Goal: Task Accomplishment & Management: Complete application form

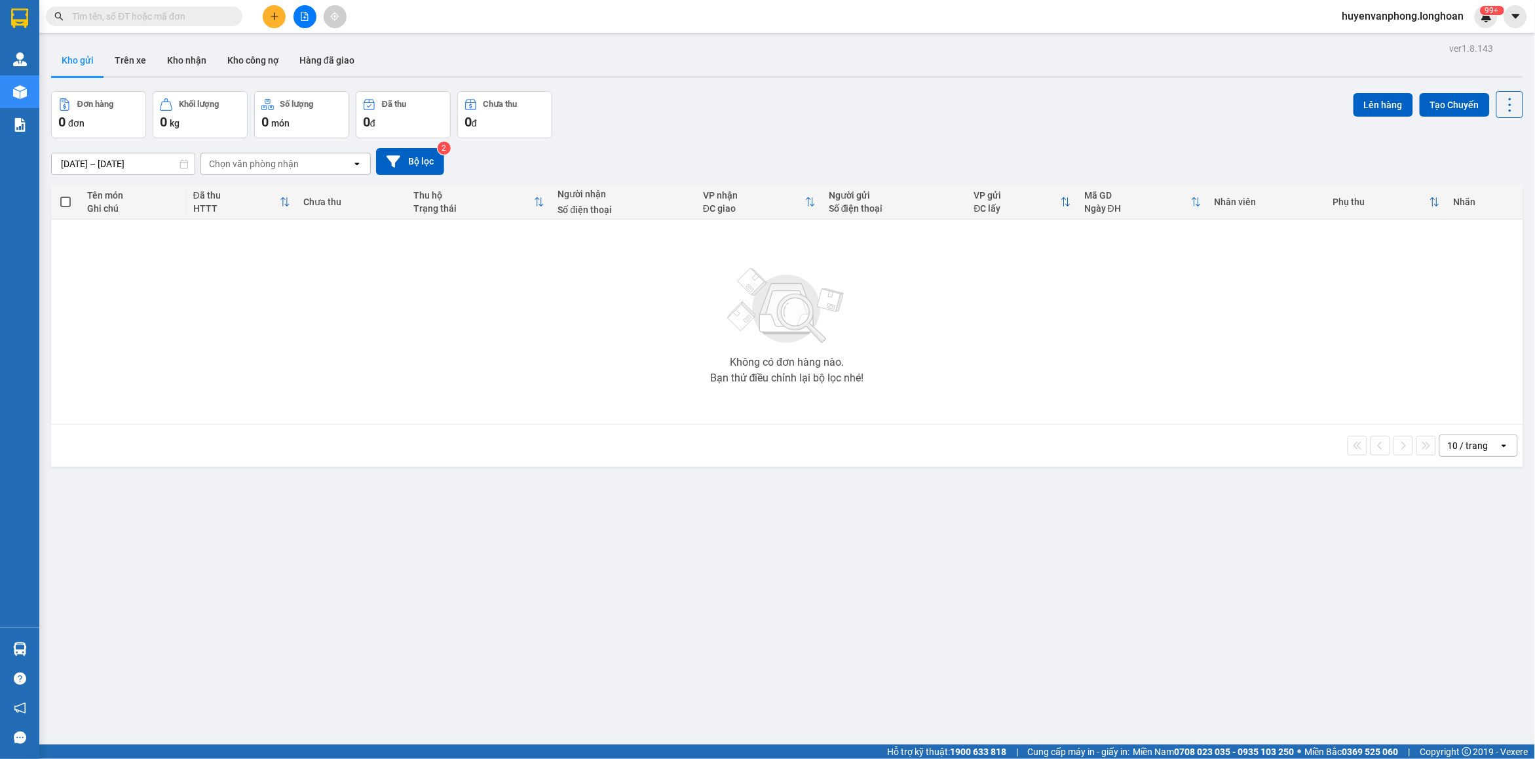
click at [213, 17] on input "text" at bounding box center [149, 16] width 155 height 14
paste input "0766811596"
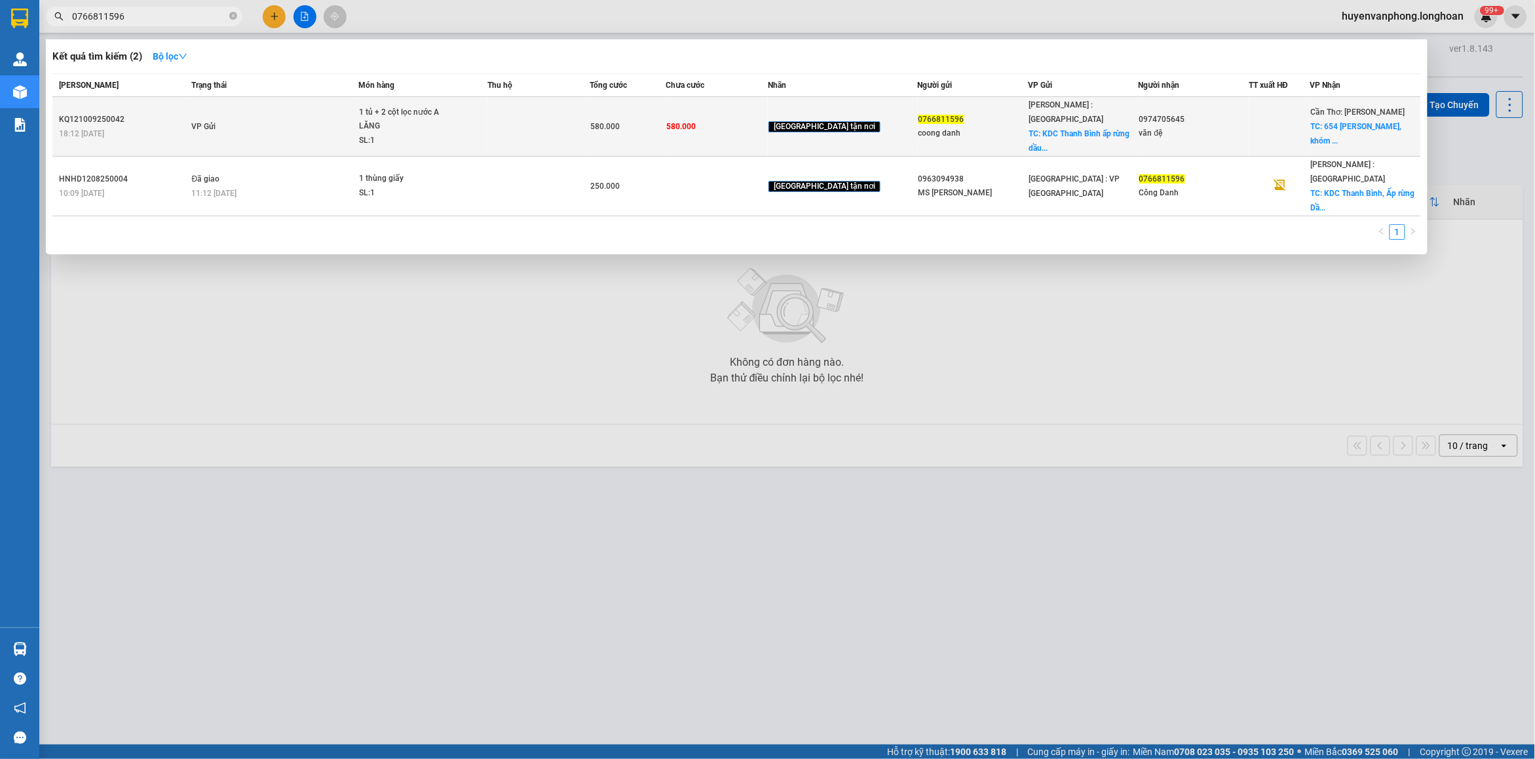
type input "0766811596"
click at [487, 115] on span "1 tủ + 2 cột lọc nước A LĂNG SL: 1" at bounding box center [423, 126] width 128 height 43
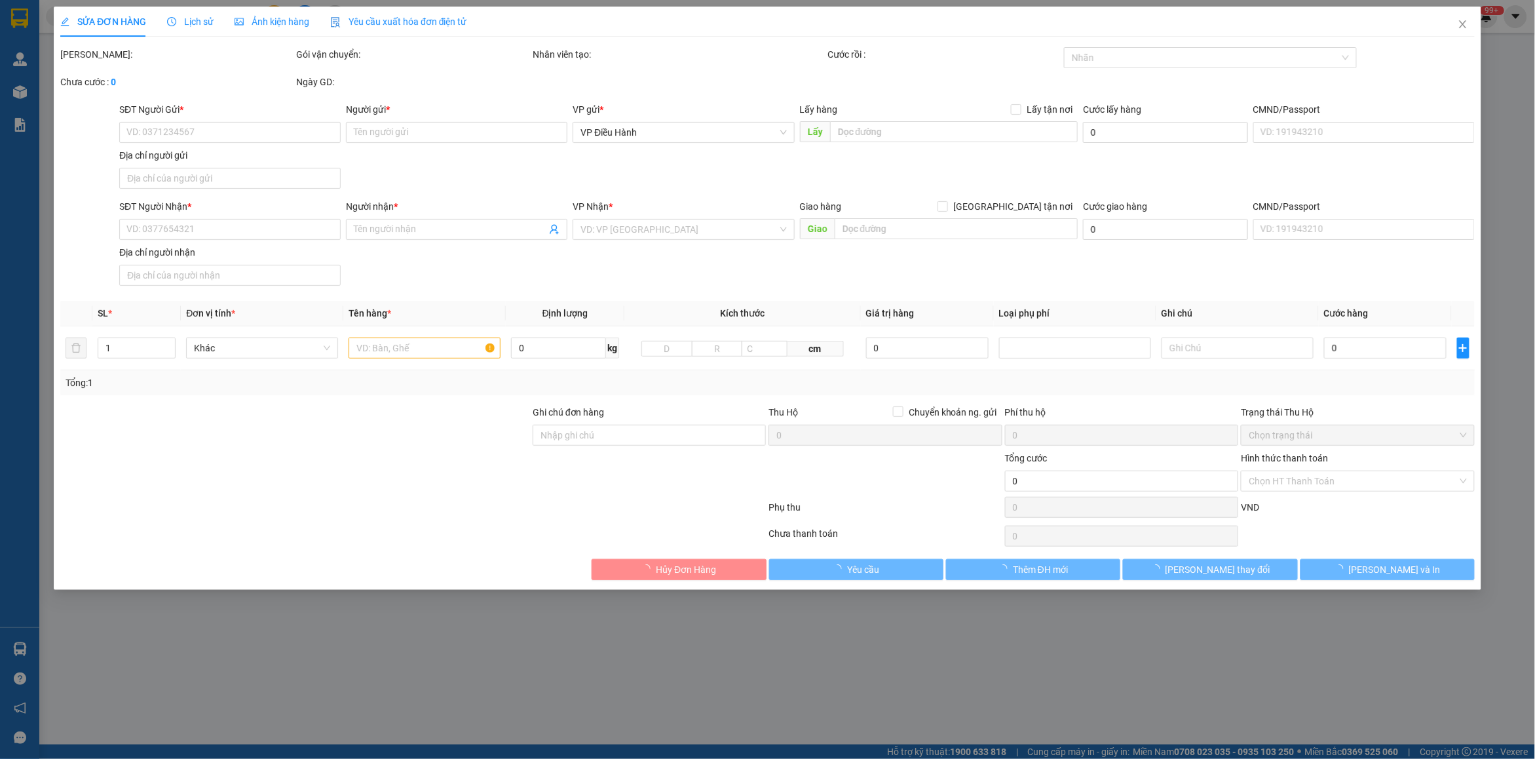
type input "0766811596"
type input "coong danh"
checkbox input "true"
type input "KDC Thanh Bình ấp rừng dầu xã Mỹ Hạnh Bắc huyện Đức Hòa Tỉnh Long An"
type input "0974705645"
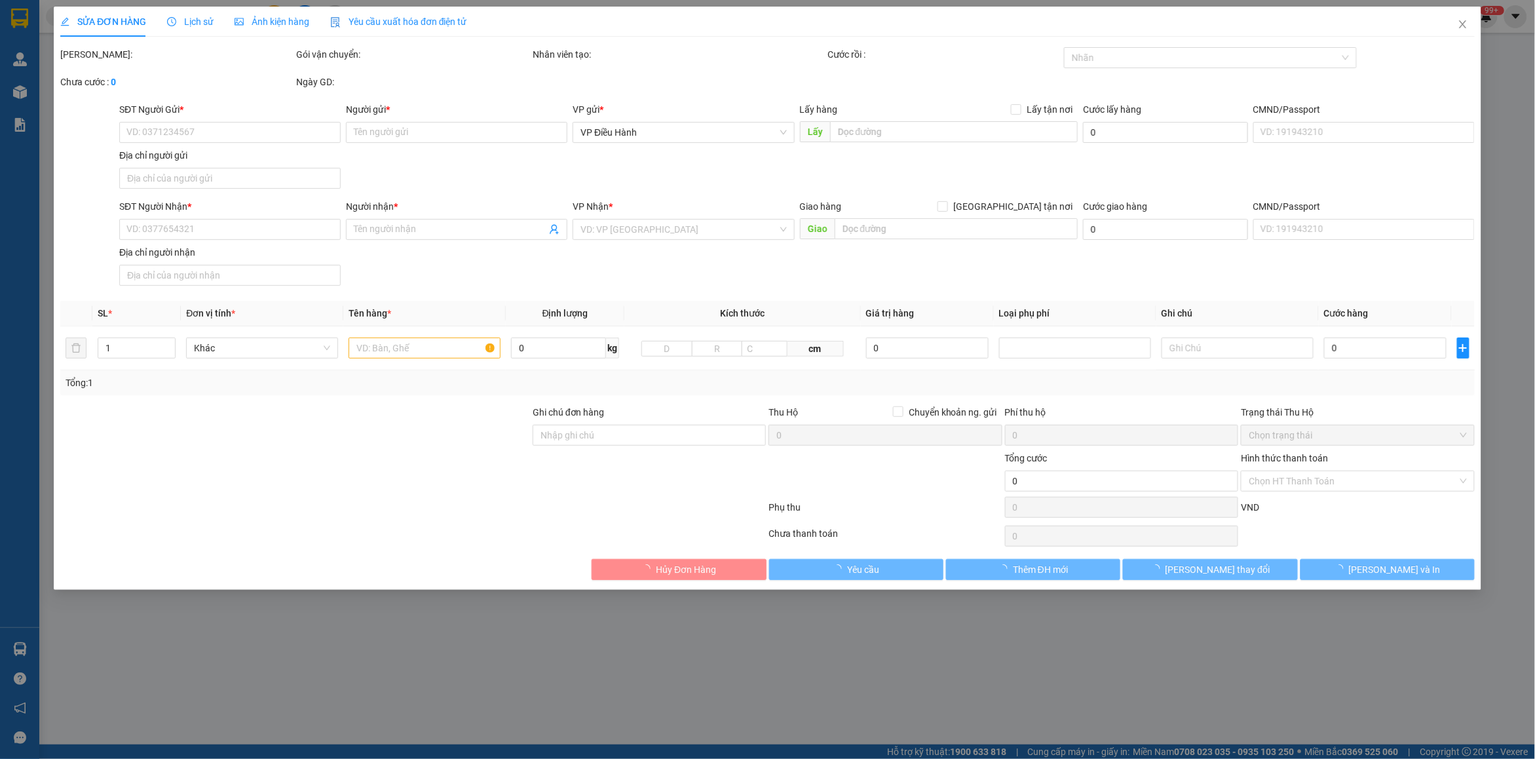
type input "văn đệ"
checkbox input "true"
type input "654 nguyễn sinh sắc, khóm tân bình, phường sadec đồng tháp"
type input "580.000"
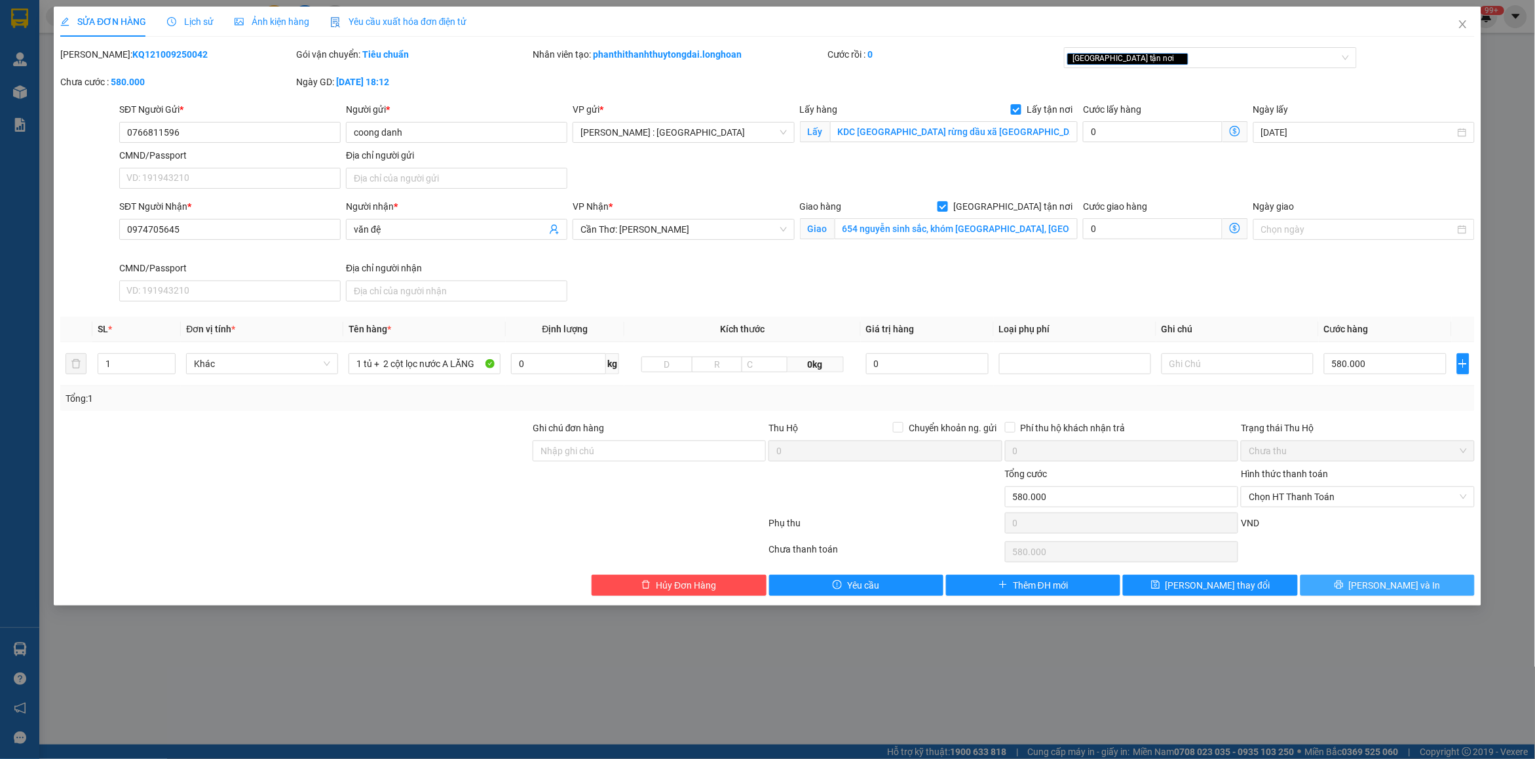
click at [1383, 594] on button "Lưu và In" at bounding box center [1387, 584] width 174 height 21
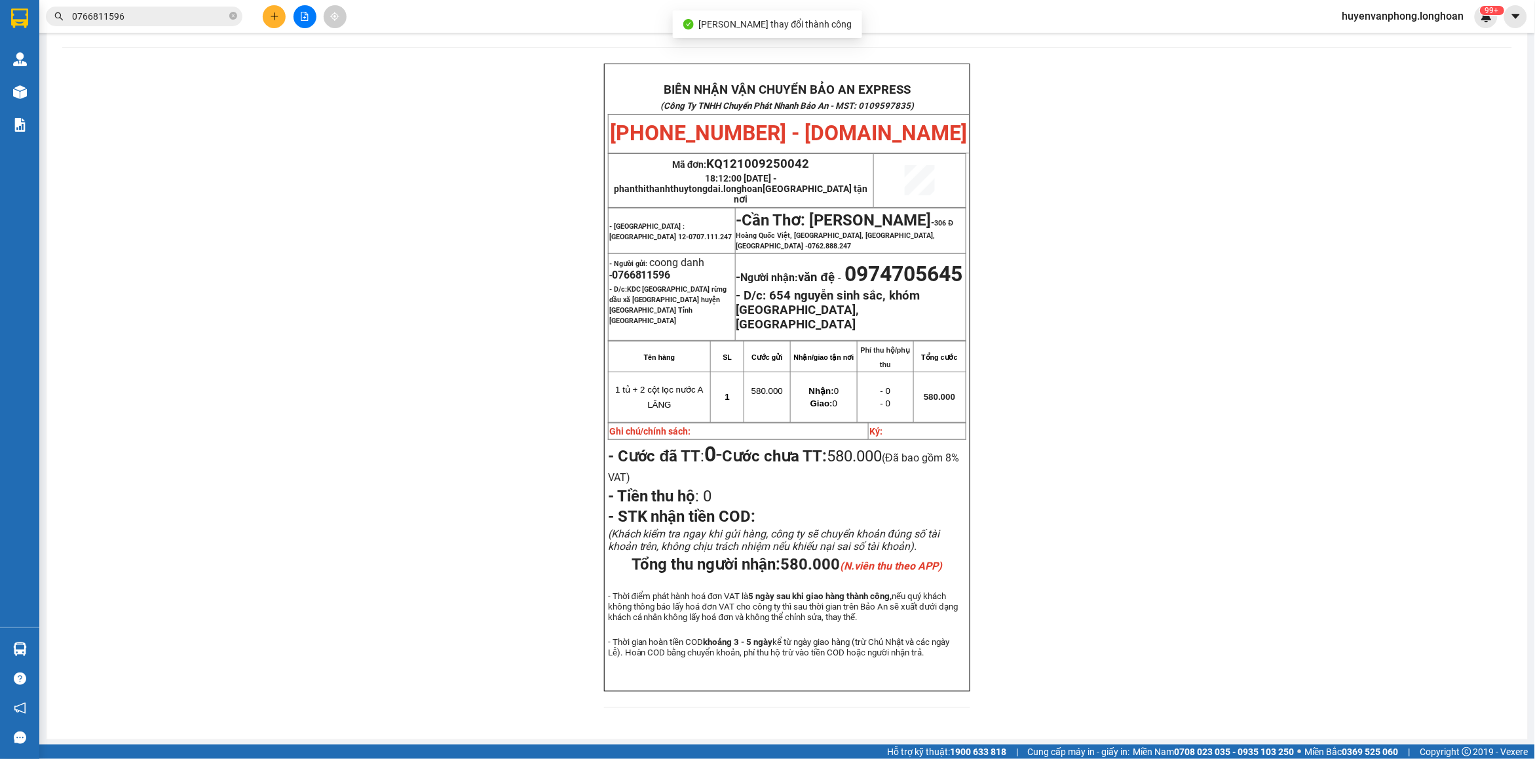
scroll to position [77, 0]
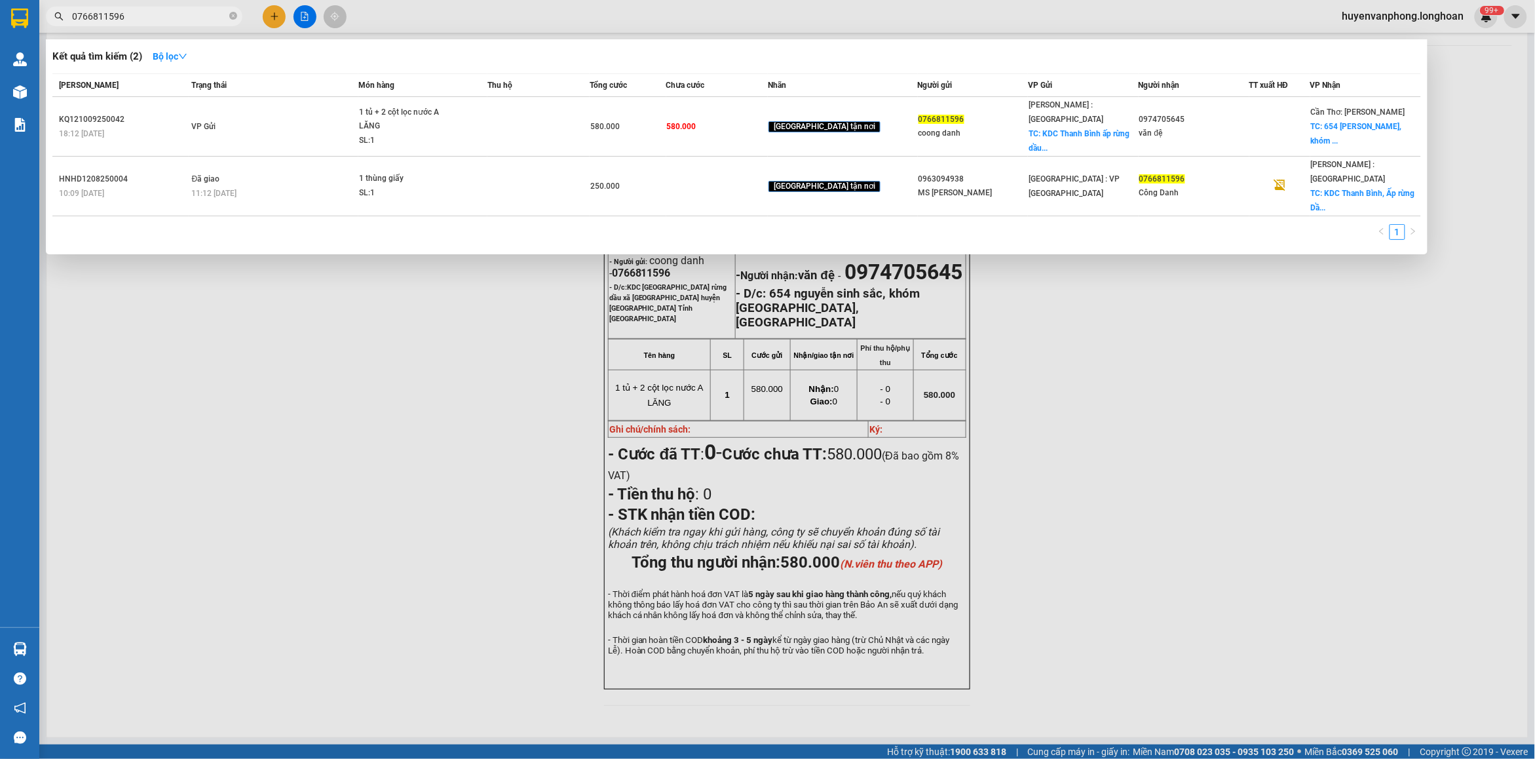
click at [175, 24] on span "0766811596" at bounding box center [144, 17] width 197 height 20
click at [168, 14] on input "0766811596" at bounding box center [149, 16] width 155 height 14
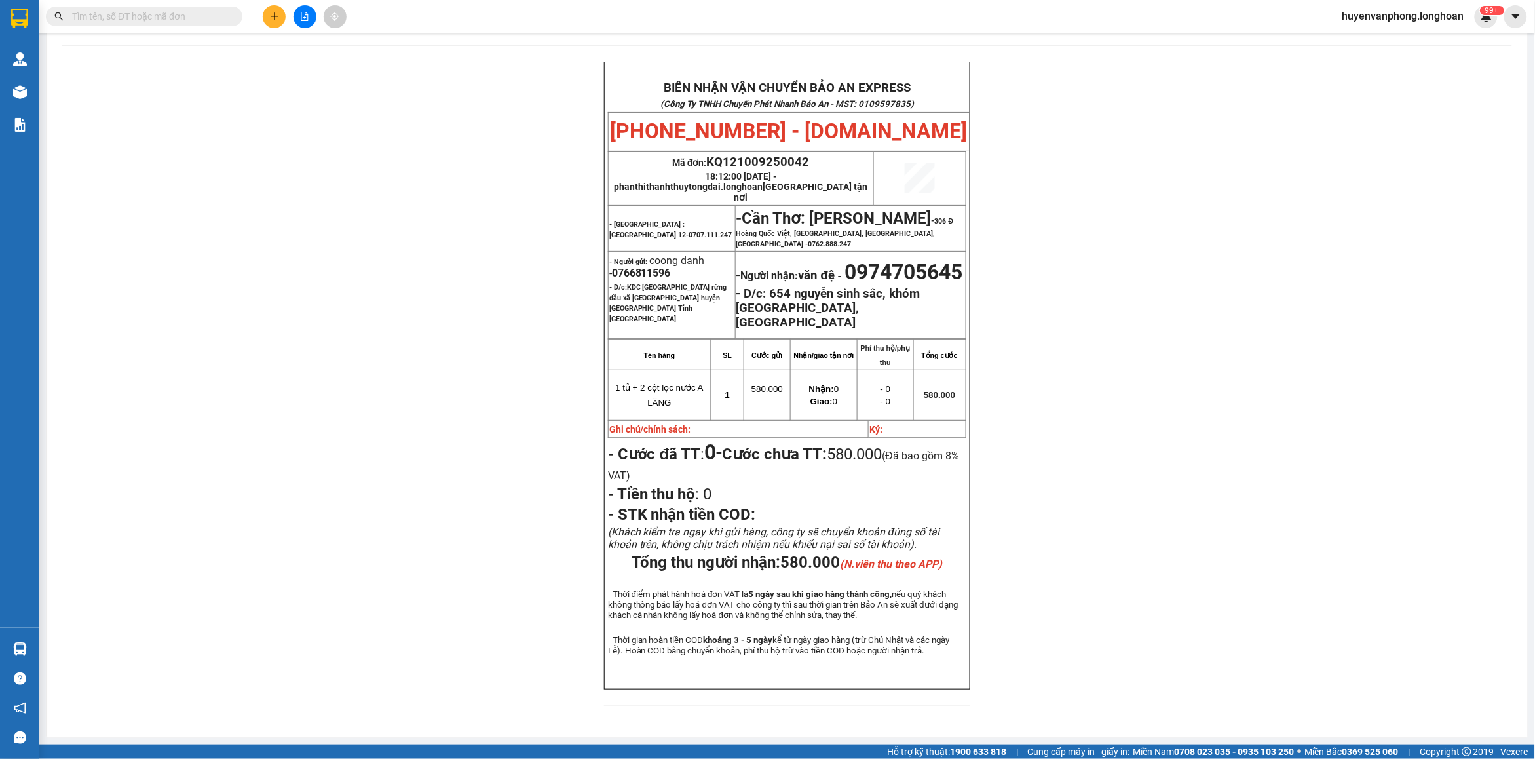
paste input "0979884097"
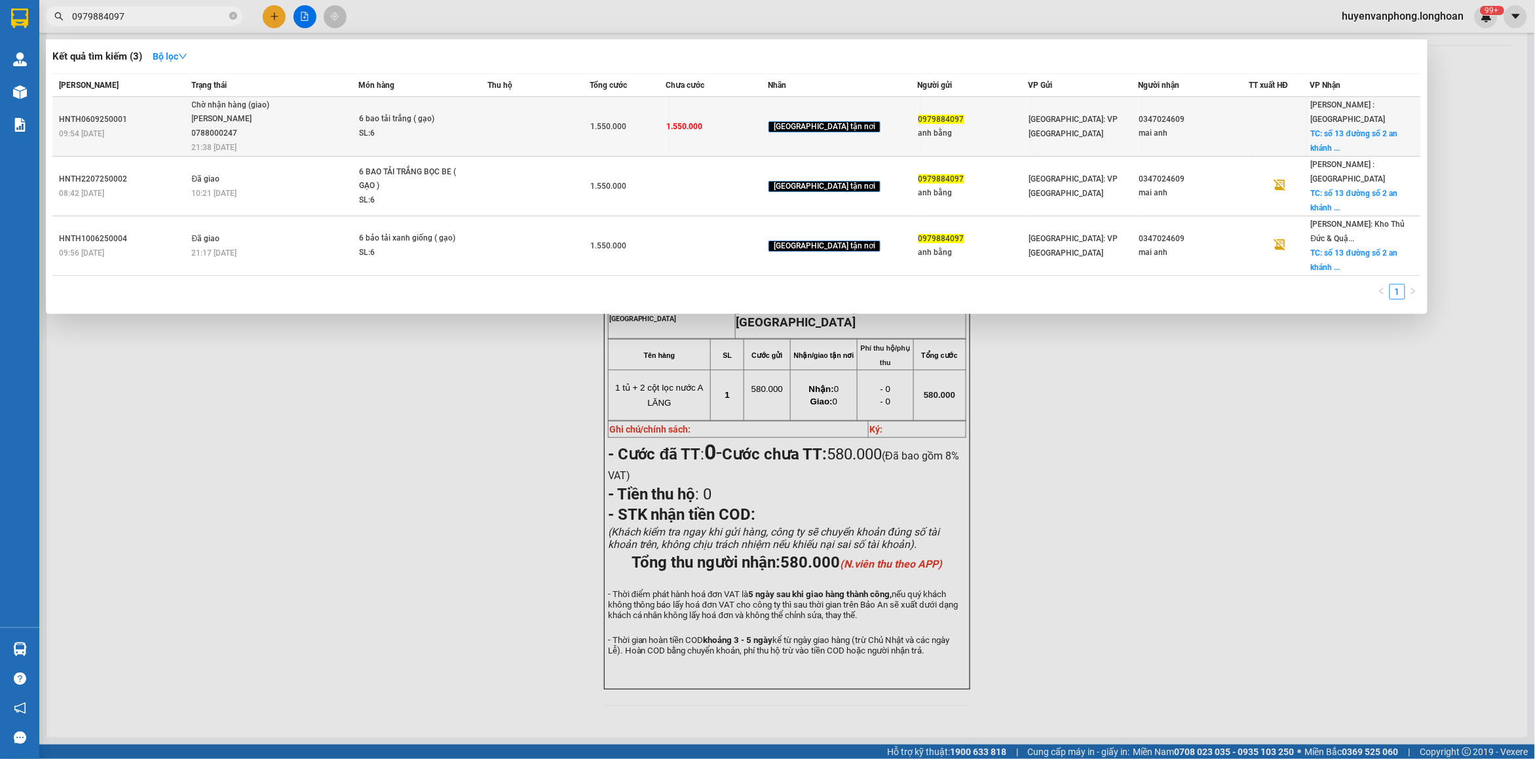
type input "0979884097"
click at [434, 117] on div "6 bao tải trắng ( gạo)" at bounding box center [408, 119] width 98 height 14
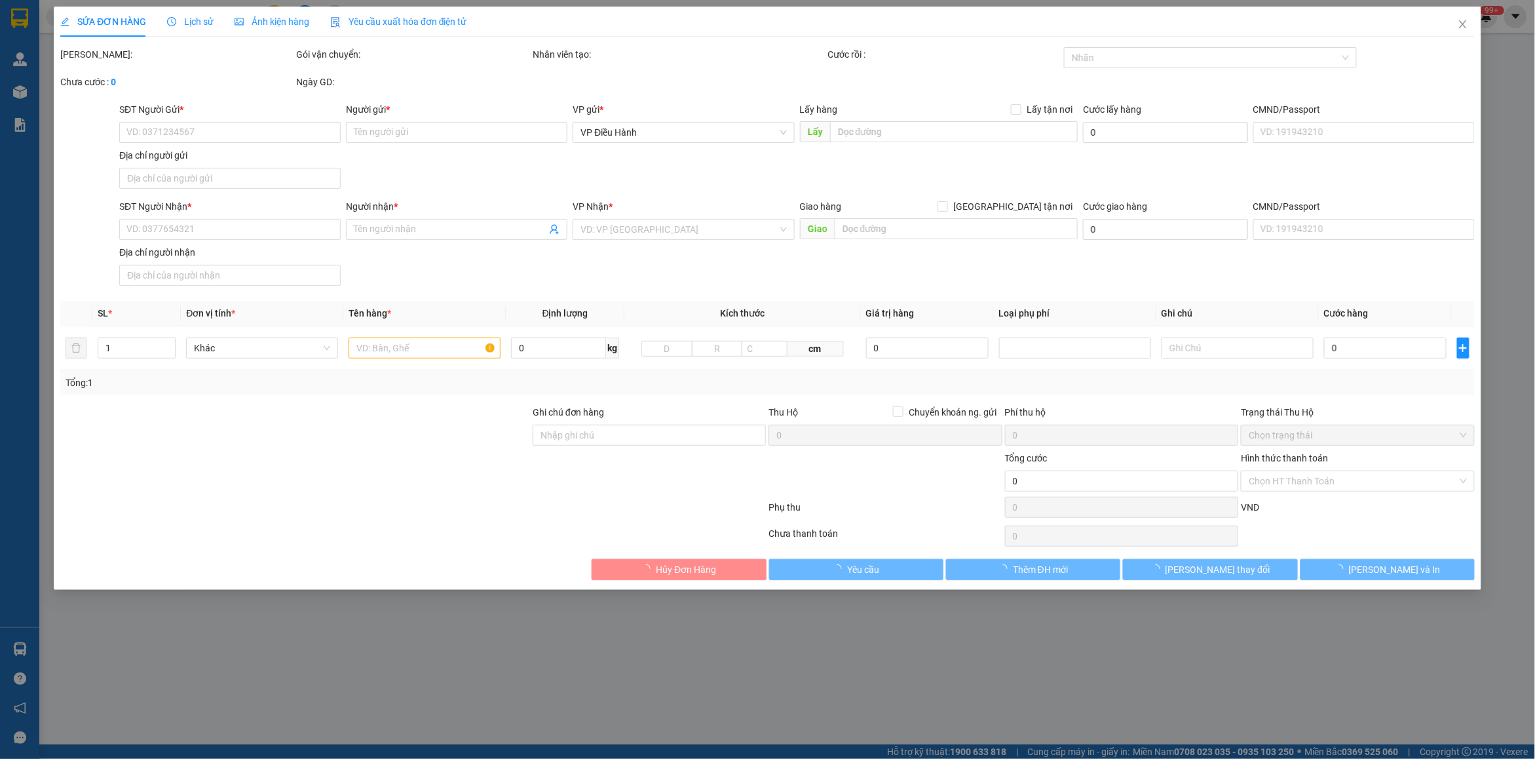
type input "0979884097"
type input "anh bằng"
type input "0347024609"
type input "mai anh"
checkbox input "true"
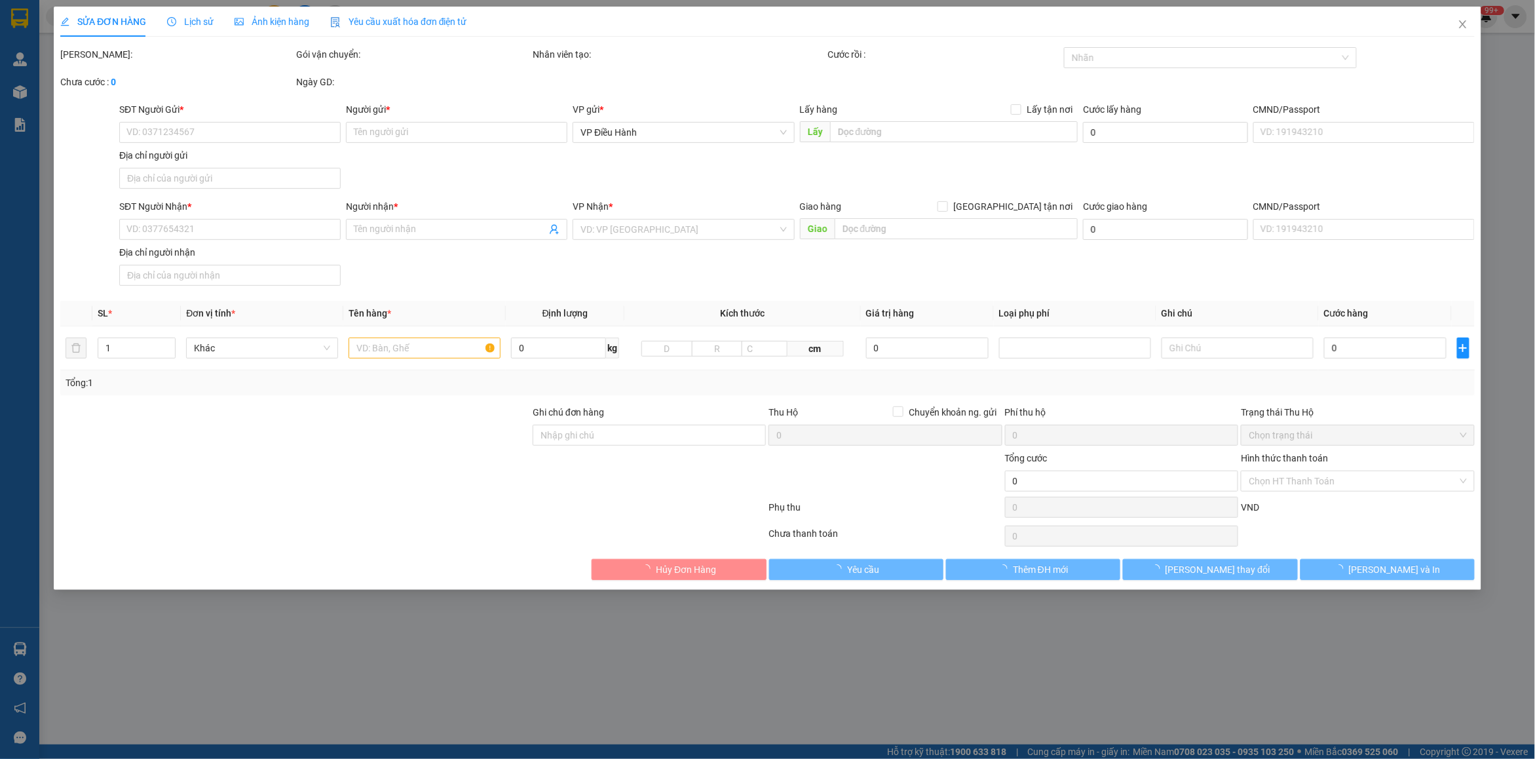
type input "số 13 đường số 2 an khánh tp thủ đức"
type input "1.550.000"
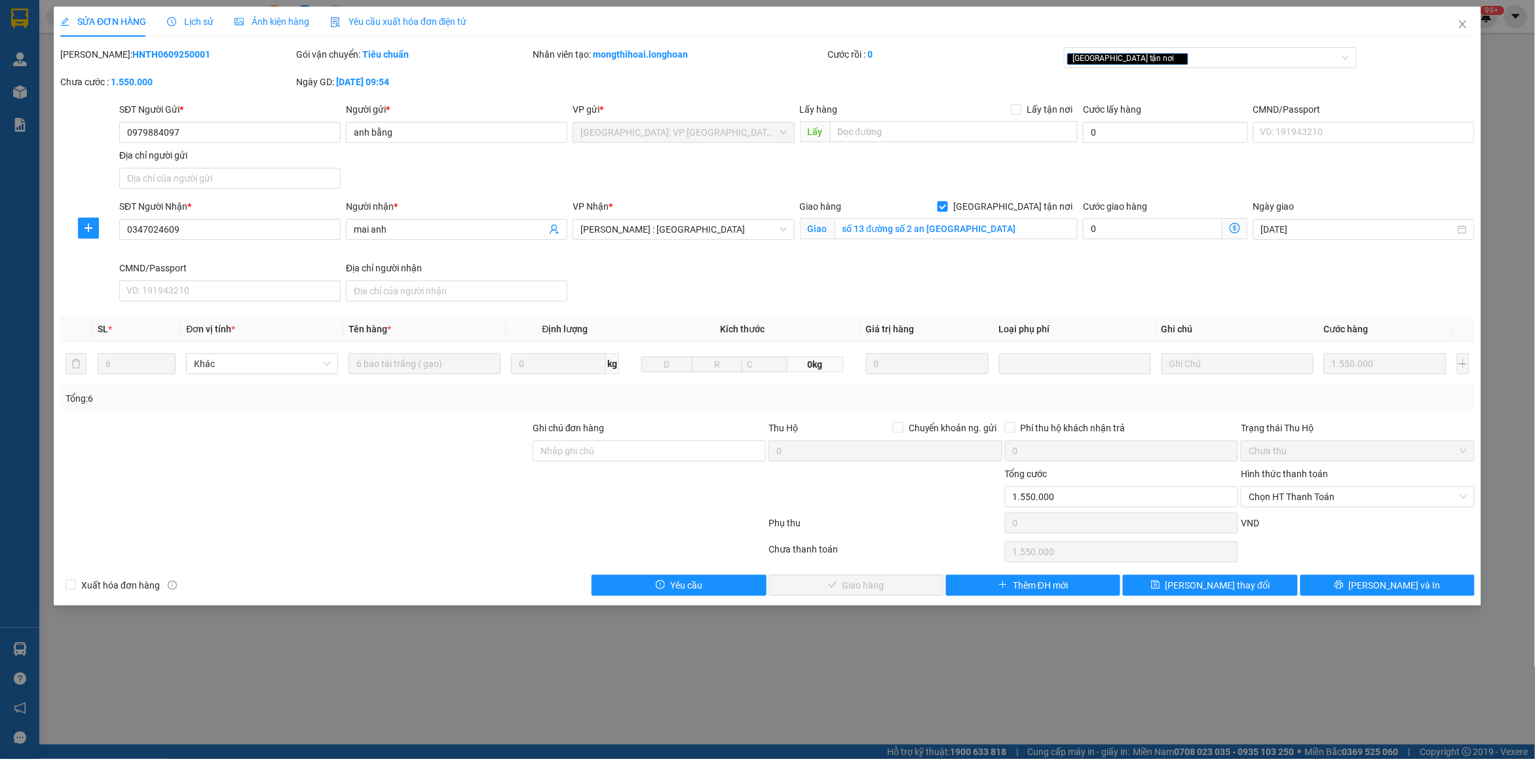
click at [197, 20] on span "Lịch sử" at bounding box center [190, 21] width 47 height 10
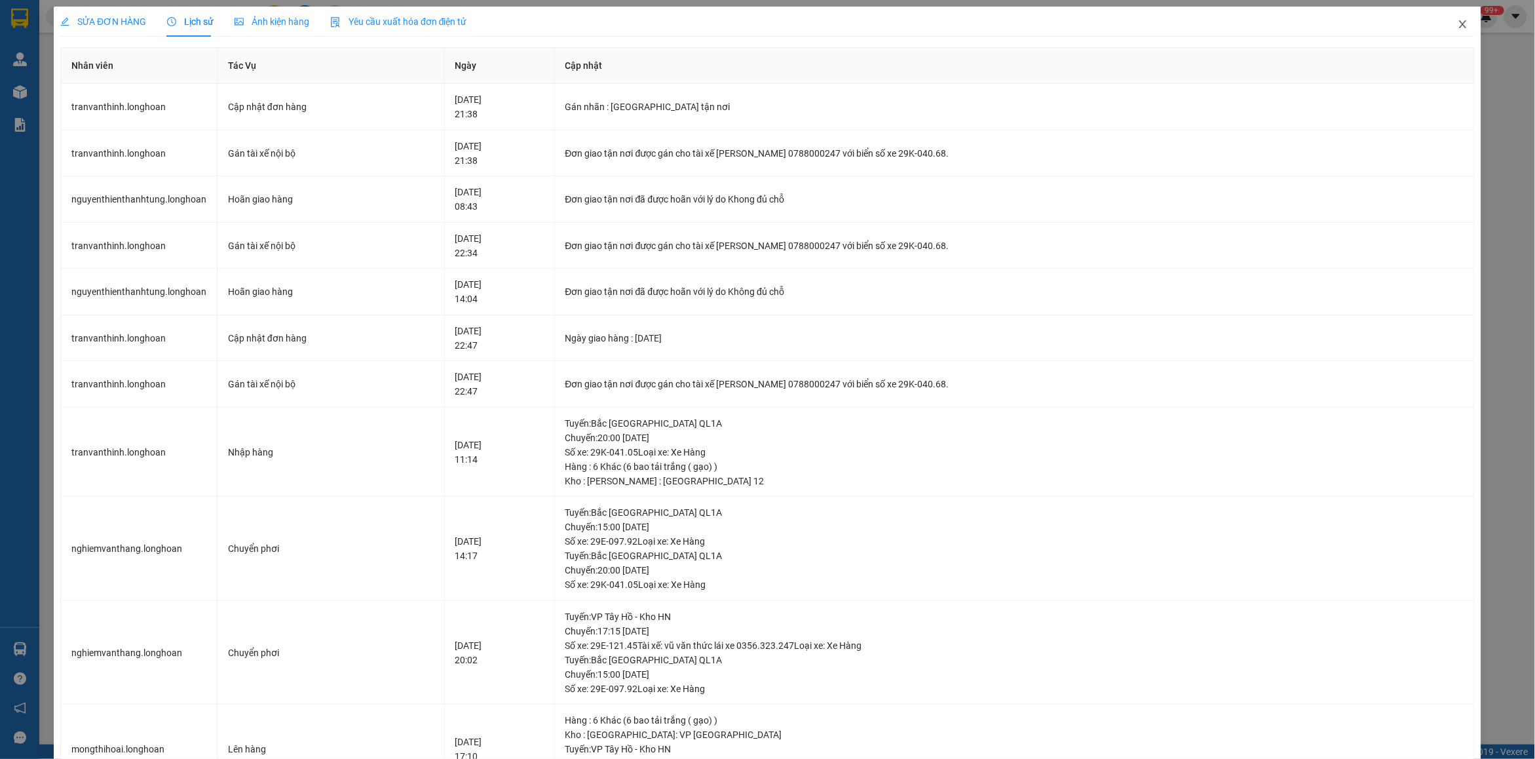
click at [1444, 31] on span "Close" at bounding box center [1462, 25] width 37 height 37
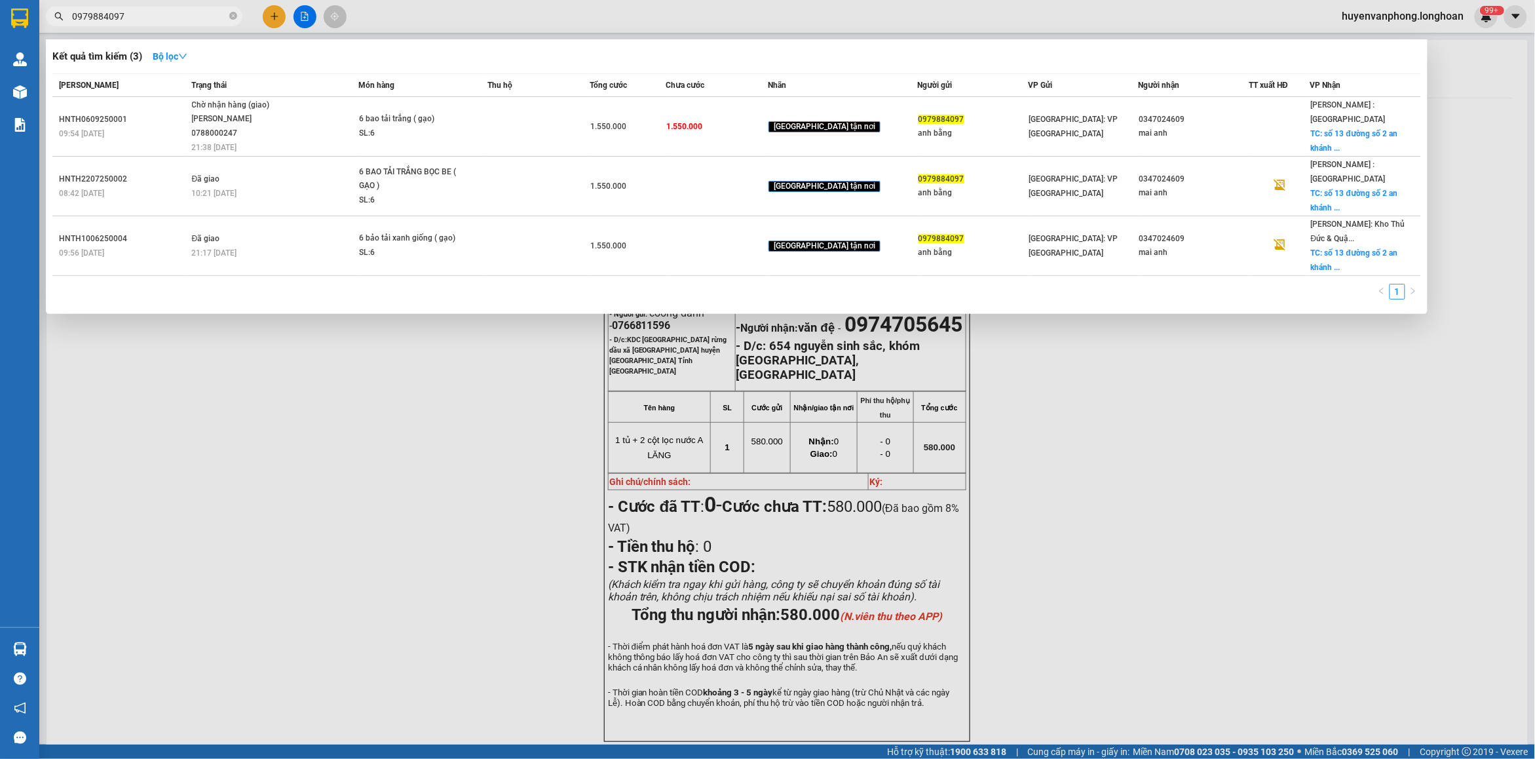
click at [172, 8] on span "0979884097" at bounding box center [144, 17] width 197 height 20
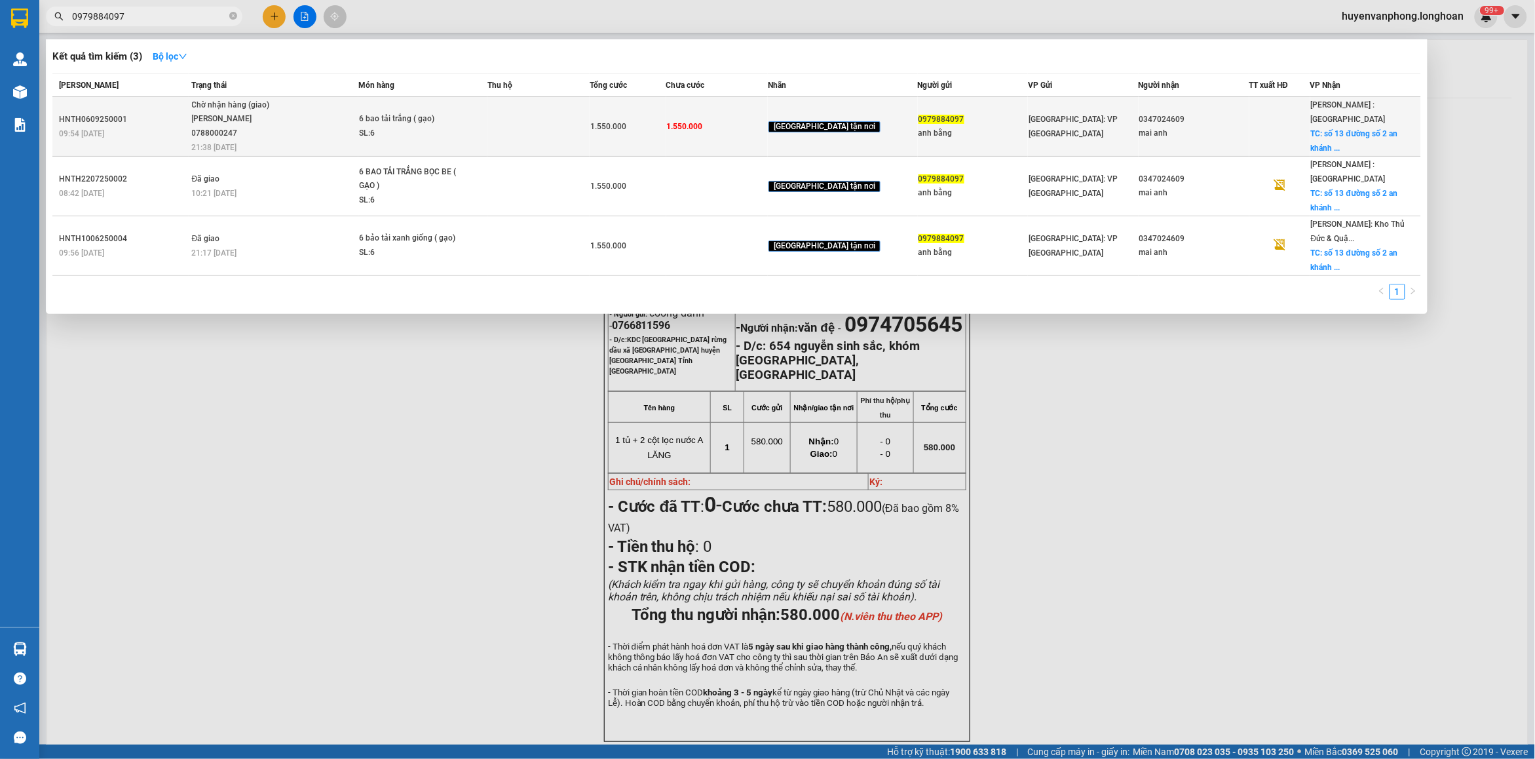
click at [349, 106] on span "Chờ nhận hàng (giao) NGUYỄN THIỆN THANH TÙNG 0788000247 21:38 - 11/09" at bounding box center [275, 125] width 166 height 54
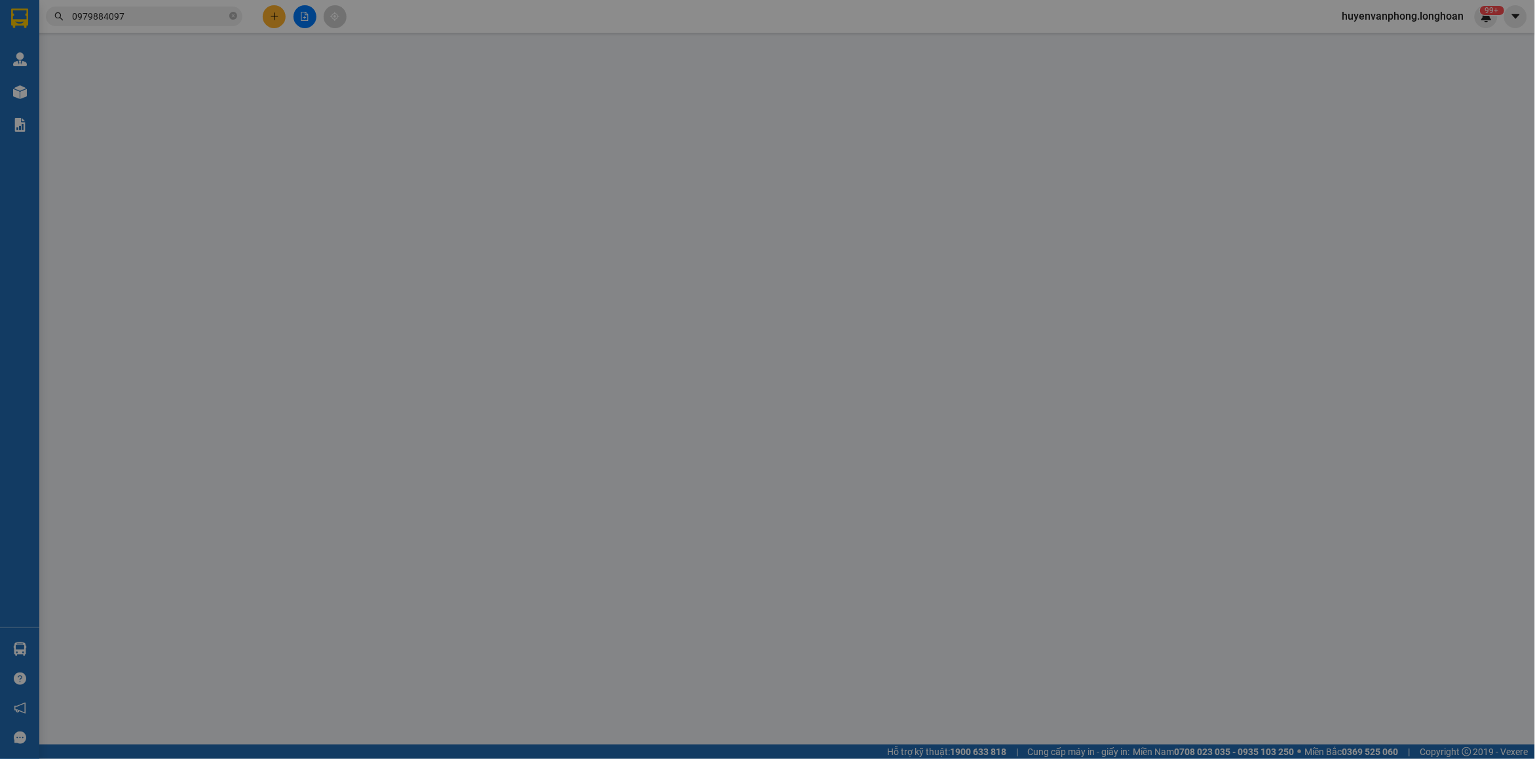
type input "0979884097"
type input "anh bằng"
type input "0347024609"
type input "mai anh"
checkbox input "true"
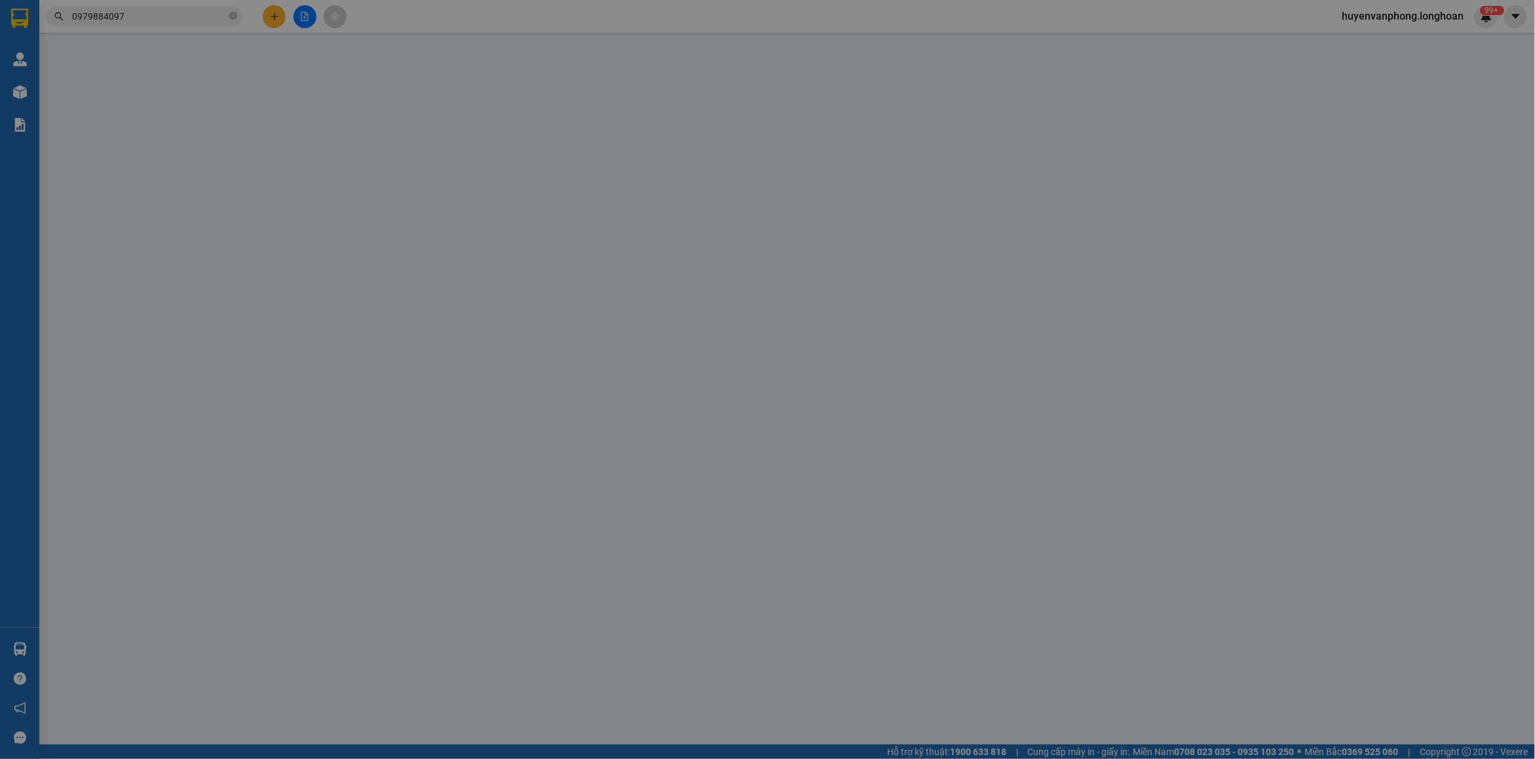
type input "số 13 đường số 2 an khánh tp thủ đức"
type input "1.550.000"
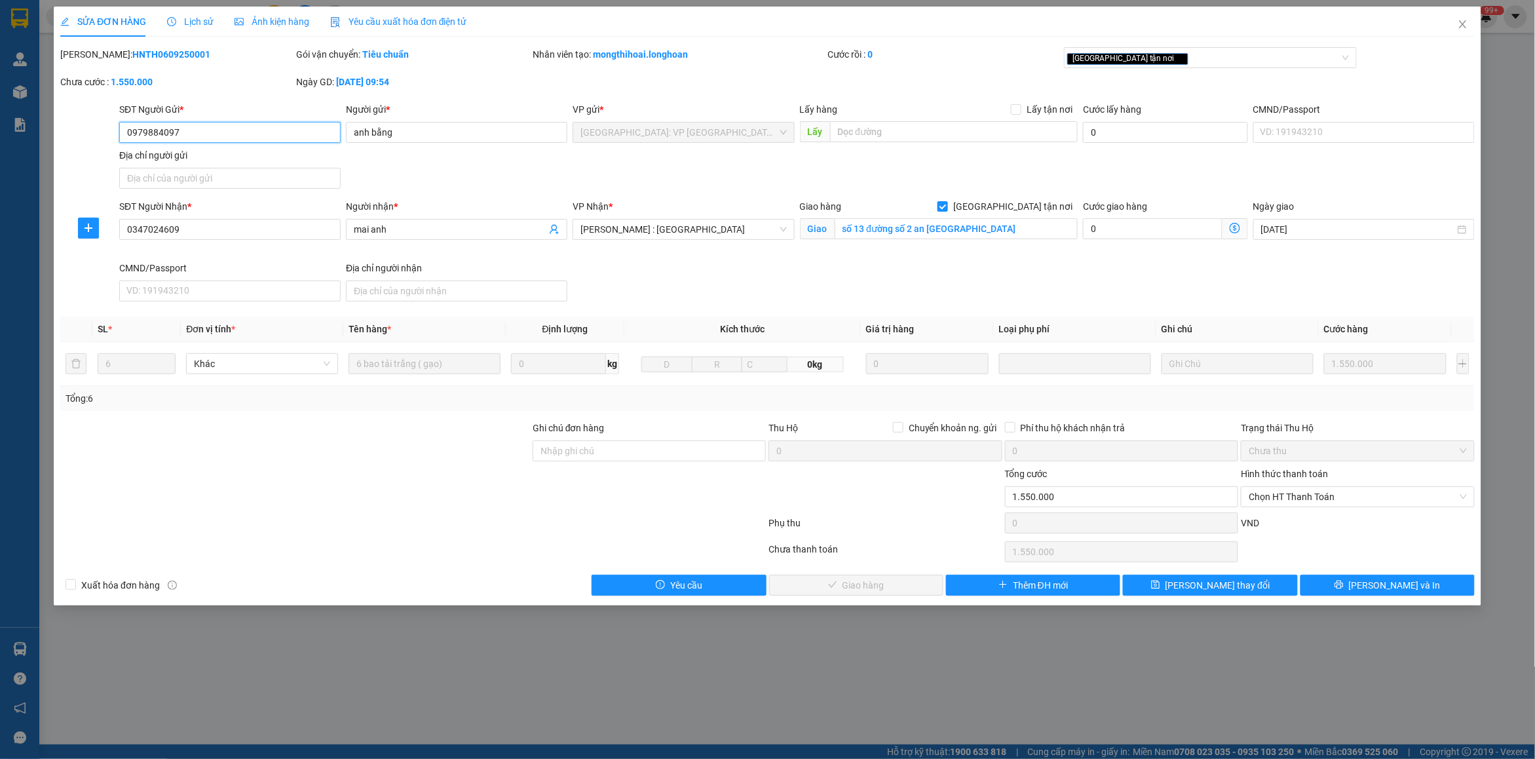
drag, startPoint x: 190, startPoint y: 136, endPoint x: 109, endPoint y: 136, distance: 80.6
click at [109, 136] on div "SĐT Người Gửi * 0979884097 0979884097 Người gửi * anh bằng VP gửi * Hà Nội: VP …" at bounding box center [767, 148] width 1417 height 92
drag, startPoint x: 1464, startPoint y: 26, endPoint x: 286, endPoint y: 34, distance: 1177.8
click at [1459, 24] on icon "close" at bounding box center [1463, 24] width 10 height 10
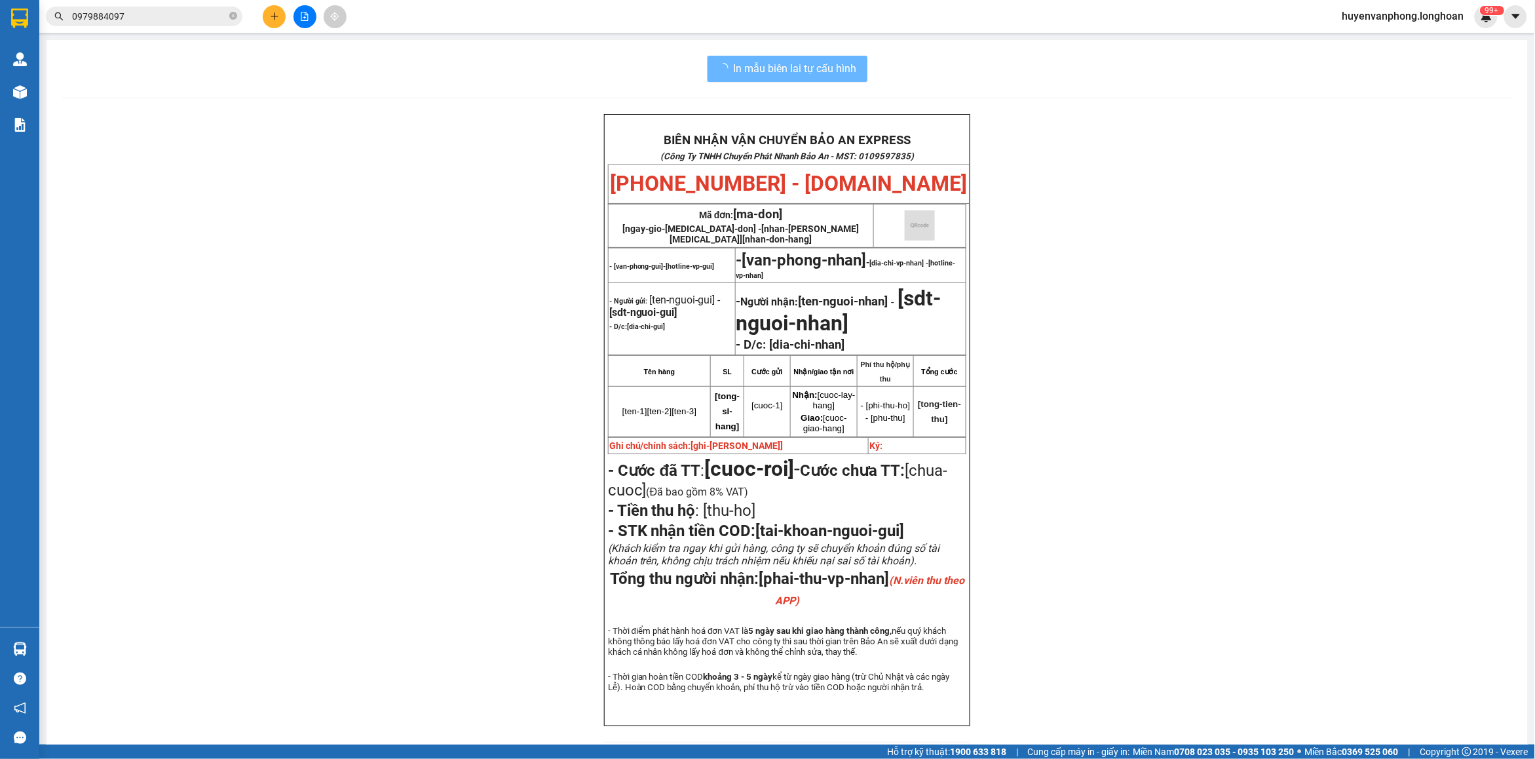
click at [200, 20] on input "0979884097" at bounding box center [149, 16] width 155 height 14
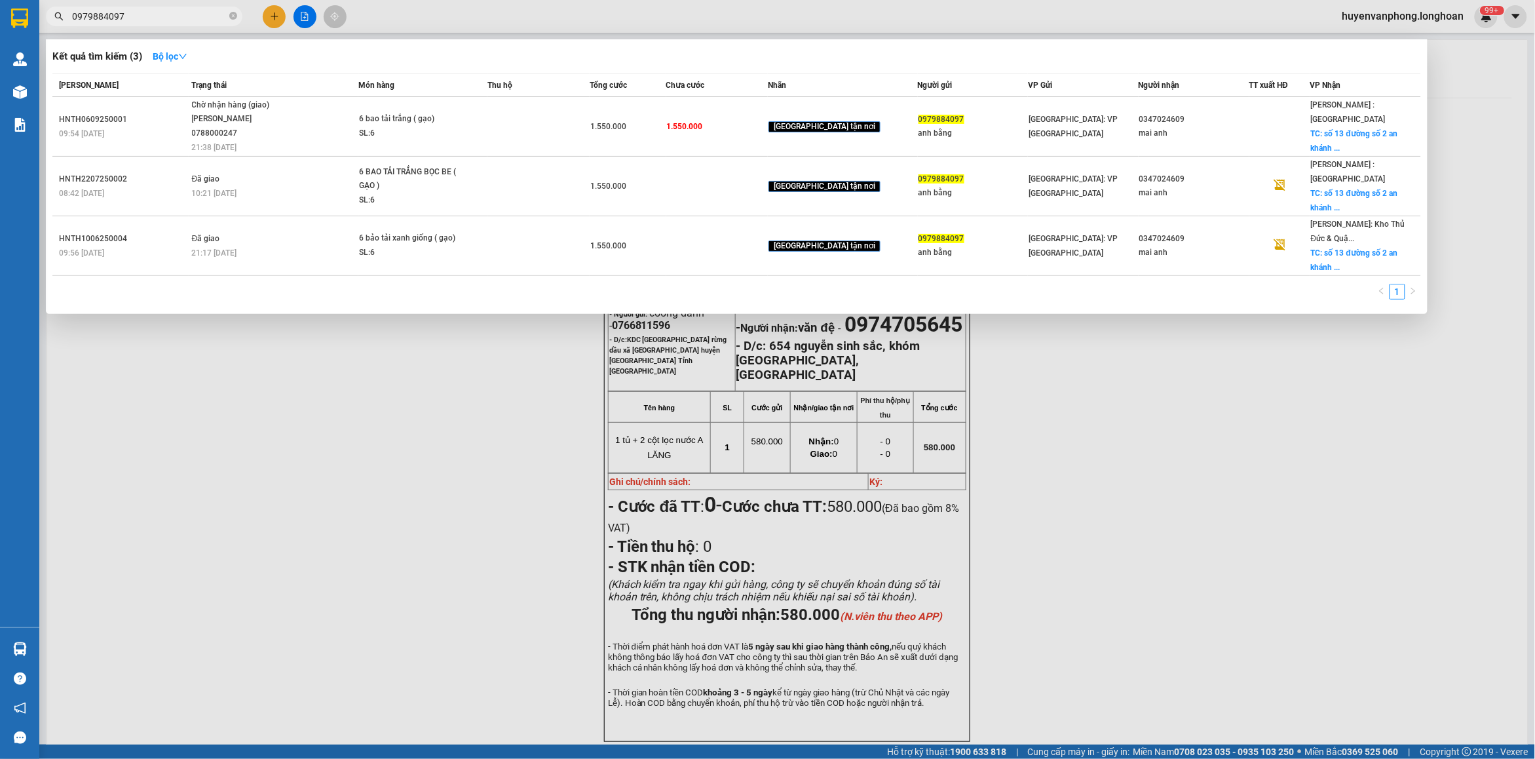
click at [200, 20] on input "0979884097" at bounding box center [149, 16] width 155 height 14
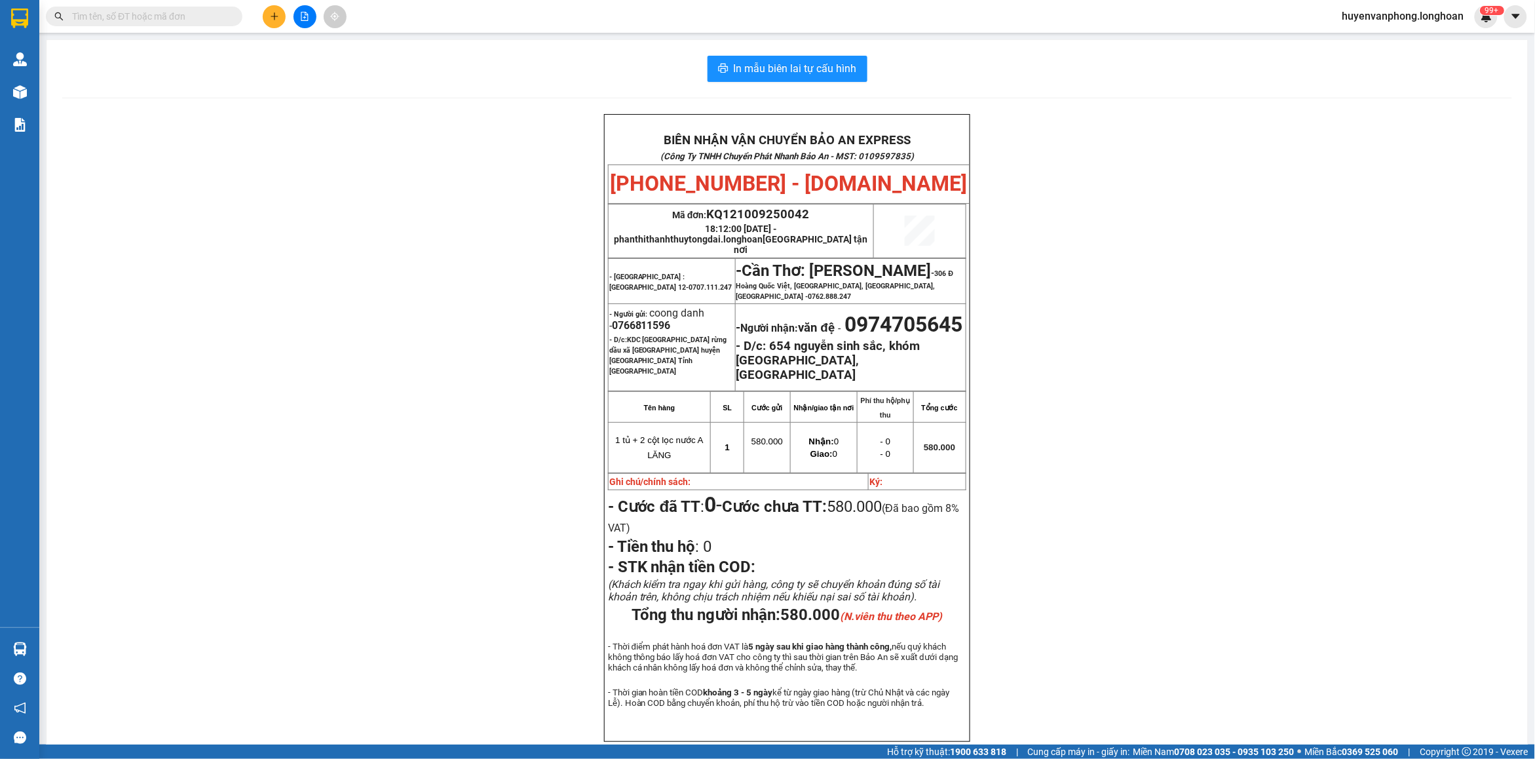
paste input "0984993832"
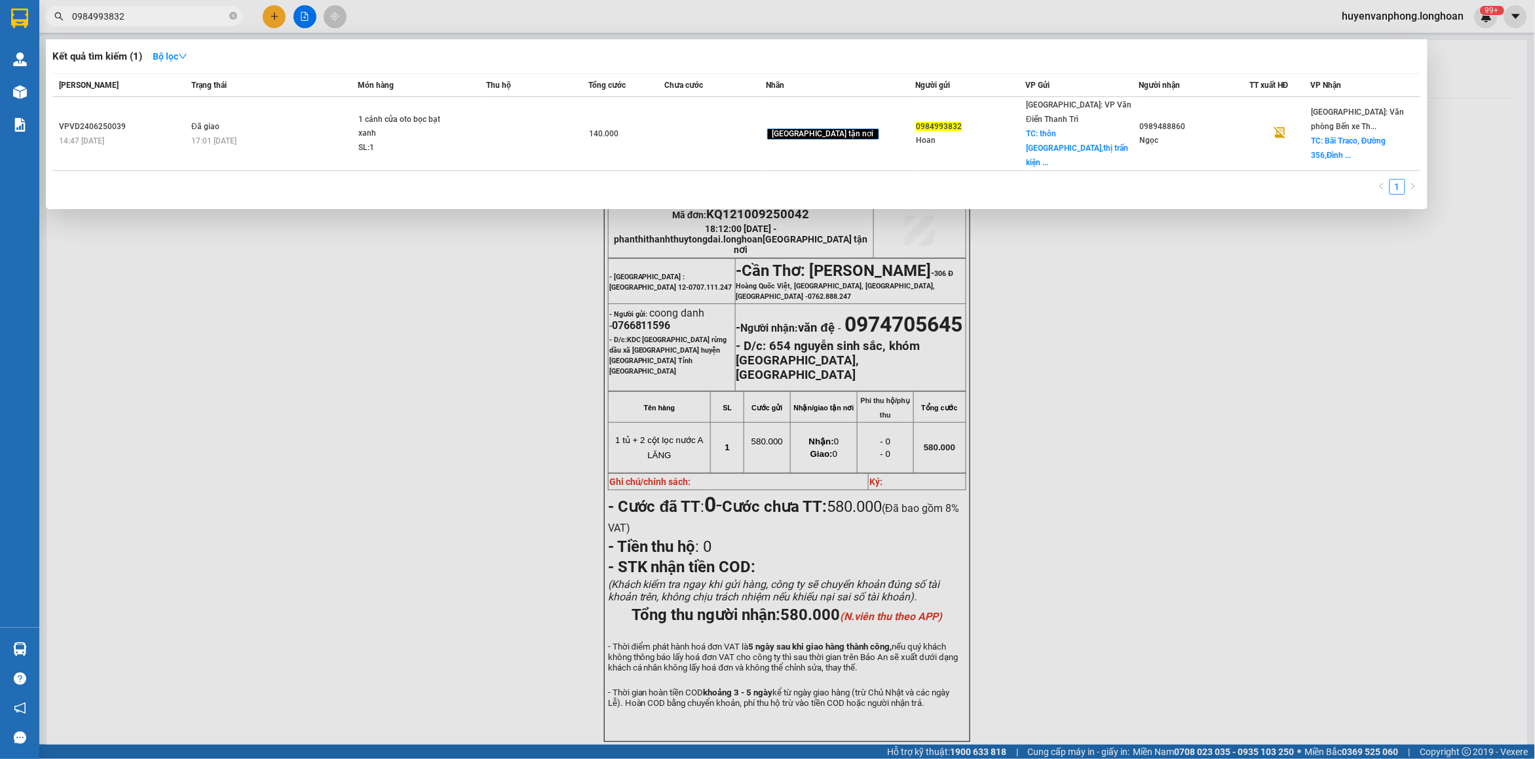
type input "0984993832"
click at [184, 15] on input "0984993832" at bounding box center [149, 16] width 155 height 14
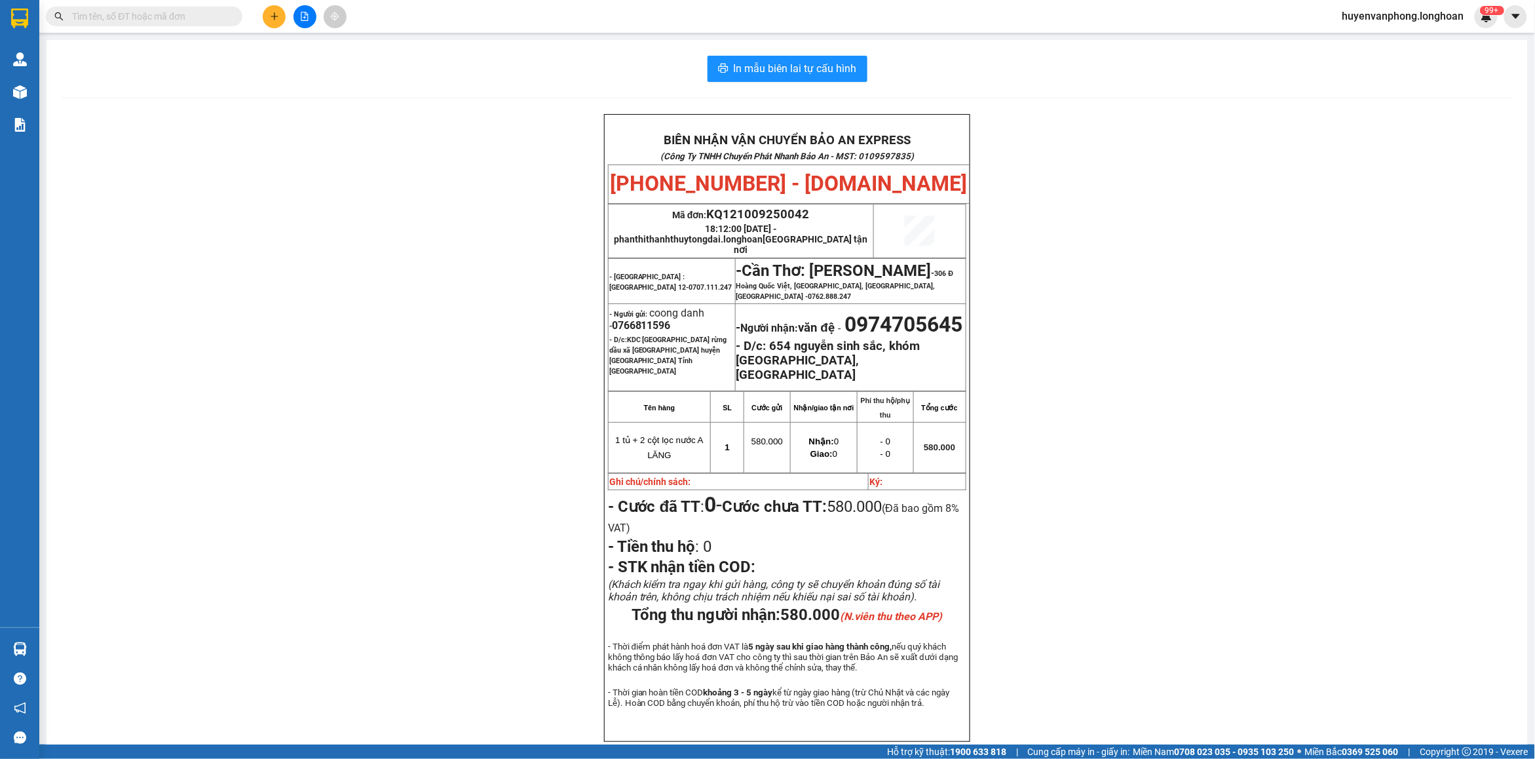
paste input "0917881985"
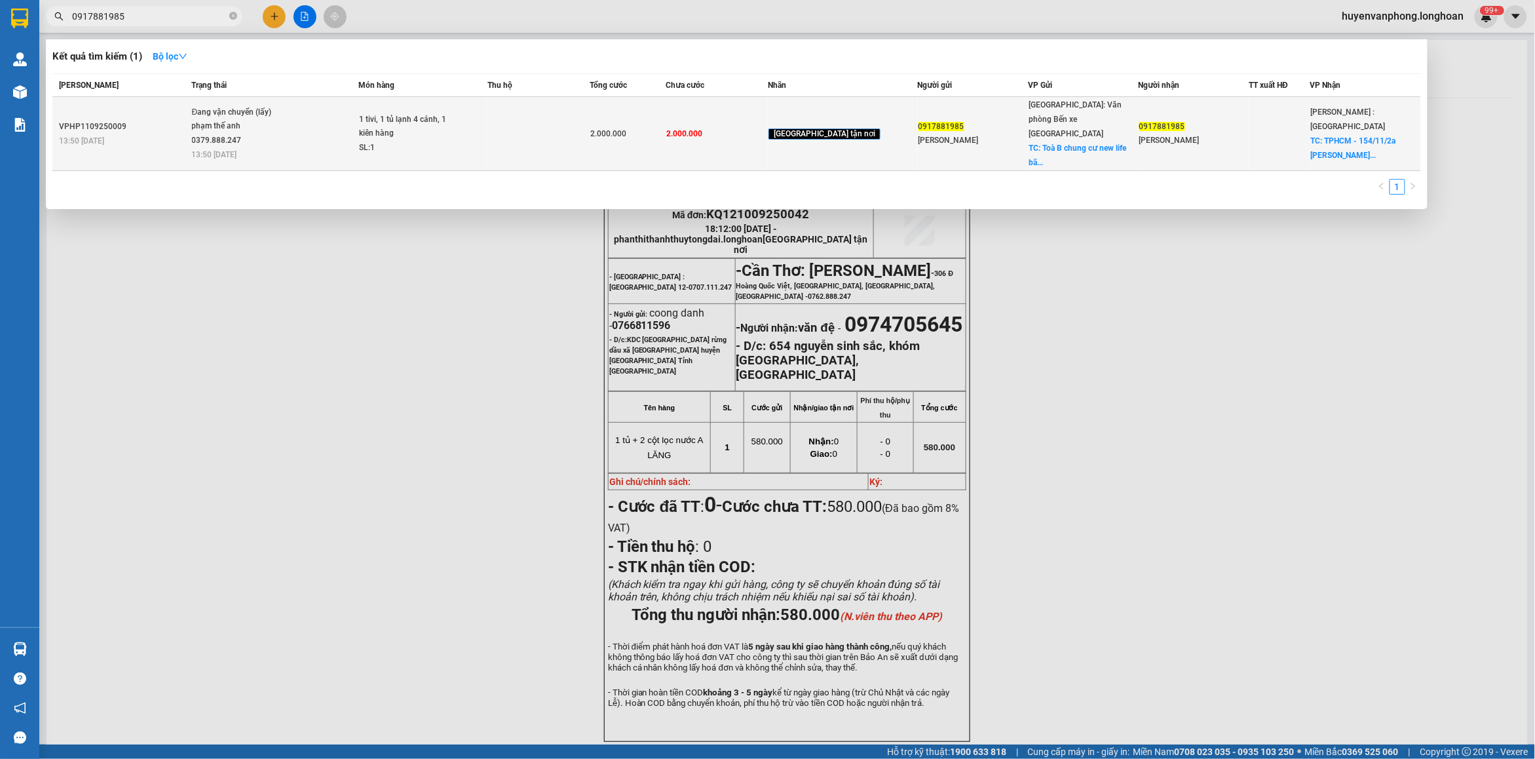
type input "0917881985"
click at [290, 108] on div "Đang vận chuyển (lấy)" at bounding box center [241, 112] width 98 height 14
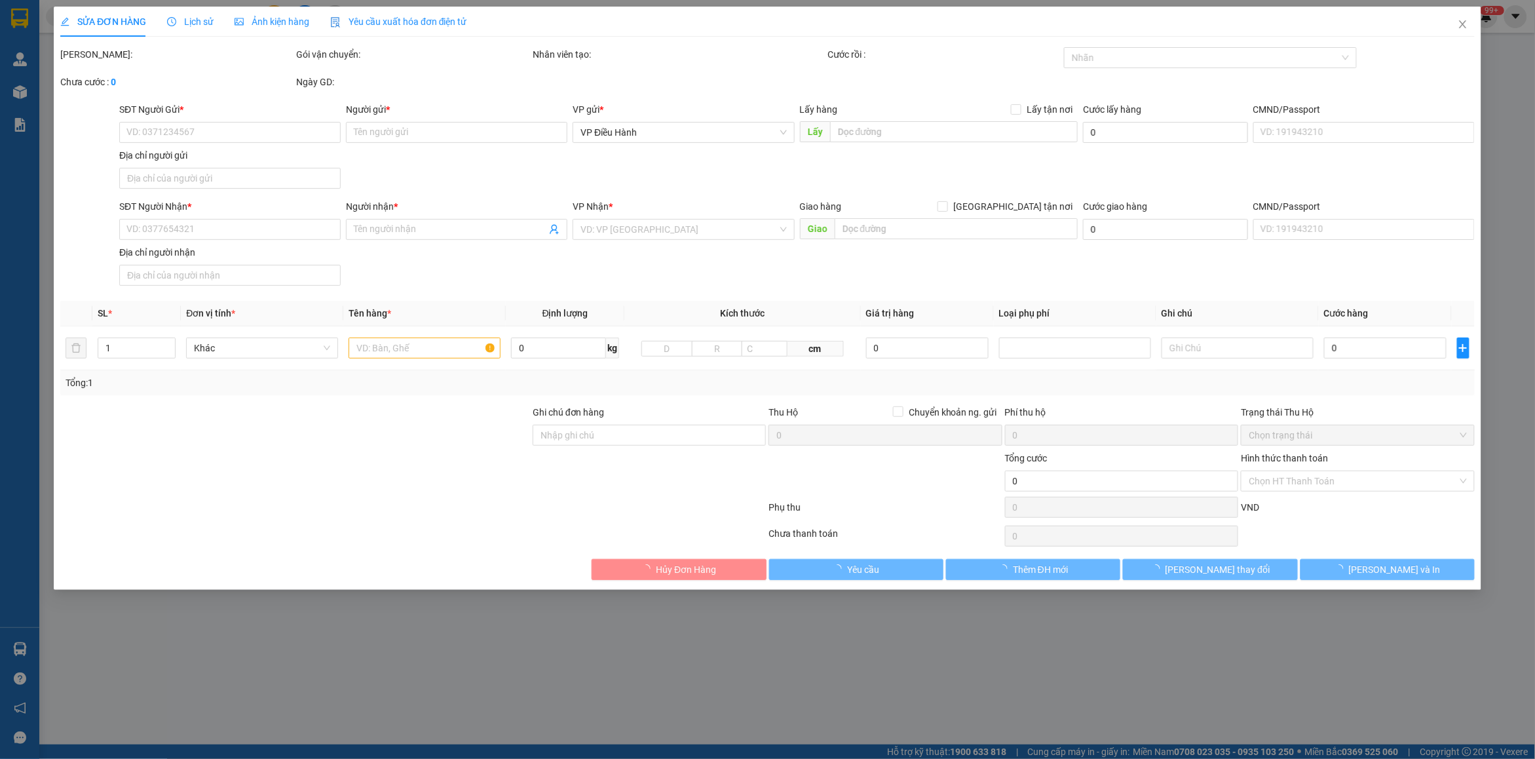
type input "0917881985"
type input "dương thành"
checkbox input "true"
type input "Toà B chung cư new life bãi cháy, hạ long, quảng ninh"
type input "0917881985"
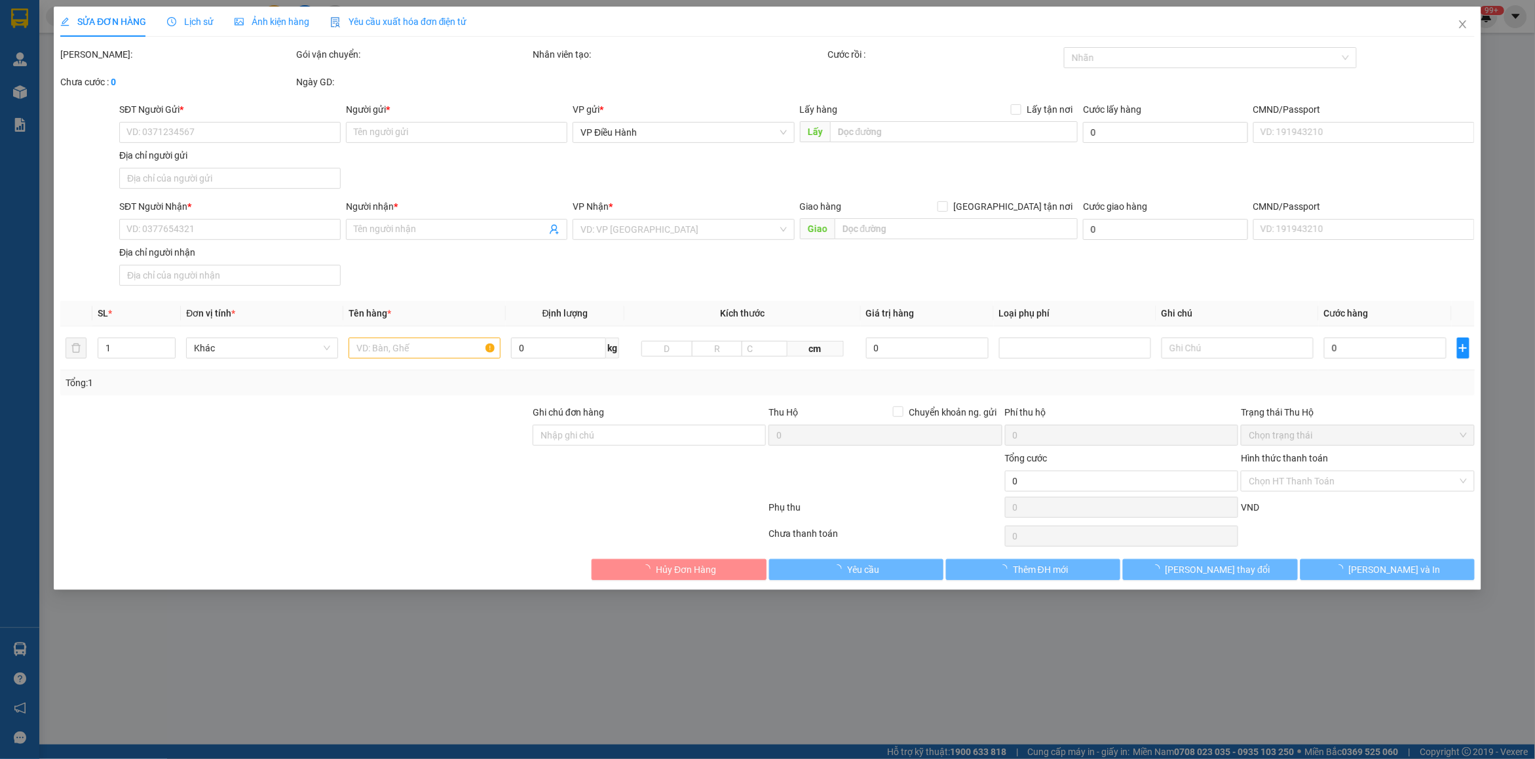
type input "Dương thành"
checkbox input "true"
type input "TPHCM - 154/11/2a phạm văn hai , phường 3(nay là tân sơn hoà) quận Tân Bình"
type input "2.000.000"
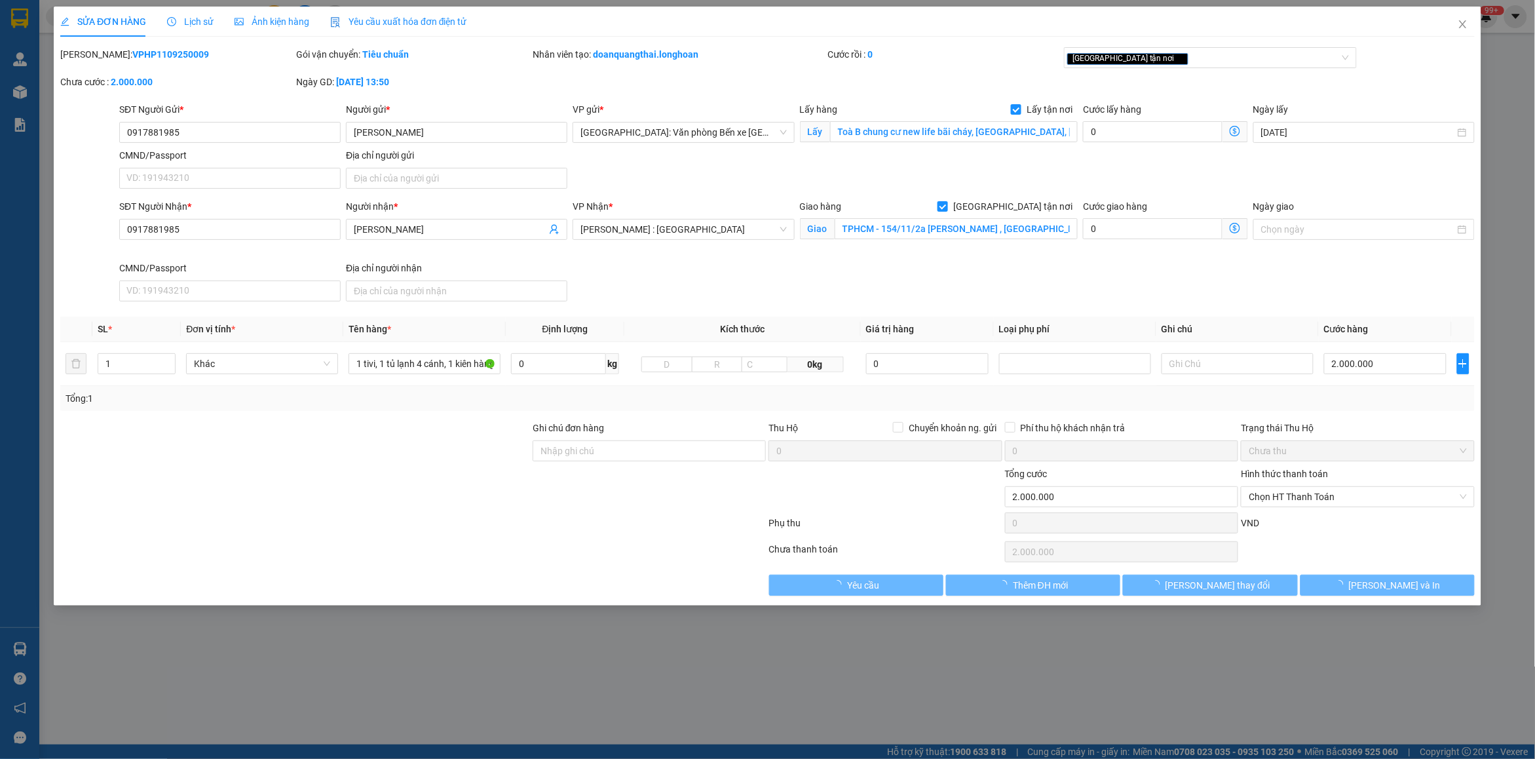
click at [185, 18] on span "Lịch sử" at bounding box center [190, 21] width 47 height 10
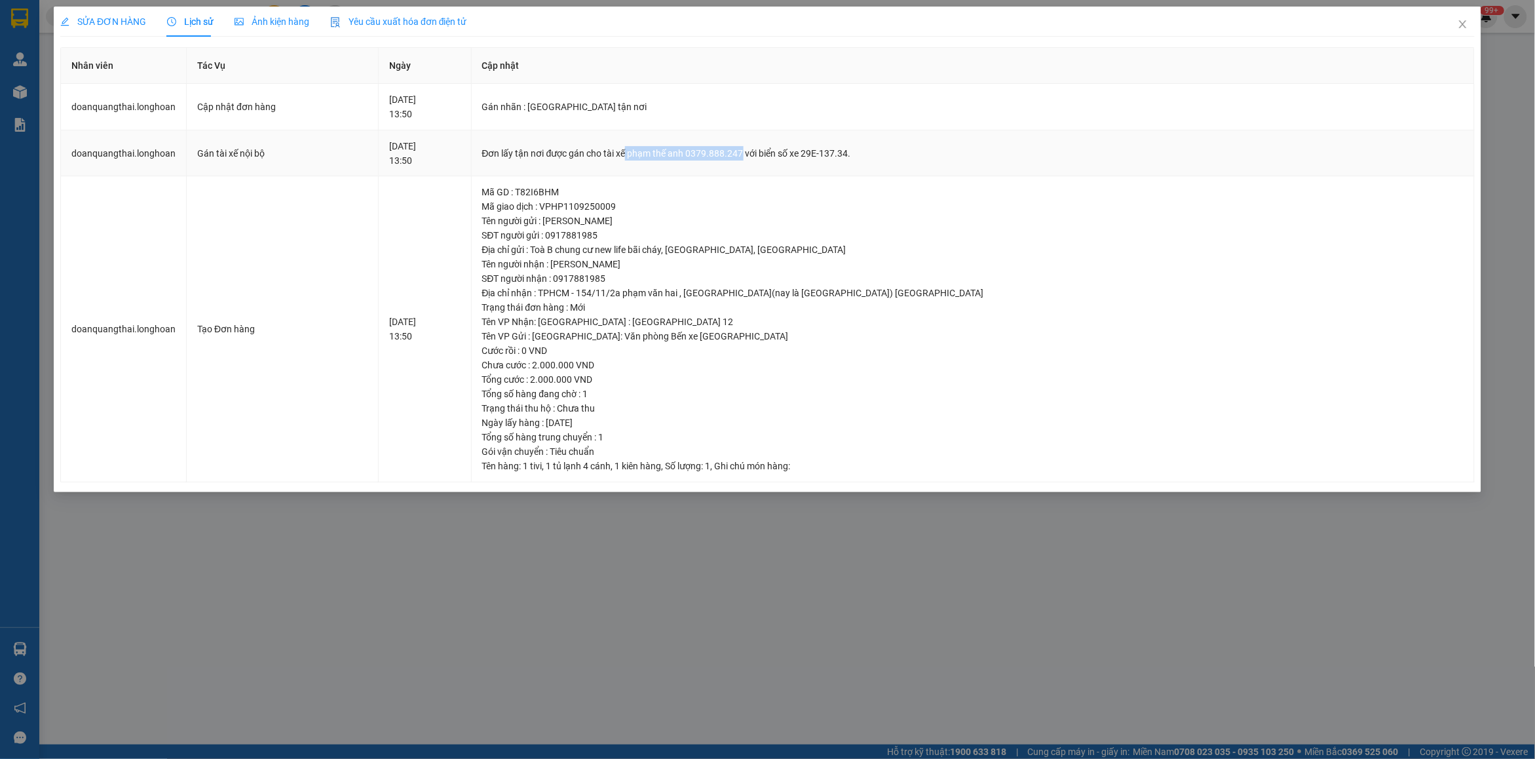
drag, startPoint x: 719, startPoint y: 155, endPoint x: 836, endPoint y: 155, distance: 117.3
click at [836, 155] on div "Đơn lấy tận nơi được gán cho tài xế phạm thế anh 0379.888.247 với biển số xe 29…" at bounding box center [972, 153] width 981 height 14
copy div "phạm thế anh 0379.888.247"
click at [1471, 24] on span "Close" at bounding box center [1462, 25] width 37 height 37
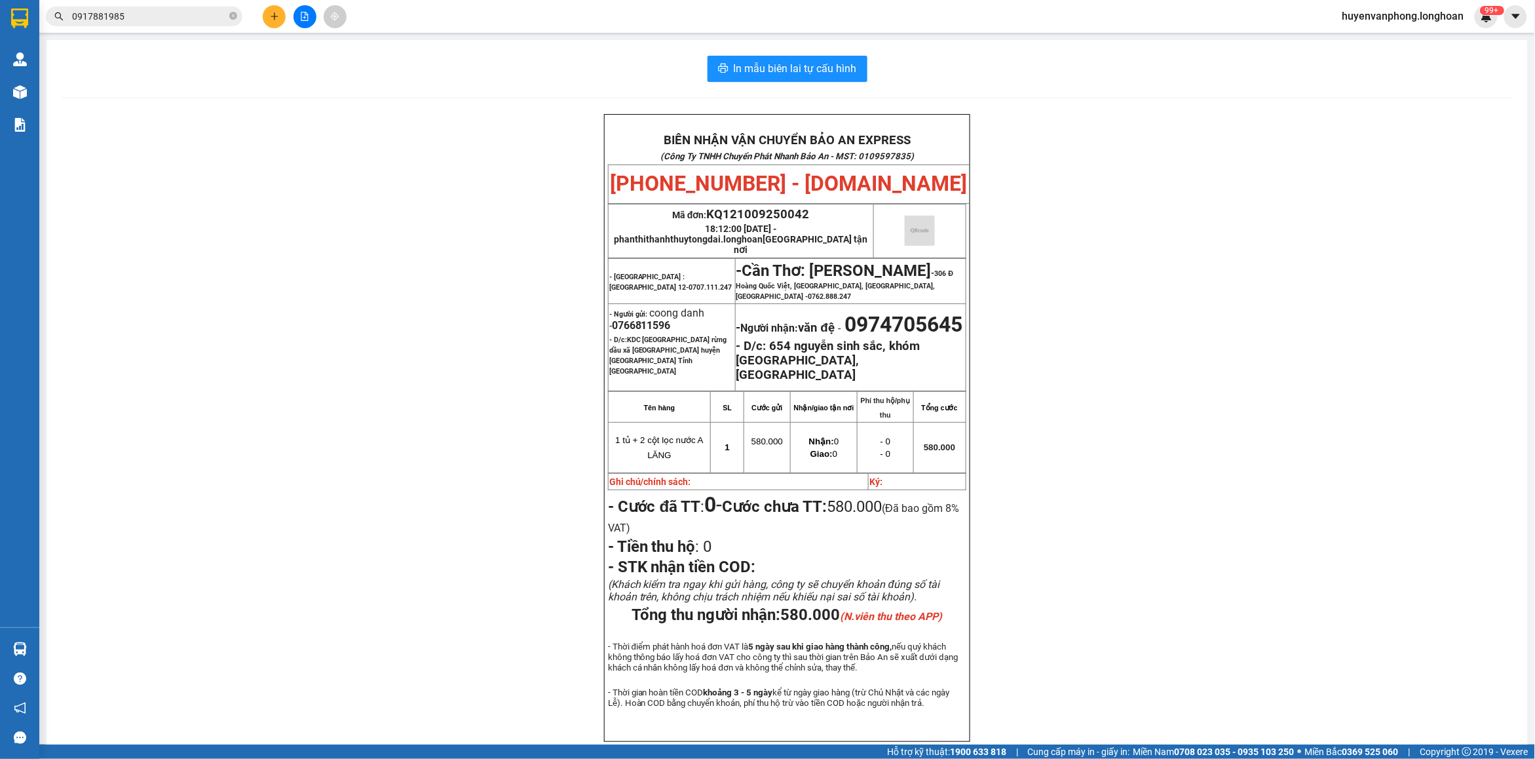
click at [180, 15] on input "0917881985" at bounding box center [149, 16] width 155 height 14
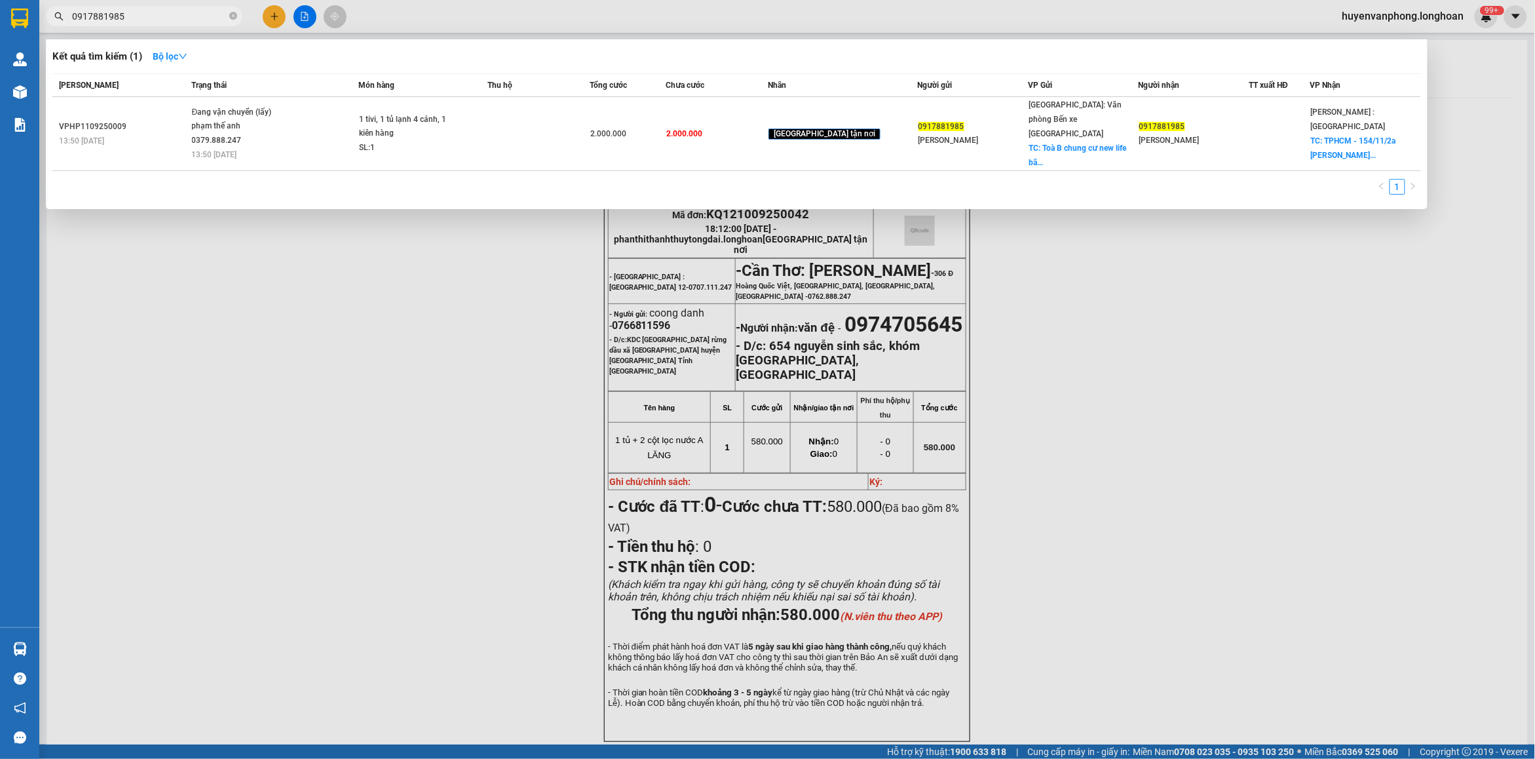
click at [180, 15] on input "0917881985" at bounding box center [149, 16] width 155 height 14
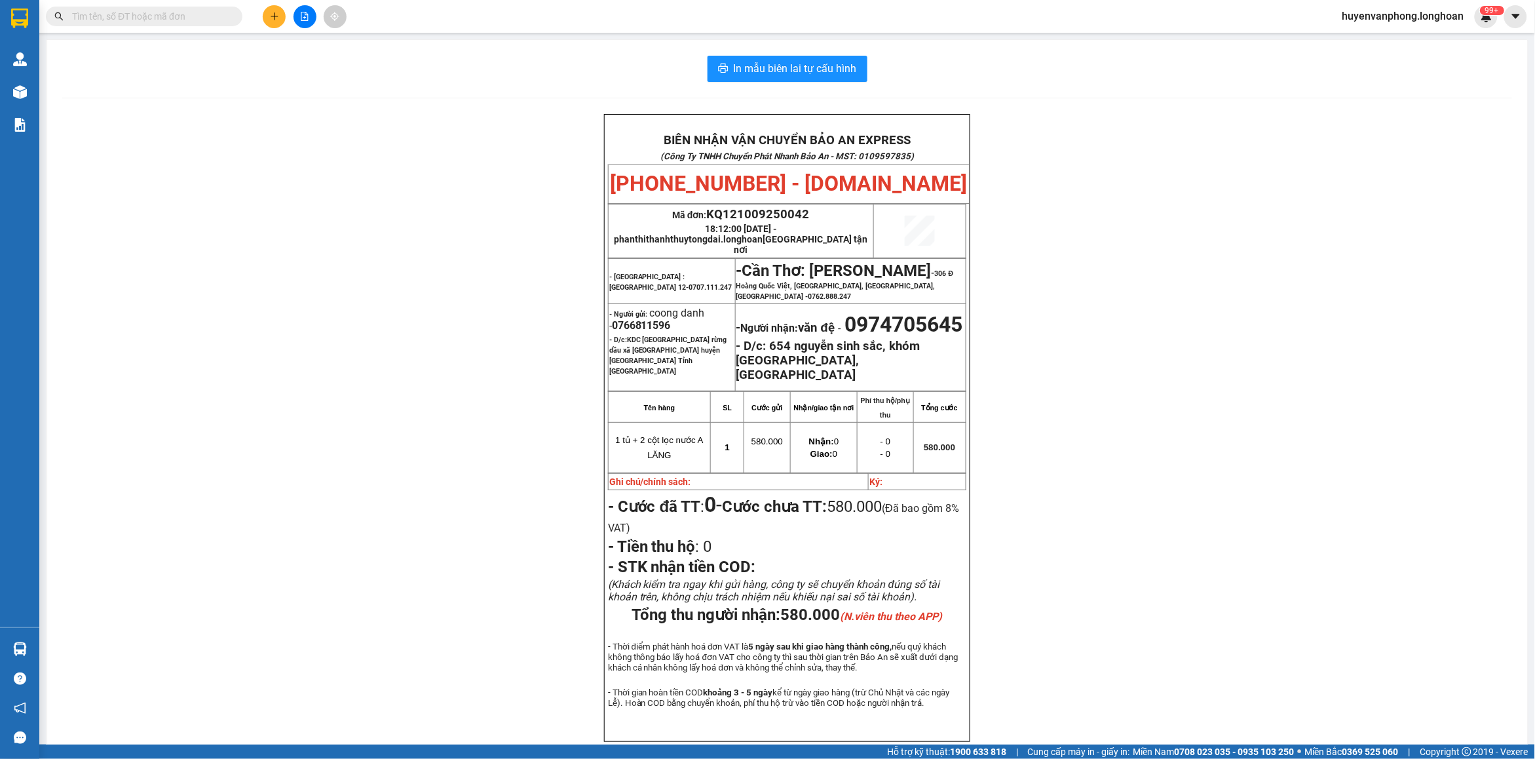
paste input "0975347350"
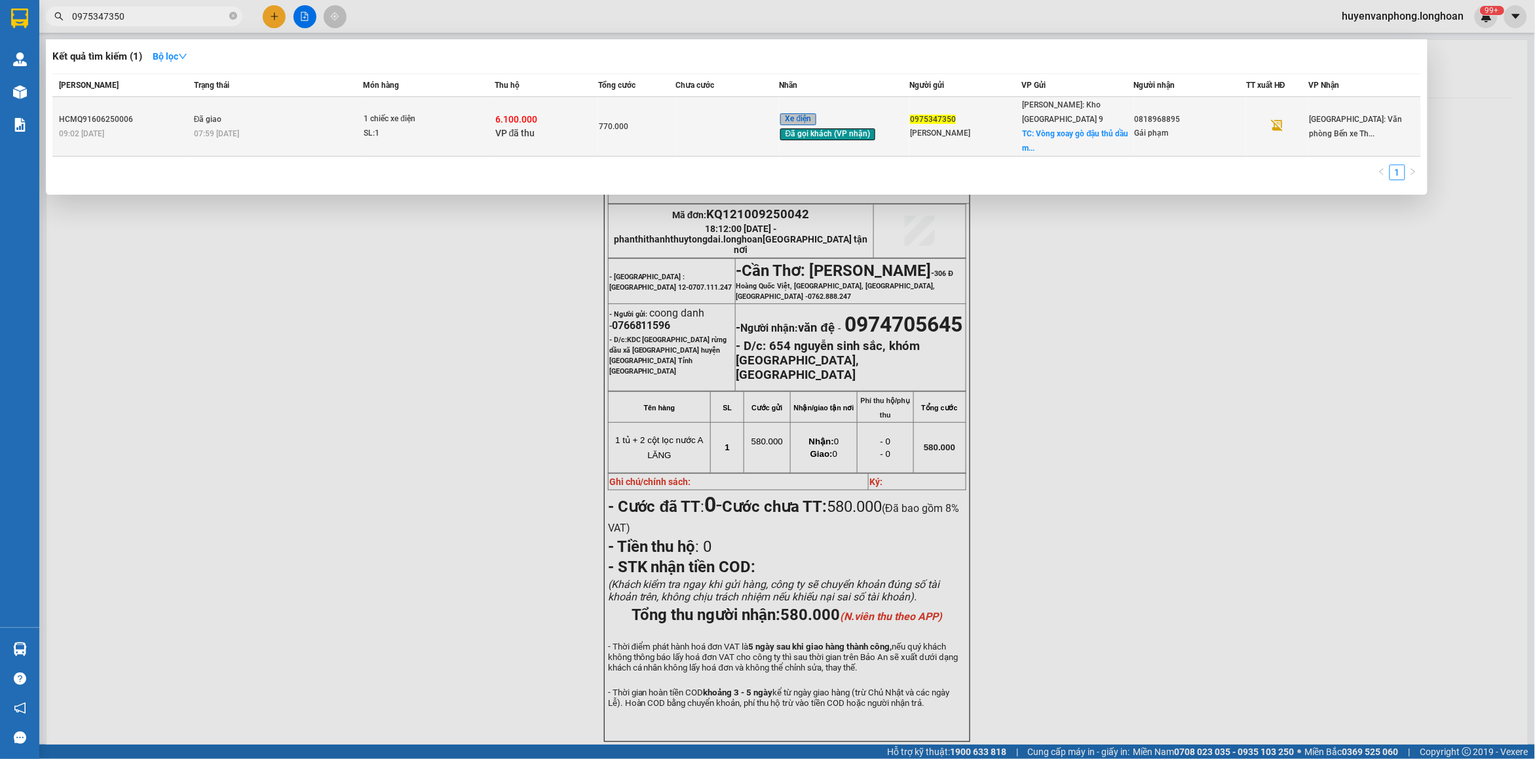
type input "0975347350"
click at [508, 131] on span "VP đã thu" at bounding box center [515, 133] width 40 height 10
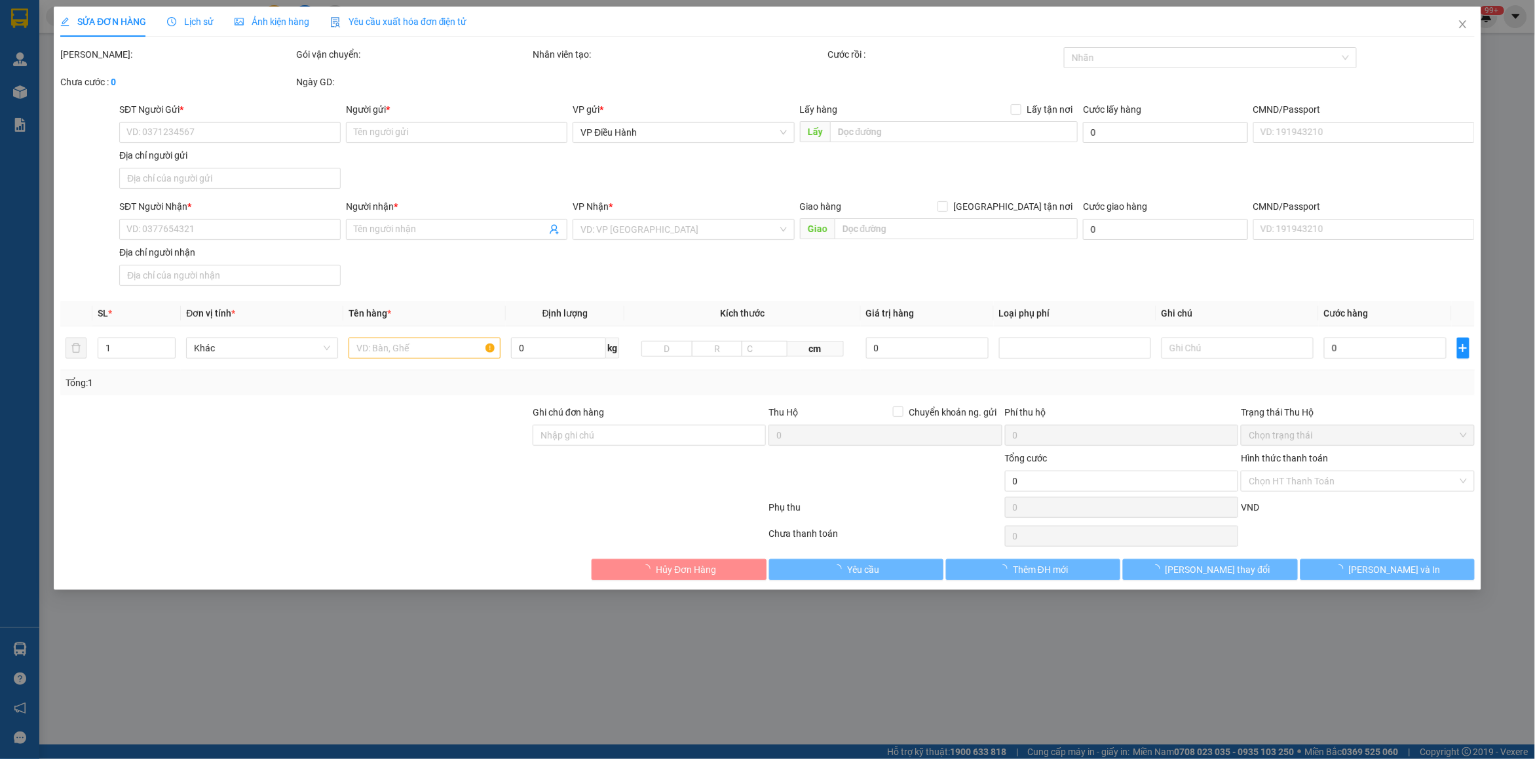
type input "0975347350"
type input "Trần thanh nhân"
checkbox input "true"
type input "Vòng xoay gò đậu thủ dầu một"
type input "0818968895"
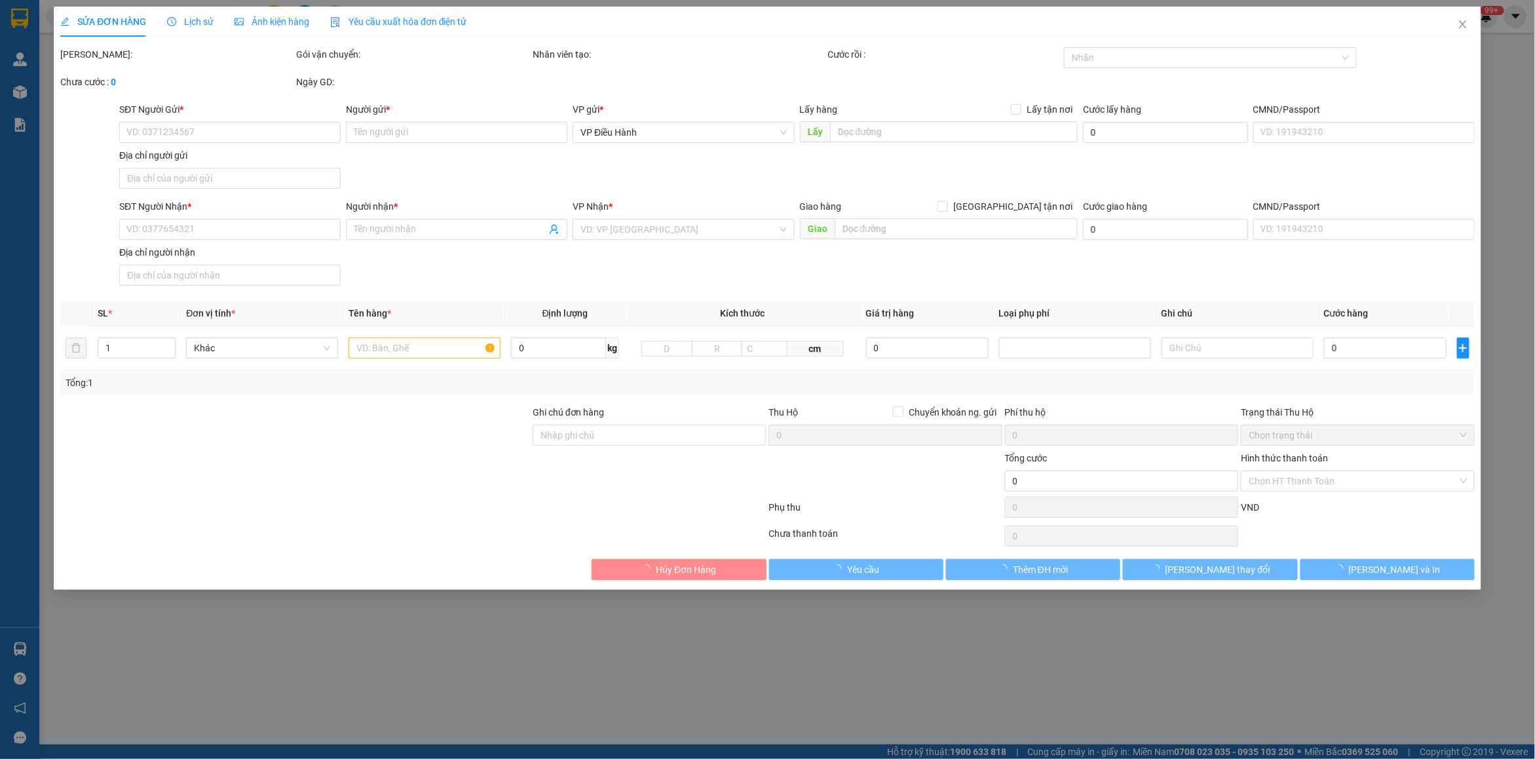
type input "Gái phạm"
checkbox input "true"
type input "6.100.000"
type input "25.000"
type input "770.000"
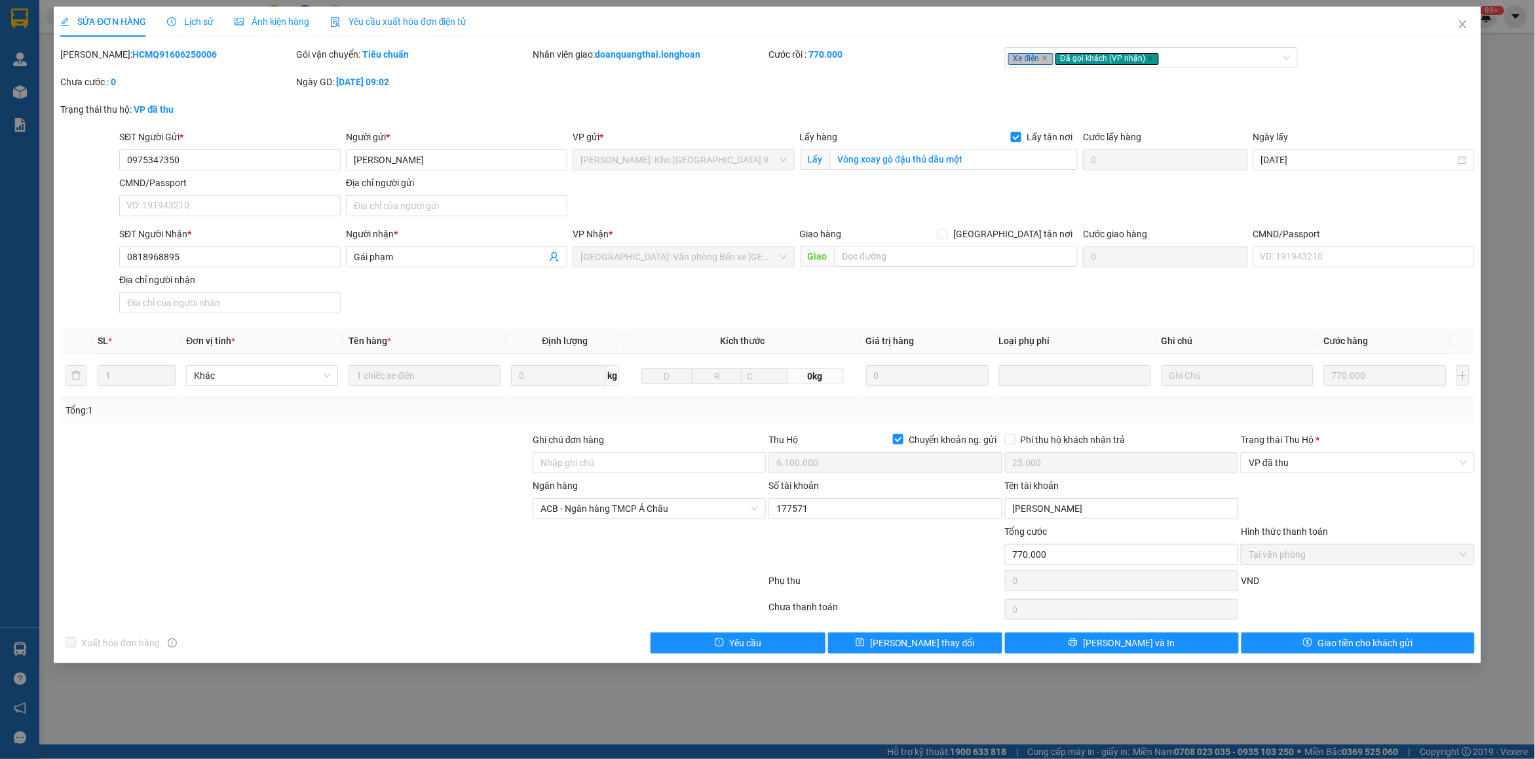
click at [322, 62] on div "Gói vận chuyển: Tiêu chuẩn" at bounding box center [413, 61] width 236 height 28
click at [189, 17] on span "Lịch sử" at bounding box center [190, 21] width 47 height 10
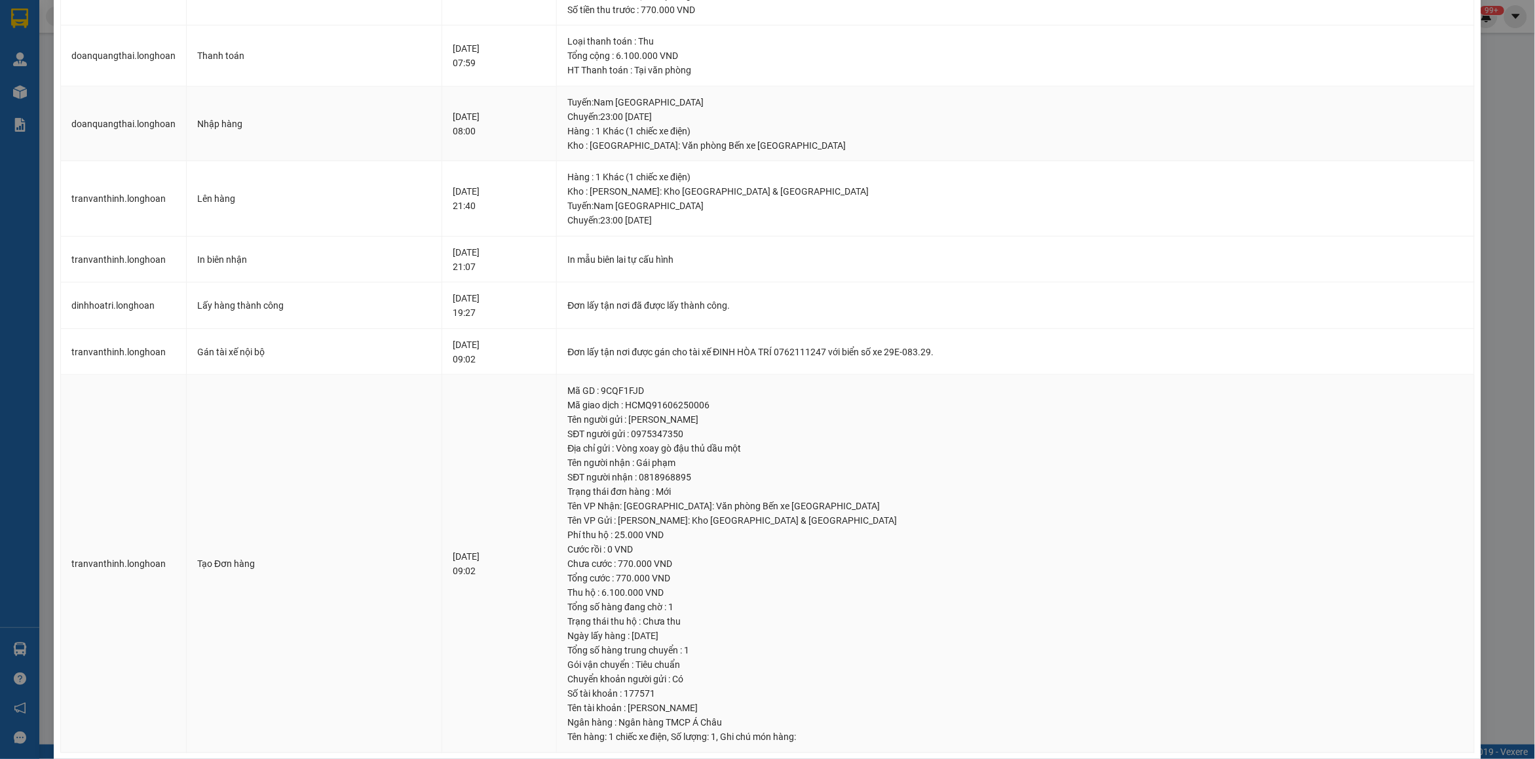
scroll to position [400, 0]
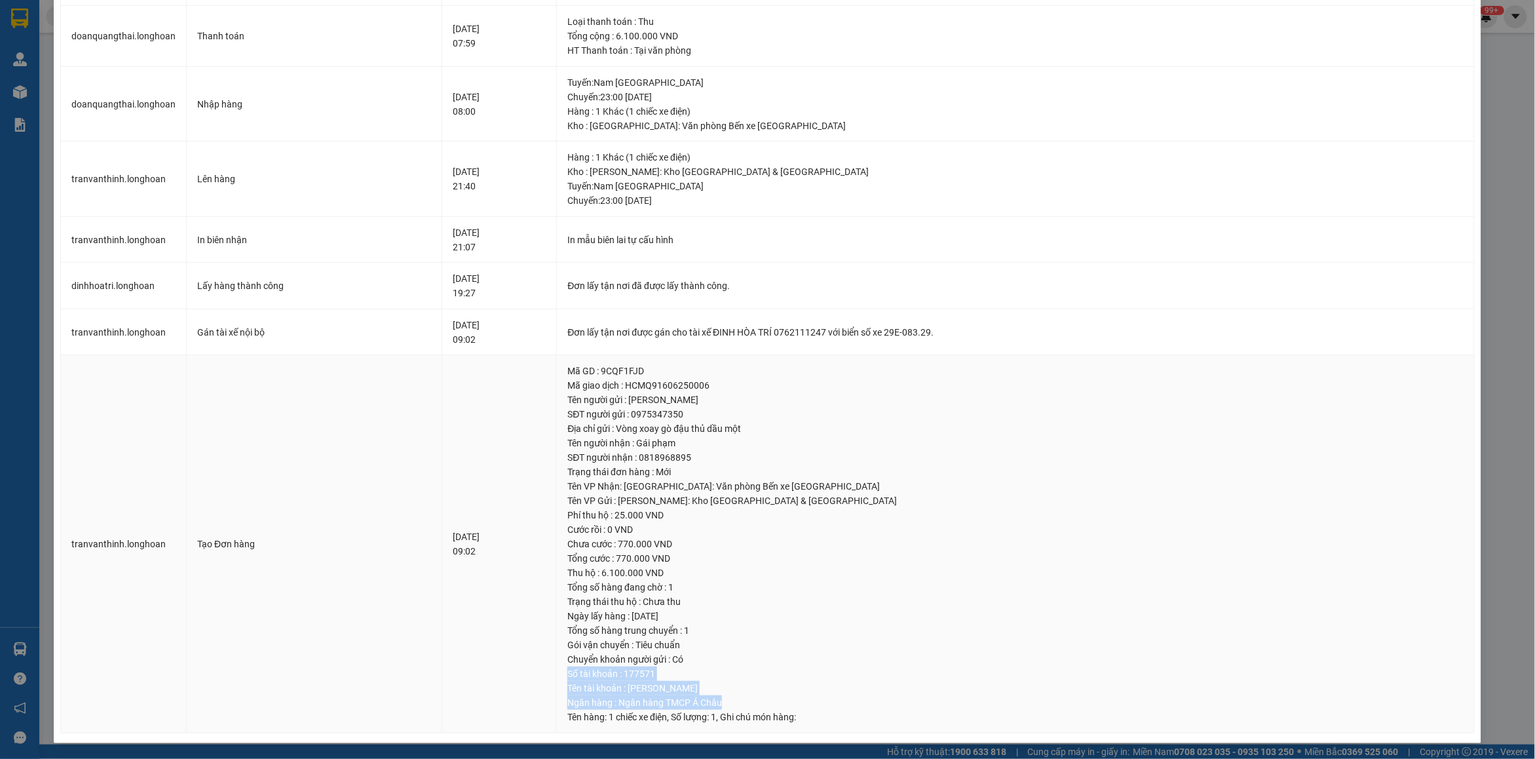
drag, startPoint x: 594, startPoint y: 675, endPoint x: 764, endPoint y: 700, distance: 172.1
click at [764, 700] on td "Mã GD : 9CQF1FJD Mã giao dịch : HCMQ91606250006 Tên người gửi : Trần thanh nhân…" at bounding box center [1016, 544] width 918 height 378
copy td "Số tài khoản : 177571 Tên tài khoản : Trần thanh nhân Ngân hàng : Ngân hàng TMC…"
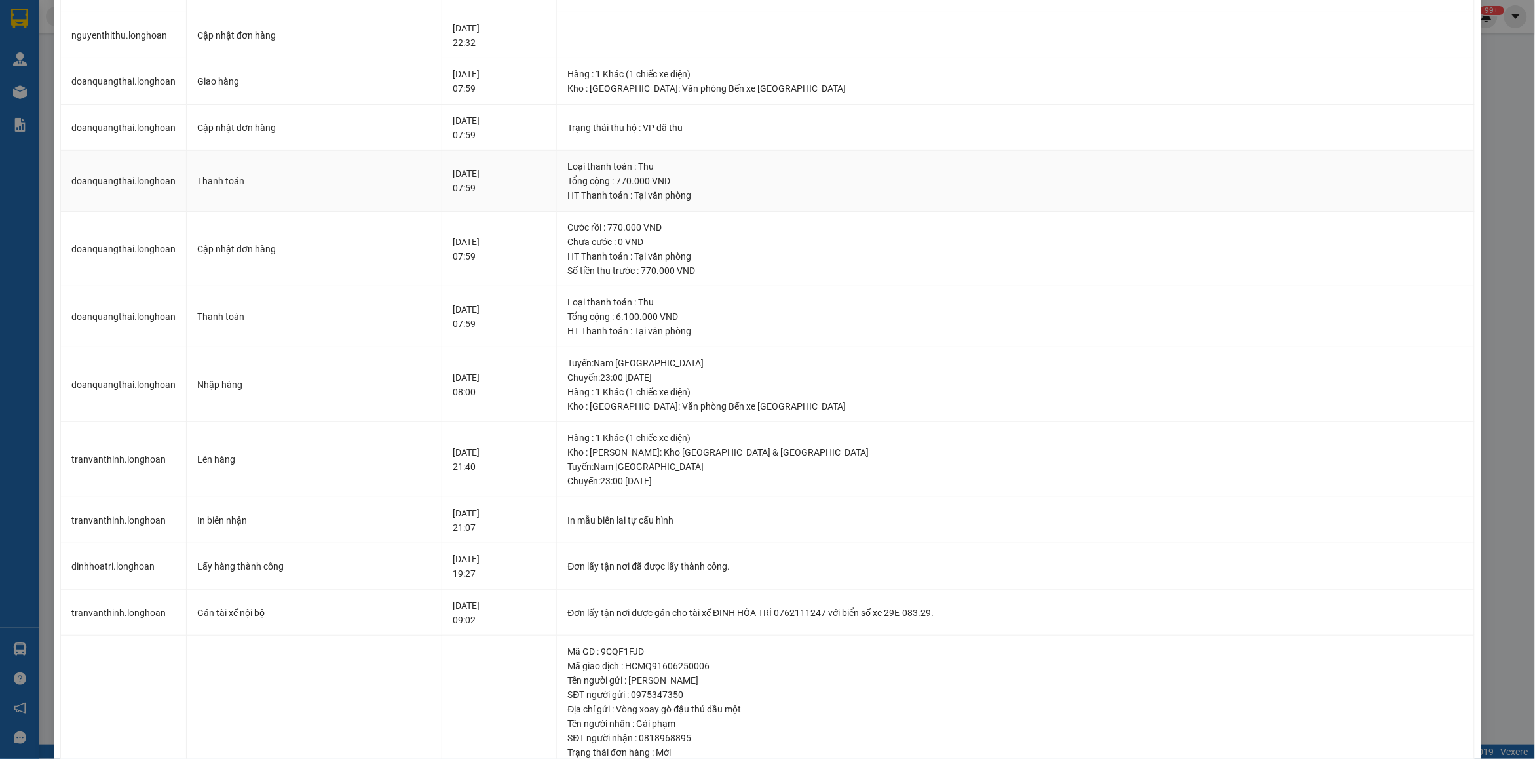
scroll to position [0, 0]
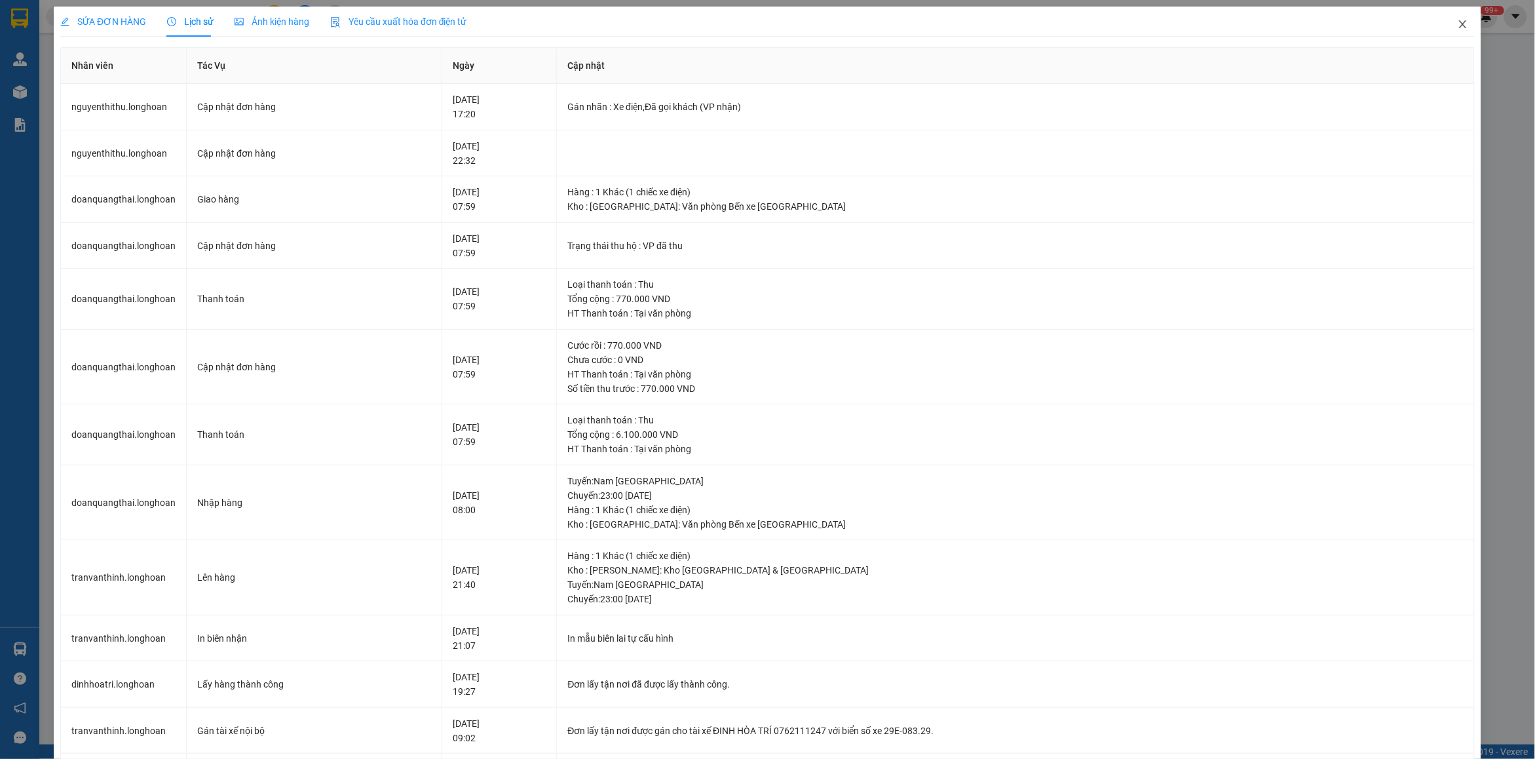
drag, startPoint x: 1449, startPoint y: 26, endPoint x: 926, endPoint y: 24, distance: 523.4
click at [1458, 26] on icon "close" at bounding box center [1463, 24] width 10 height 10
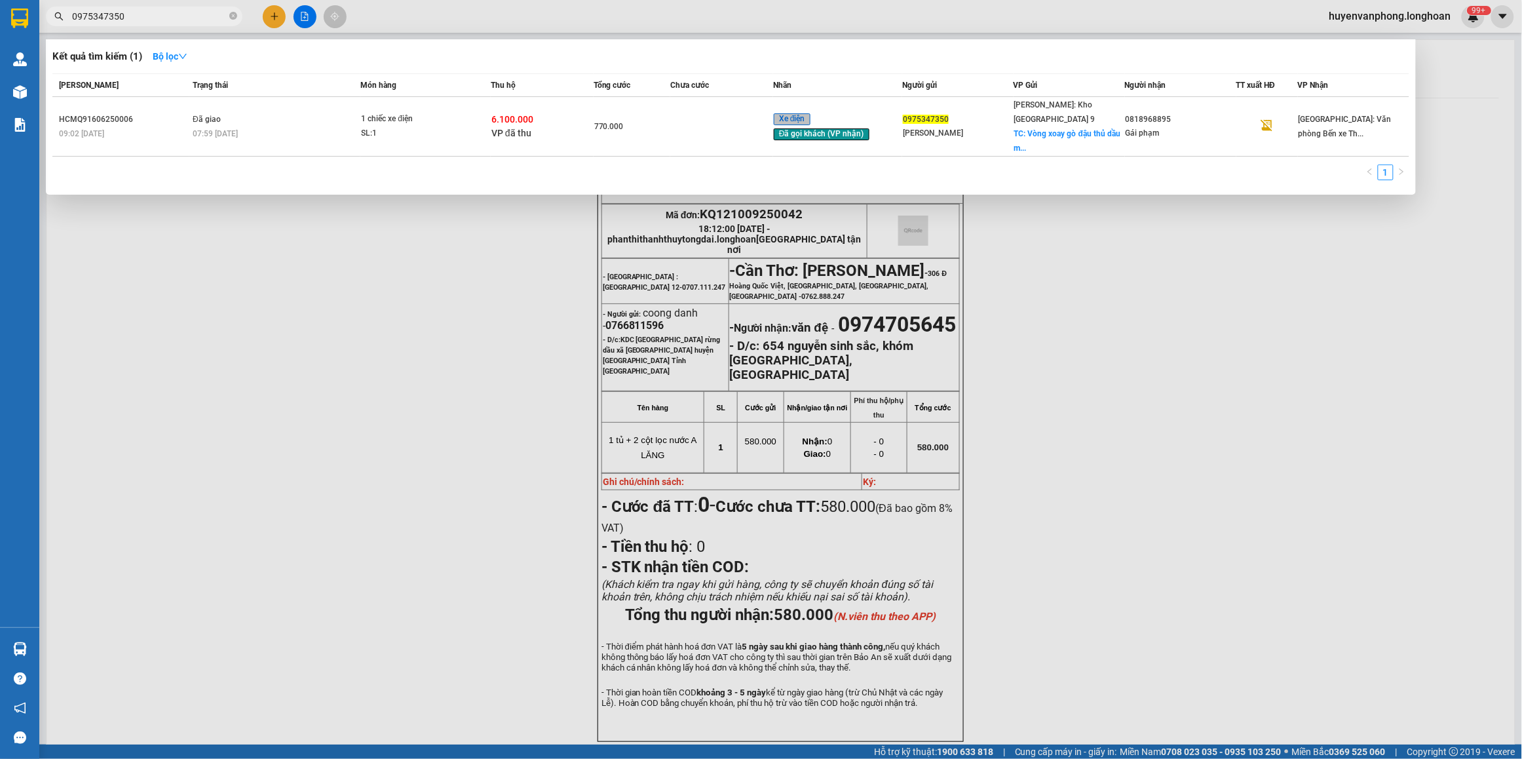
click at [145, 16] on input "0975347350" at bounding box center [149, 16] width 155 height 14
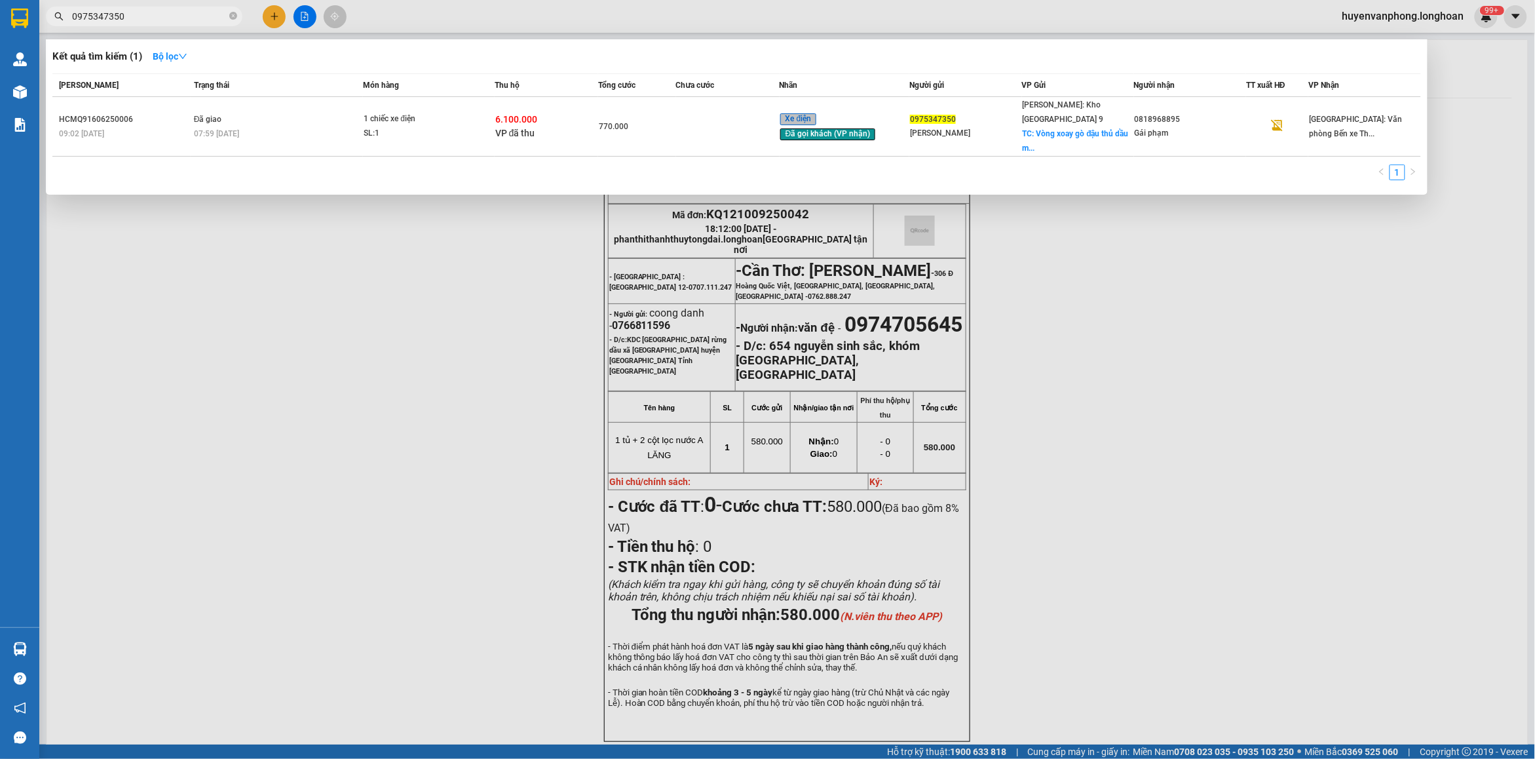
click at [145, 16] on input "0975347350" at bounding box center [149, 16] width 155 height 14
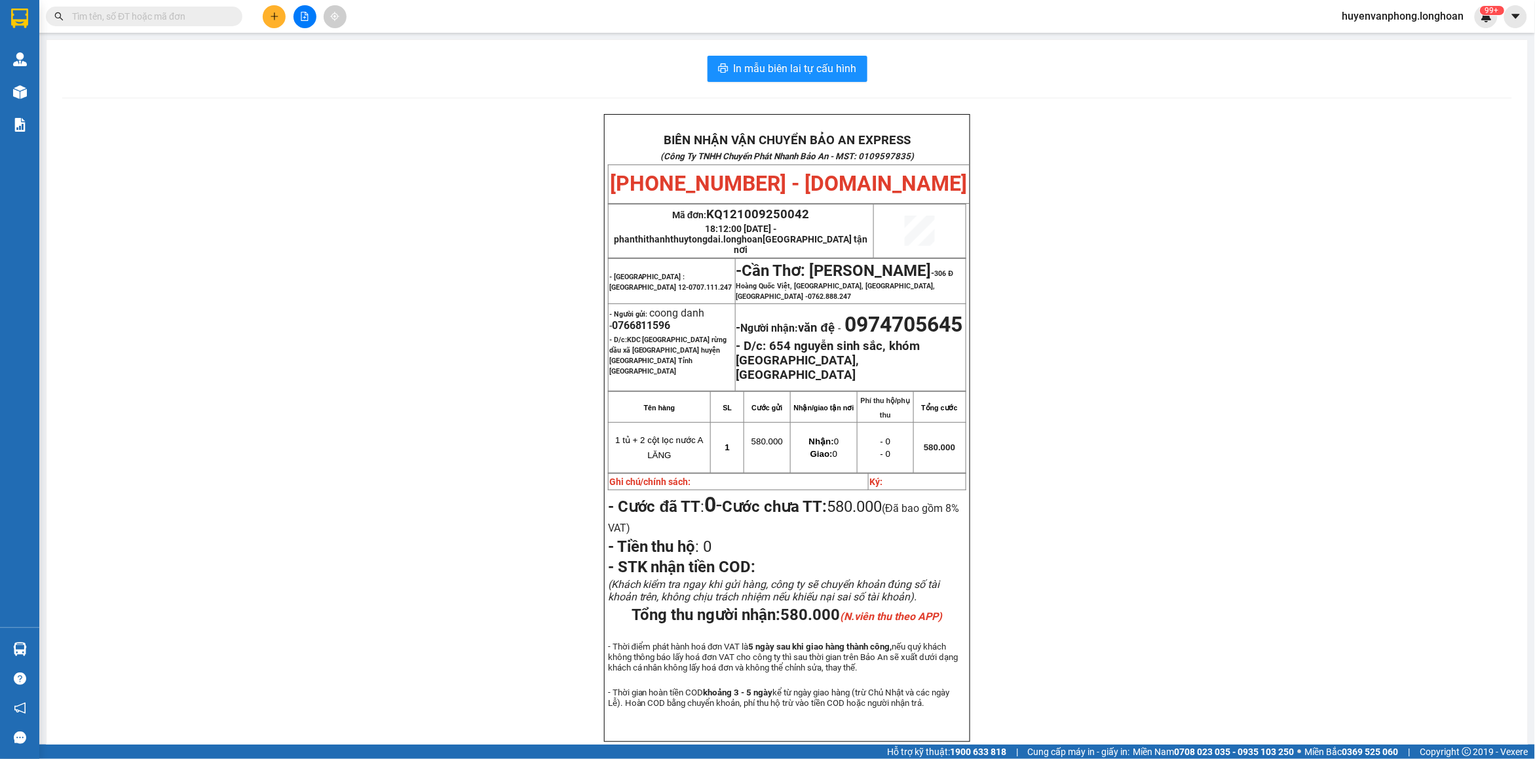
paste input "0366547726"
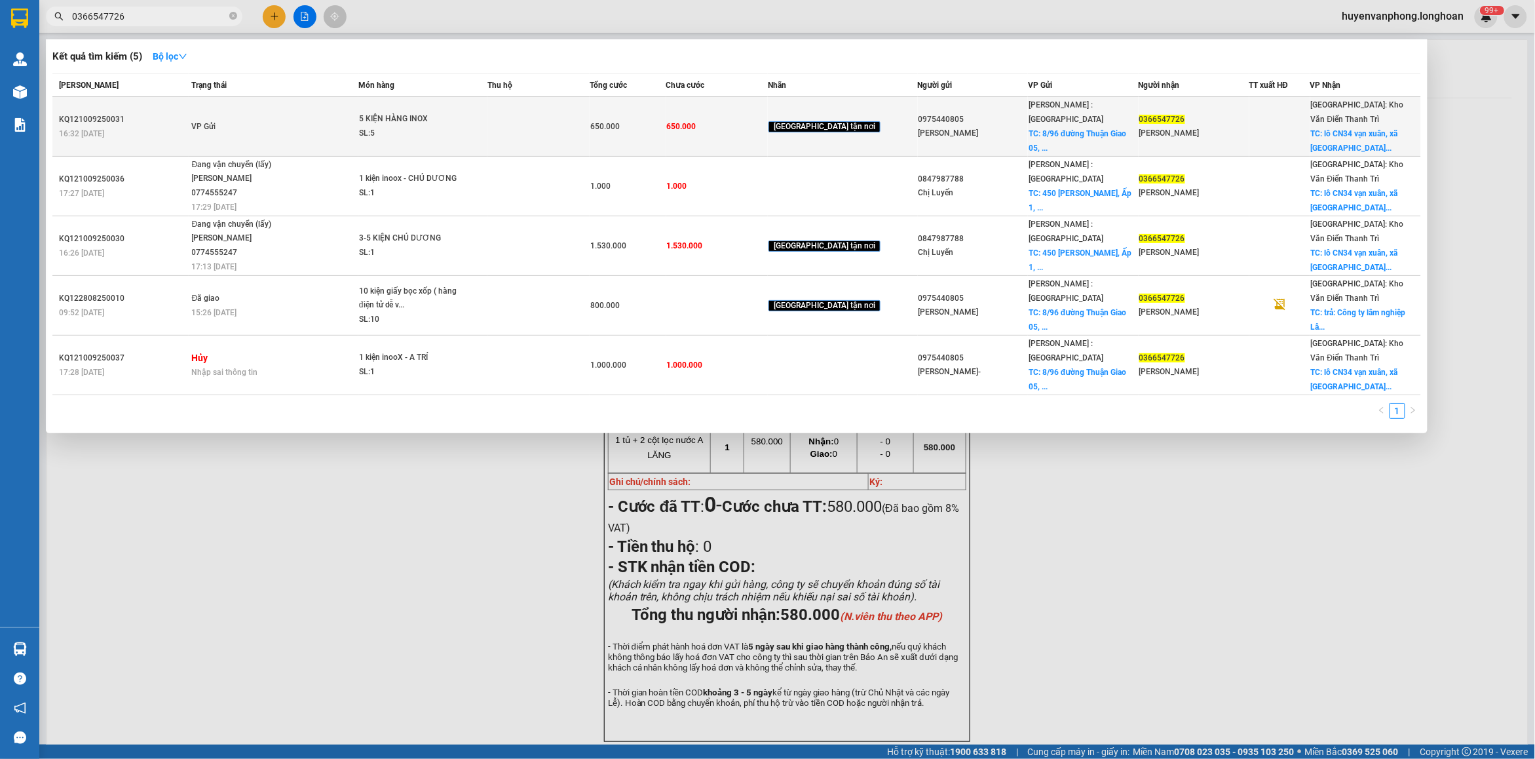
type input "0366547726"
click at [445, 103] on td "5 KIỆN HÀNG INOX SL: 5" at bounding box center [422, 127] width 129 height 60
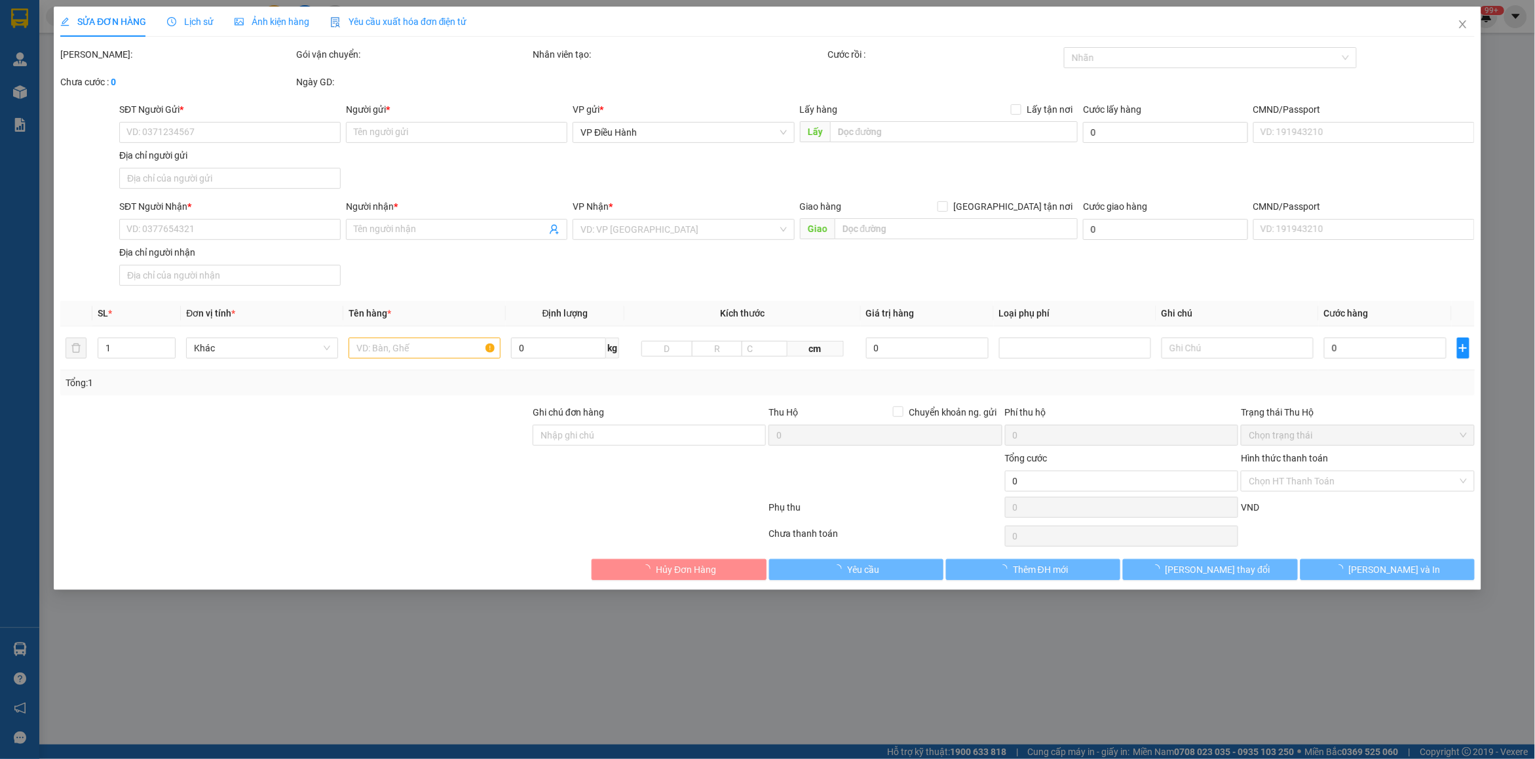
type input "0975440805"
type input "Nguyễn Vũ"
checkbox input "true"
type input "8/96 đường Thuận Giao 05, Khu phố Bình Thuận 1, Thuận Giao, Thuận An, Bình Dương"
type input "0366547726"
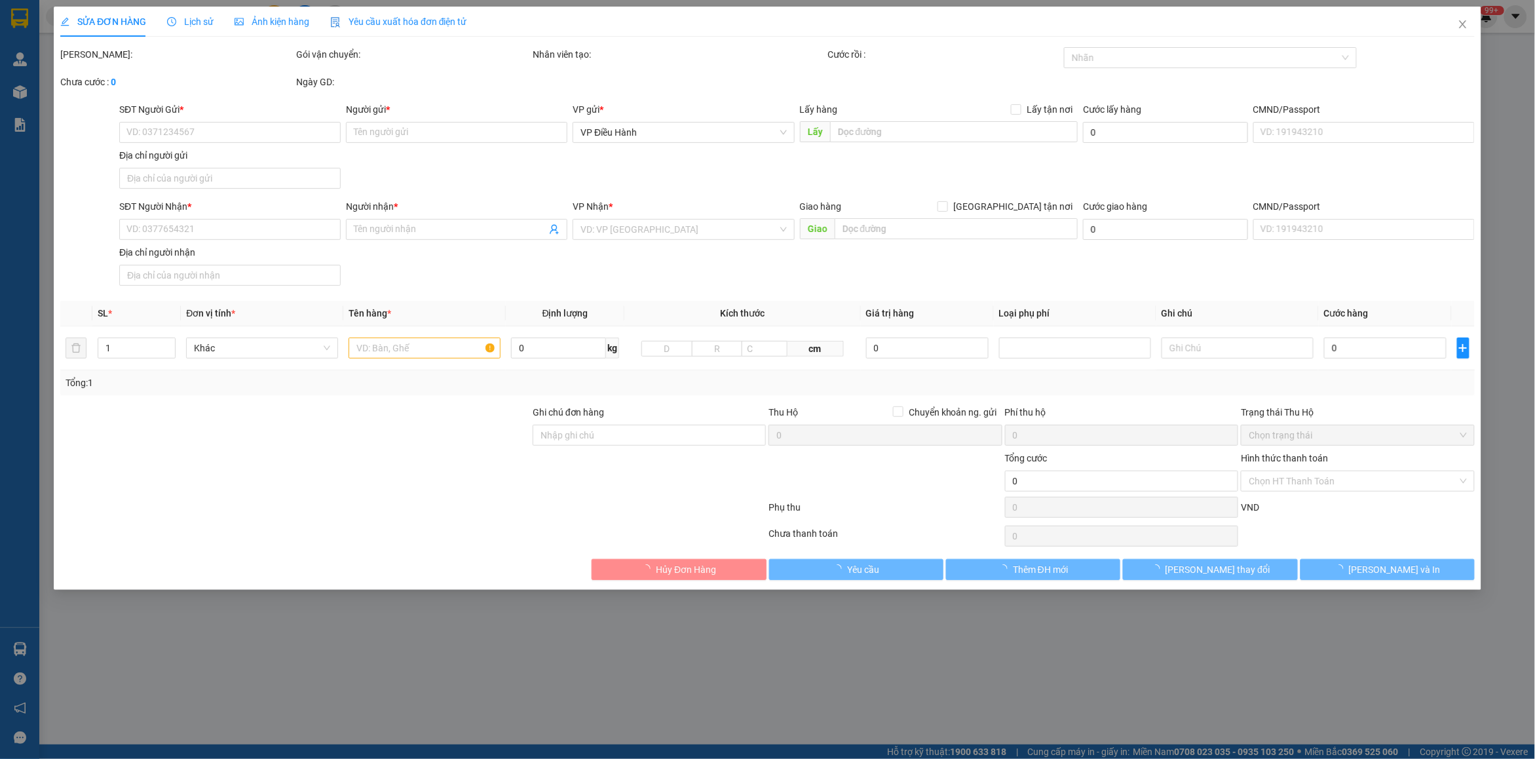
type input "Anh Lâm"
checkbox input "true"
type input "lô CN34 vạn xuân, xã vạn xuân, huyện tam nông, tỉnh phú thọ"
type input "650.000"
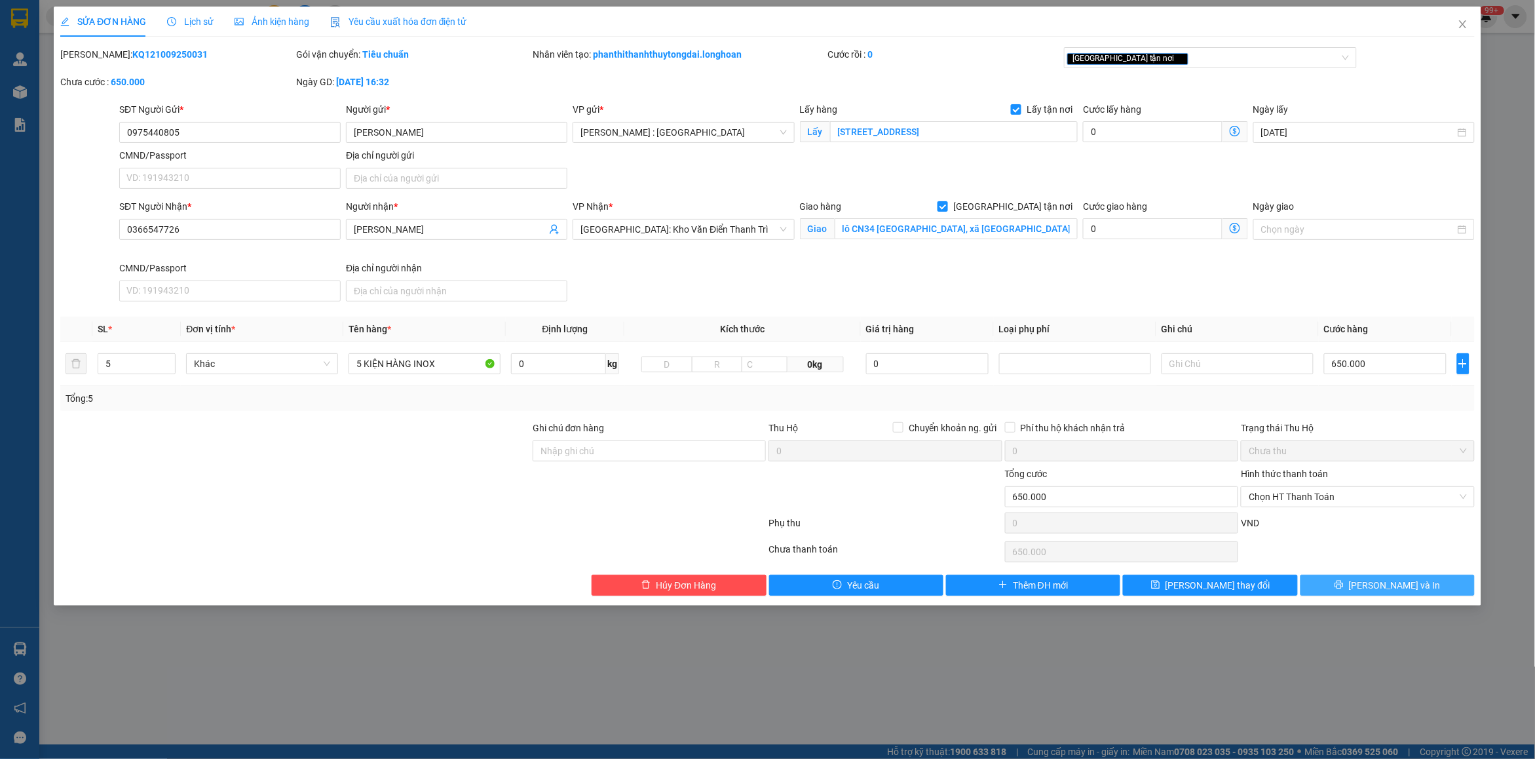
click at [1358, 584] on button "Lưu và In" at bounding box center [1387, 584] width 174 height 21
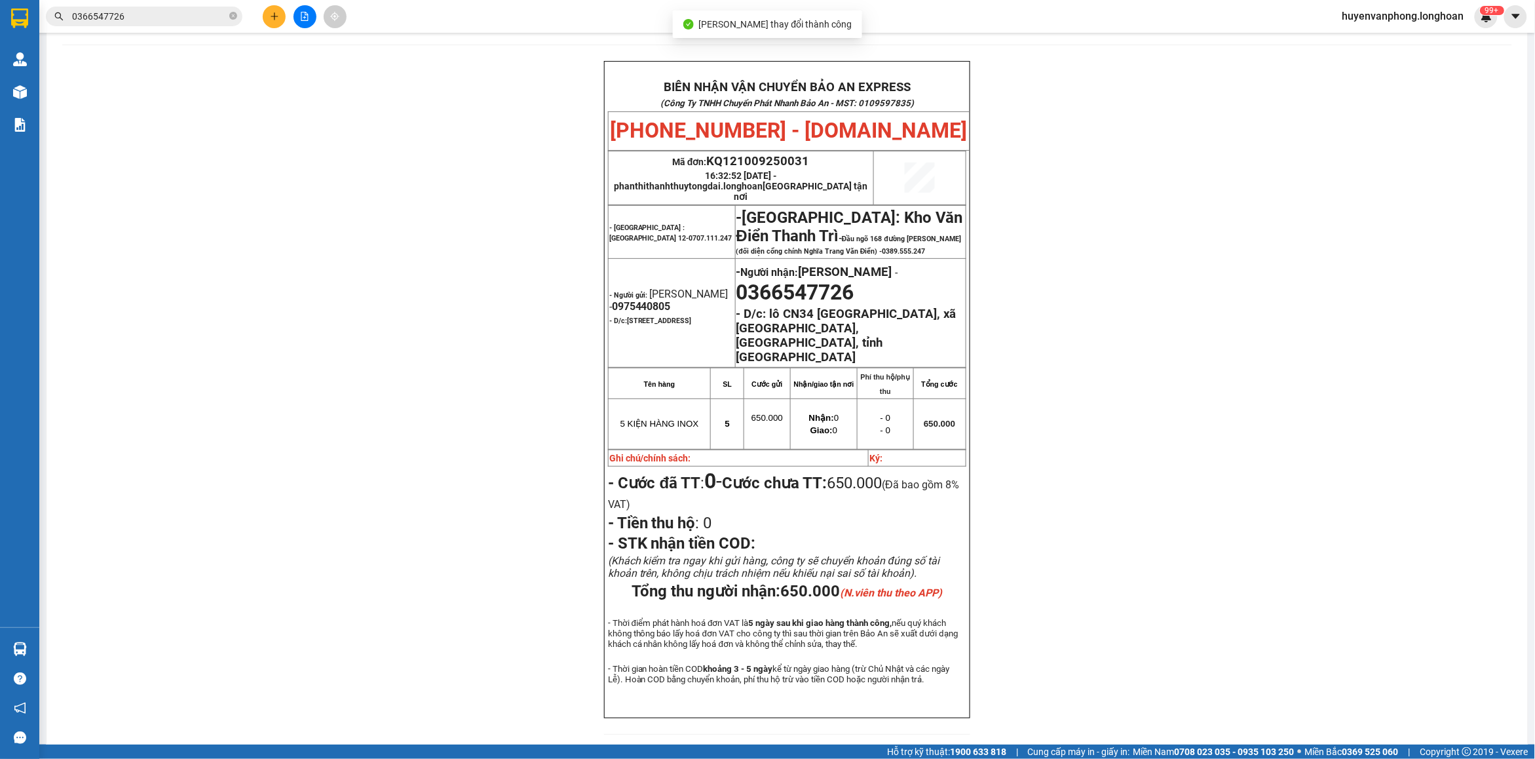
scroll to position [82, 0]
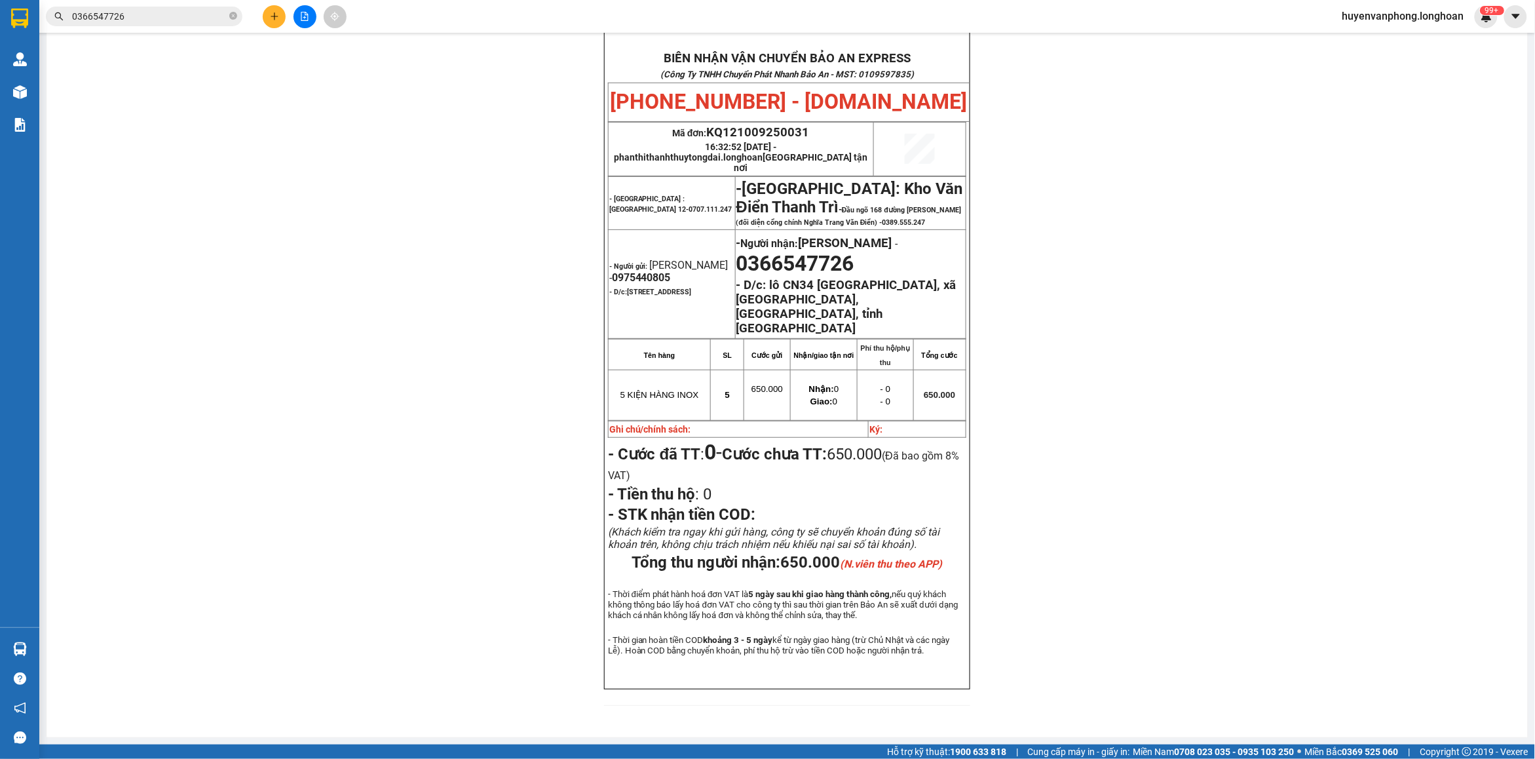
click at [231, 14] on icon "close-circle" at bounding box center [233, 16] width 8 height 8
click at [202, 15] on input "text" at bounding box center [149, 16] width 155 height 14
paste input "0847987788"
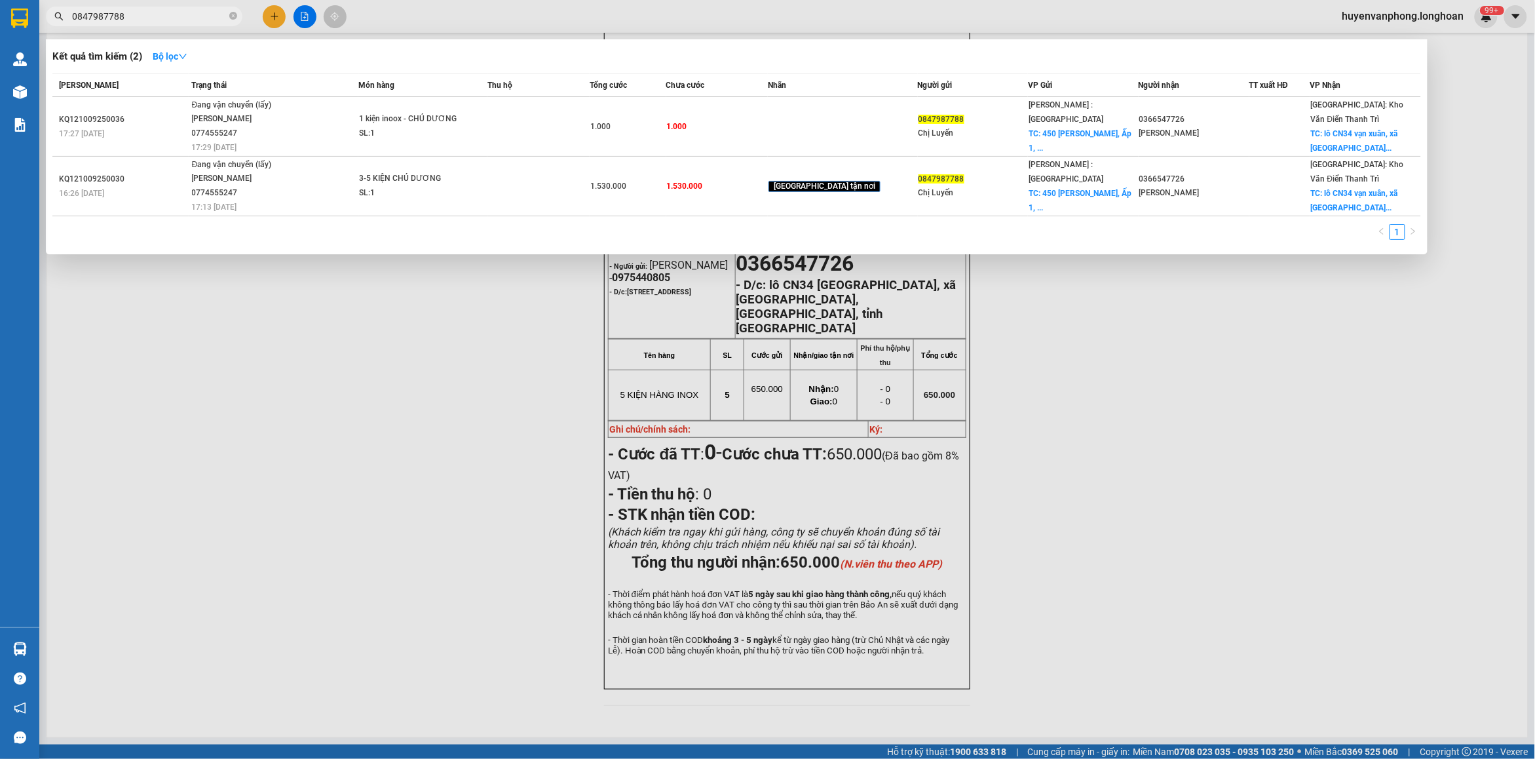
type input "0847987788"
click at [231, 15] on icon "close-circle" at bounding box center [233, 16] width 8 height 8
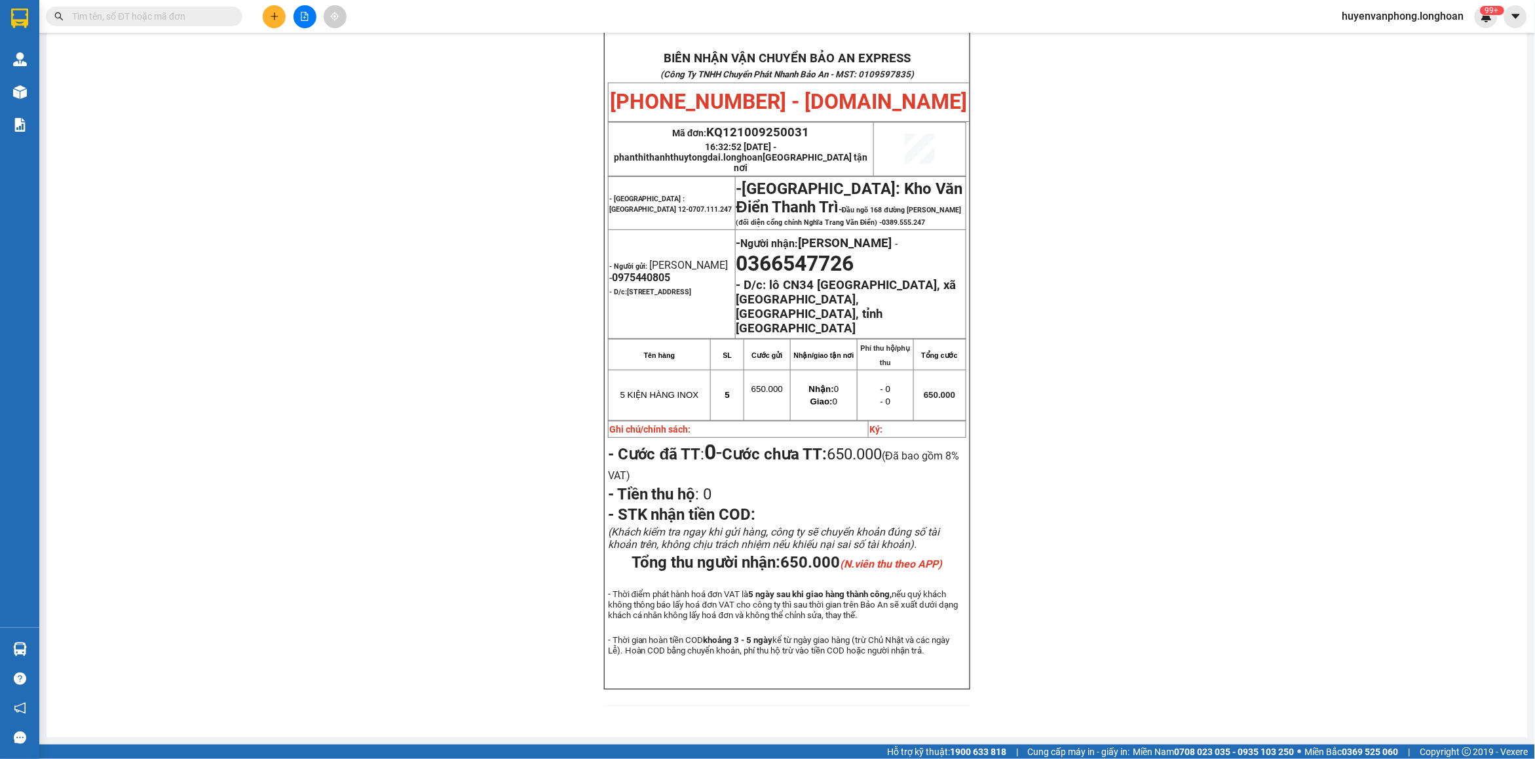
click at [159, 16] on input "text" at bounding box center [149, 16] width 155 height 14
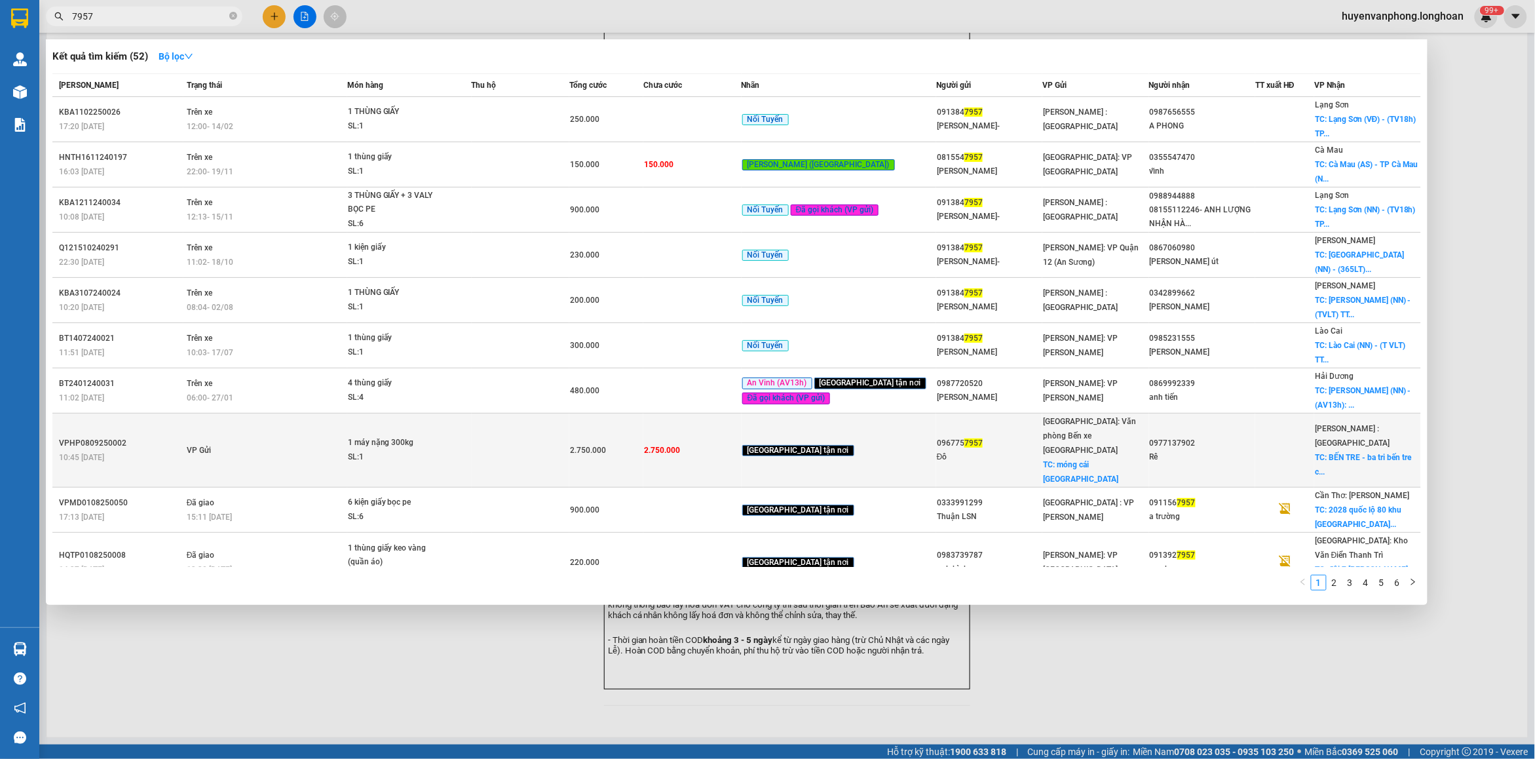
type input "7957"
click at [708, 415] on td "2.750.000" at bounding box center [692, 450] width 98 height 74
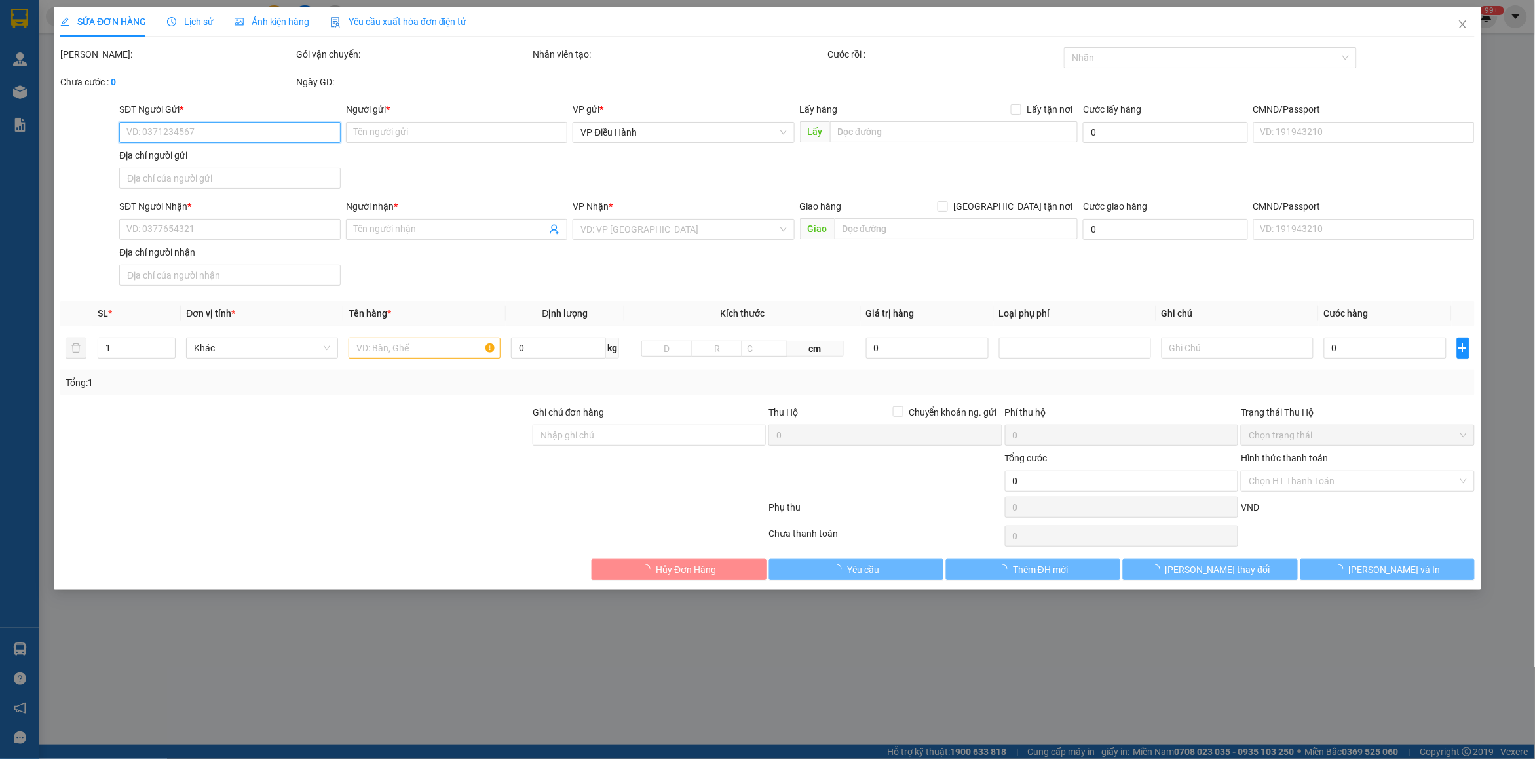
type input "0967757957"
type input "Đô"
checkbox input "true"
type input "móng cái quảng ninh"
type input "0977137902"
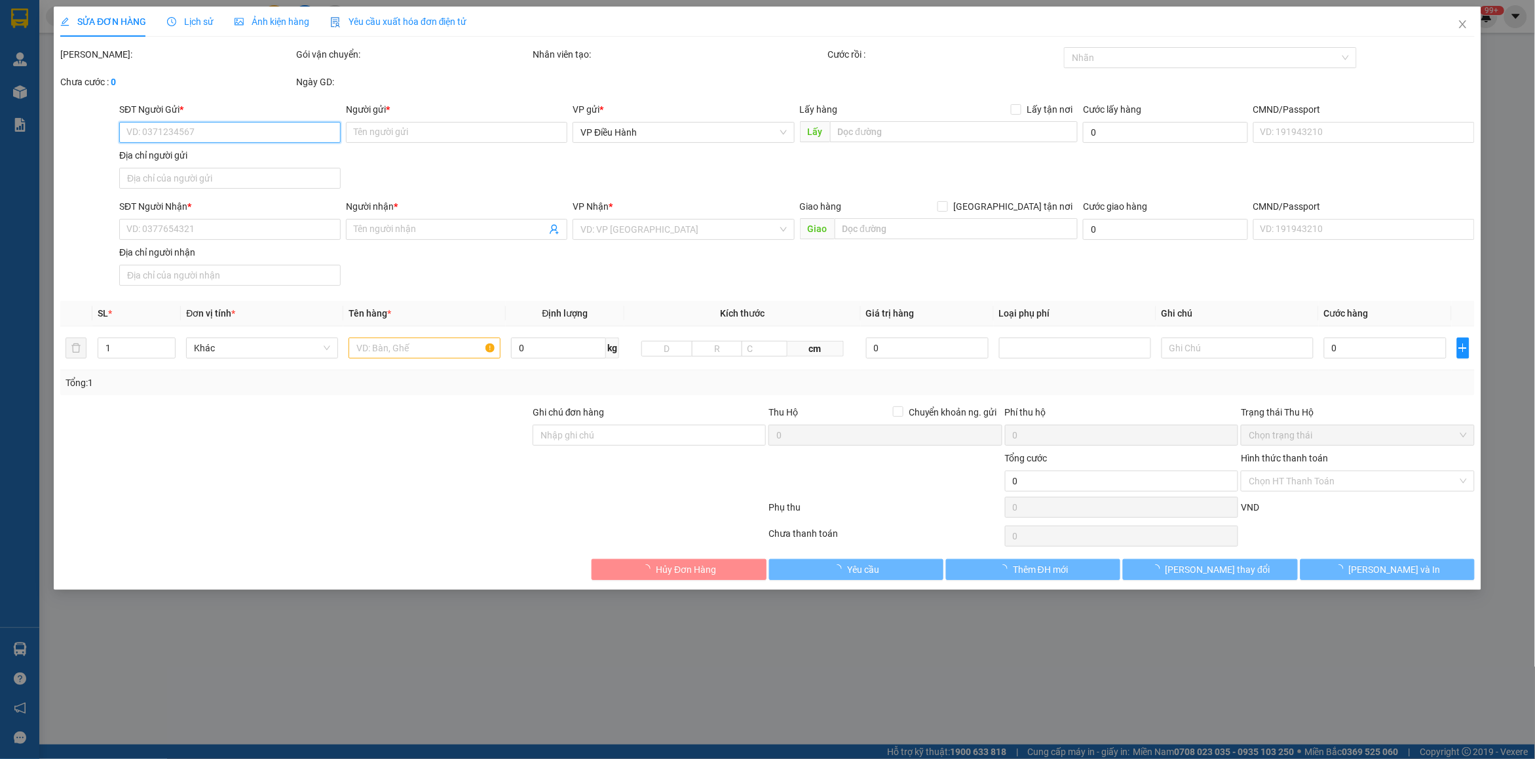
type input "Rê"
checkbox input "true"
type input "BẾN TRE - ba tri bến tre cũ"
type input "2.750.000"
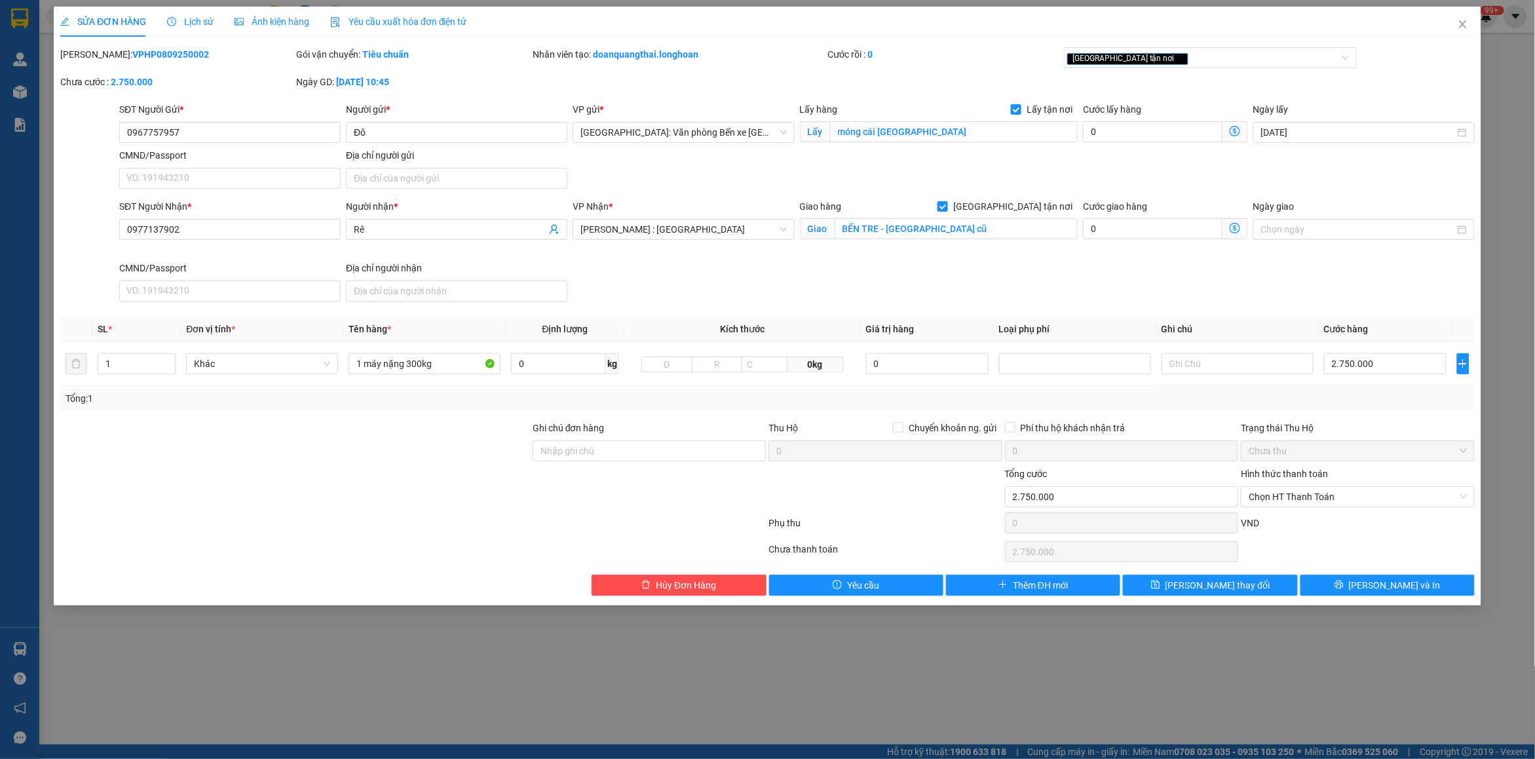
click at [197, 20] on span "Lịch sử" at bounding box center [190, 21] width 47 height 10
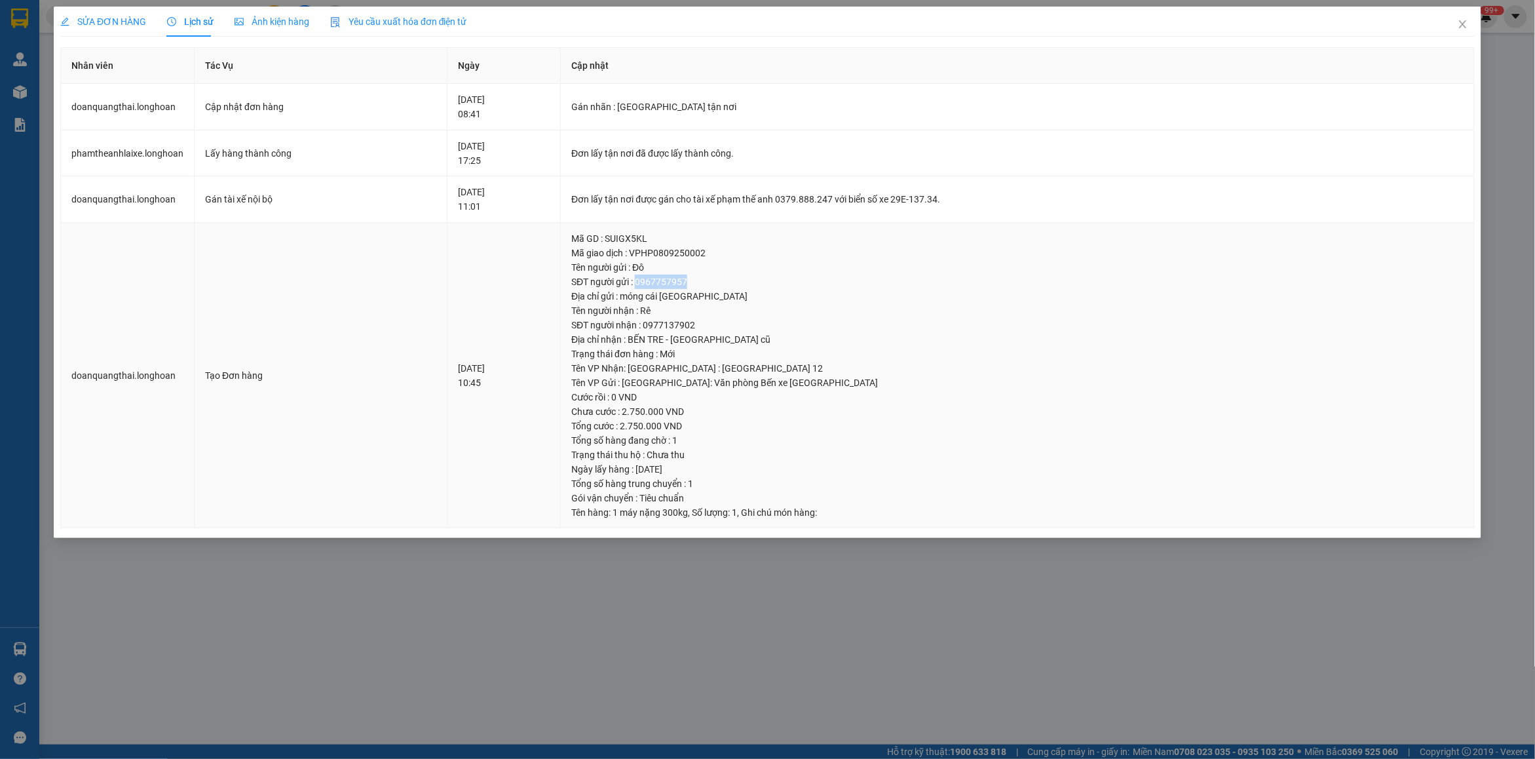
drag, startPoint x: 668, startPoint y: 280, endPoint x: 723, endPoint y: 280, distance: 54.4
click at [723, 280] on div "SĐT người gửi : 0967757957" at bounding box center [1017, 281] width 892 height 14
copy div "0967757957"
click at [1461, 28] on icon "close" at bounding box center [1463, 24] width 10 height 10
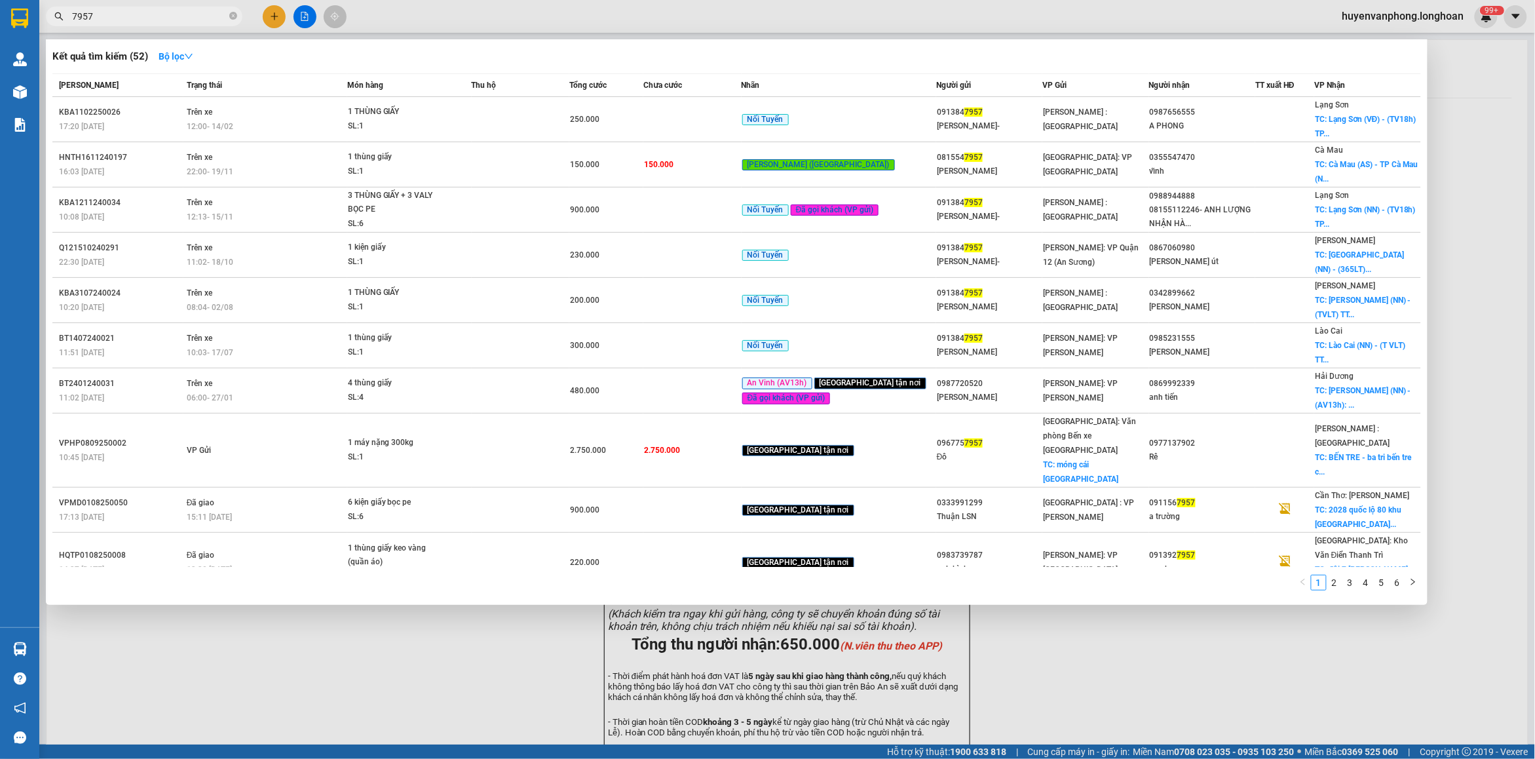
click at [130, 16] on input "7957" at bounding box center [149, 16] width 155 height 14
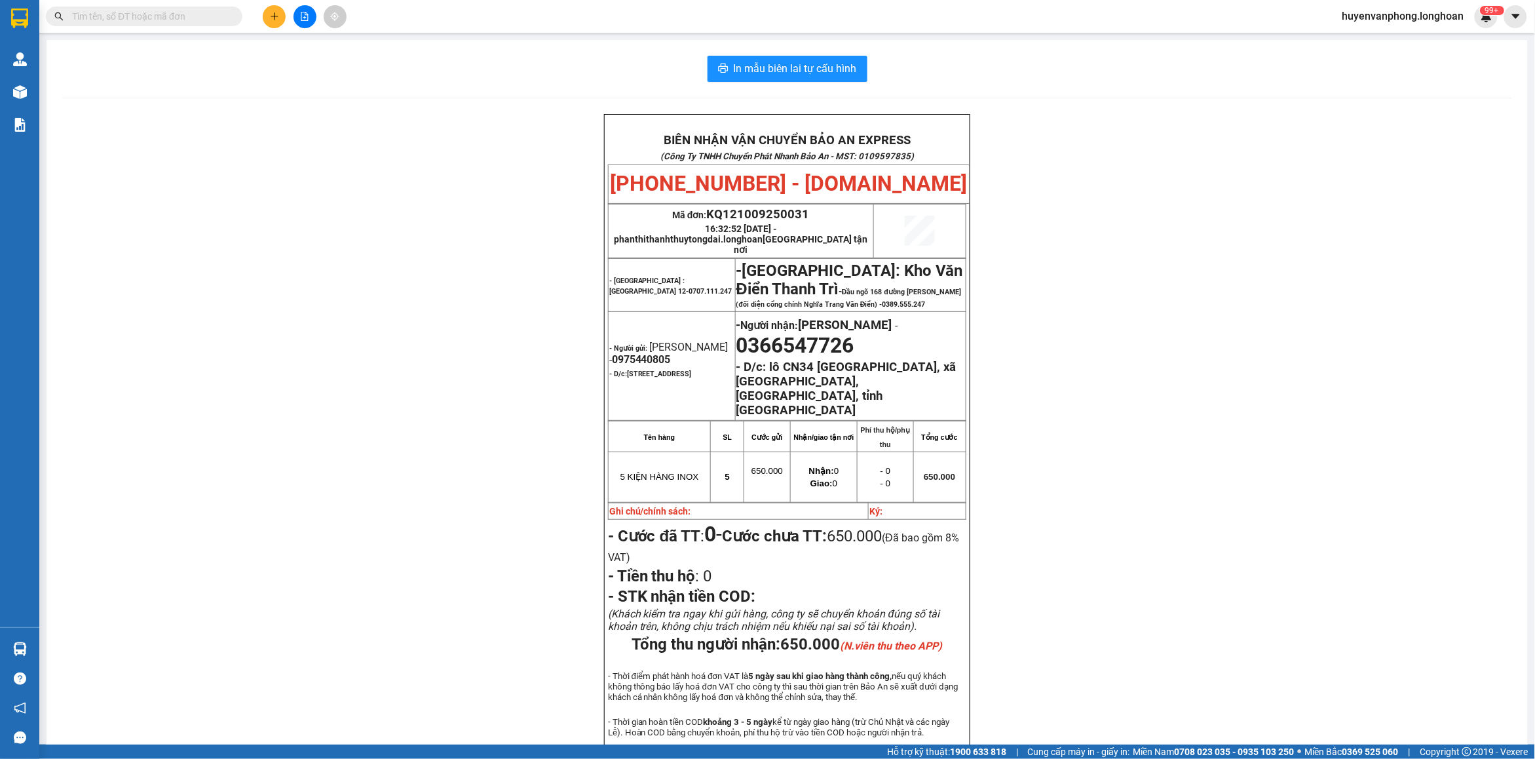
paste input "0847987788"
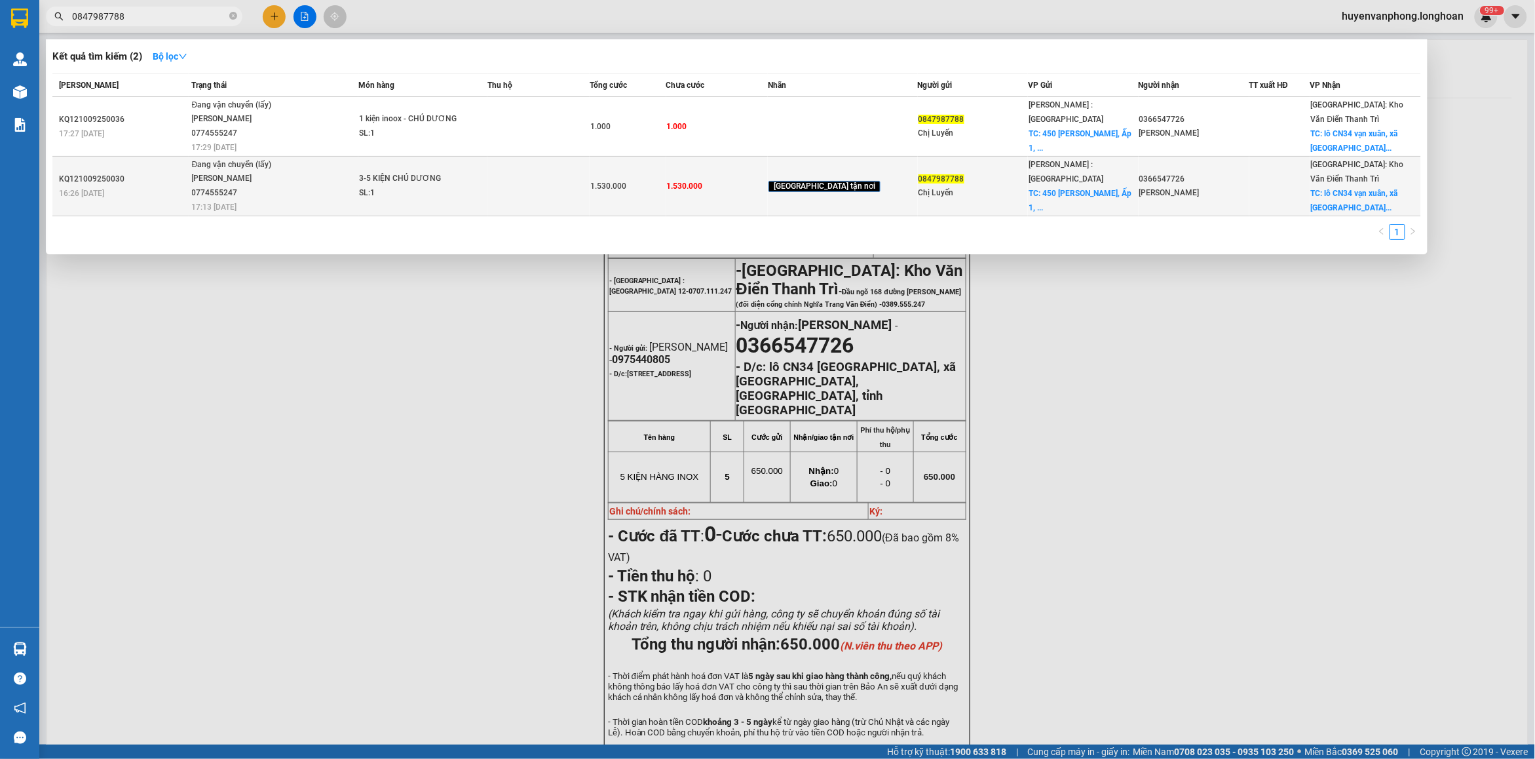
type input "0847987788"
click at [393, 186] on div "SL: 1" at bounding box center [408, 193] width 98 height 14
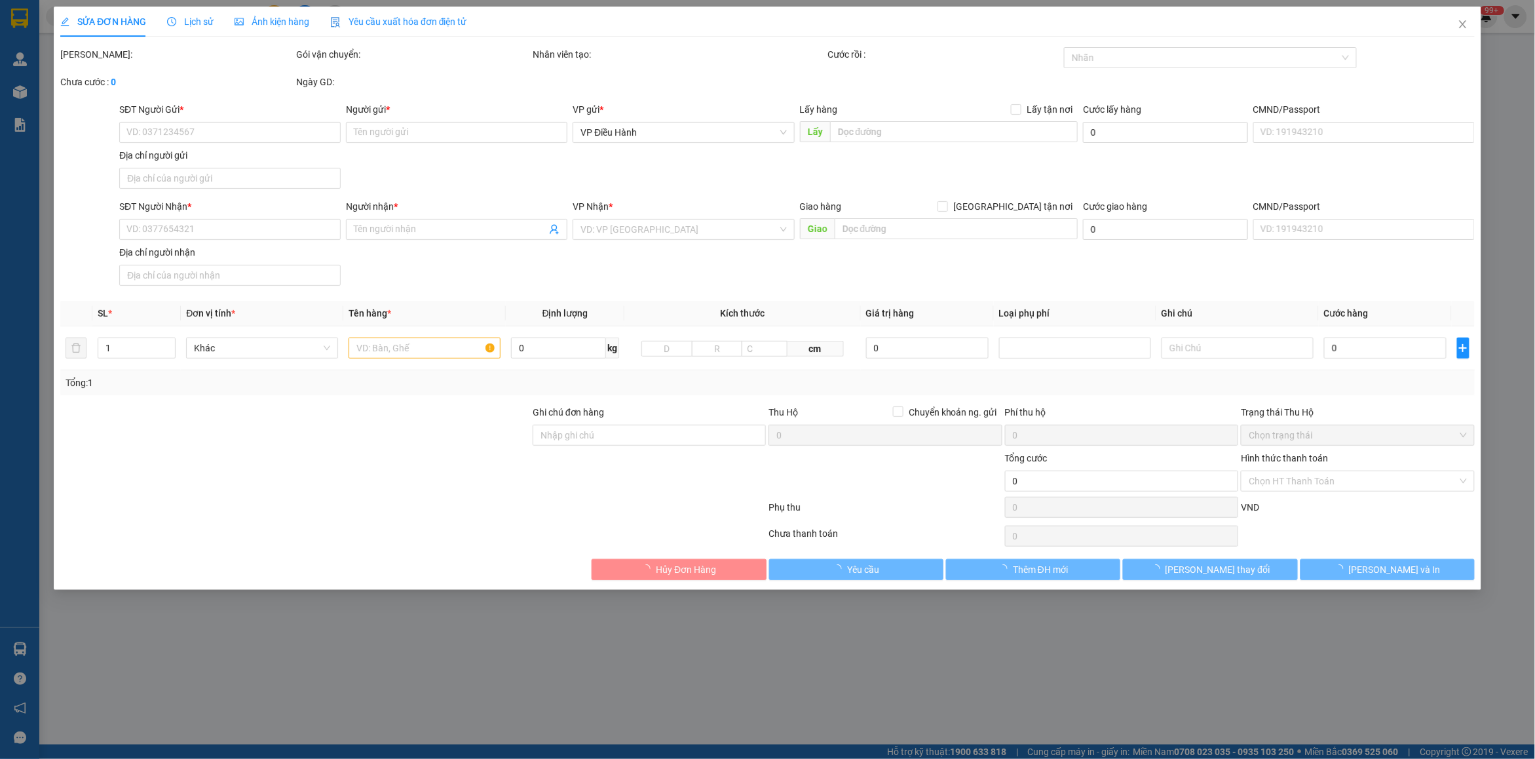
type input "0847987788"
type input "Chị Luyến"
checkbox input "true"
type input "450 Đặng Thúc Vịnh, Ấp 1, Xã Đông Thạnh, H. Hóc Môn (Ngã tư Đặng Thúc Vịnh Và Đ…"
type input "0366547726"
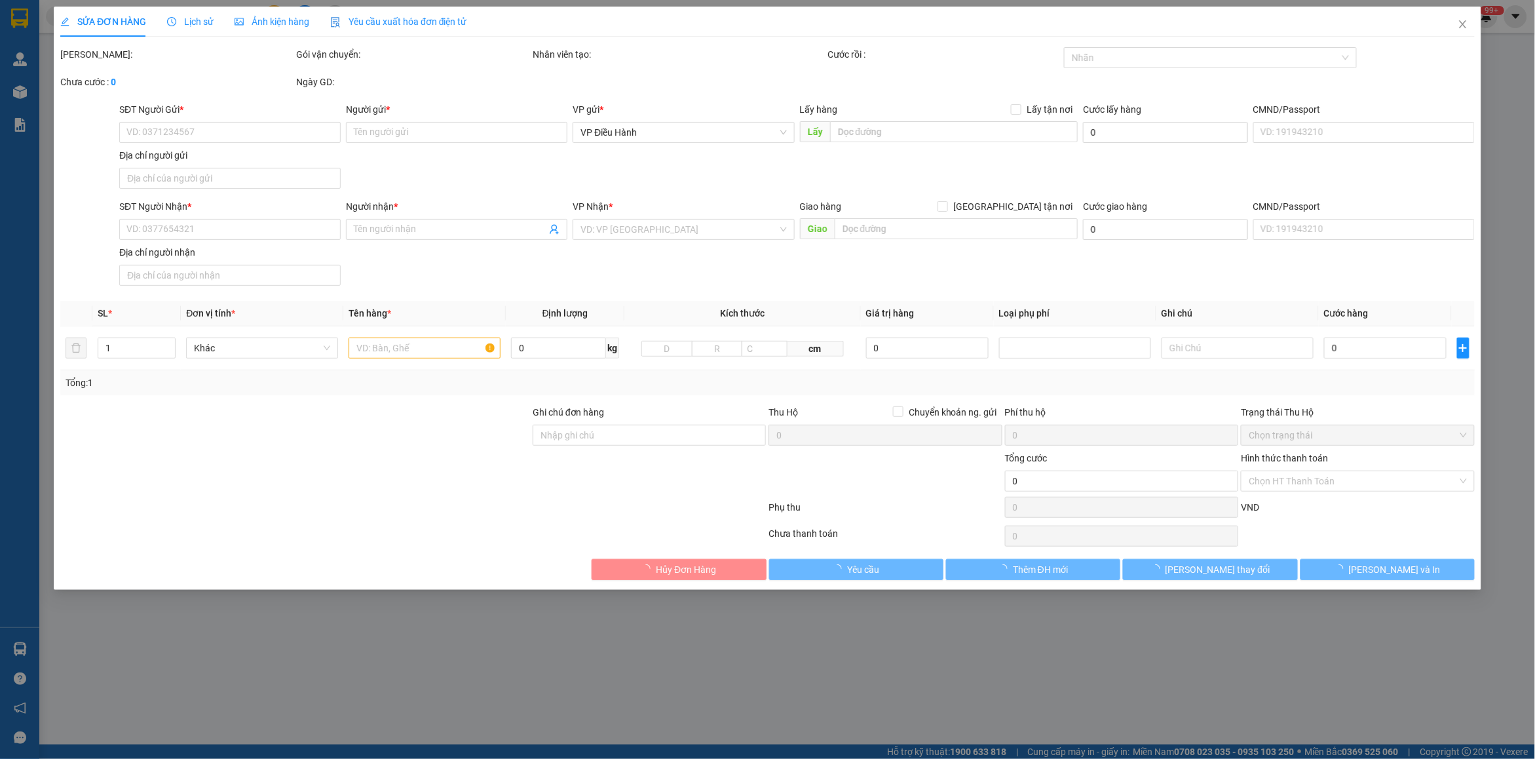
type input "Anh Lâm"
checkbox input "true"
type input "lô CN34 vạn xuân, xã vạn xuân, huyện tam nông, tỉnh phú thọ"
type input "1.530.000"
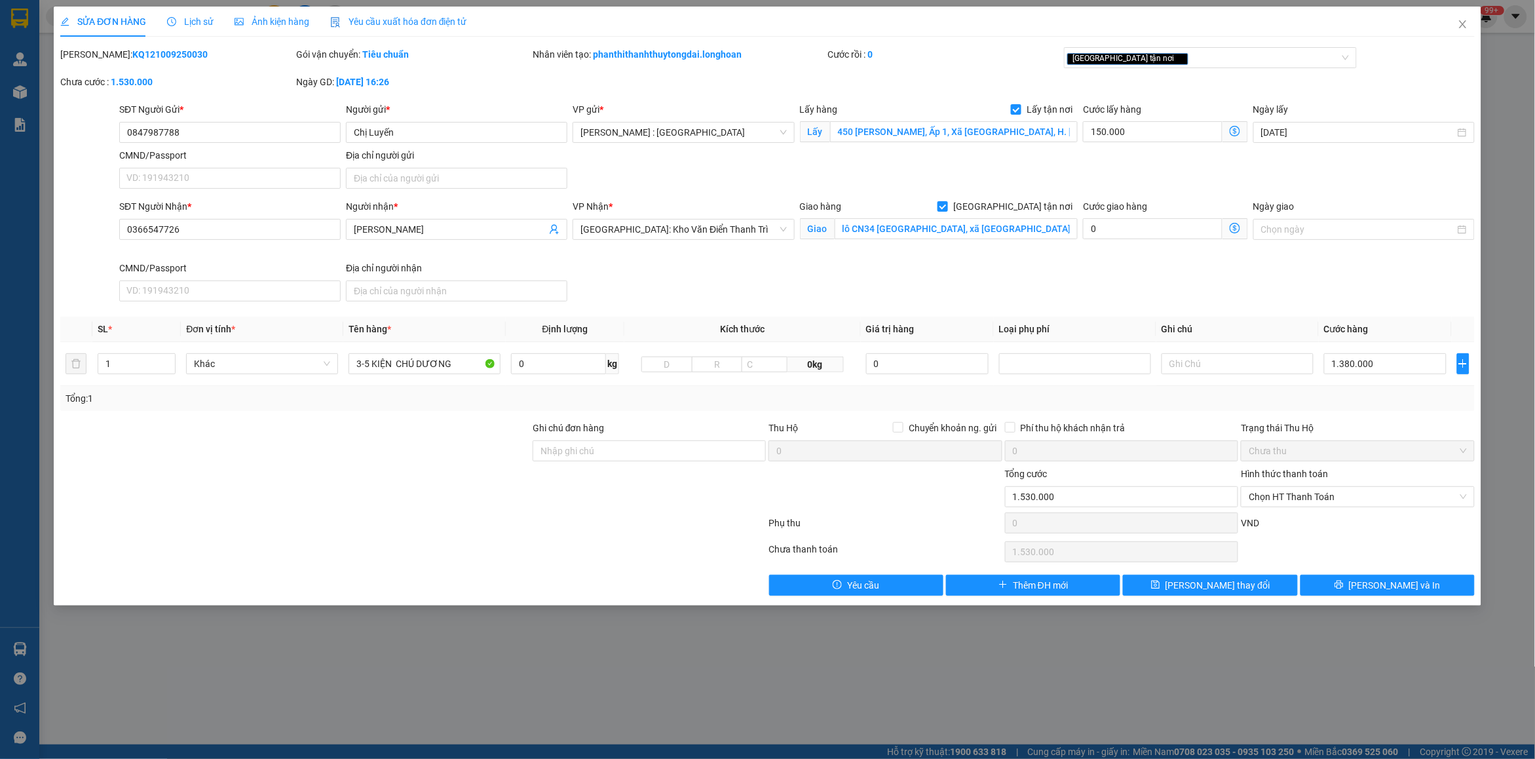
click at [202, 36] on div "Lịch sử" at bounding box center [190, 22] width 47 height 30
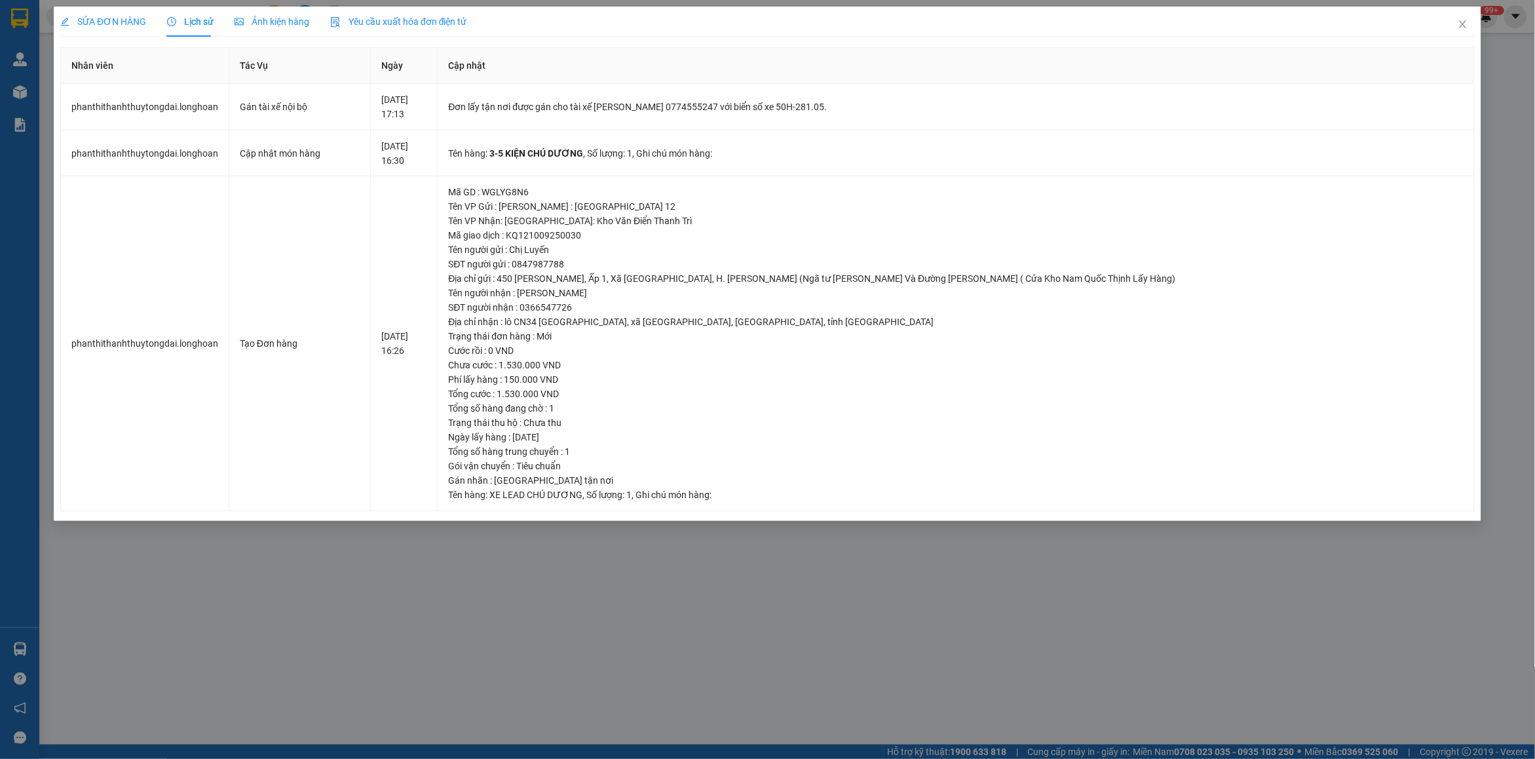
click at [119, 11] on div "SỬA ĐƠN HÀNG" at bounding box center [103, 22] width 86 height 30
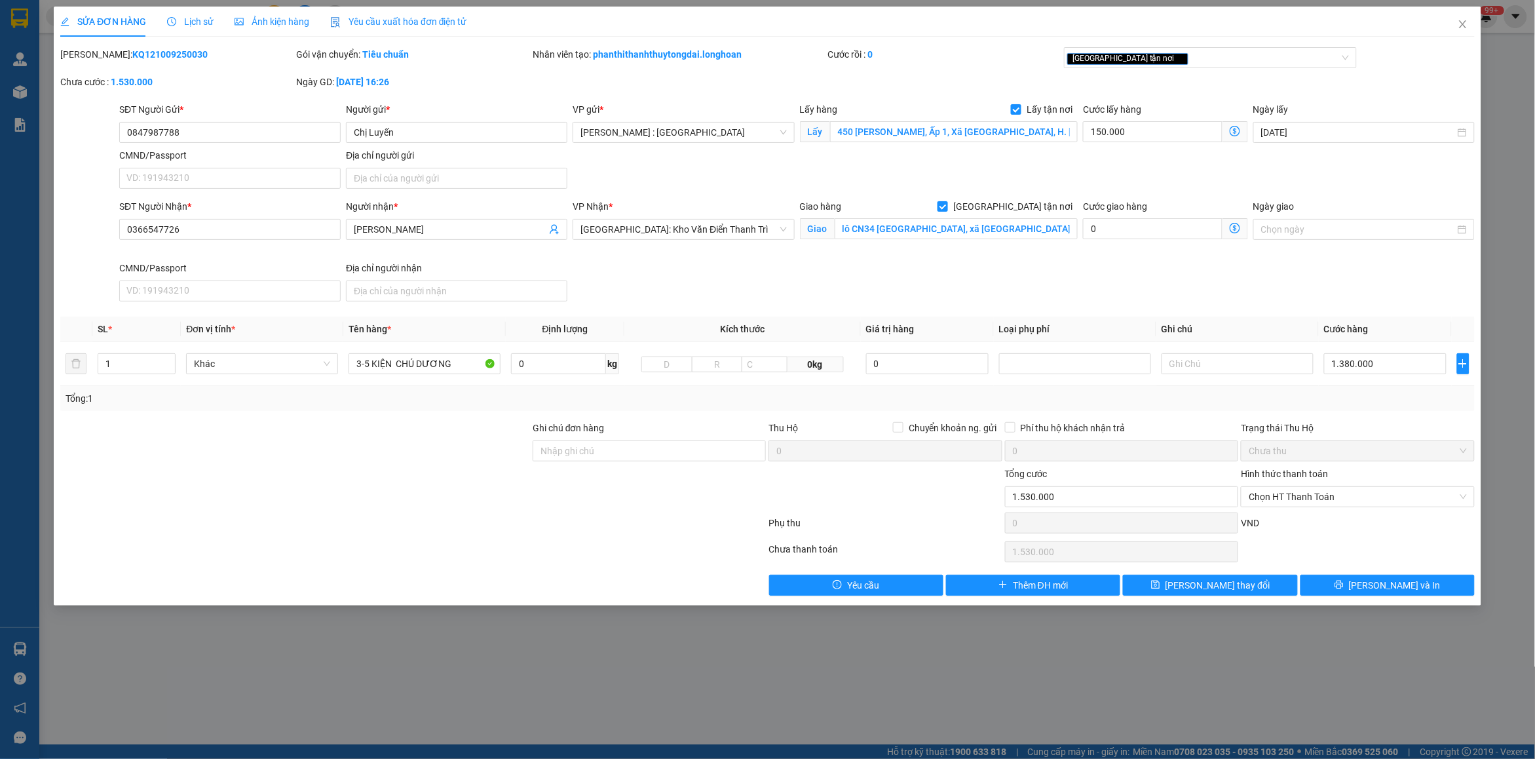
drag, startPoint x: 92, startPoint y: 54, endPoint x: 178, endPoint y: 46, distance: 86.2
click at [178, 46] on div "SỬA ĐƠN HÀNG Lịch sử Ảnh kiện hàng Yêu cầu xuất hóa đơn điện tử Total Paid Fee …" at bounding box center [767, 301] width 1414 height 589
click at [177, 17] on span "Lịch sử" at bounding box center [190, 21] width 47 height 10
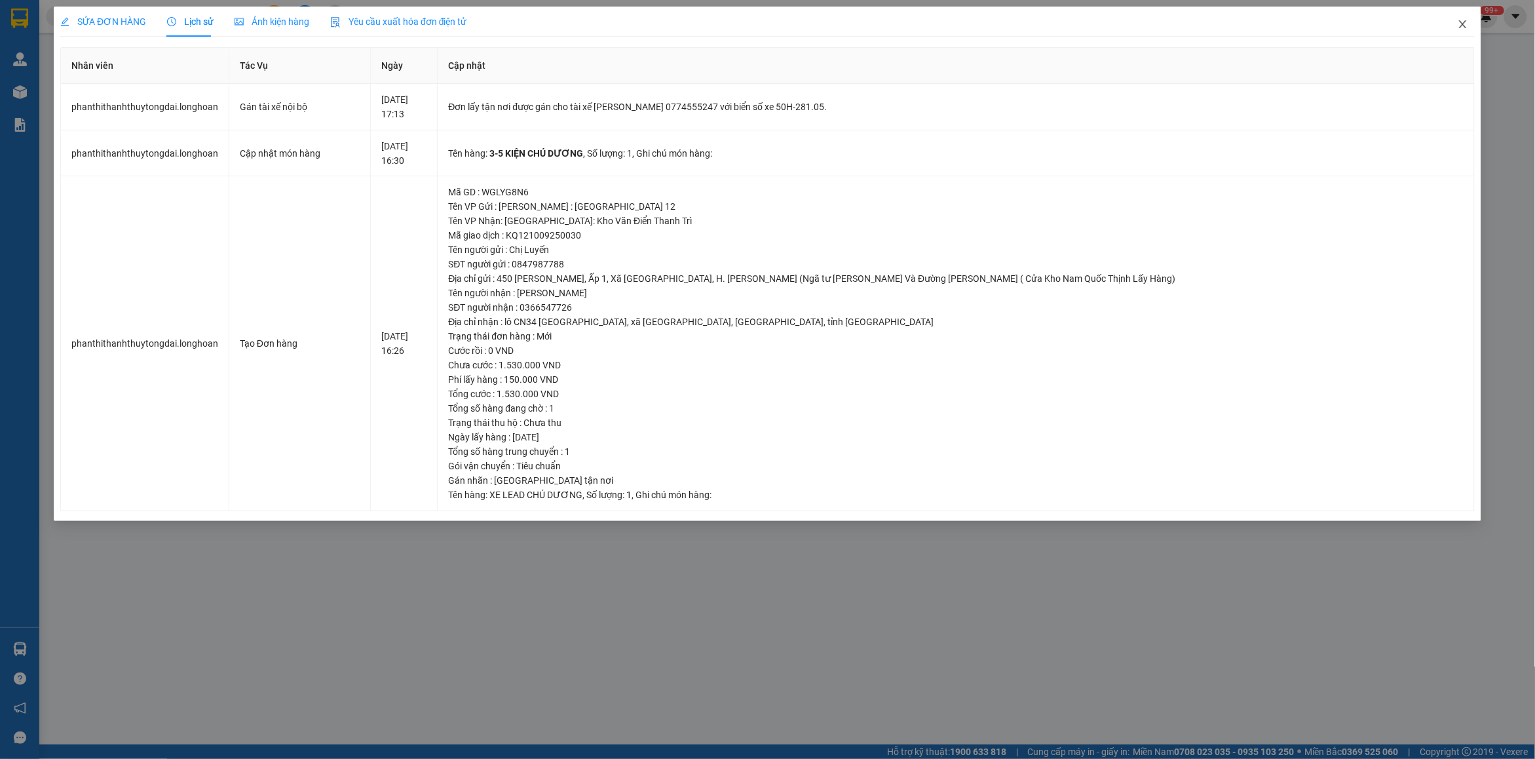
click at [1464, 24] on icon "close" at bounding box center [1462, 24] width 7 height 8
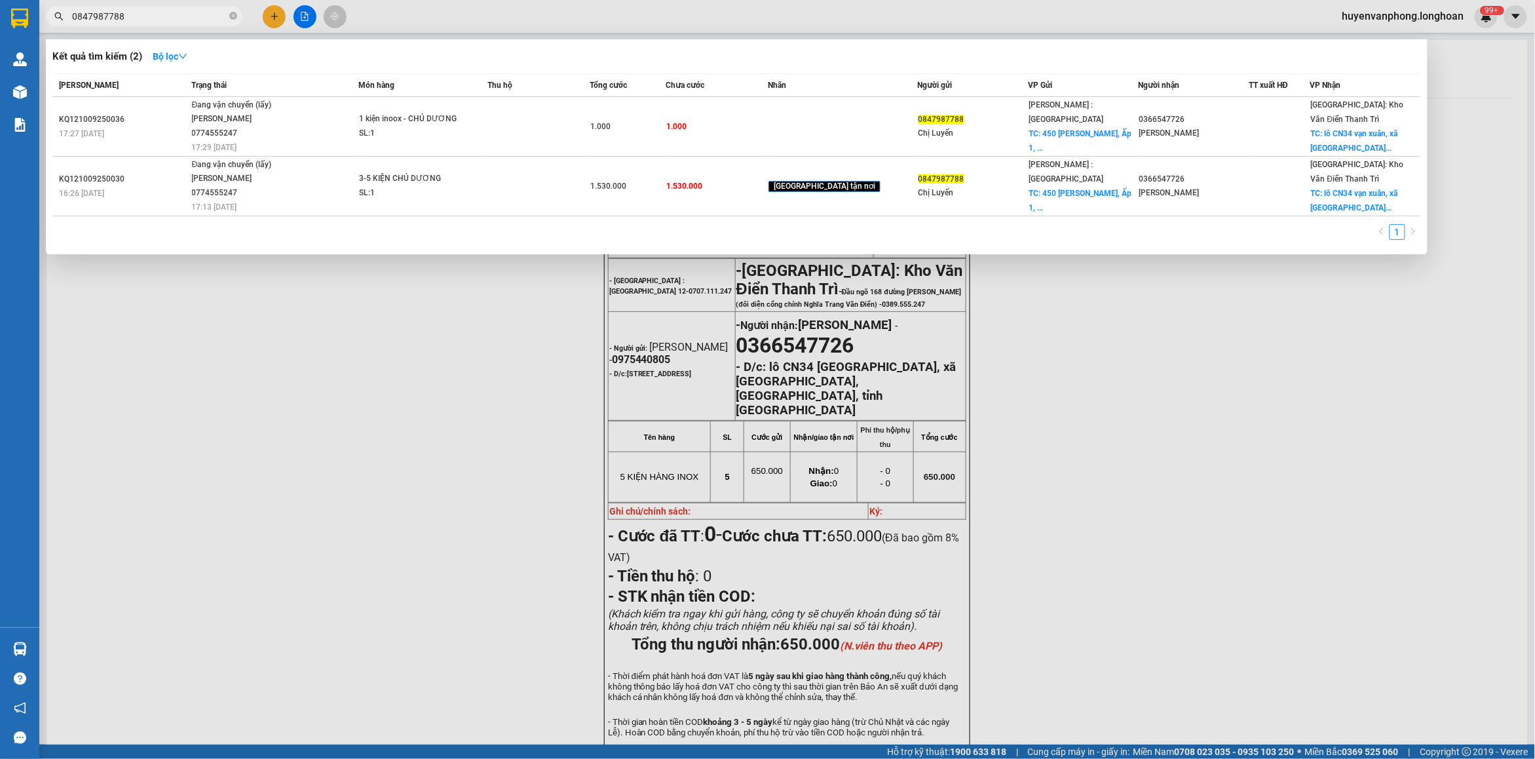
click at [142, 18] on input "0847987788" at bounding box center [149, 16] width 155 height 14
click at [153, 20] on input "0847987788" at bounding box center [149, 16] width 155 height 14
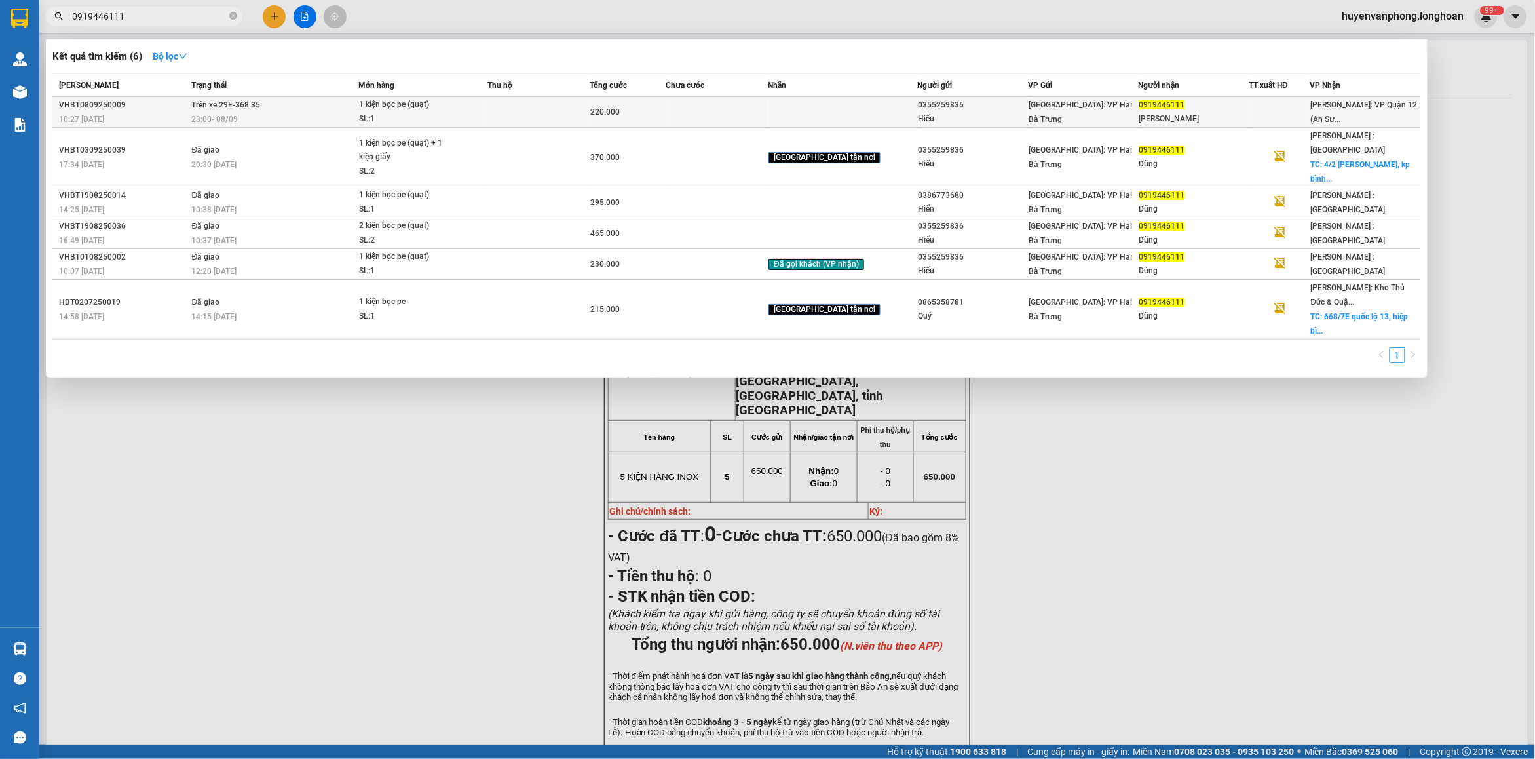
type input "0919446111"
click at [480, 117] on span "1 kiện bọc pe (quạt) SL: 1" at bounding box center [423, 112] width 128 height 28
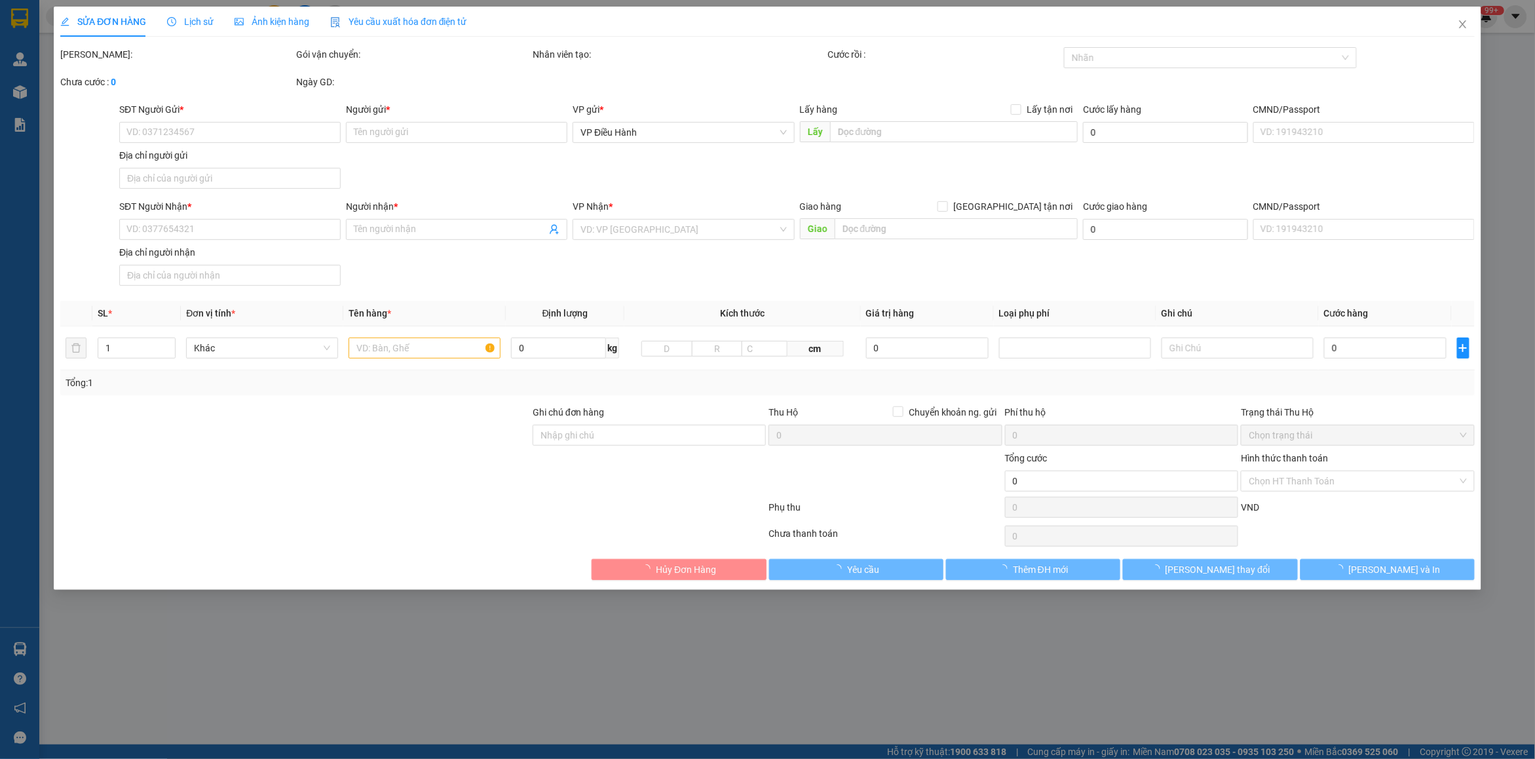
type input "0355259836"
type input "Hiếu"
type input "0919446111"
type input "Quốc Dũng"
type input "220.000"
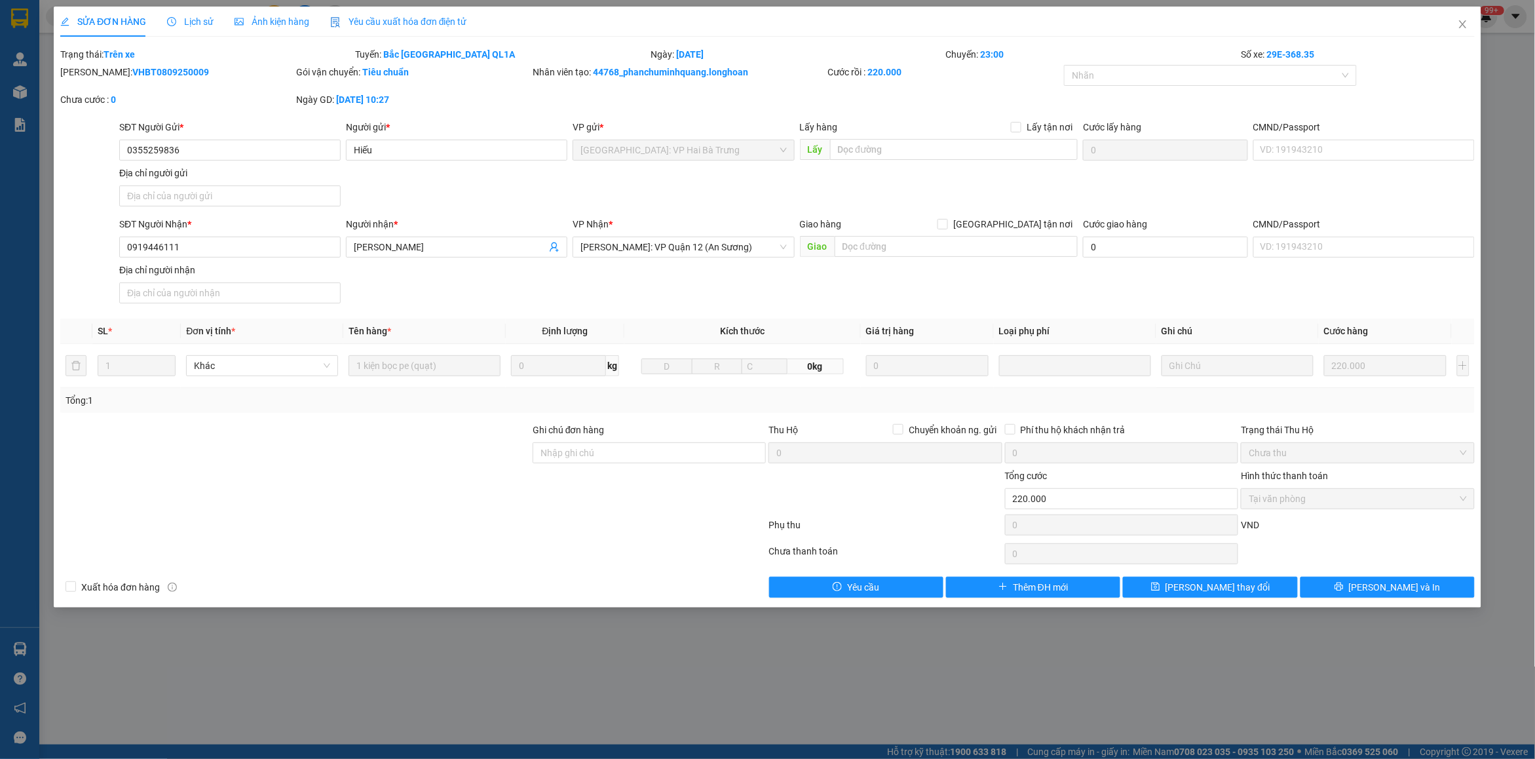
click at [195, 20] on span "Lịch sử" at bounding box center [190, 21] width 47 height 10
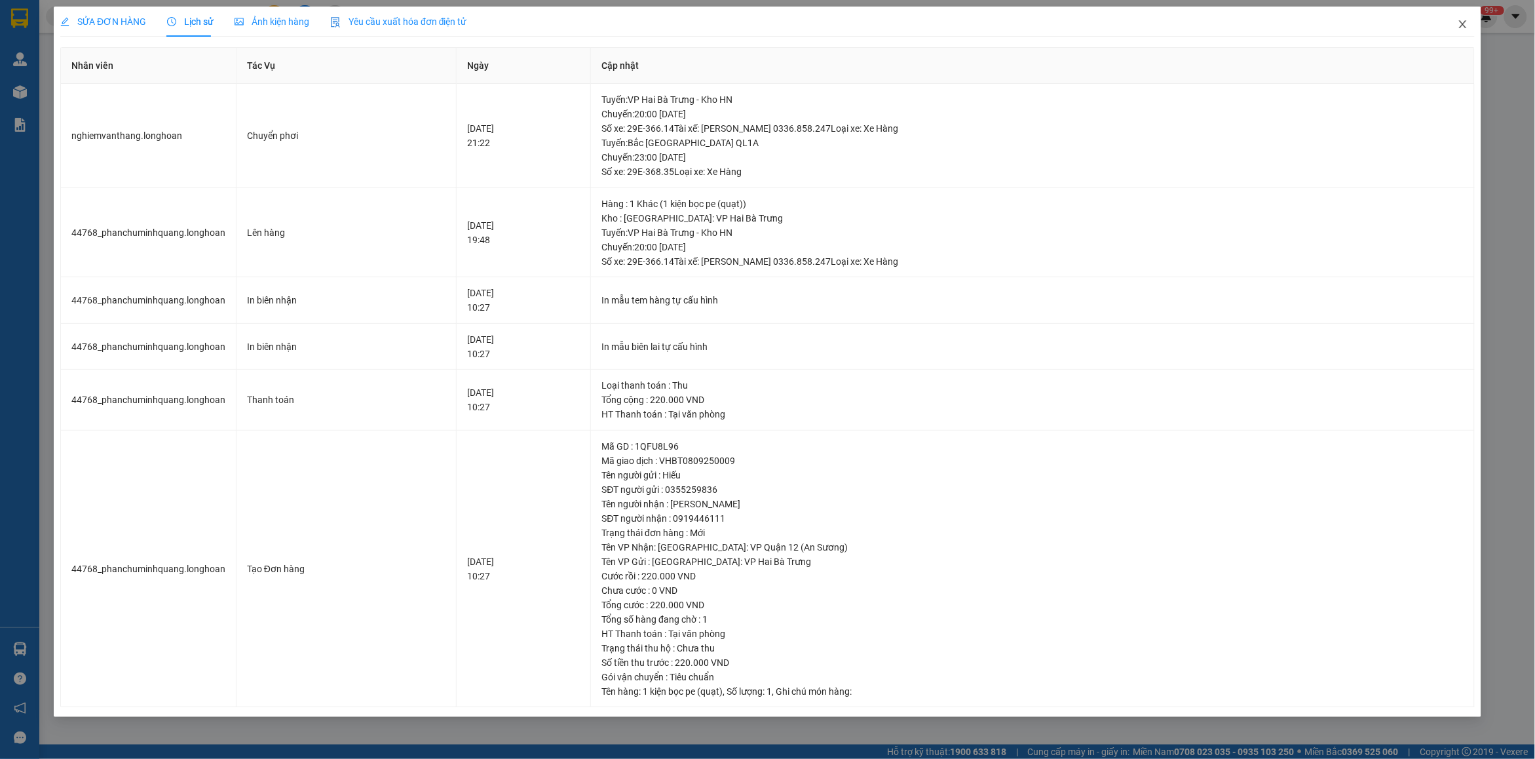
click at [1462, 27] on icon "close" at bounding box center [1463, 24] width 10 height 10
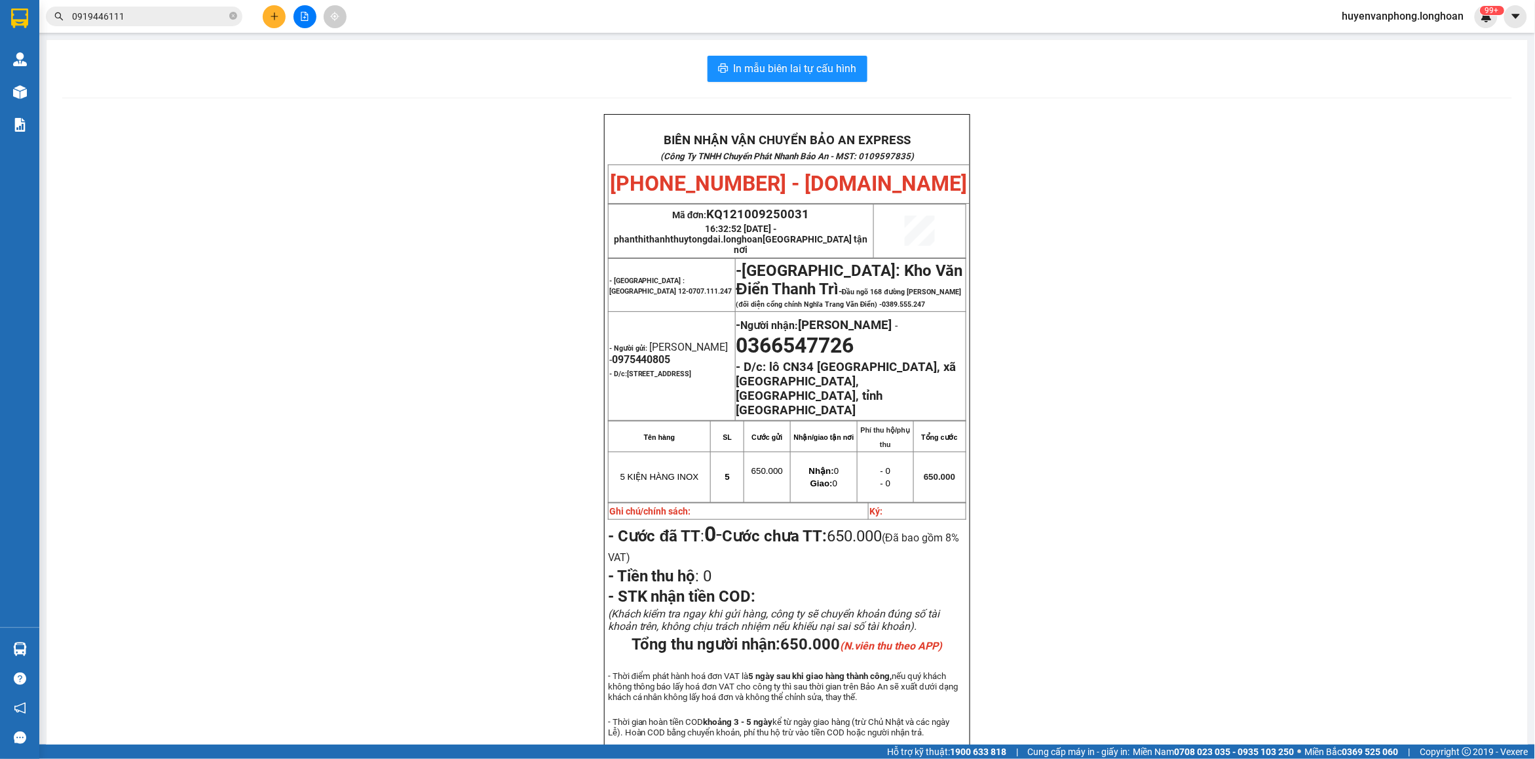
click at [135, 18] on input "0919446111" at bounding box center [149, 16] width 155 height 14
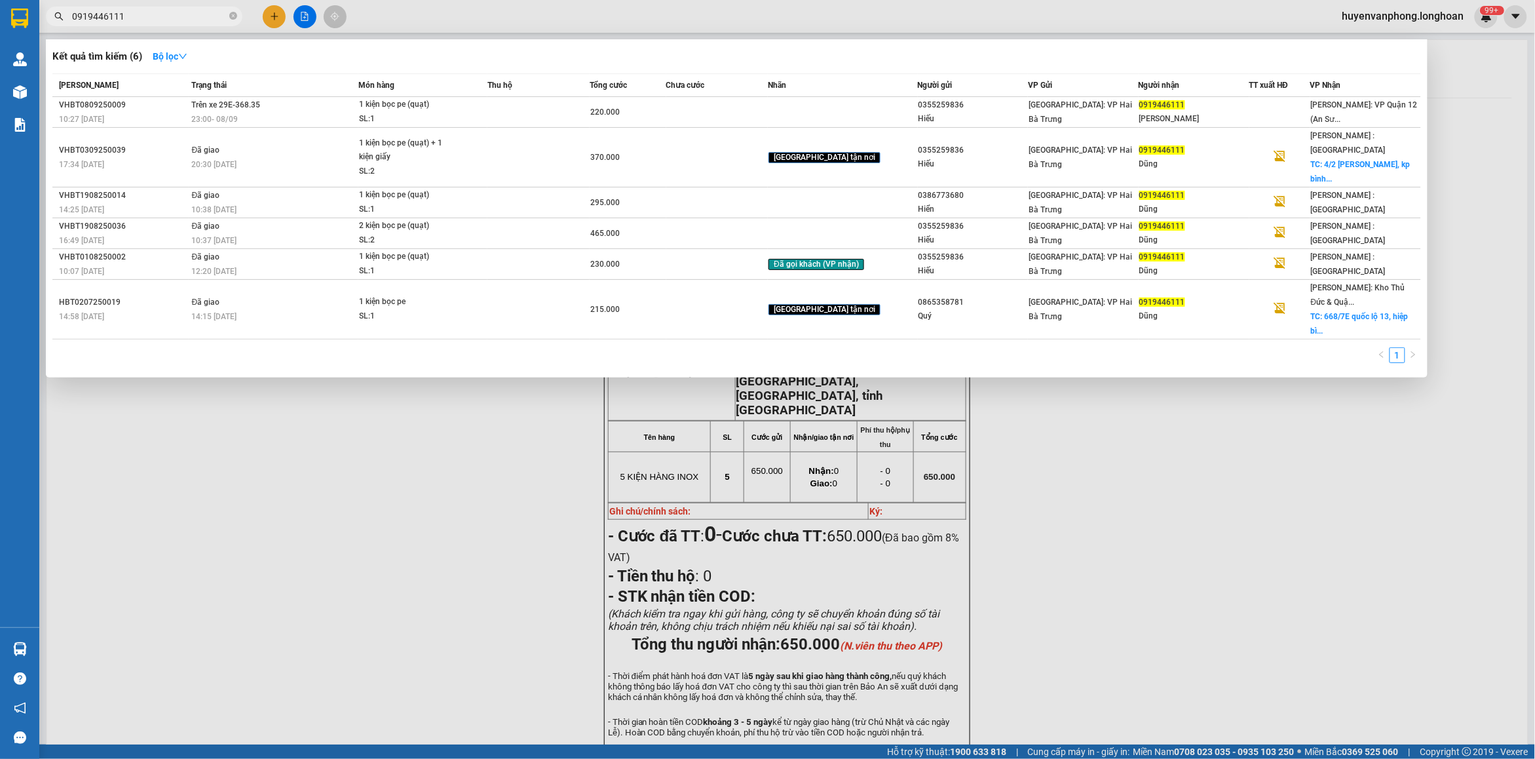
click at [135, 18] on input "0919446111" at bounding box center [149, 16] width 155 height 14
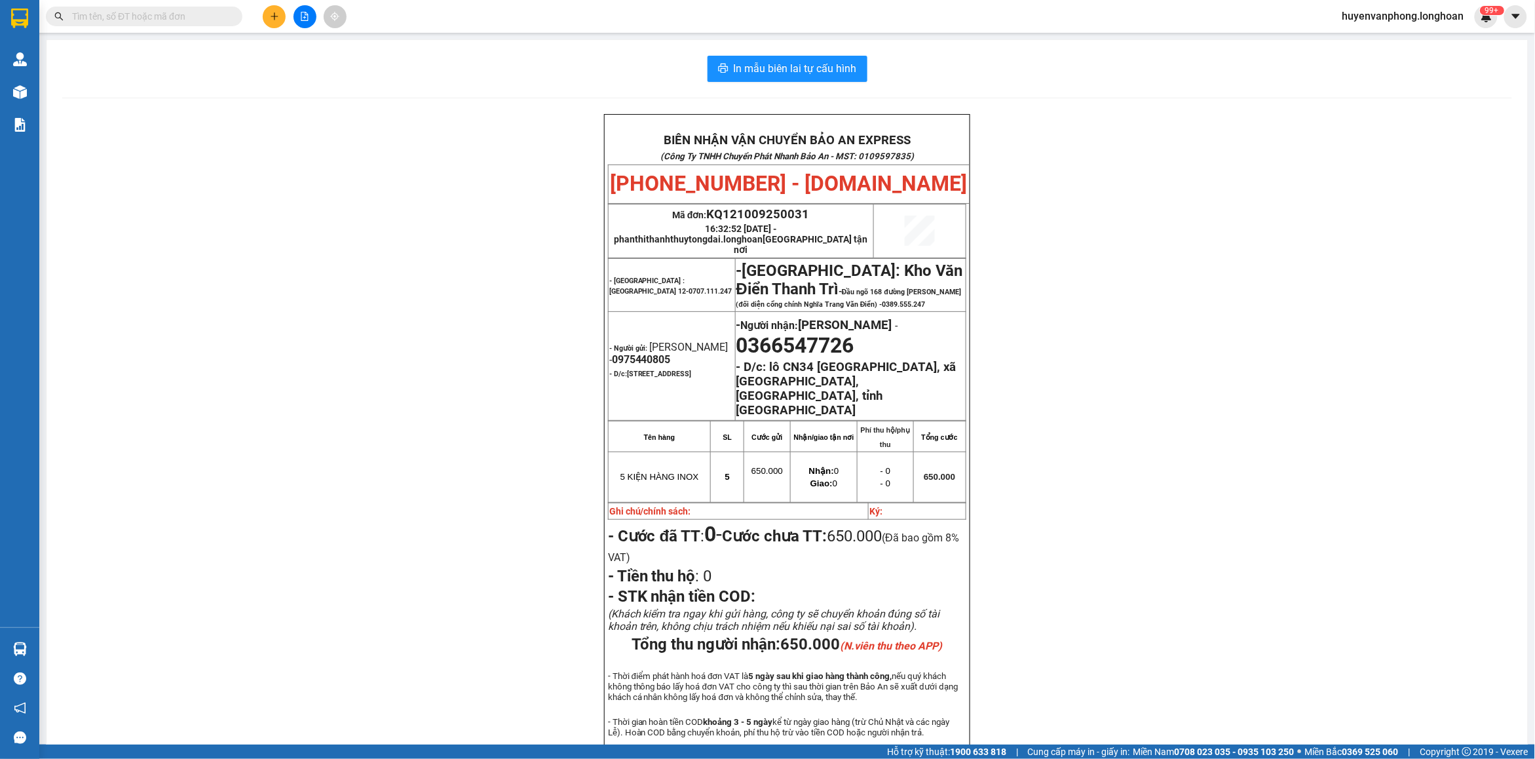
click at [126, 20] on input "text" at bounding box center [149, 16] width 155 height 14
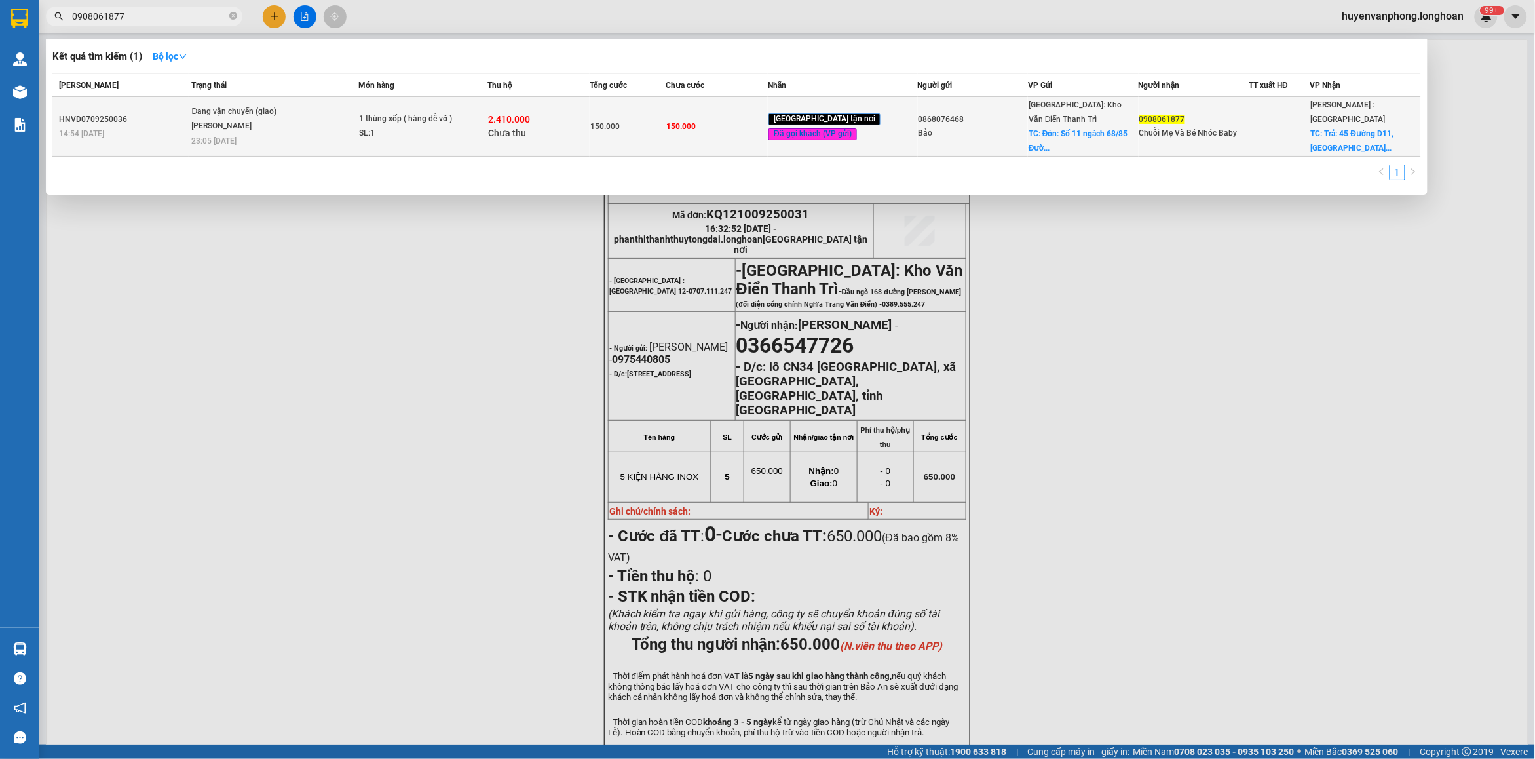
type input "0908061877"
click at [381, 126] on div "SL: 1" at bounding box center [408, 133] width 98 height 14
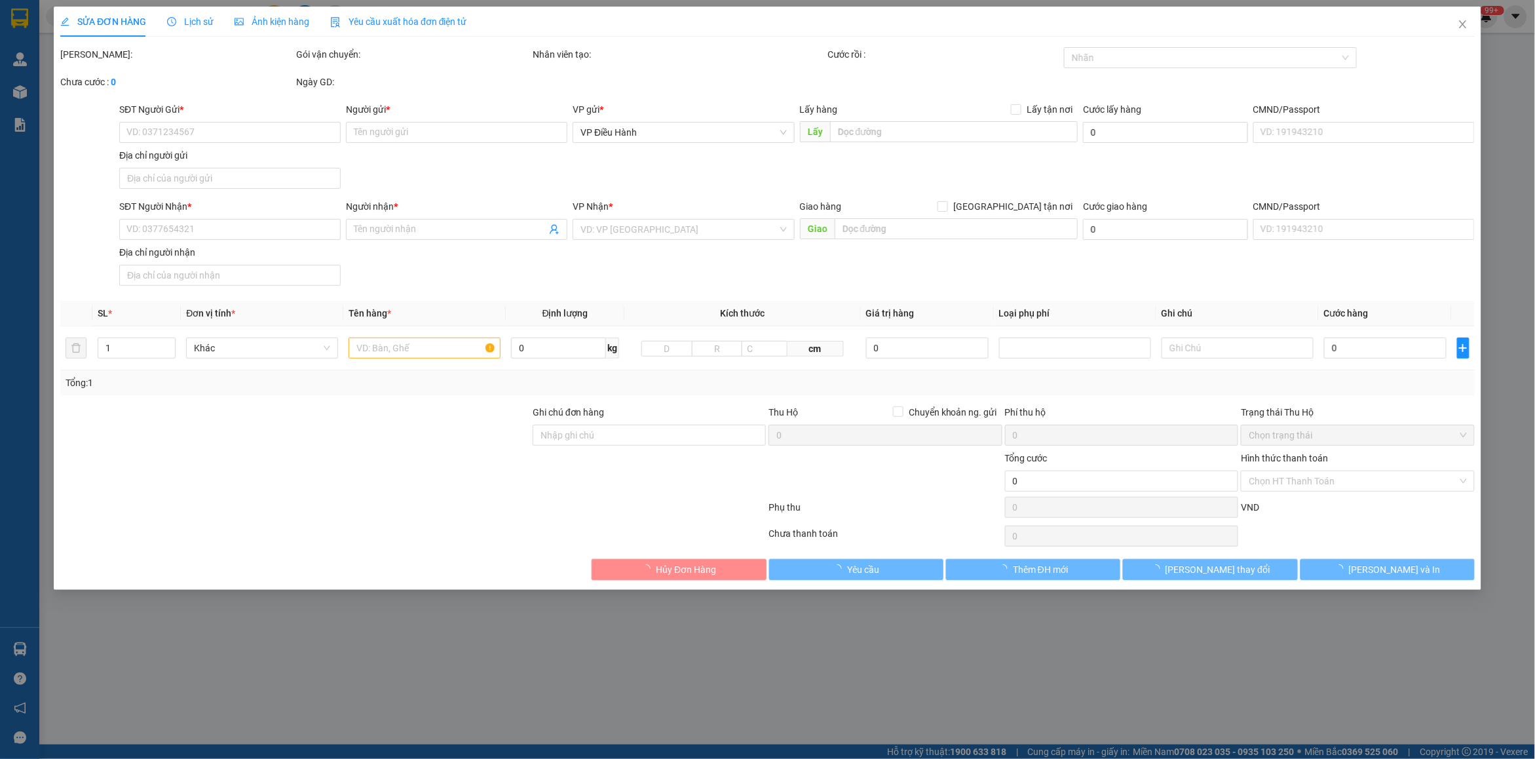
type input "0868076468"
type input "Bảo"
checkbox input "true"
type input "Đón: Số 11 ngách 68/85 Đường Giáp Hải, Đông Dư, Gia Lâm, Hà Nội"
type input "0908061877"
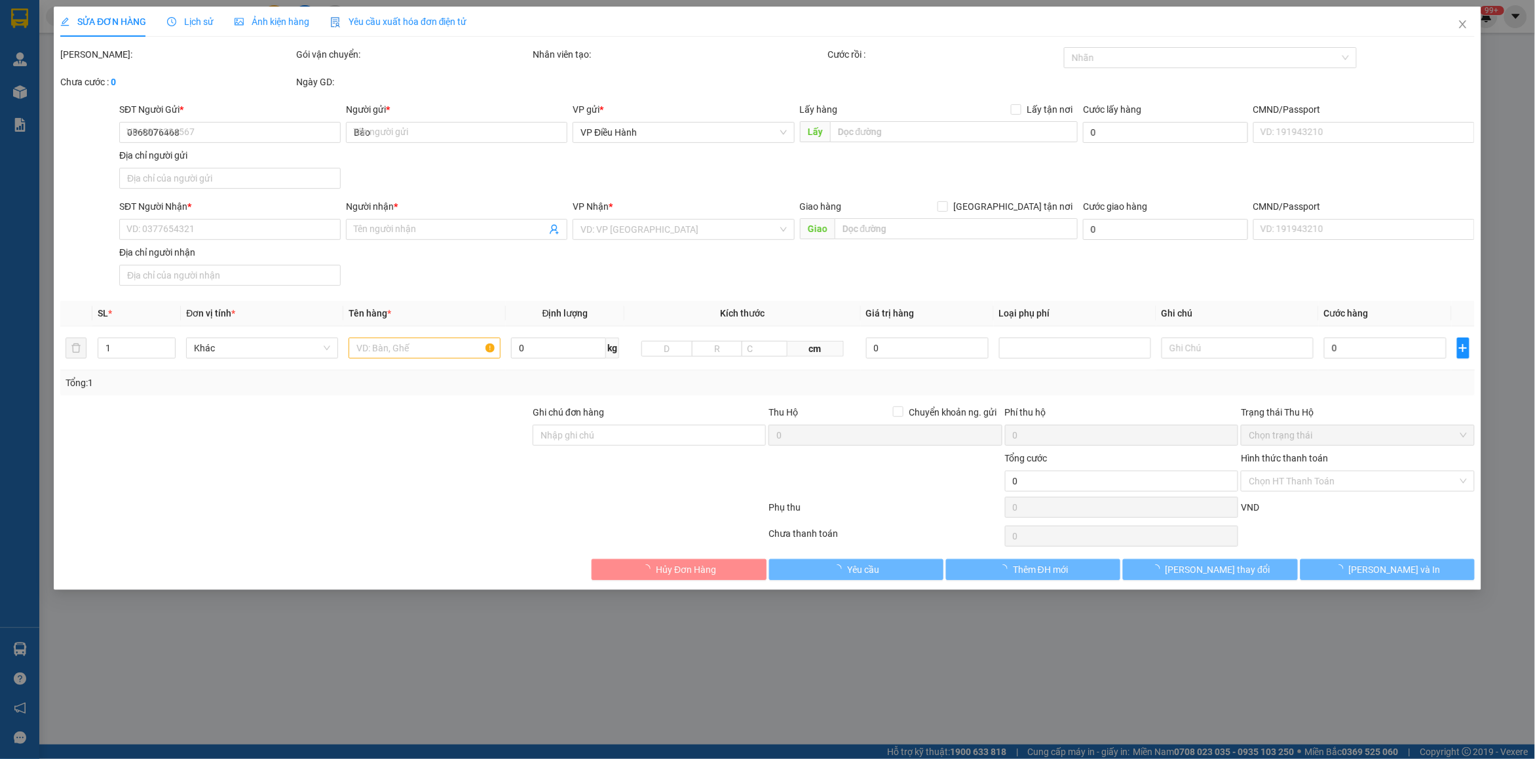
type input "Chuỗi Mẹ Và Bé Nhóc Baby"
checkbox input "true"
type input "Trả: 45 Đường D11, Tây Thạnh, Tân Phú, Hồ Chí Minh."
type input "hàng giao nguyên kiện, hư vỡ ko đền"
type input "150.000"
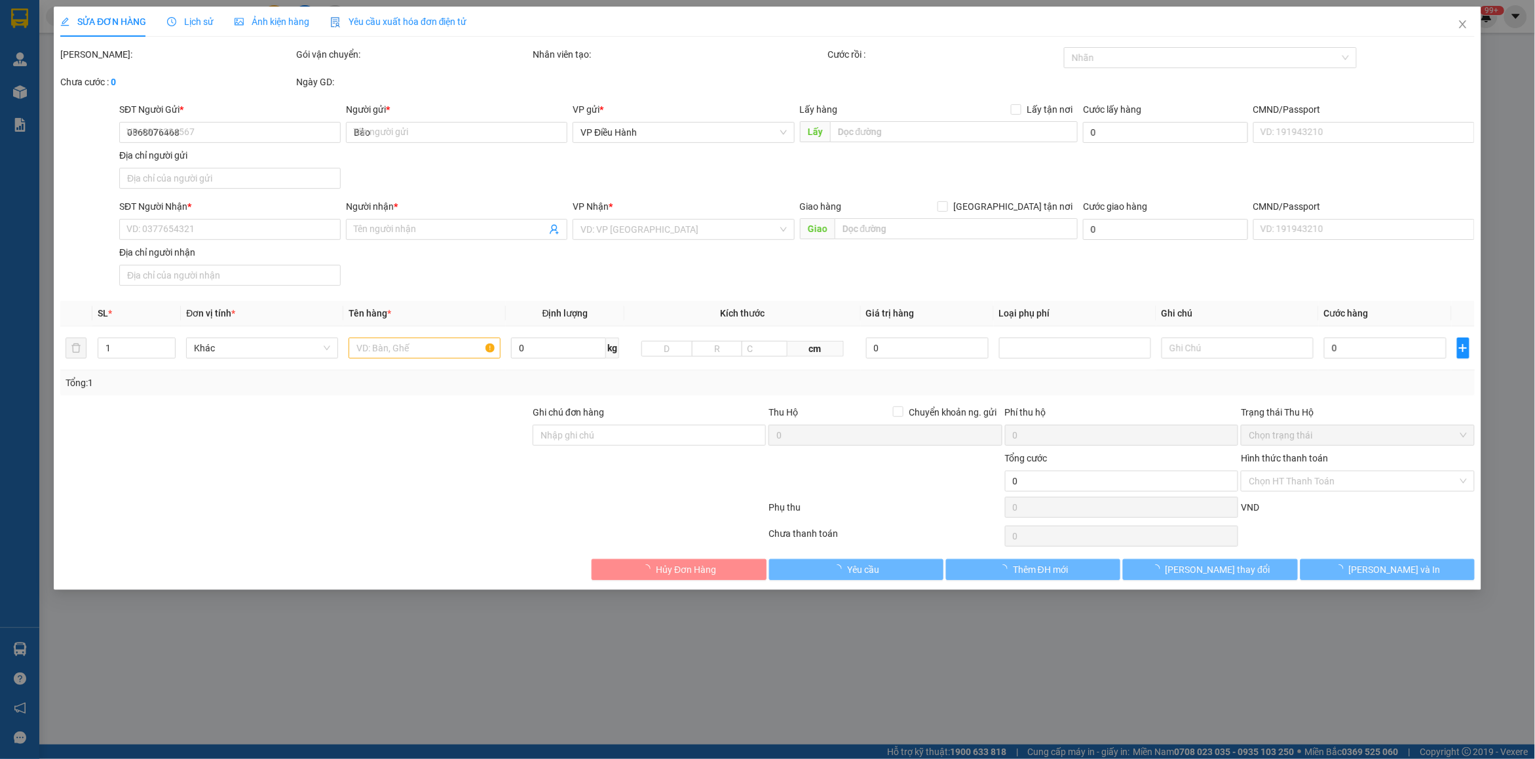
type input "150.000"
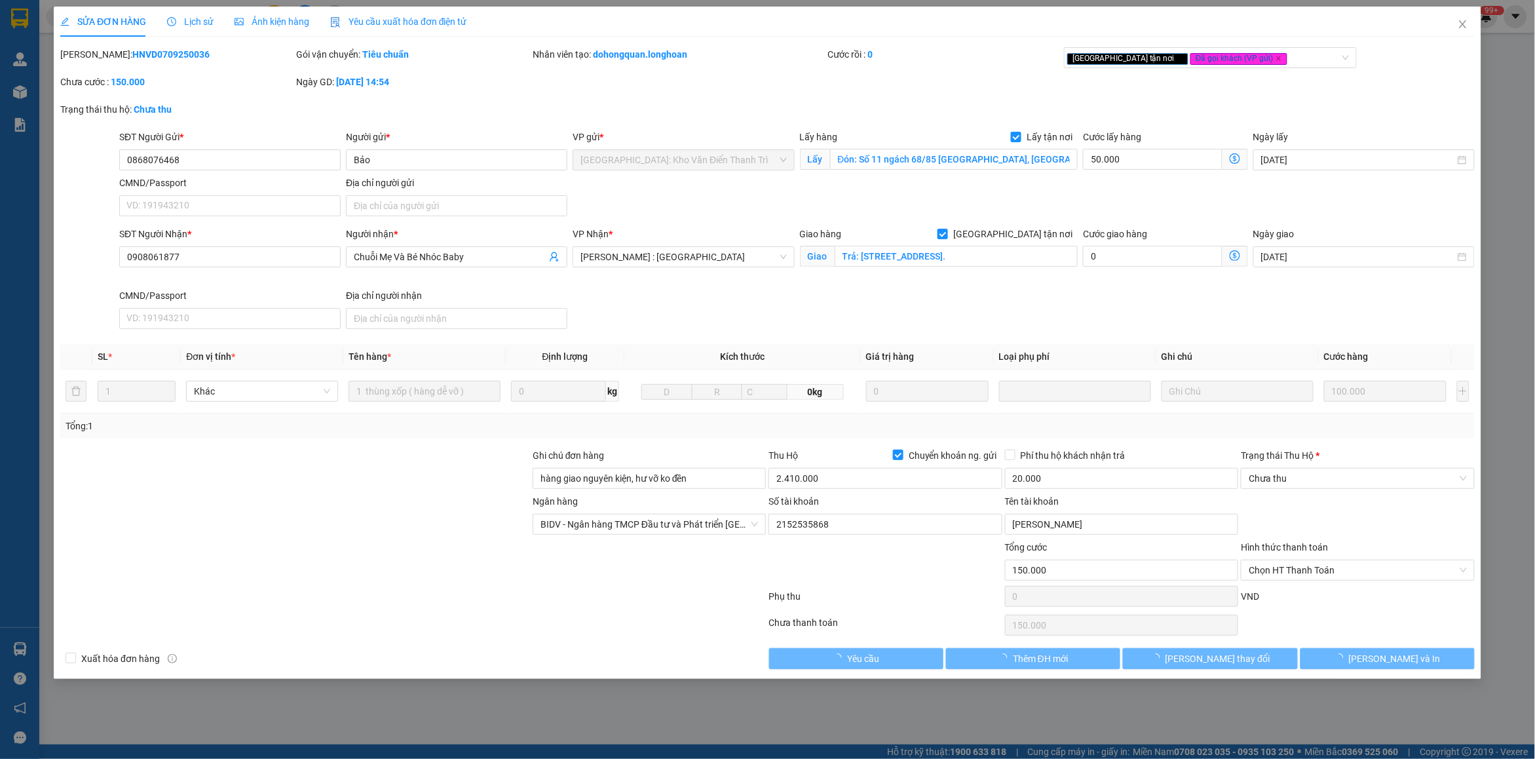
click at [174, 24] on icon "clock-circle" at bounding box center [171, 21] width 9 height 9
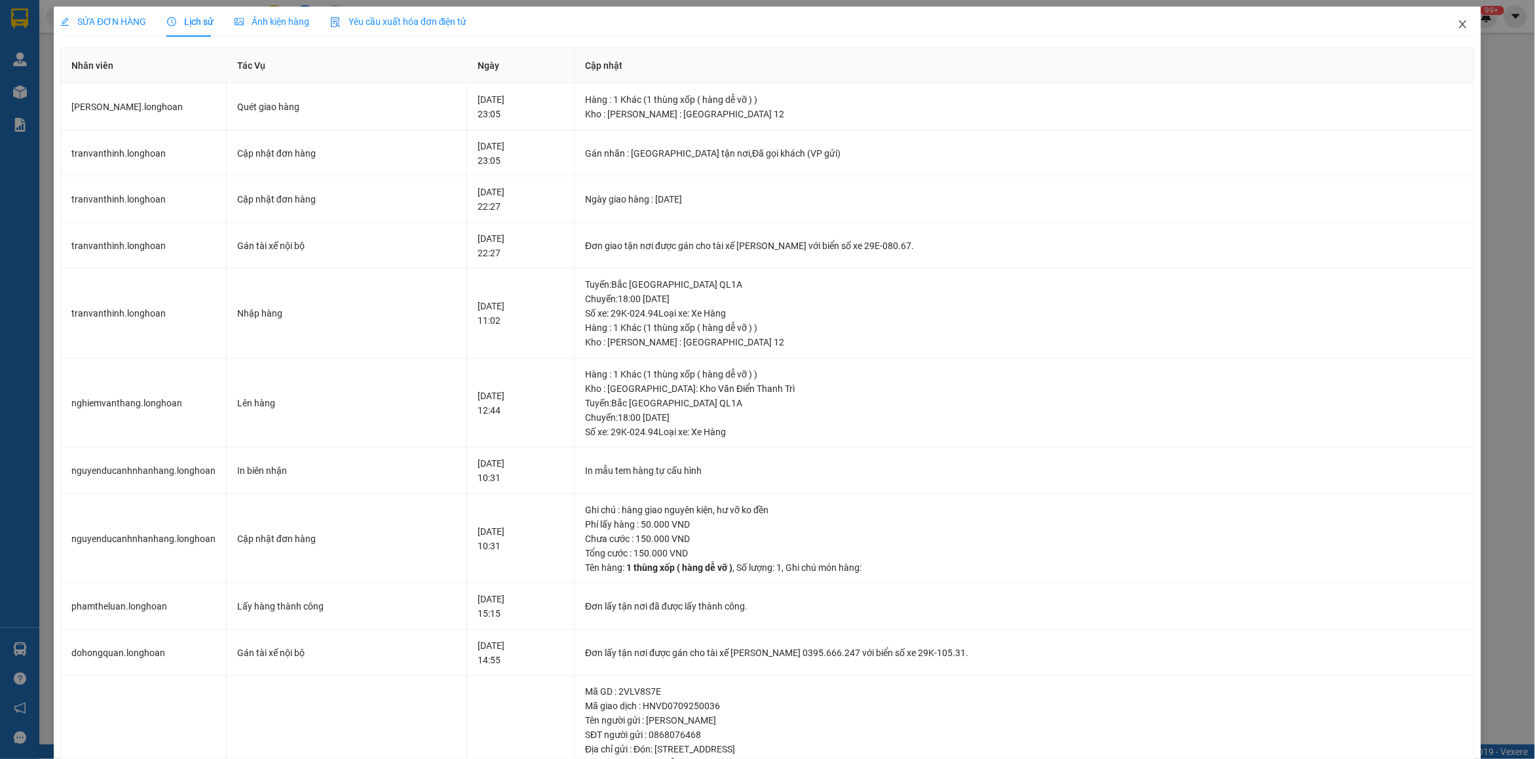
click at [1458, 22] on icon "close" at bounding box center [1463, 24] width 10 height 10
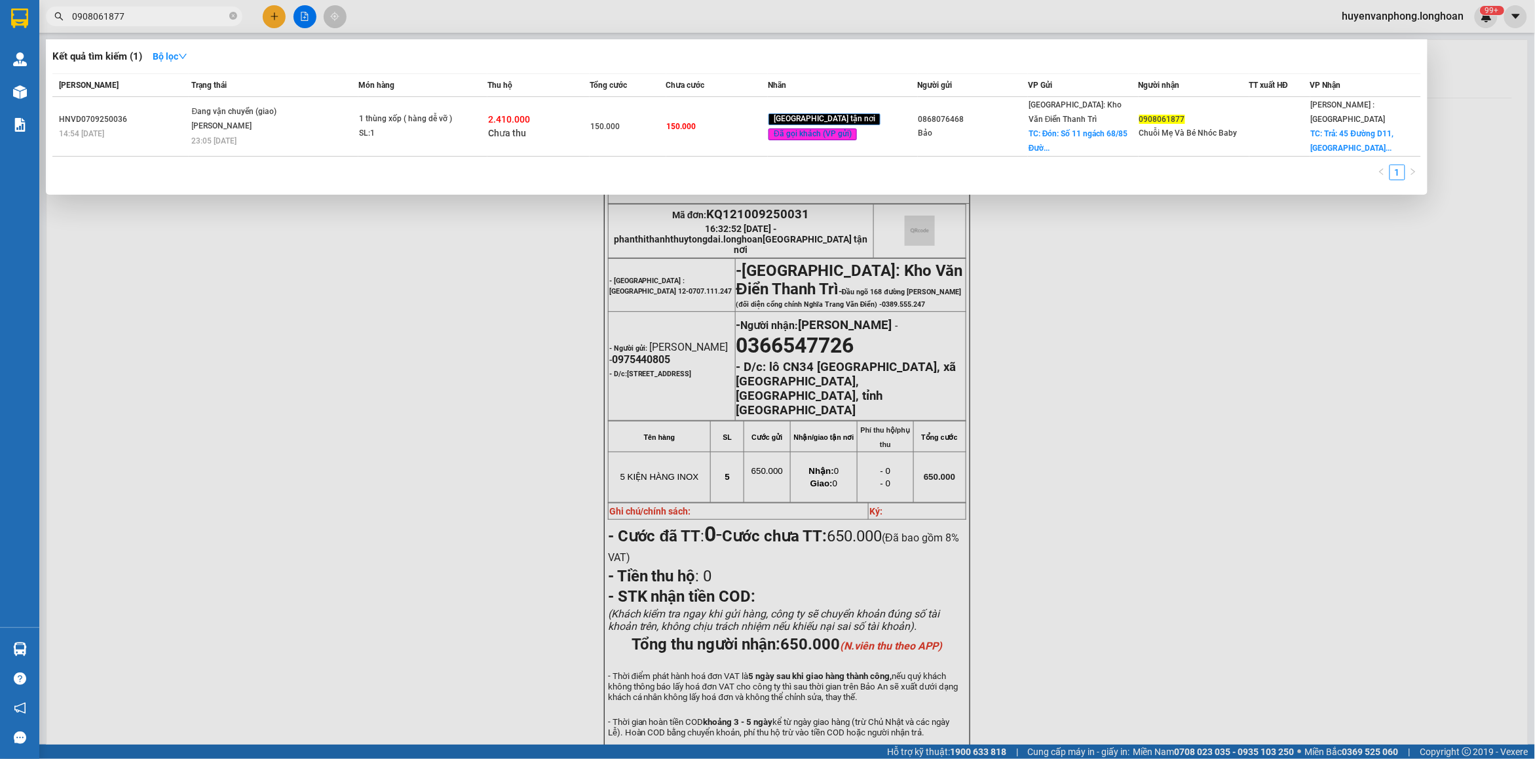
click at [200, 20] on input "0908061877" at bounding box center [149, 16] width 155 height 14
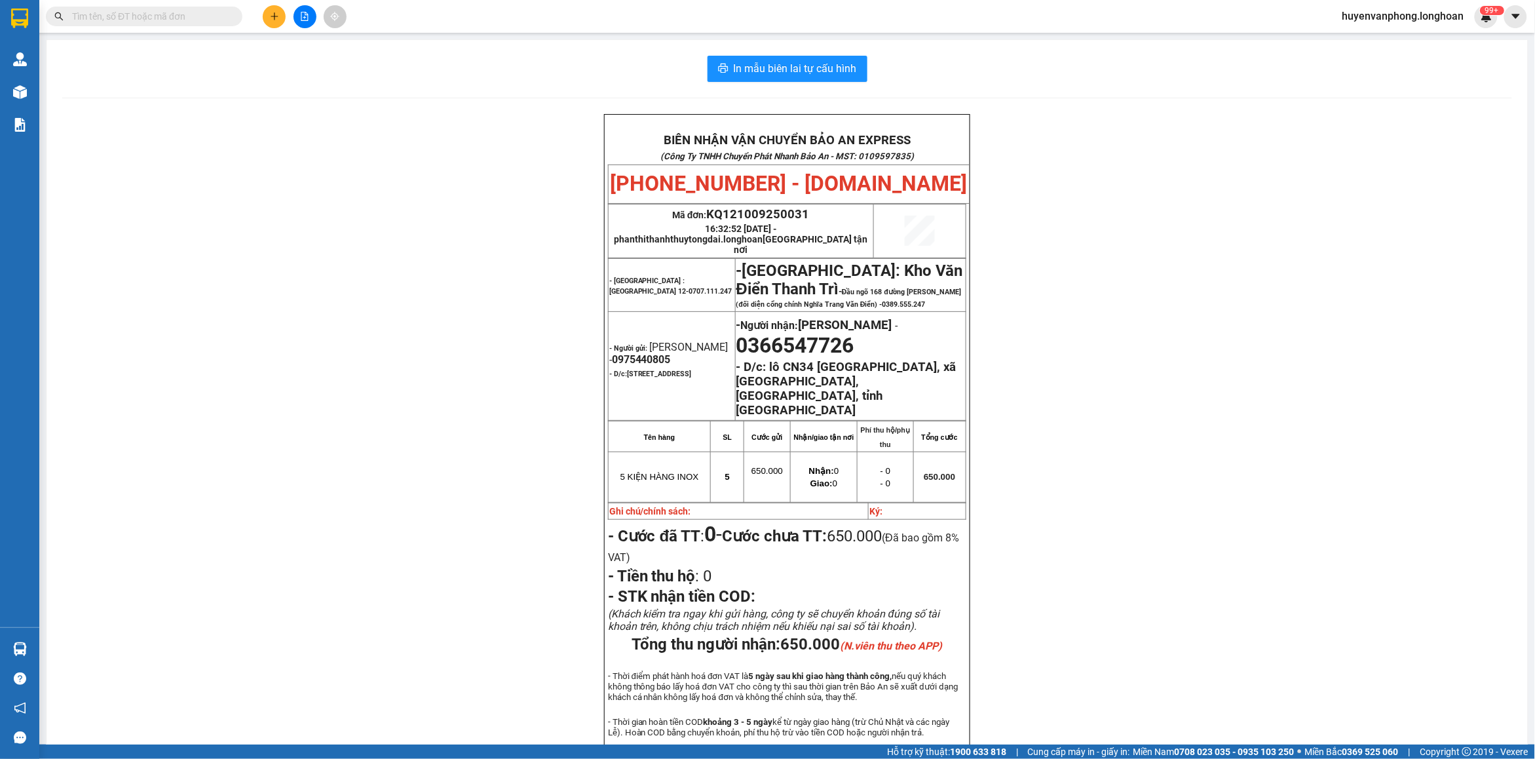
paste input "0345675425"
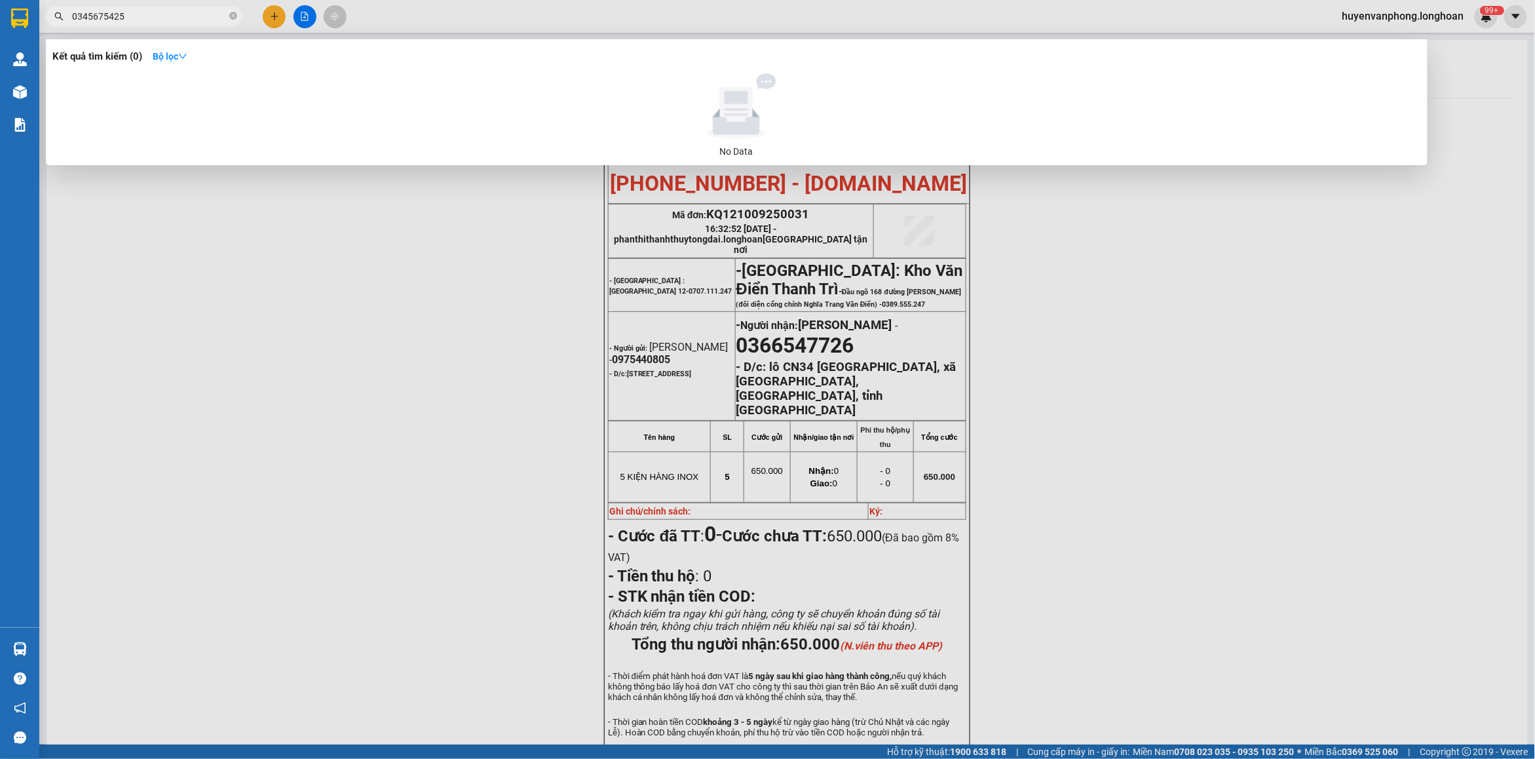
type input "0345675425"
click at [153, 11] on input "0345675425" at bounding box center [149, 16] width 155 height 14
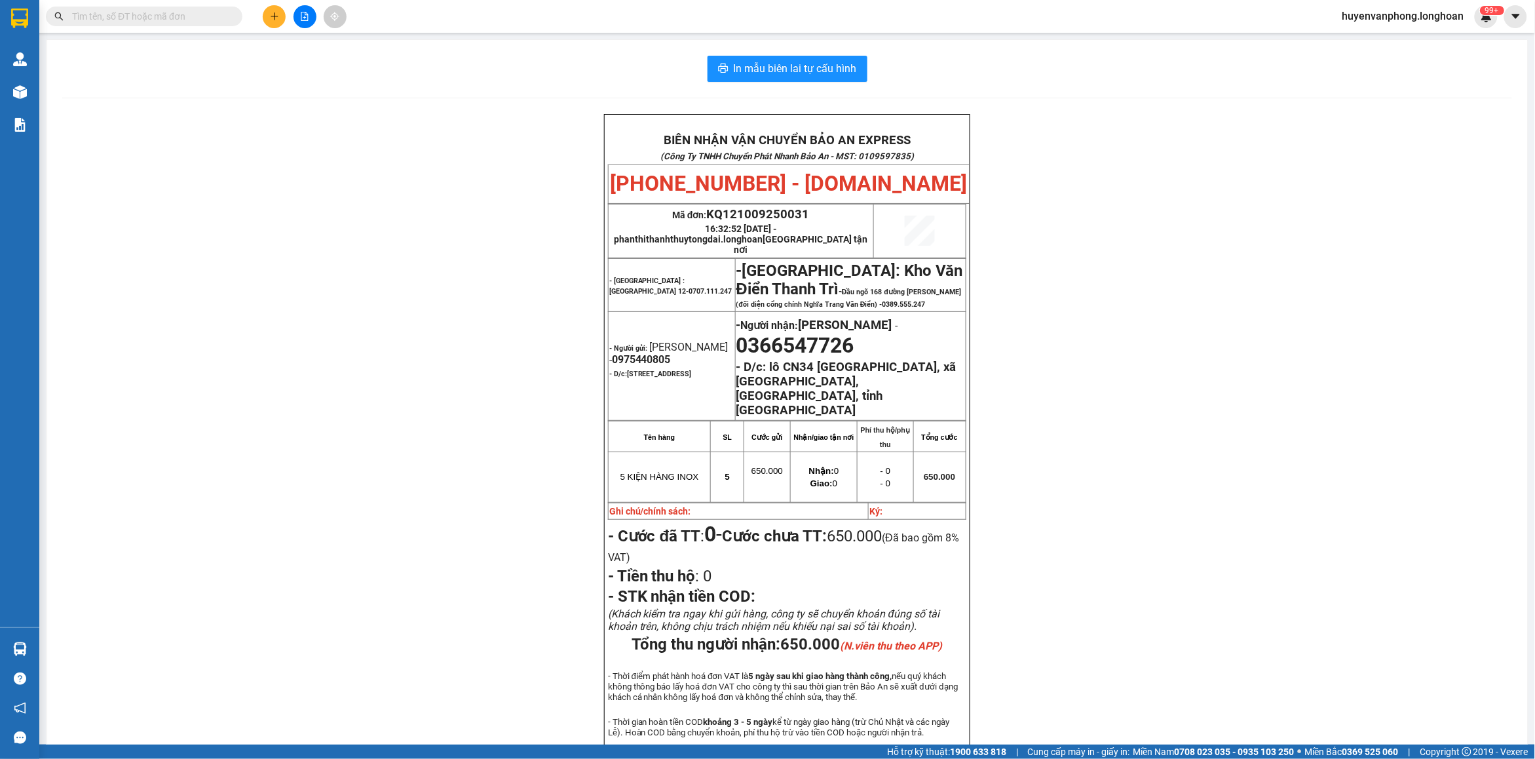
paste input "0911399748"
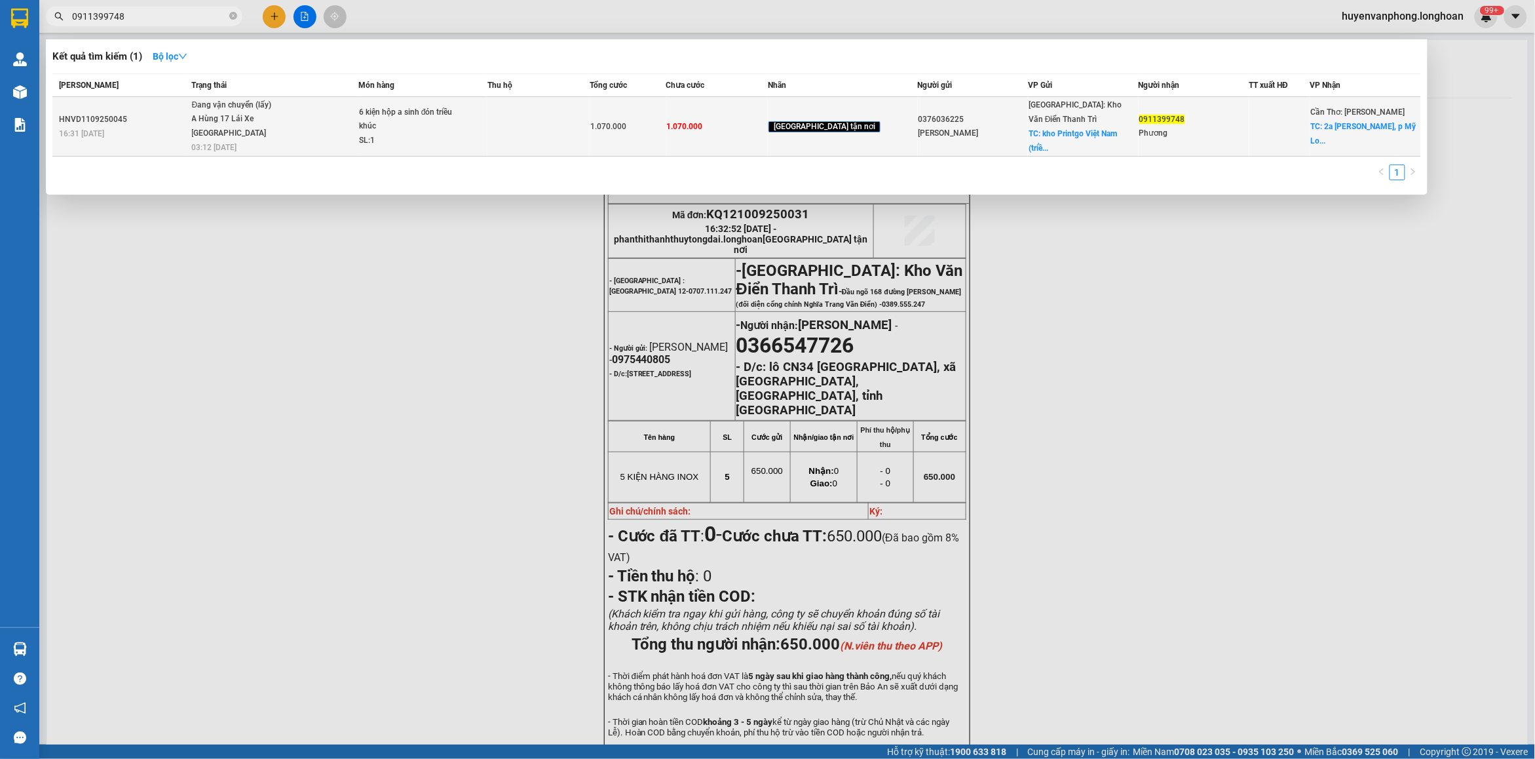
type input "0911399748"
click at [407, 140] on div "SL: 1" at bounding box center [408, 141] width 98 height 14
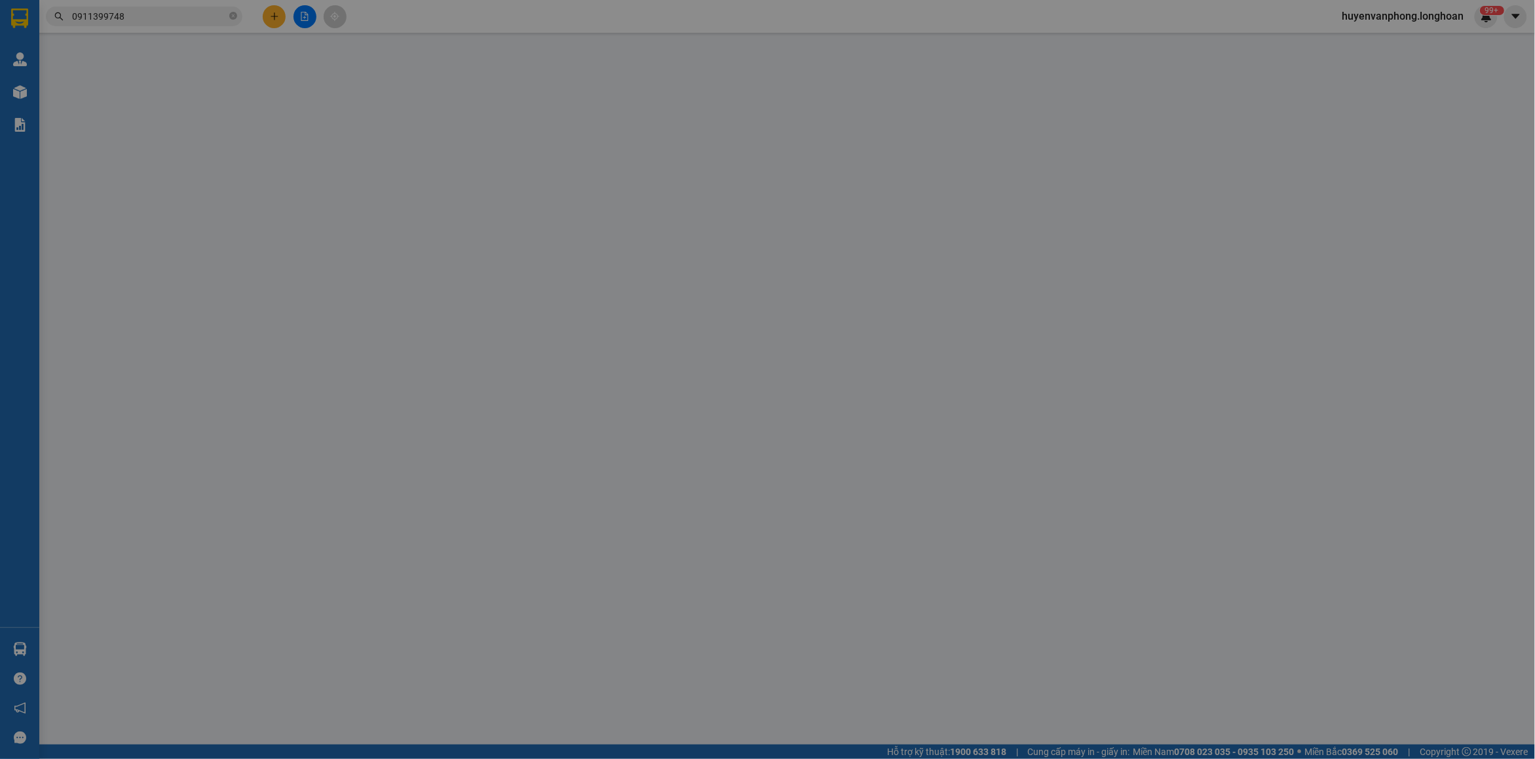
type input "0376036225"
type input "Chung"
checkbox input "true"
type input "kho Printgo Việt Nam (triều khúc, hà nội)"
type input "0911399748"
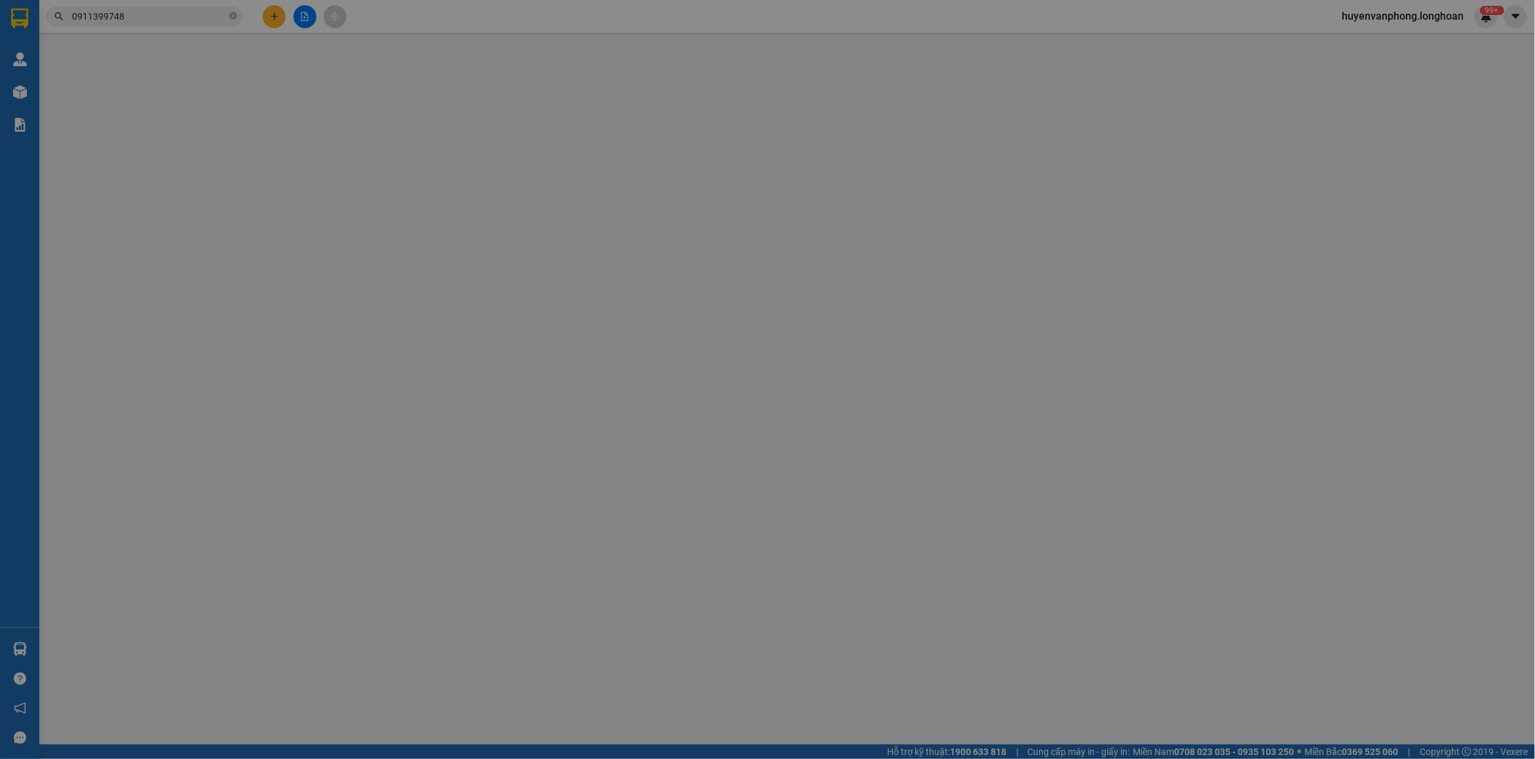
type input "Phương"
checkbox input "true"
type input "2a Trần Nhật Duật, p Mỹ Long, TP Long xuyên An Giang"
type input "1.070.000"
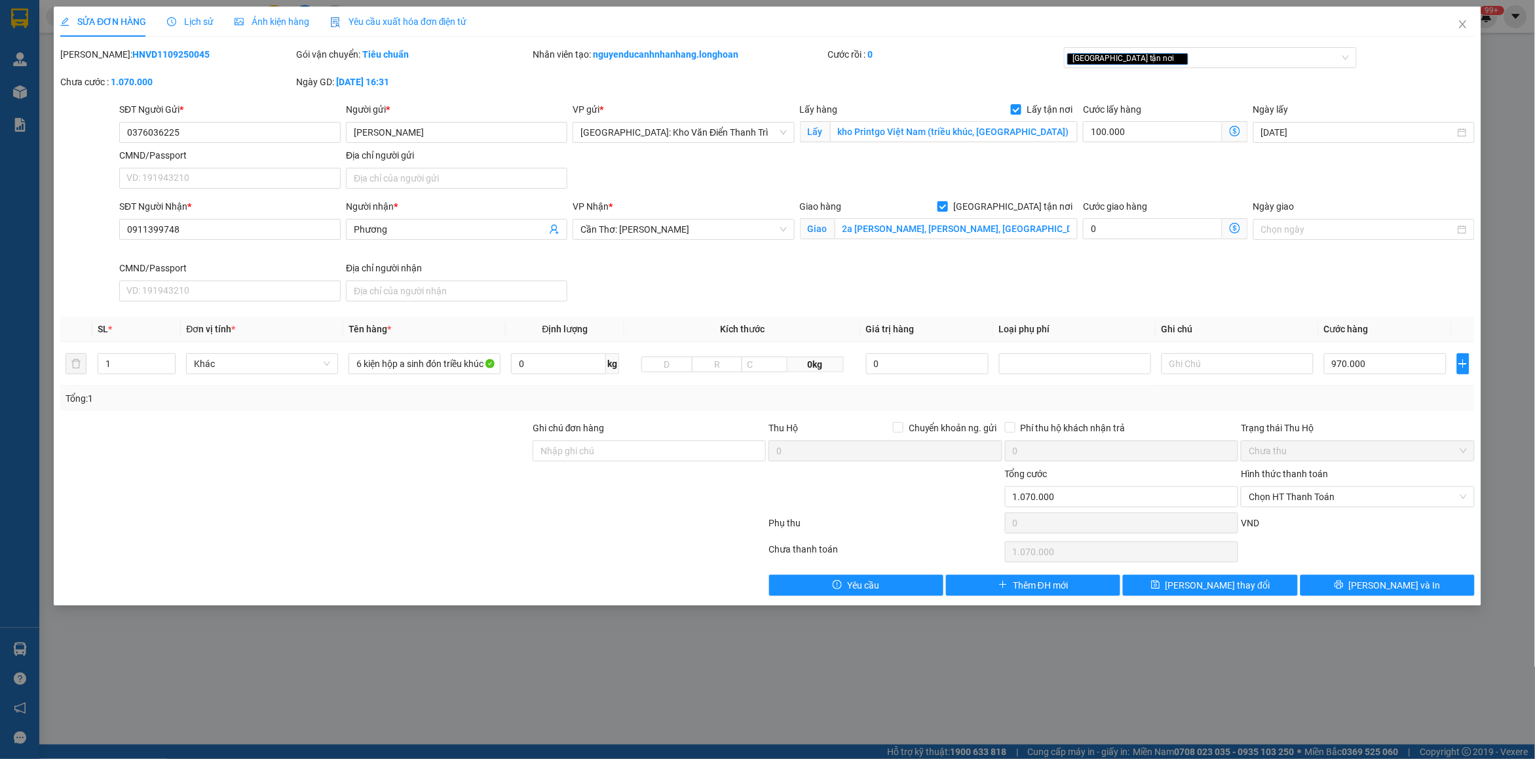
click at [181, 21] on span "Lịch sử" at bounding box center [190, 21] width 47 height 10
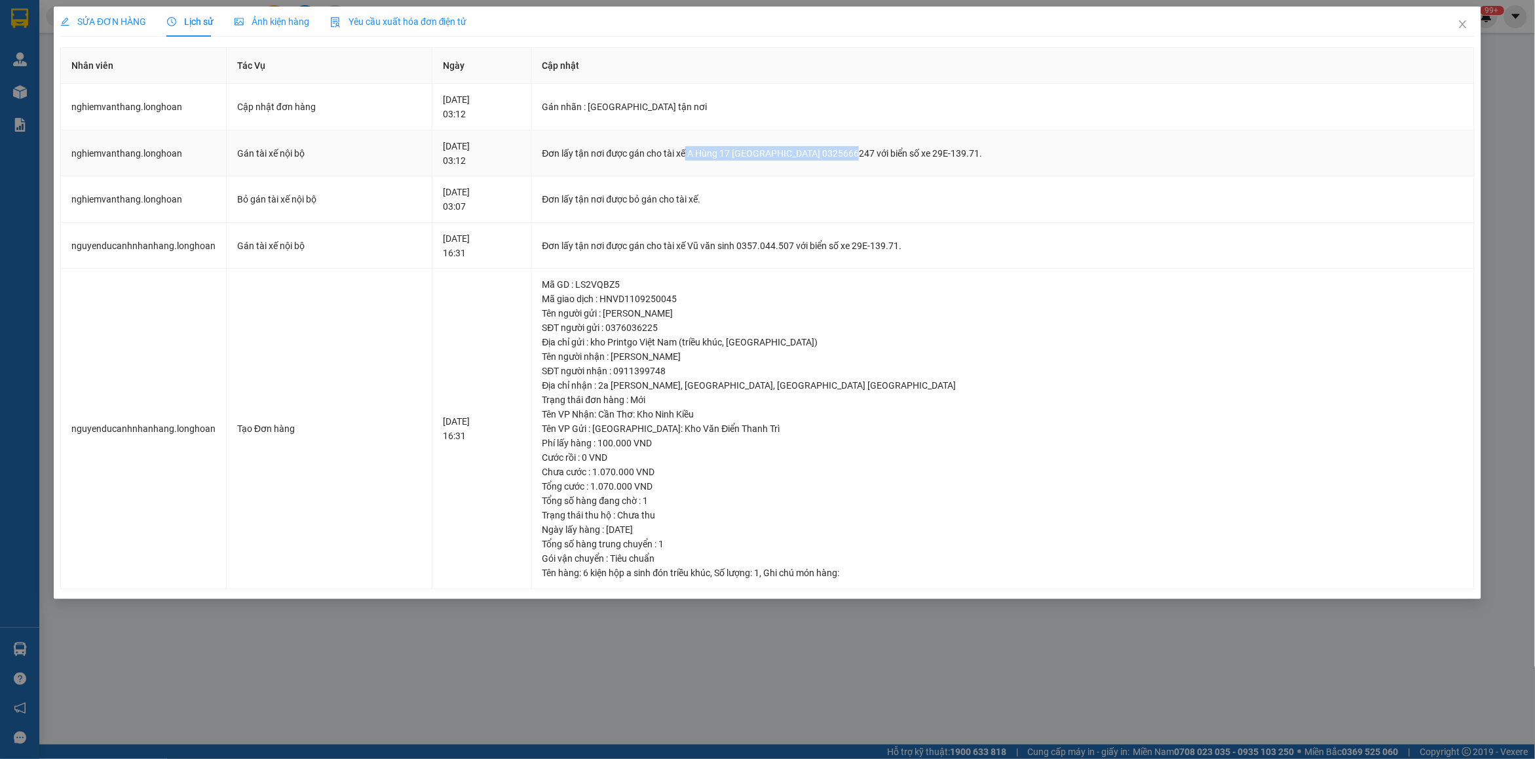
drag, startPoint x: 737, startPoint y: 154, endPoint x: 895, endPoint y: 148, distance: 158.6
click at [895, 148] on div "Đơn lấy tận nơi được gán cho tài xế A Hùng 17 Lái Xe Hà Nội 0325666247 với biển…" at bounding box center [1002, 153] width 921 height 14
drag, startPoint x: 1462, startPoint y: 24, endPoint x: 1330, endPoint y: 33, distance: 132.6
click at [1443, 29] on div "SỬA ĐƠN HÀNG Lịch sử Ảnh kiện hàng Yêu cầu xuất hóa đơn điện tử Total Paid Fee …" at bounding box center [767, 303] width 1427 height 592
drag, startPoint x: 1464, startPoint y: 28, endPoint x: 593, endPoint y: 31, distance: 871.2
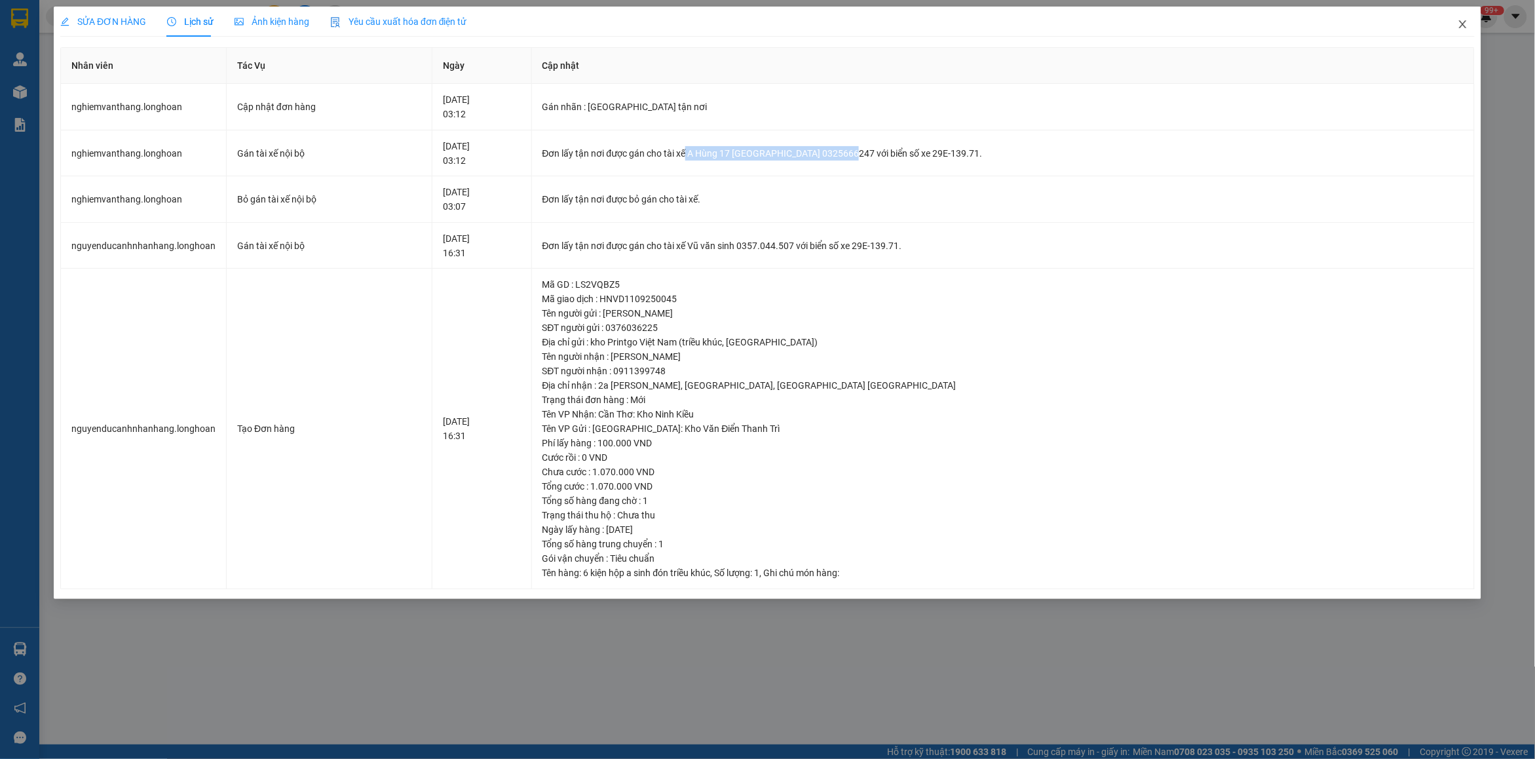
click at [1441, 31] on div "SỬA ĐƠN HÀNG Lịch sử Ảnh kiện hàng Yêu cầu xuất hóa đơn điện tử Total Paid Fee …" at bounding box center [767, 303] width 1427 height 592
click at [1463, 25] on icon "close" at bounding box center [1462, 24] width 7 height 8
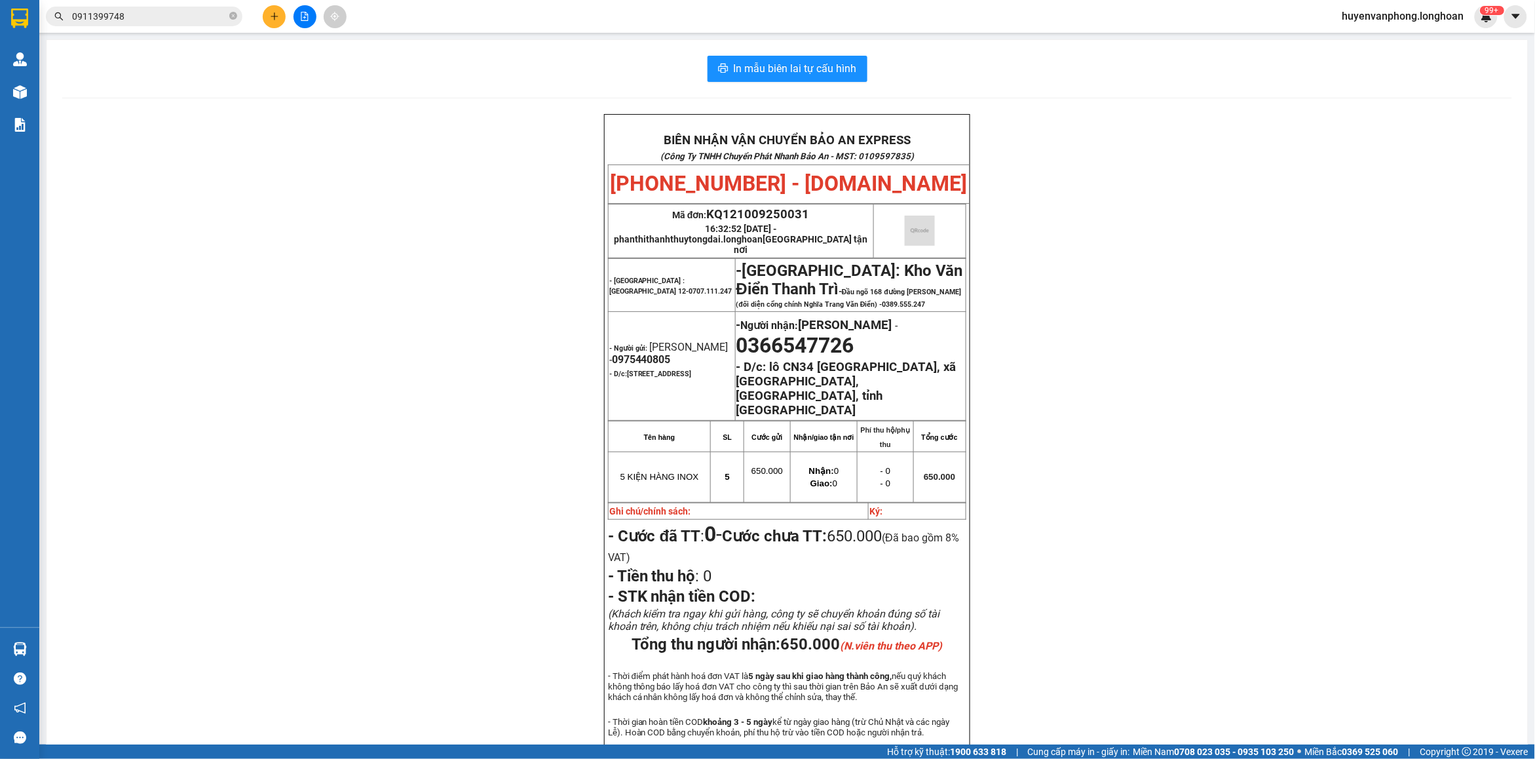
click at [158, 21] on input "0911399748" at bounding box center [149, 16] width 155 height 14
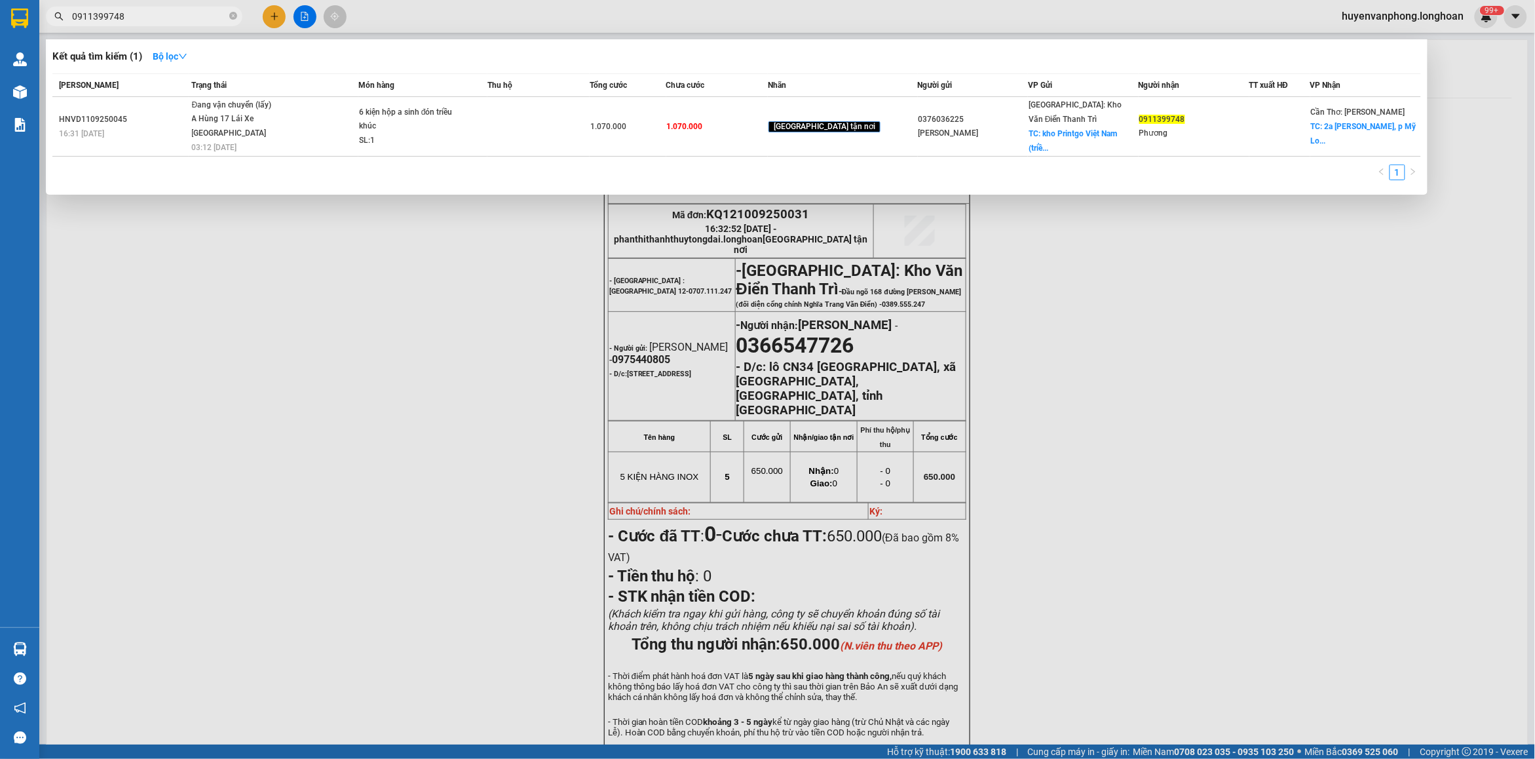
click at [158, 21] on input "0911399748" at bounding box center [149, 16] width 155 height 14
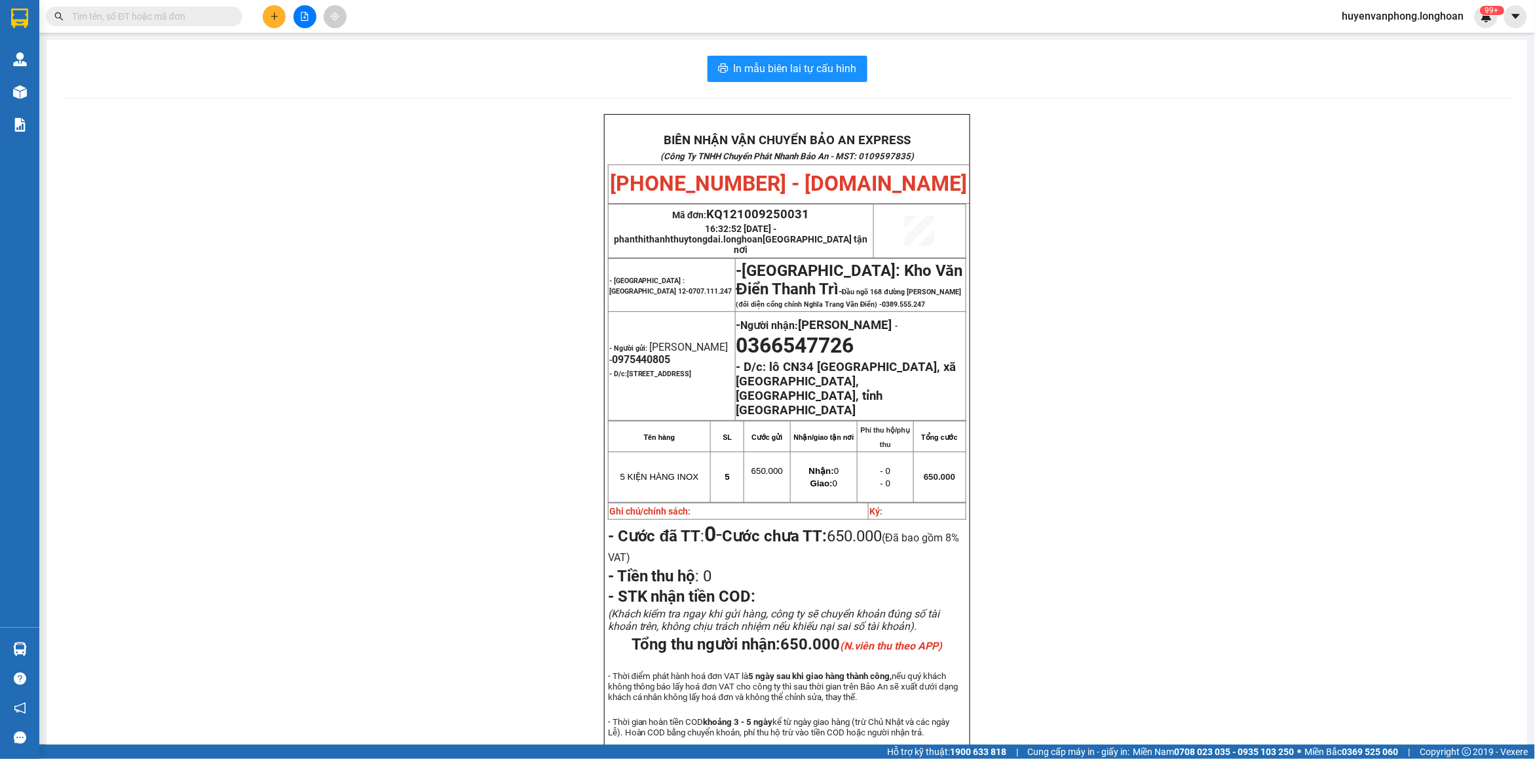
paste input "0852044907"
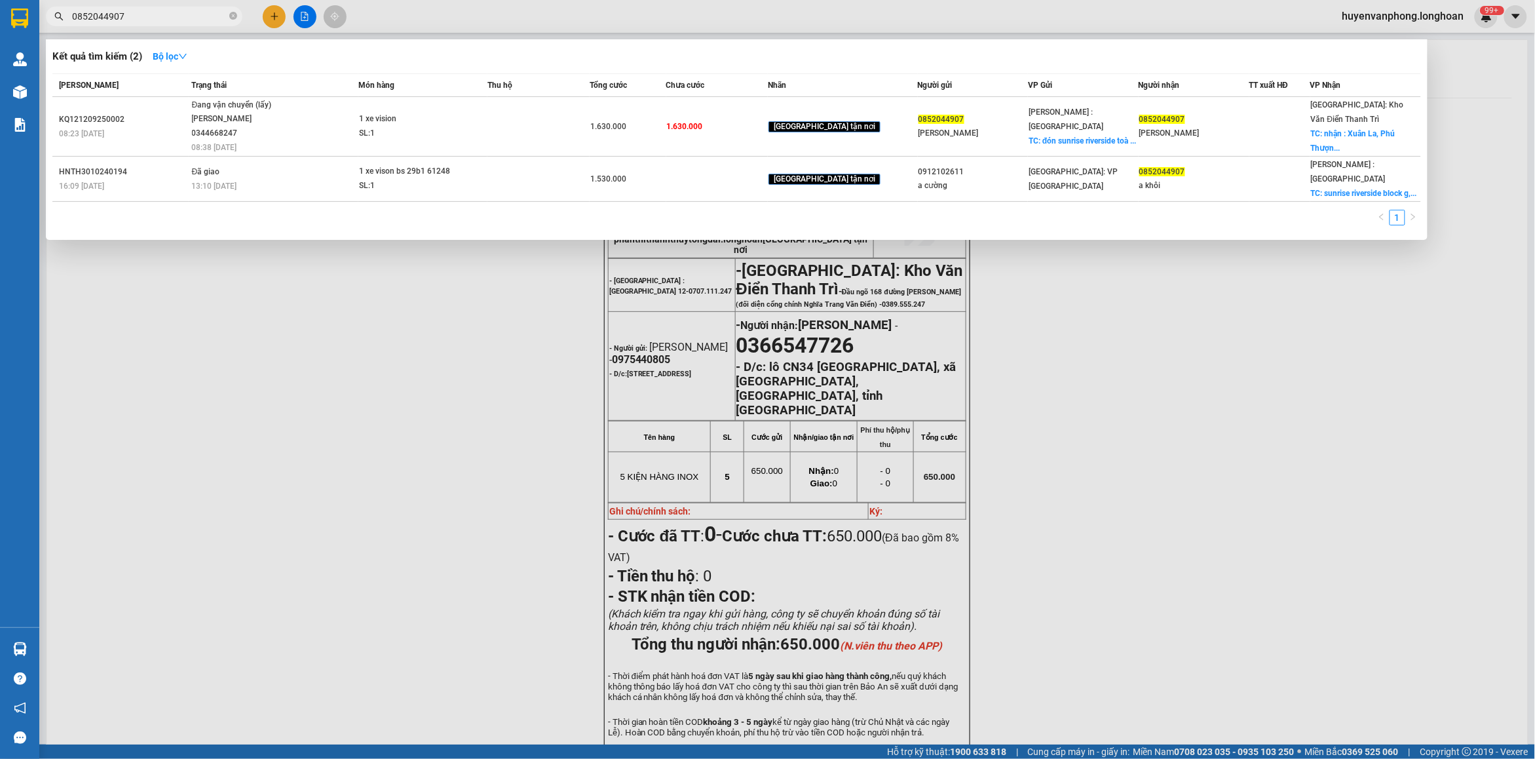
type input "0852044907"
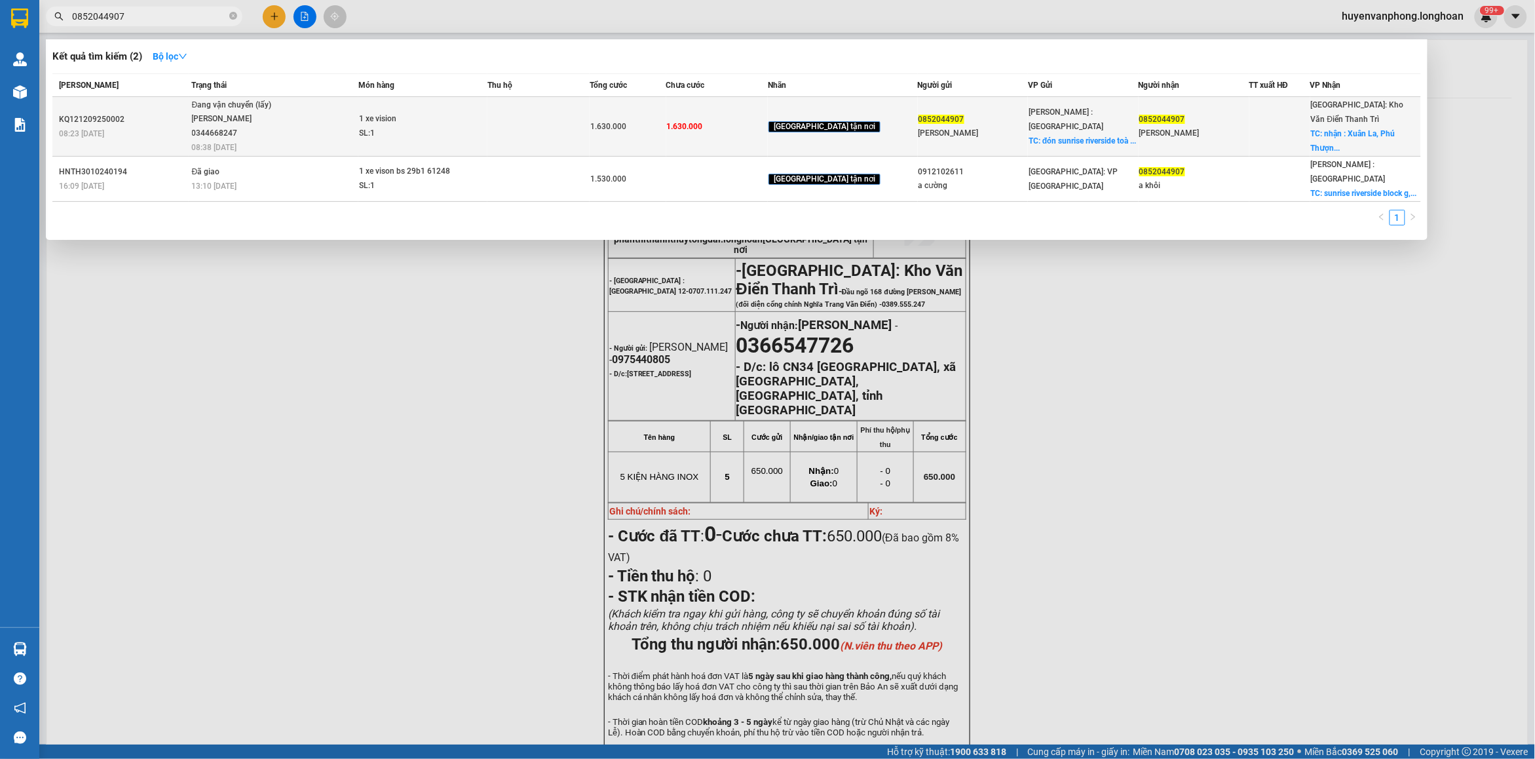
click at [290, 122] on div "Lê Đình Nam 0344668247" at bounding box center [241, 126] width 98 height 28
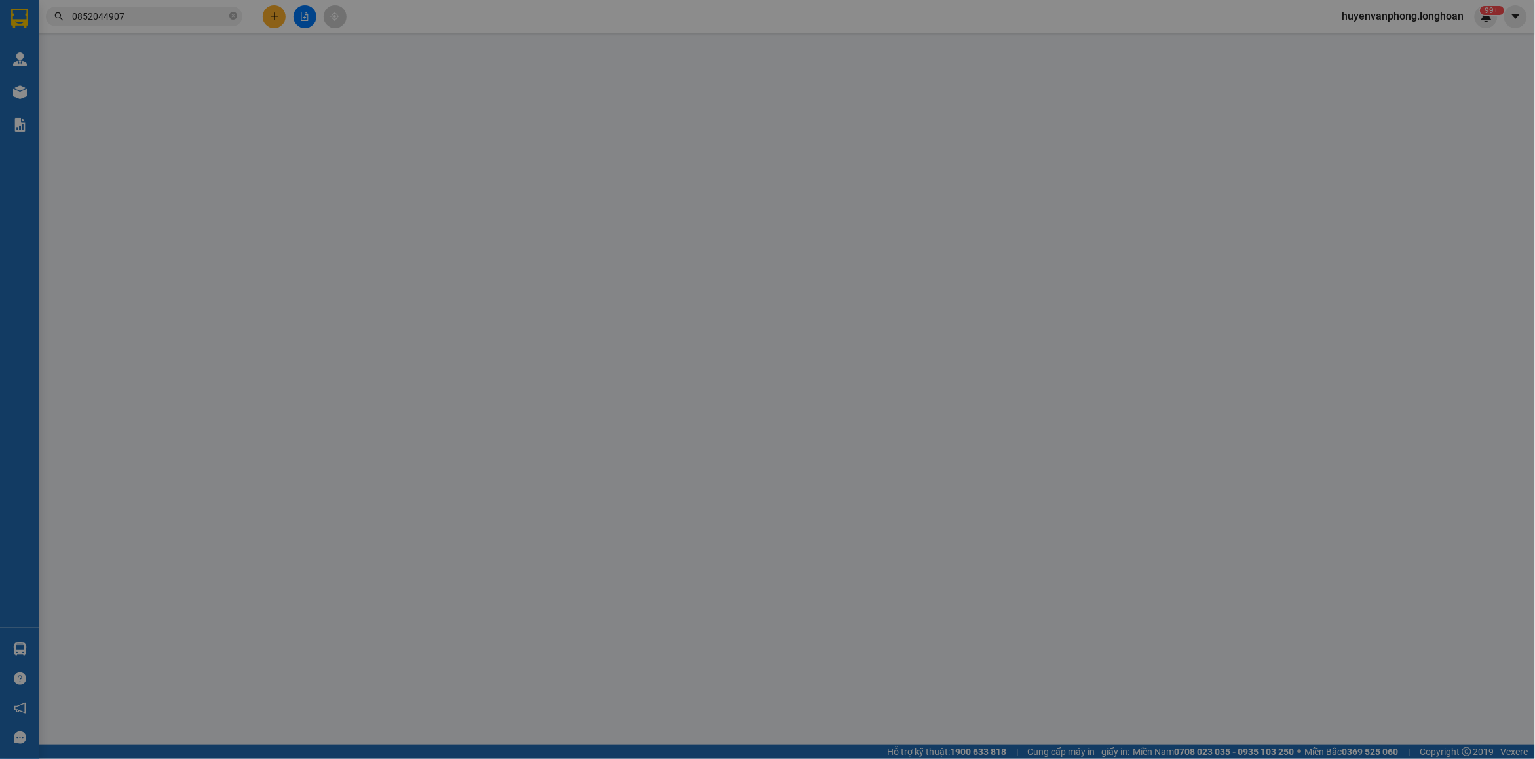
type input "0852044907"
type input "Anh Khôi"
checkbox input "true"
type input "đón sunrise riverside toà G phước kiển, nhà bè"
type input "0852044907"
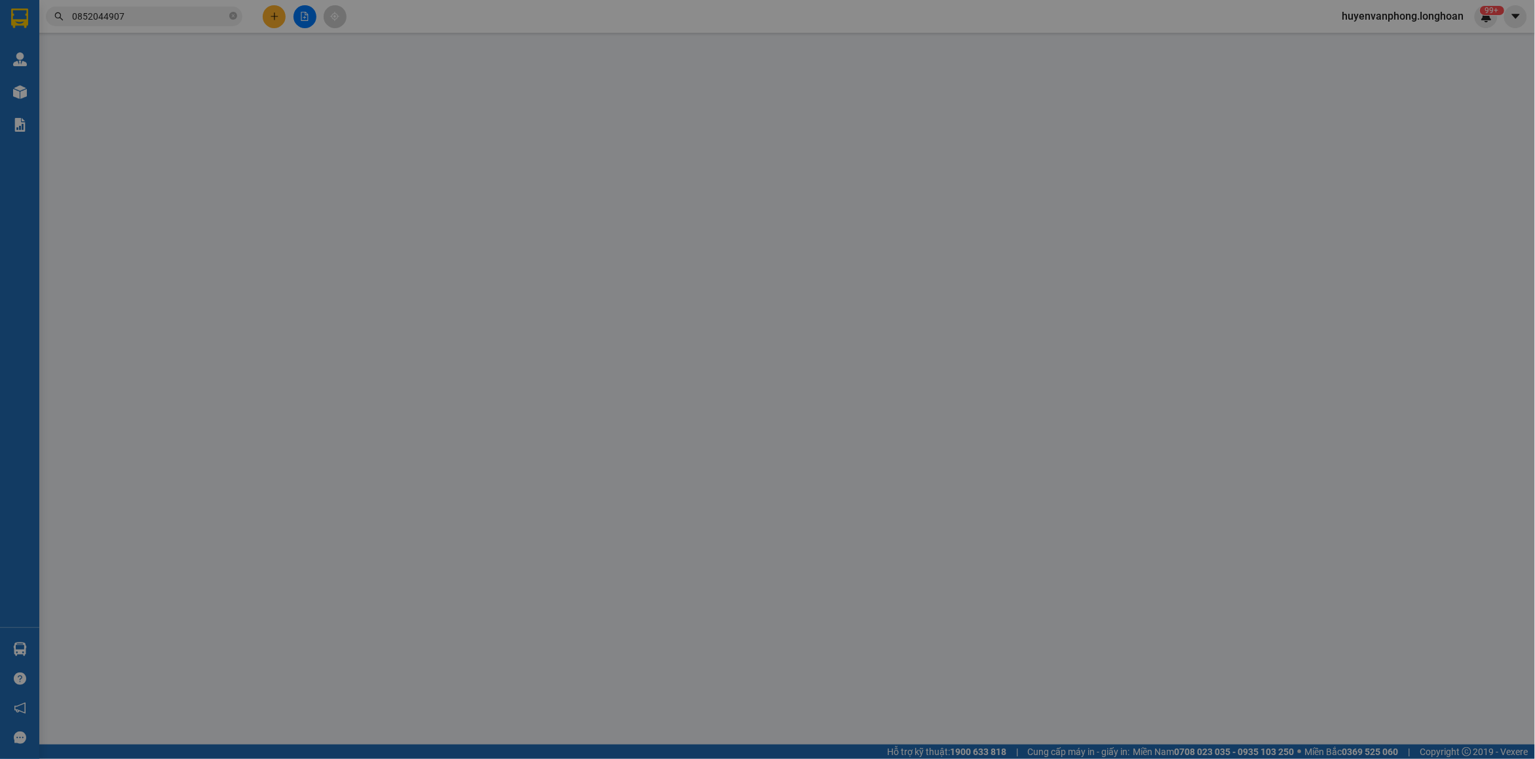
type input "Anh Khôi"
checkbox input "true"
type input "nhận : Xuân La, Phú Thượng (Quận Tây Hồ) và một phần các phường Xuân Đỉnh, Đông…"
type input ".CỐ GẮNG ĐÓN TRƯỚC 5H NHÉ TẠO KHÁCH 5H RA SÂN BAY"
type input "1.630.000"
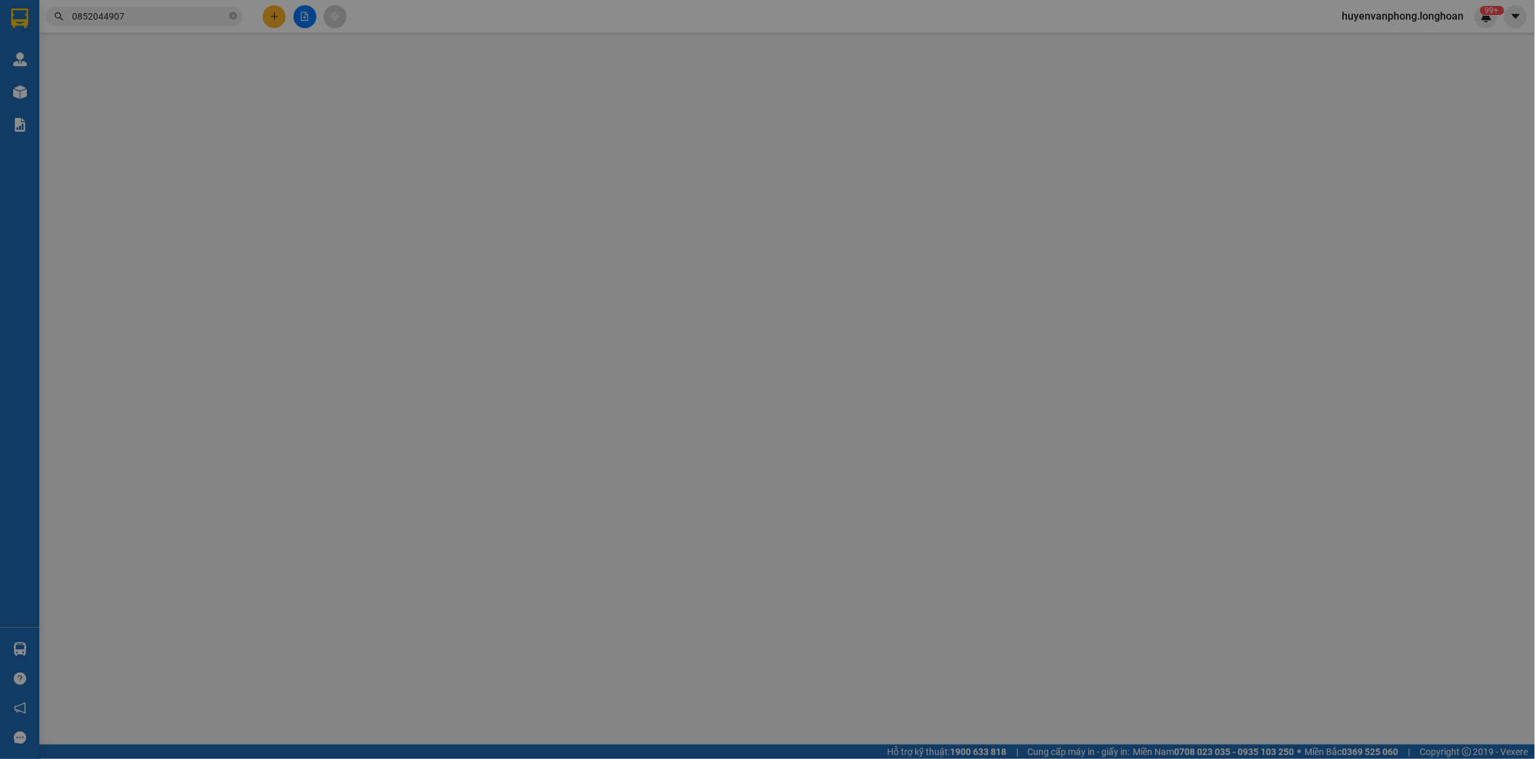
type input "1.630.000"
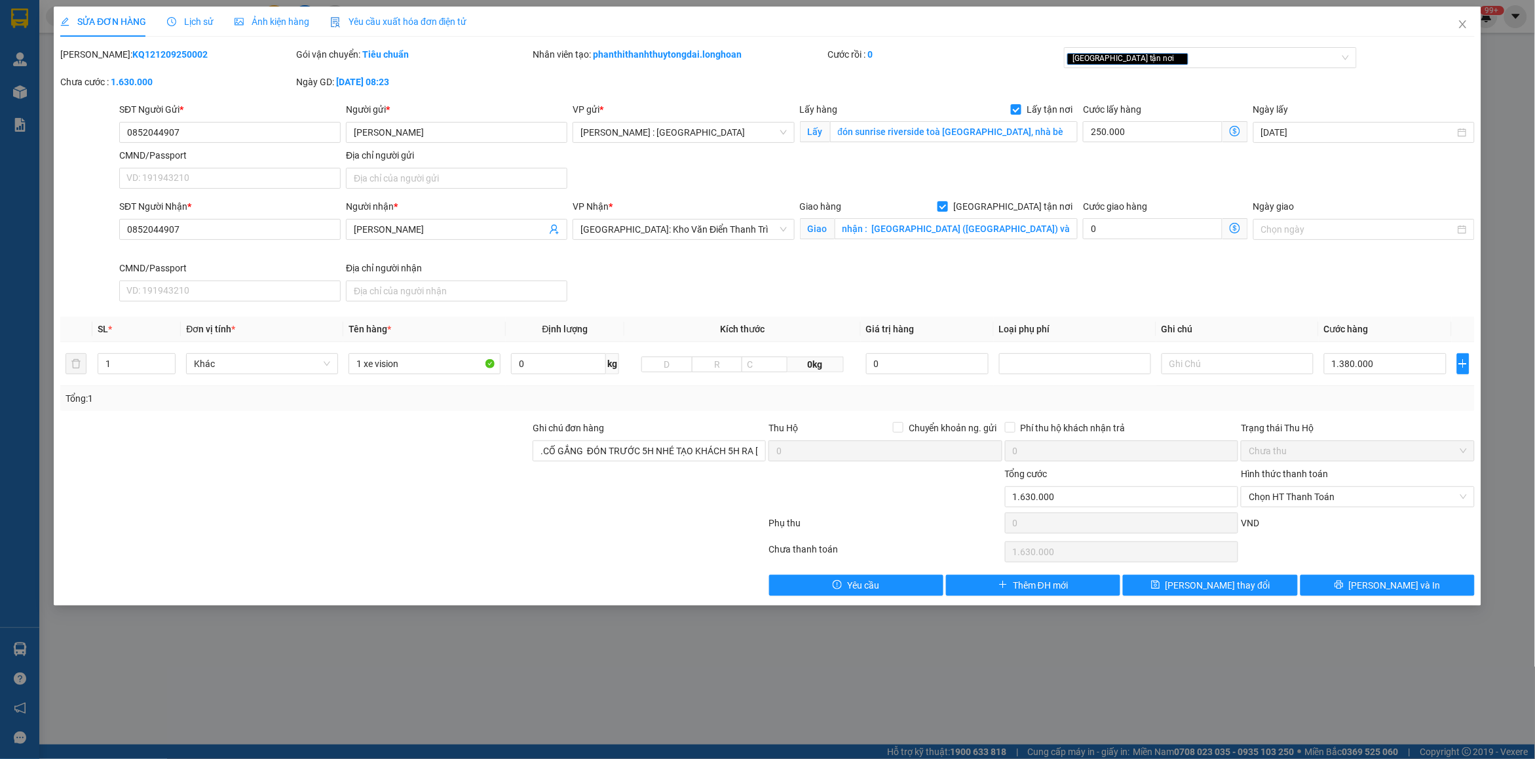
click at [182, 16] on span "Lịch sử" at bounding box center [190, 21] width 47 height 10
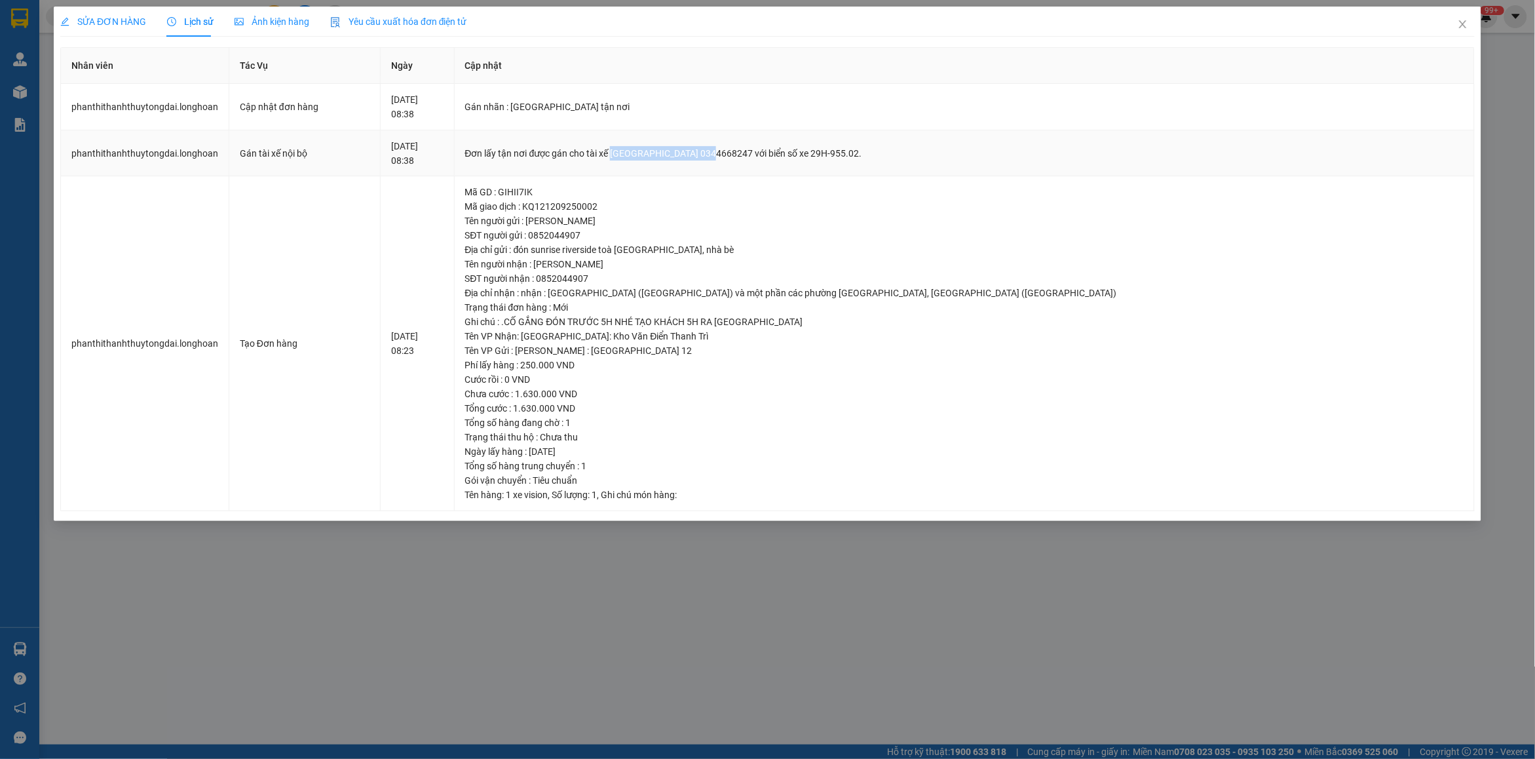
drag, startPoint x: 683, startPoint y: 151, endPoint x: 706, endPoint y: 149, distance: 23.0
click at [777, 149] on div "Đơn lấy tận nơi được gán cho tài xế Lê Đình Nam 0344668247 với biển số xe 29H-9…" at bounding box center [964, 153] width 998 height 14
click at [786, 154] on div "Đơn lấy tận nơi được gán cho tài xế Lê Đình Nam 0344668247 với biển số xe 29H-9…" at bounding box center [964, 153] width 998 height 14
drag, startPoint x: 681, startPoint y: 154, endPoint x: 789, endPoint y: 149, distance: 108.2
click at [789, 149] on div "Đơn lấy tận nơi được gán cho tài xế Lê Đình Nam 0344668247 với biển số xe 29H-9…" at bounding box center [964, 153] width 998 height 14
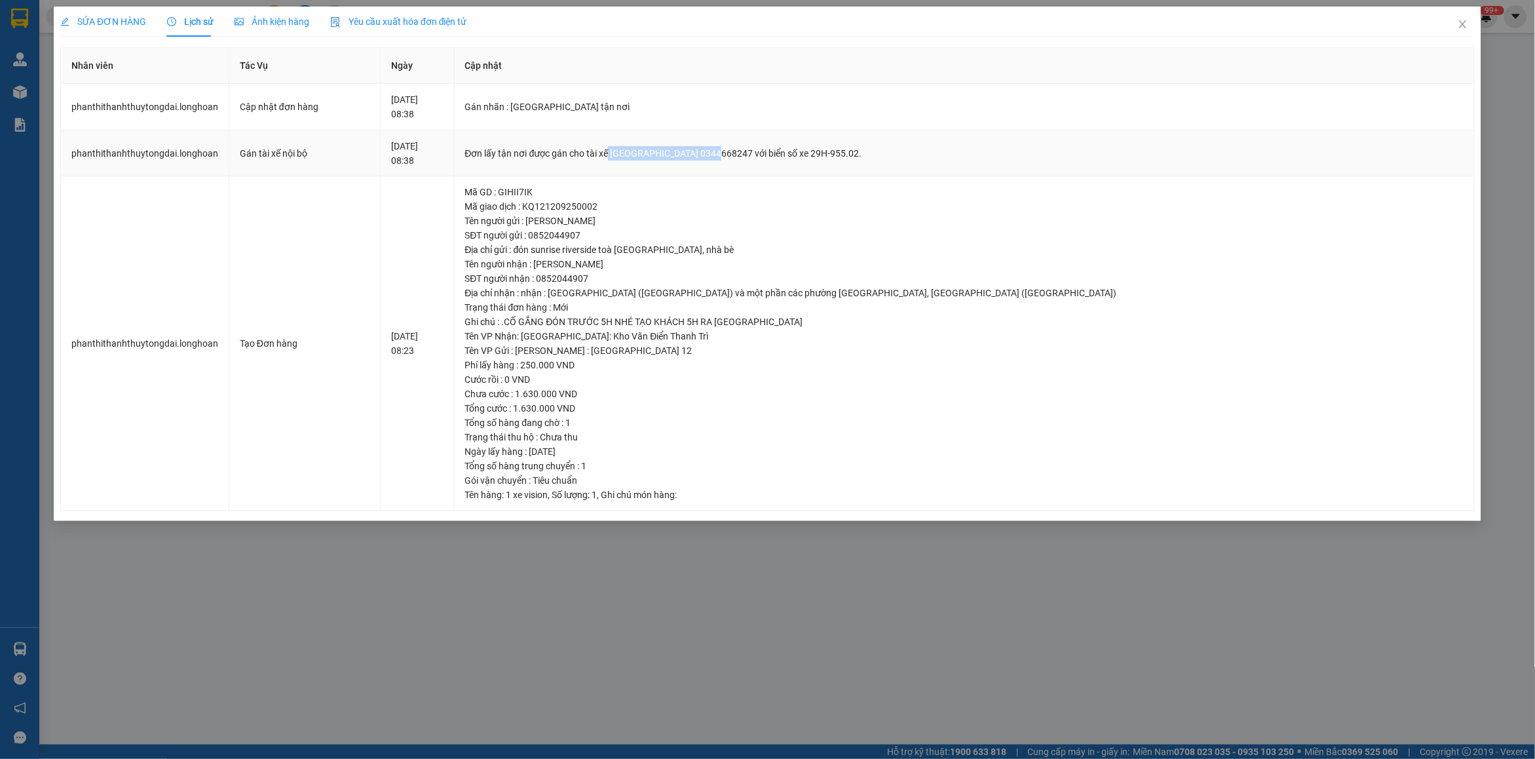
copy div "Lê Đình Nam 0344668247"
drag, startPoint x: 1468, startPoint y: 25, endPoint x: 0, endPoint y: 60, distance: 1468.4
click at [1464, 27] on icon "close" at bounding box center [1463, 24] width 10 height 10
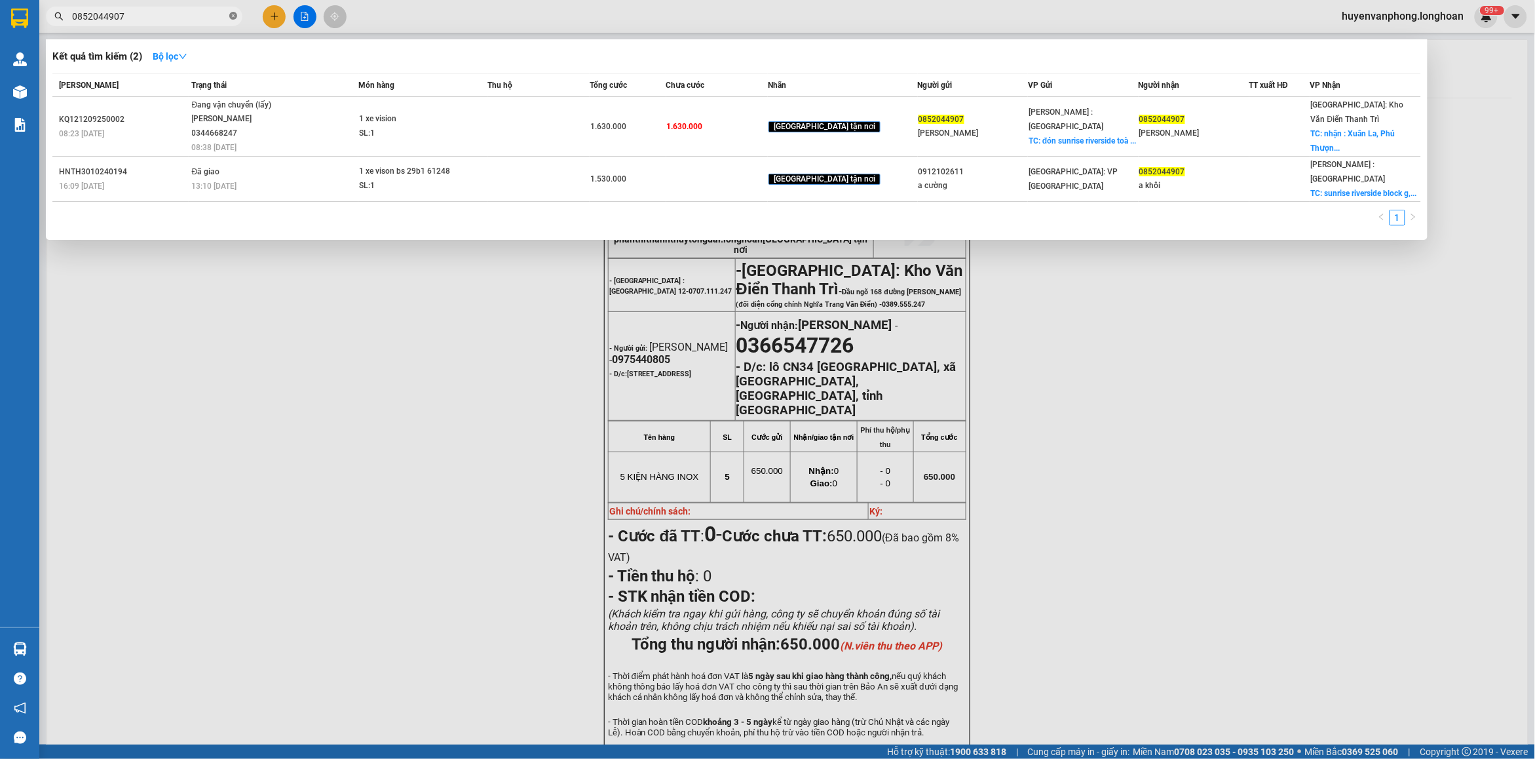
drag, startPoint x: 236, startPoint y: 16, endPoint x: 178, endPoint y: 20, distance: 58.4
click at [233, 16] on icon "close-circle" at bounding box center [233, 16] width 8 height 8
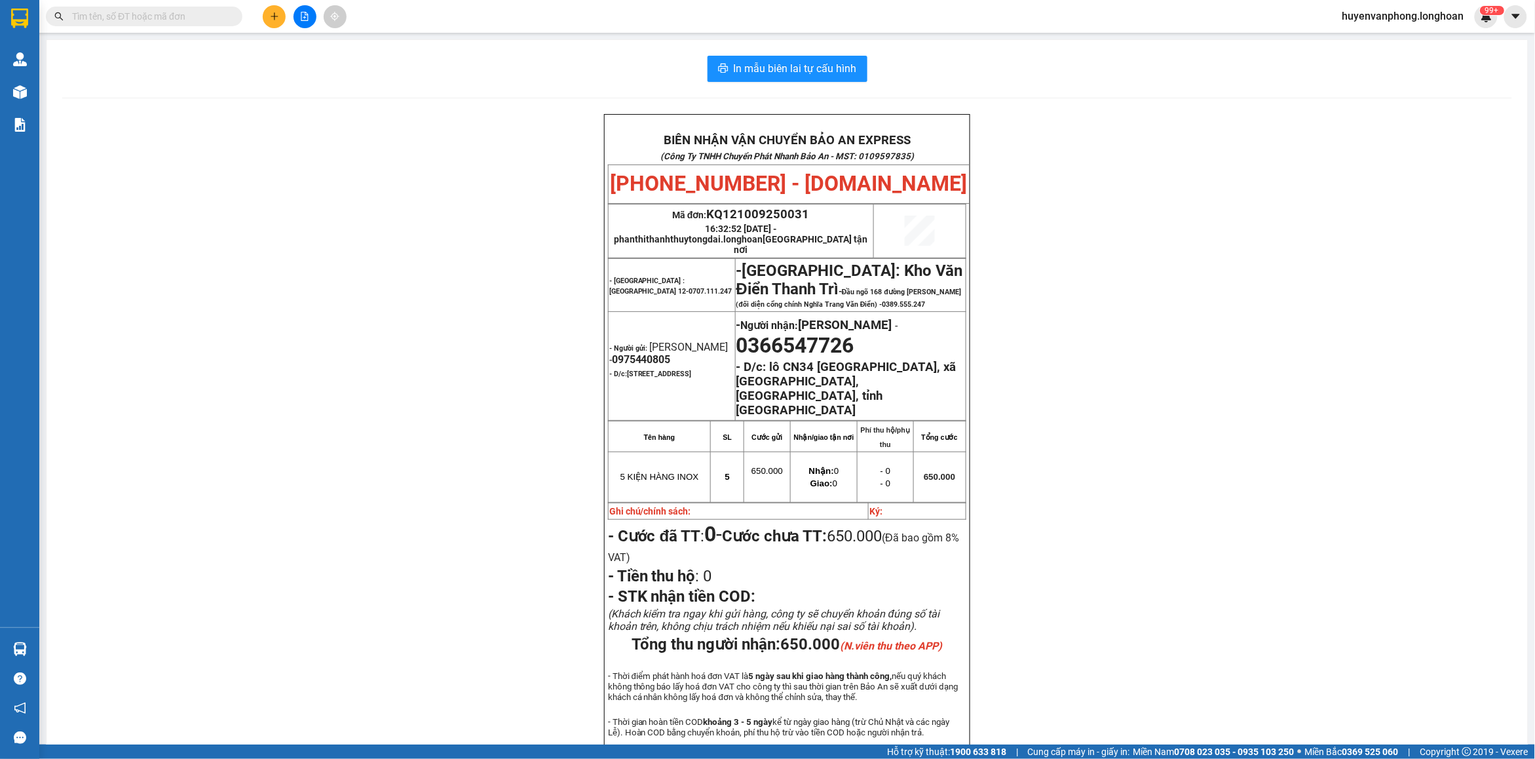
click at [178, 20] on input "text" at bounding box center [149, 16] width 155 height 14
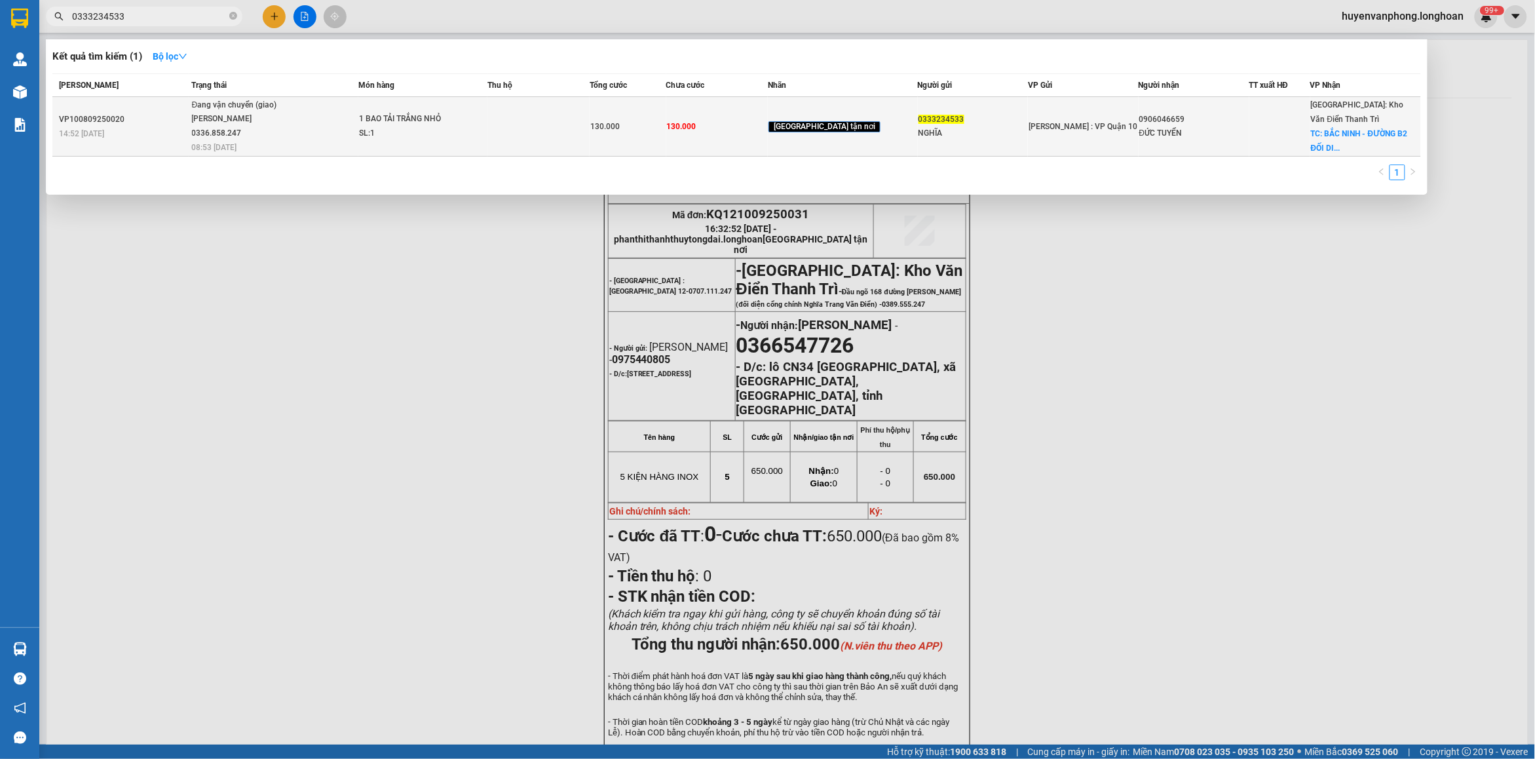
type input "0333234533"
click at [259, 118] on div "Bùi Mạnh Sướng 0336.858.247" at bounding box center [241, 126] width 98 height 28
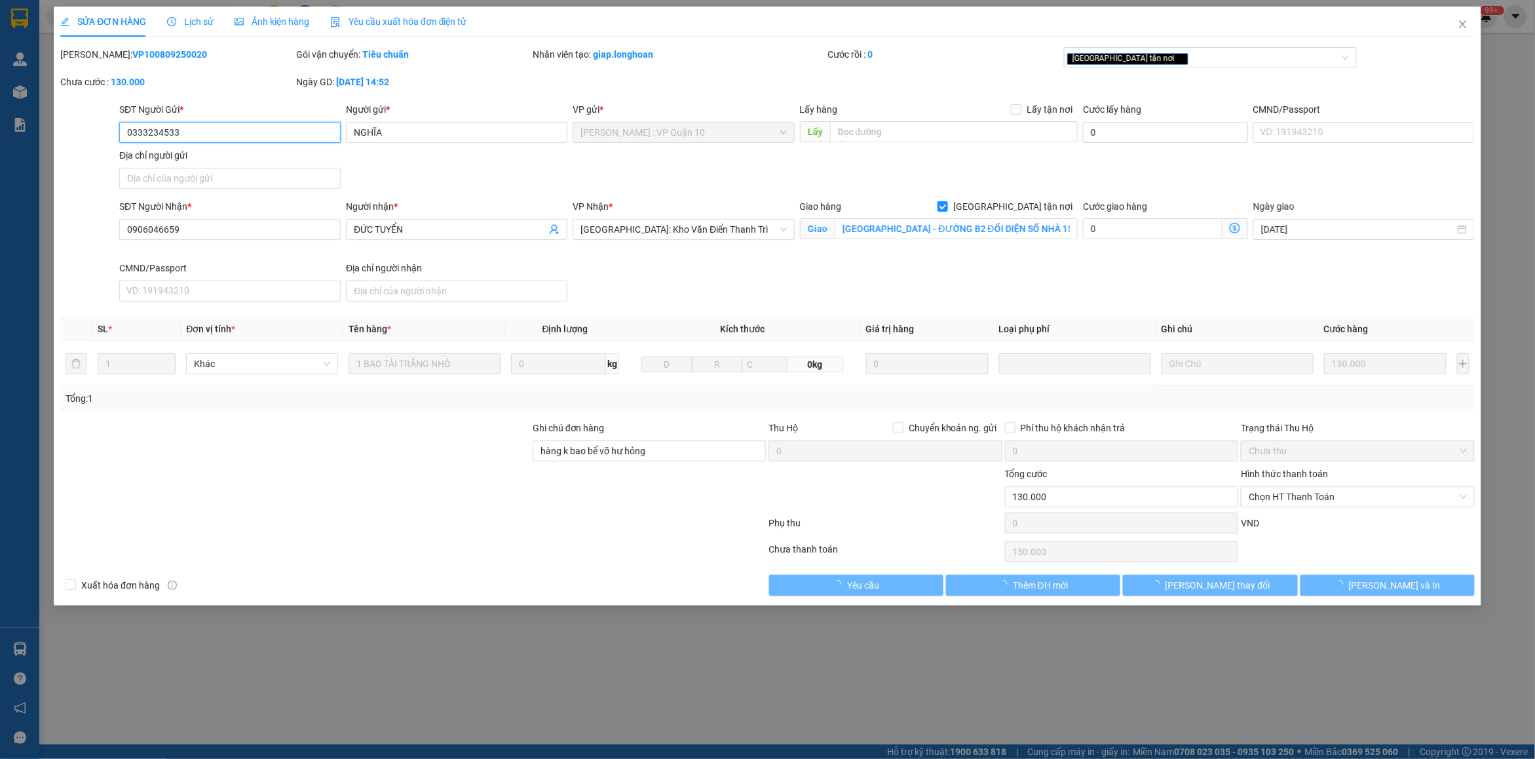
click at [197, 21] on span "Lịch sử" at bounding box center [190, 21] width 47 height 10
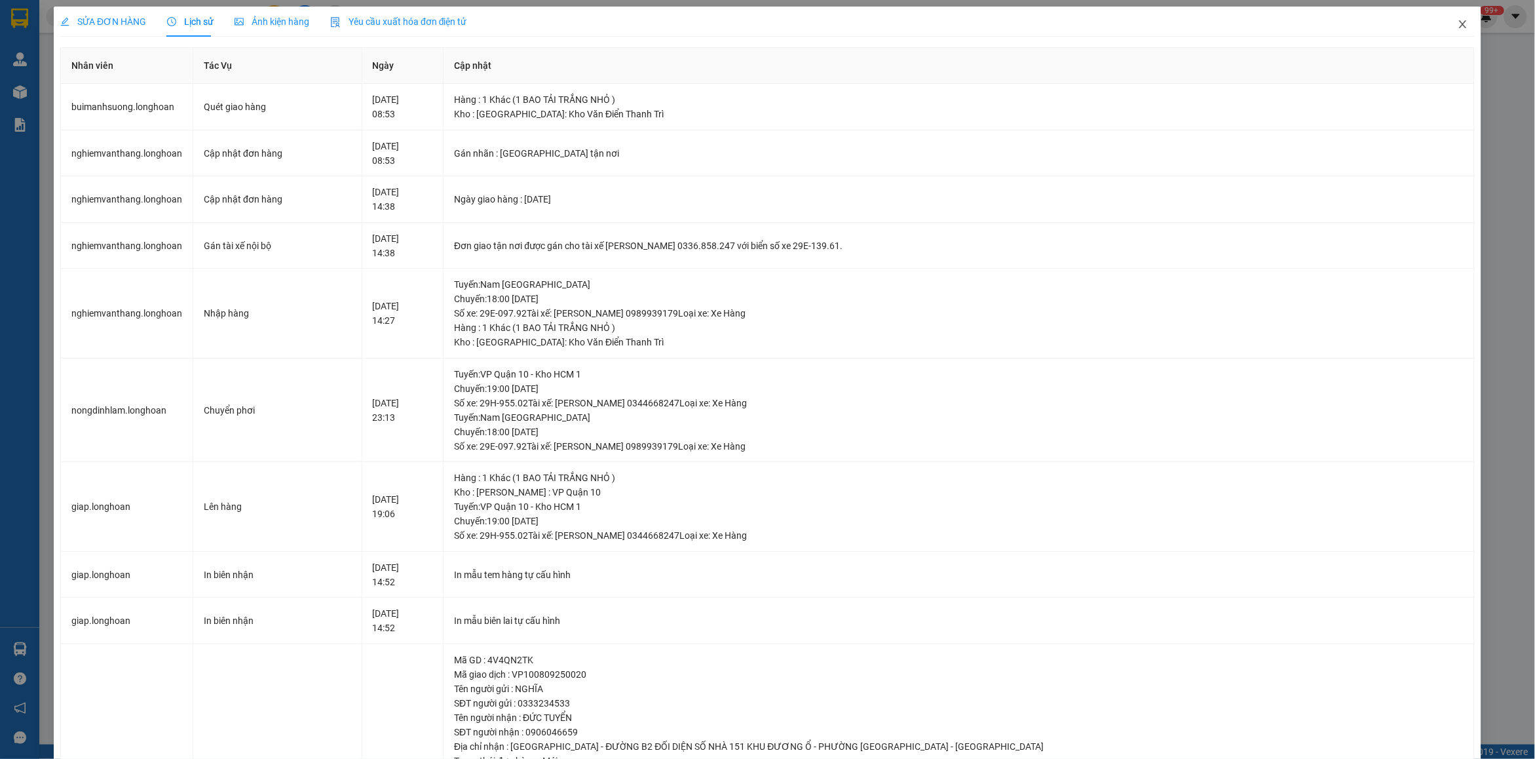
drag, startPoint x: 1455, startPoint y: 24, endPoint x: 1433, endPoint y: 33, distance: 23.2
click at [1444, 33] on span "Close" at bounding box center [1462, 25] width 37 height 37
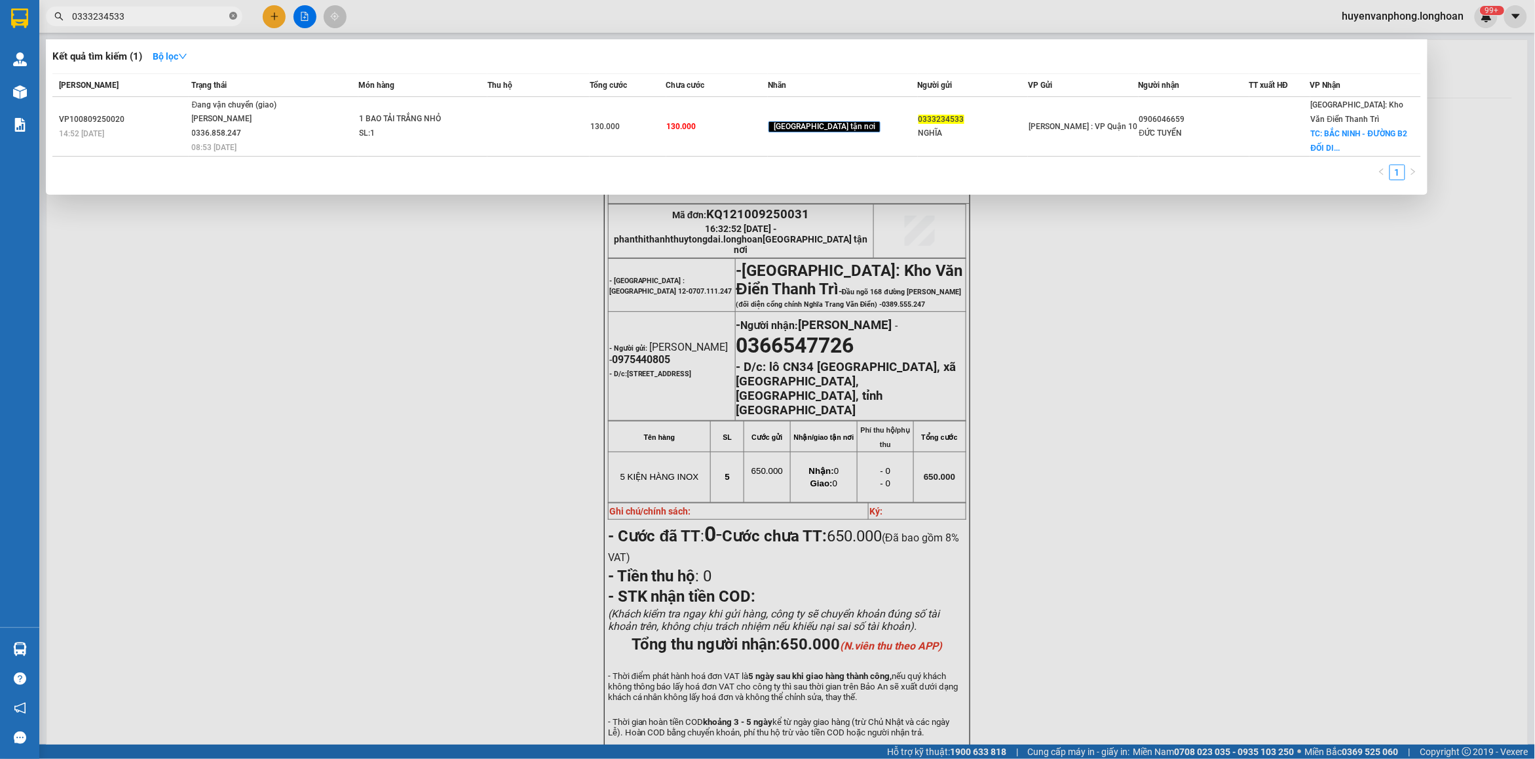
drag, startPoint x: 231, startPoint y: 18, endPoint x: 164, endPoint y: 18, distance: 66.8
click at [230, 18] on icon "close-circle" at bounding box center [233, 16] width 8 height 8
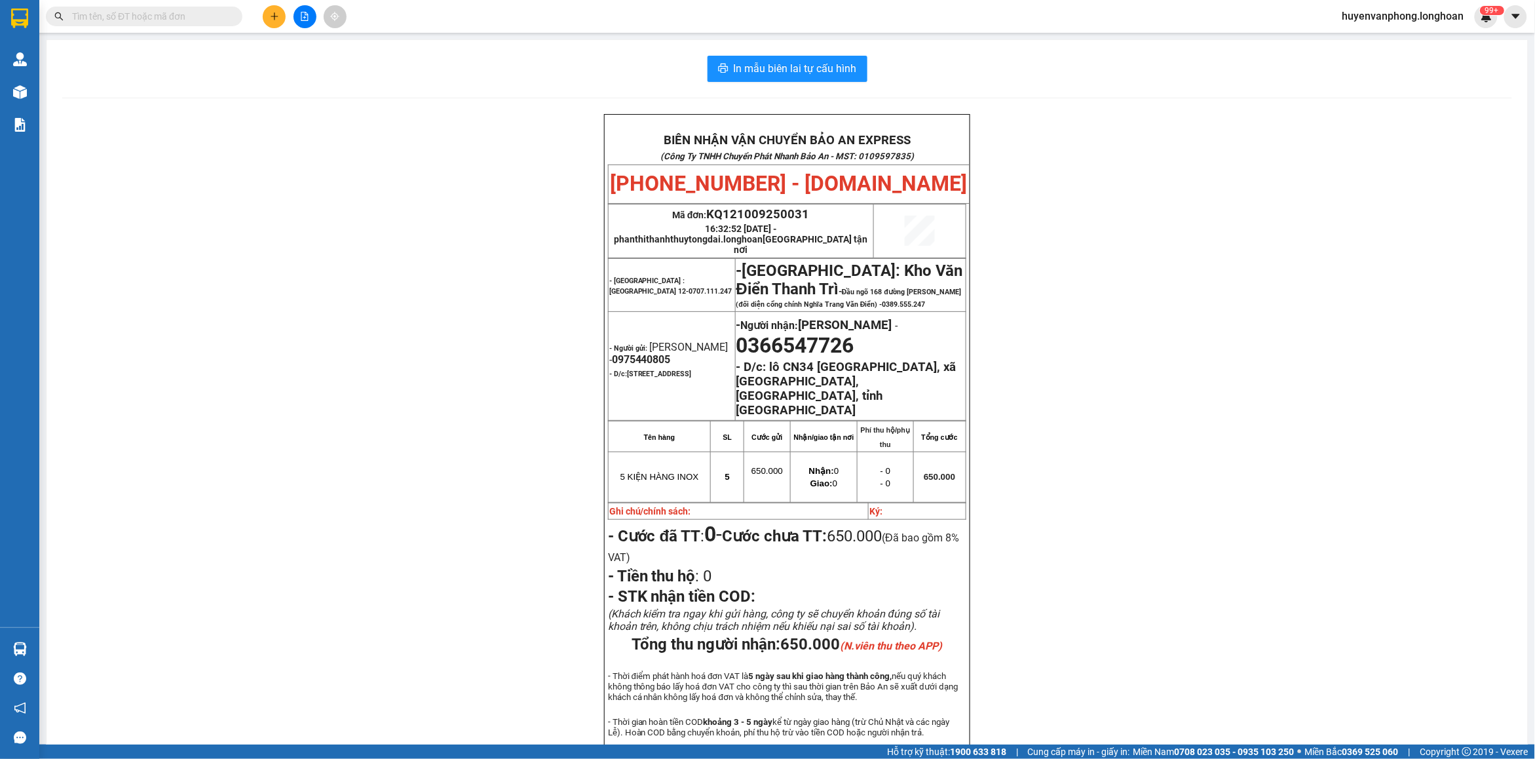
click at [164, 18] on input "text" at bounding box center [149, 16] width 155 height 14
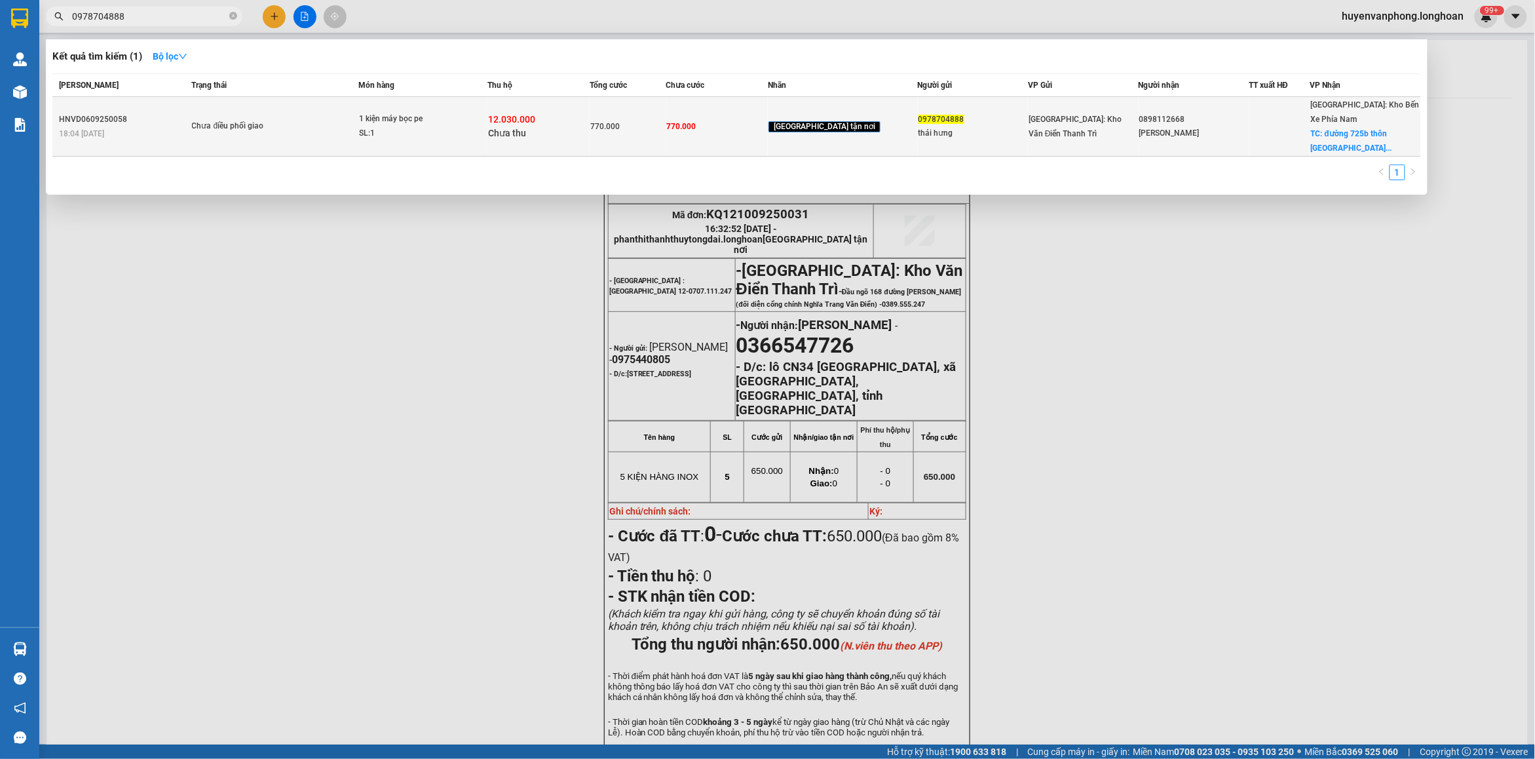
type input "0978704888"
click at [508, 119] on td "12.030.000 Chưa thu" at bounding box center [538, 127] width 102 height 60
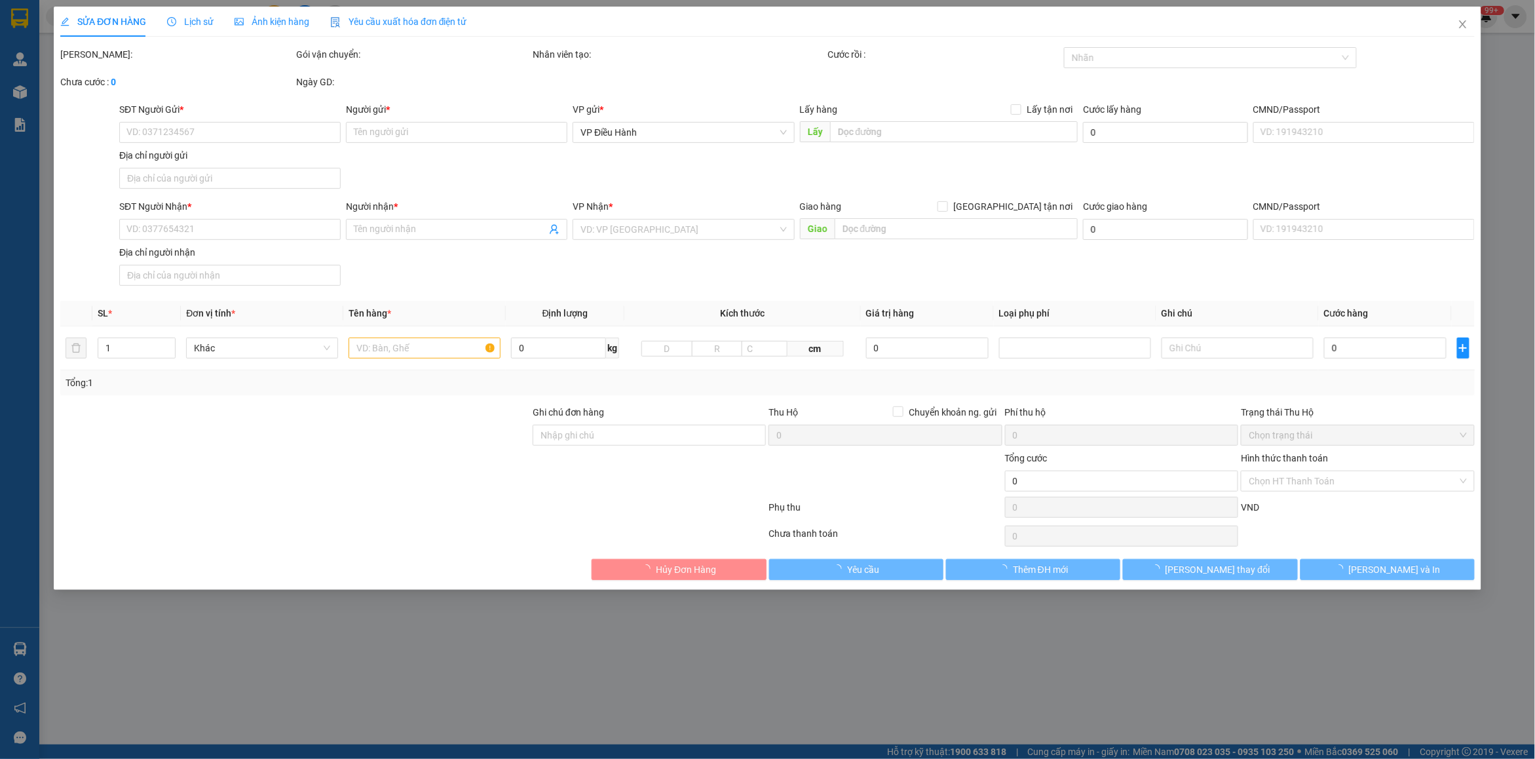
type input "0978704888"
type input "thái hưng"
type input "0898112668"
type input "trần văn khoa"
checkbox input "true"
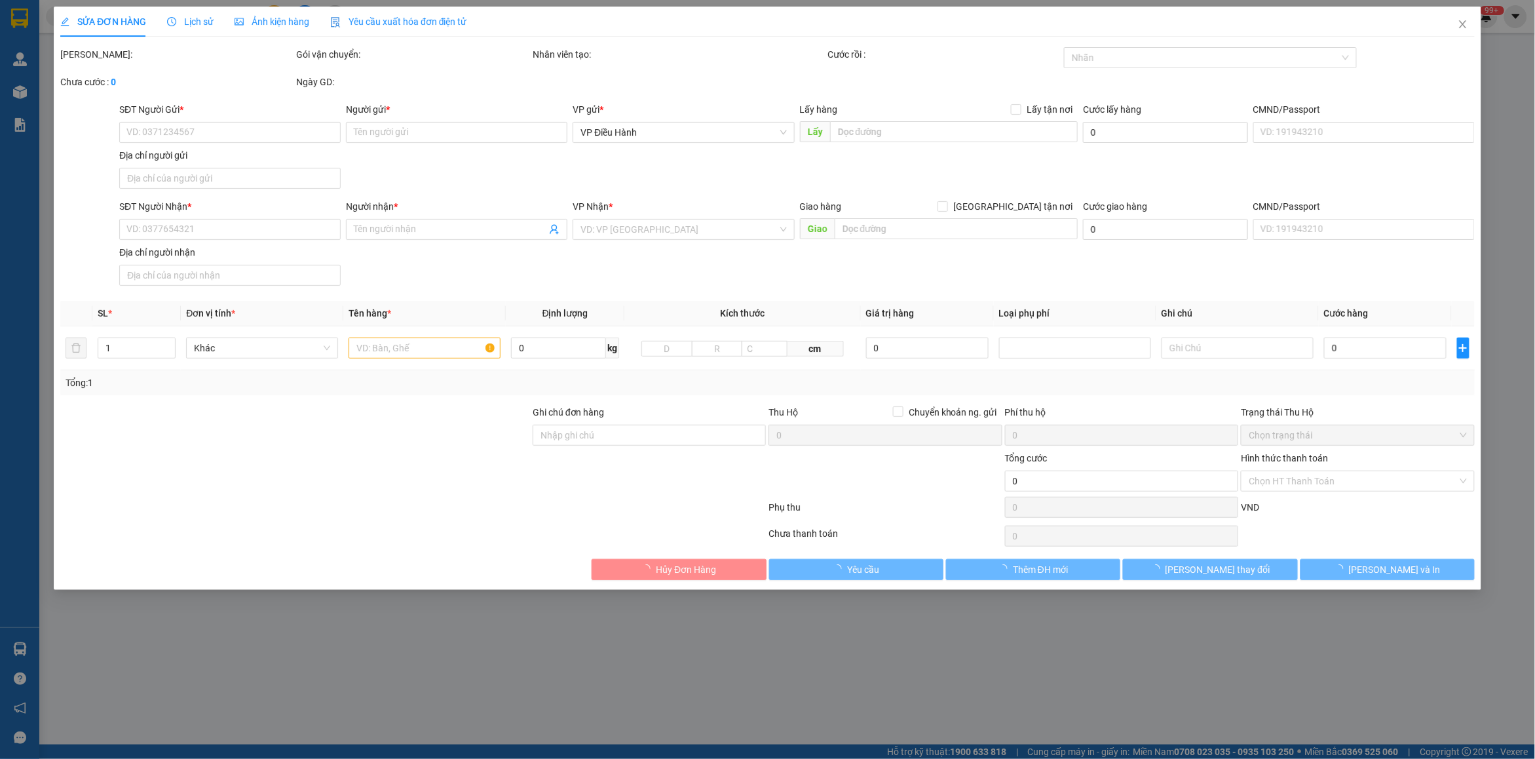
type input "đường 725b thôn đan phượng 1 xã tân hà lâm hà lâm đồng"
type input "hàng giao nguyên kiện, hư vỡ ko đền"
type input "770.000"
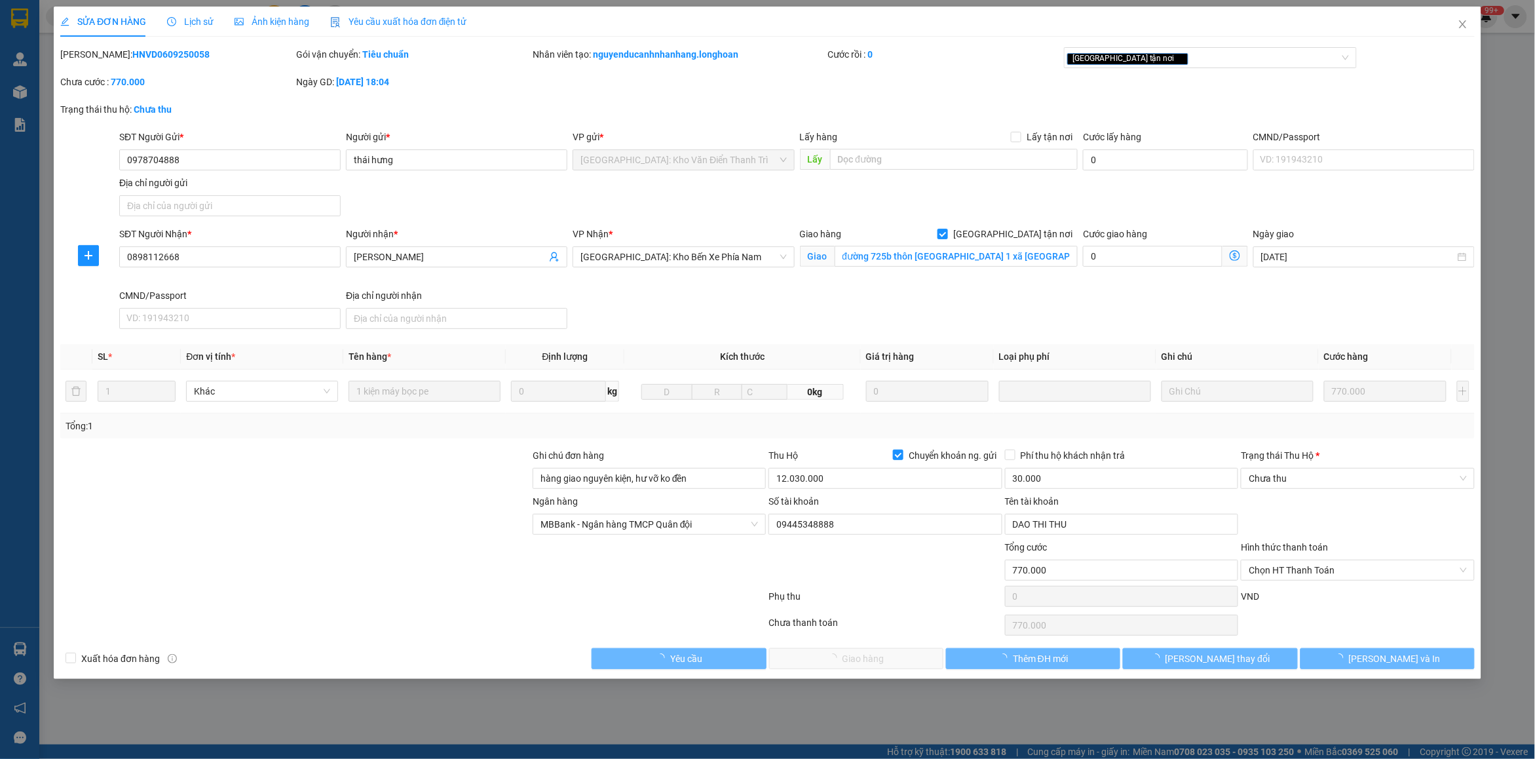
click at [193, 20] on span "Lịch sử" at bounding box center [190, 21] width 47 height 10
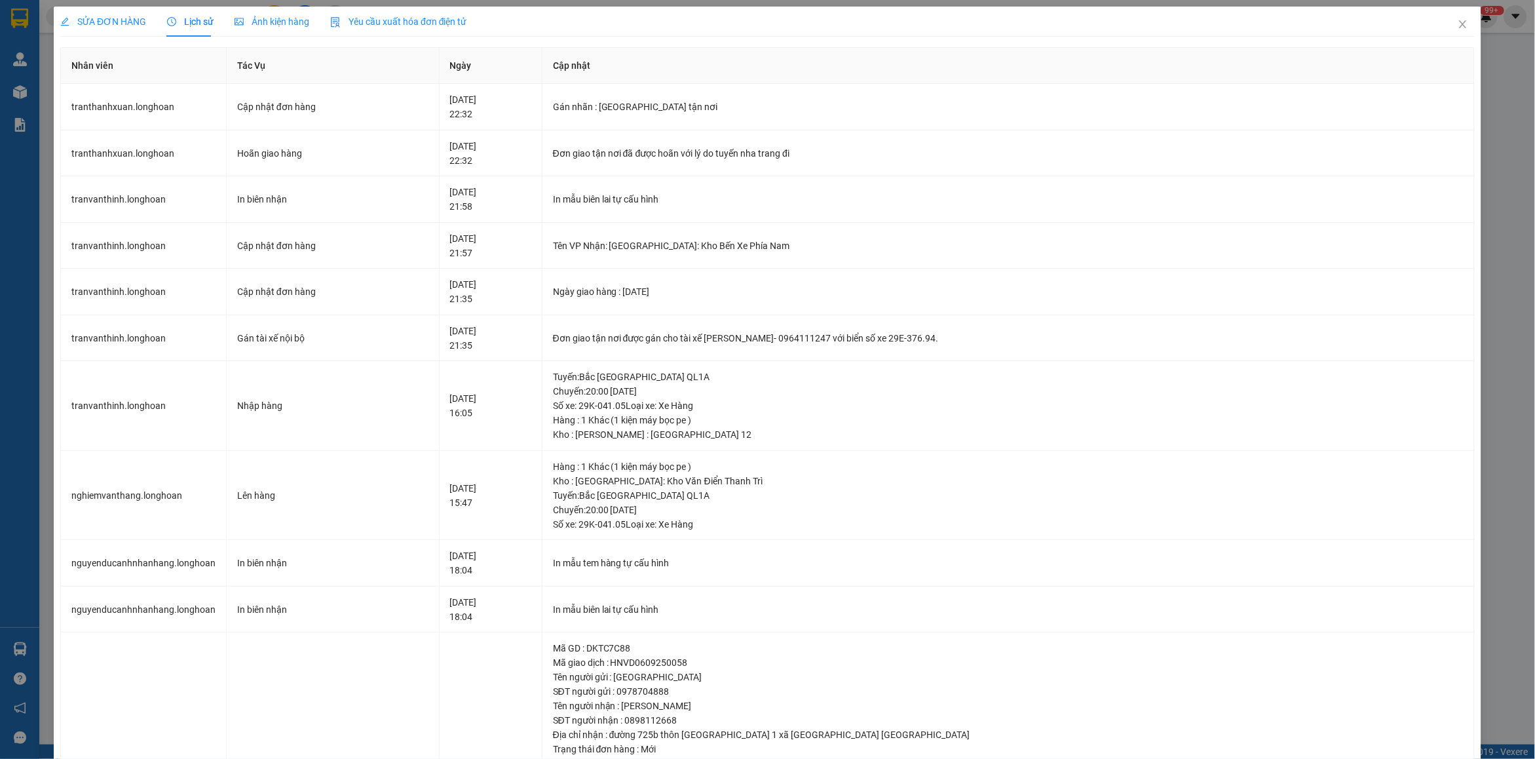
click at [105, 22] on span "SỬA ĐƠN HÀNG" at bounding box center [103, 21] width 86 height 10
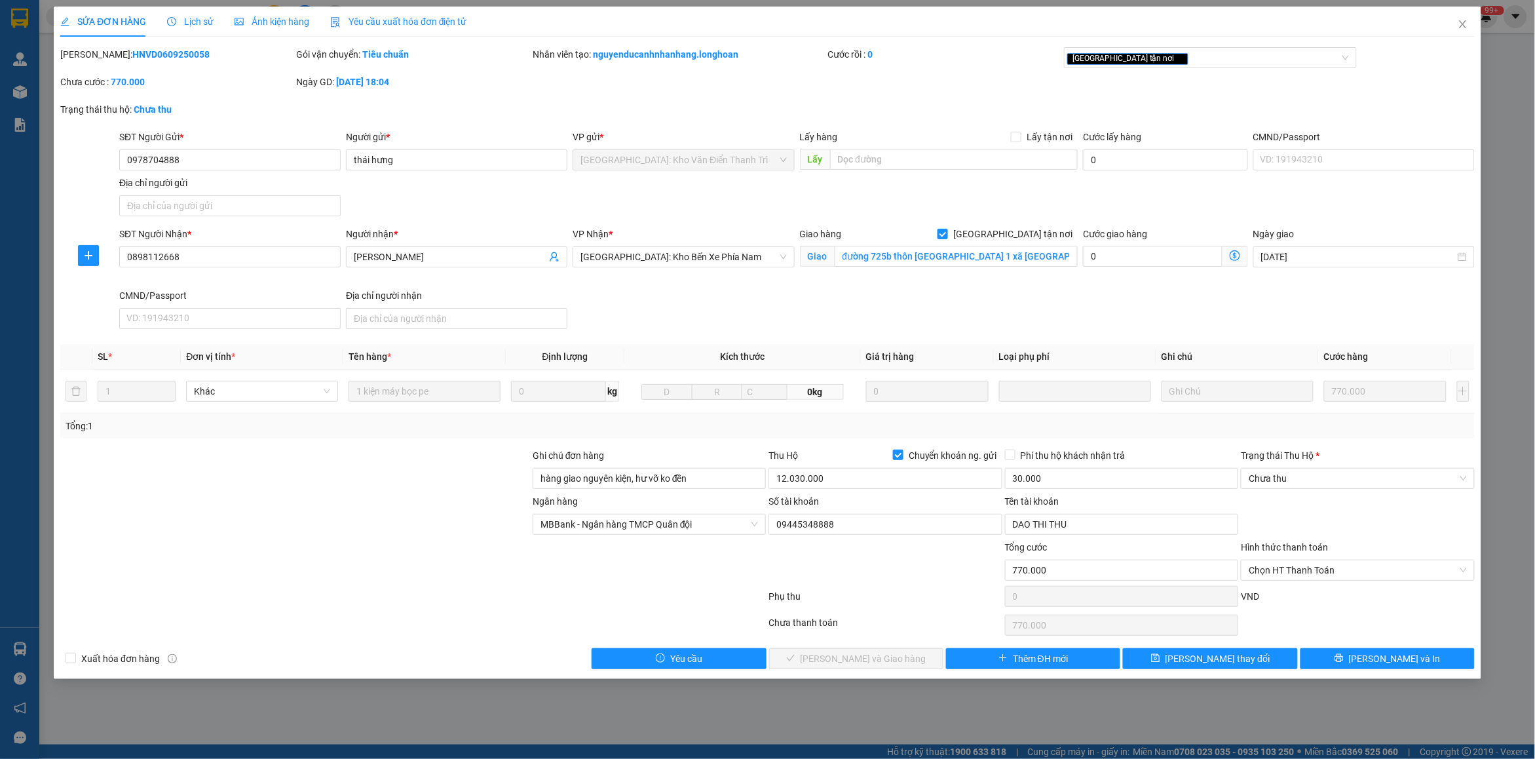
drag, startPoint x: 90, startPoint y: 56, endPoint x: 234, endPoint y: 57, distance: 143.5
click at [234, 57] on div "Mã ĐH: HNVD0609250058" at bounding box center [176, 54] width 233 height 14
copy b "HNVD0609250058"
click at [1462, 25] on icon "close" at bounding box center [1462, 24] width 7 height 8
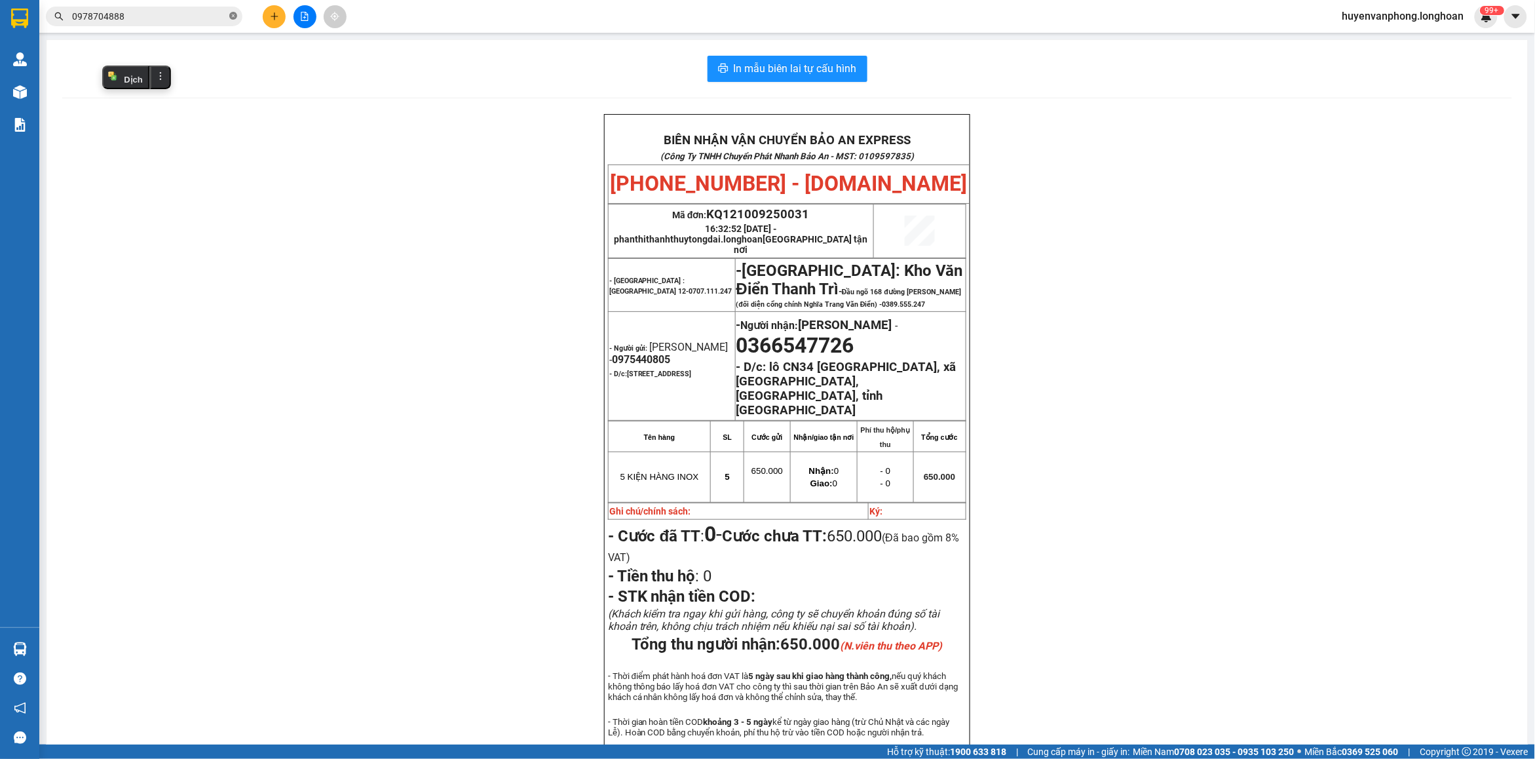
click at [229, 16] on icon "close-circle" at bounding box center [233, 16] width 8 height 8
click at [140, 5] on div "Kết quả tìm kiếm ( 1 ) Bộ lọc Mã ĐH Trạng thái Món hàng Thu hộ Tổng cước Chưa c…" at bounding box center [127, 16] width 255 height 23
click at [159, 16] on input "text" at bounding box center [149, 16] width 155 height 14
click at [164, 15] on input "text" at bounding box center [149, 16] width 155 height 14
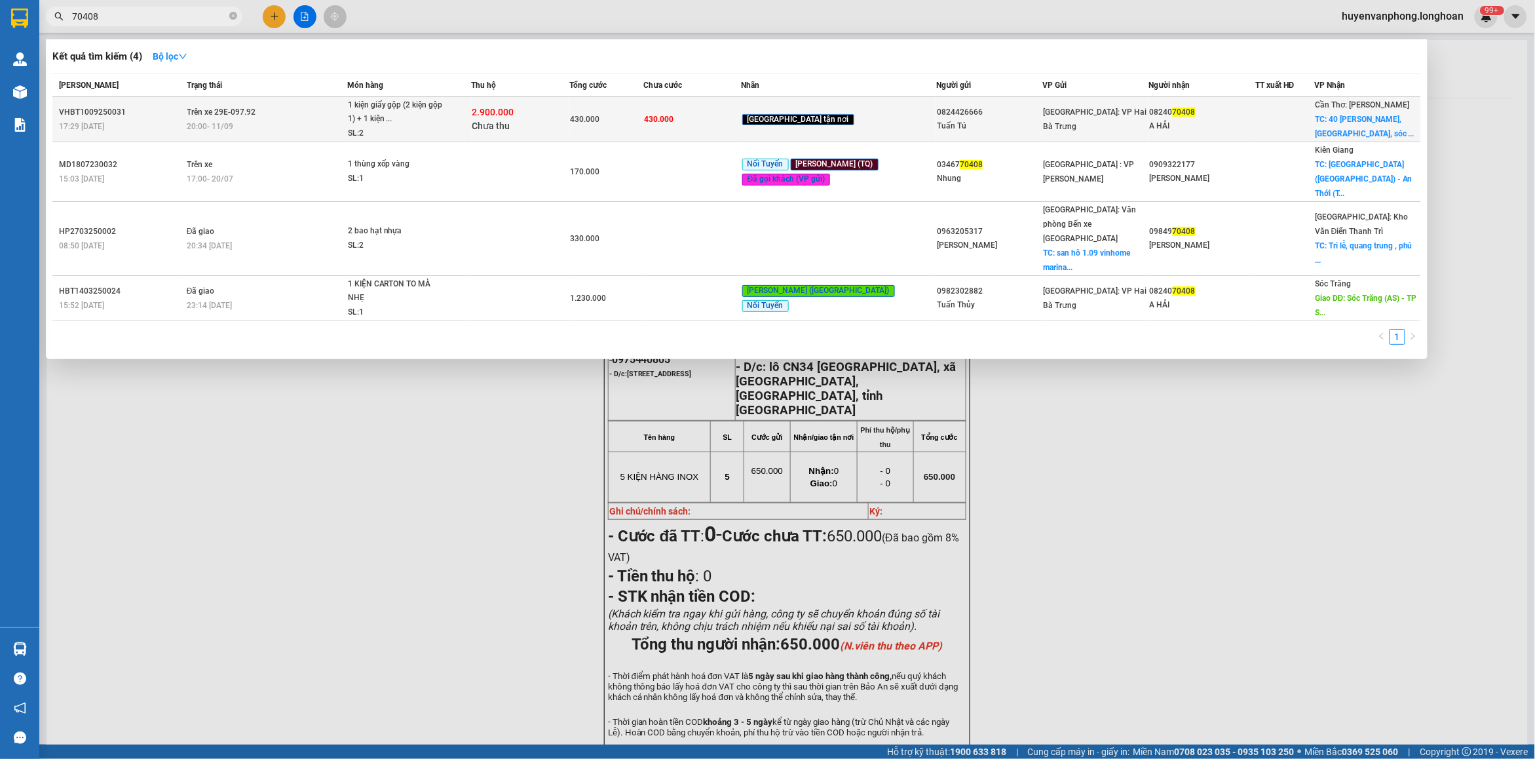
type input "70408"
click at [445, 132] on div "SL: 2" at bounding box center [397, 133] width 98 height 14
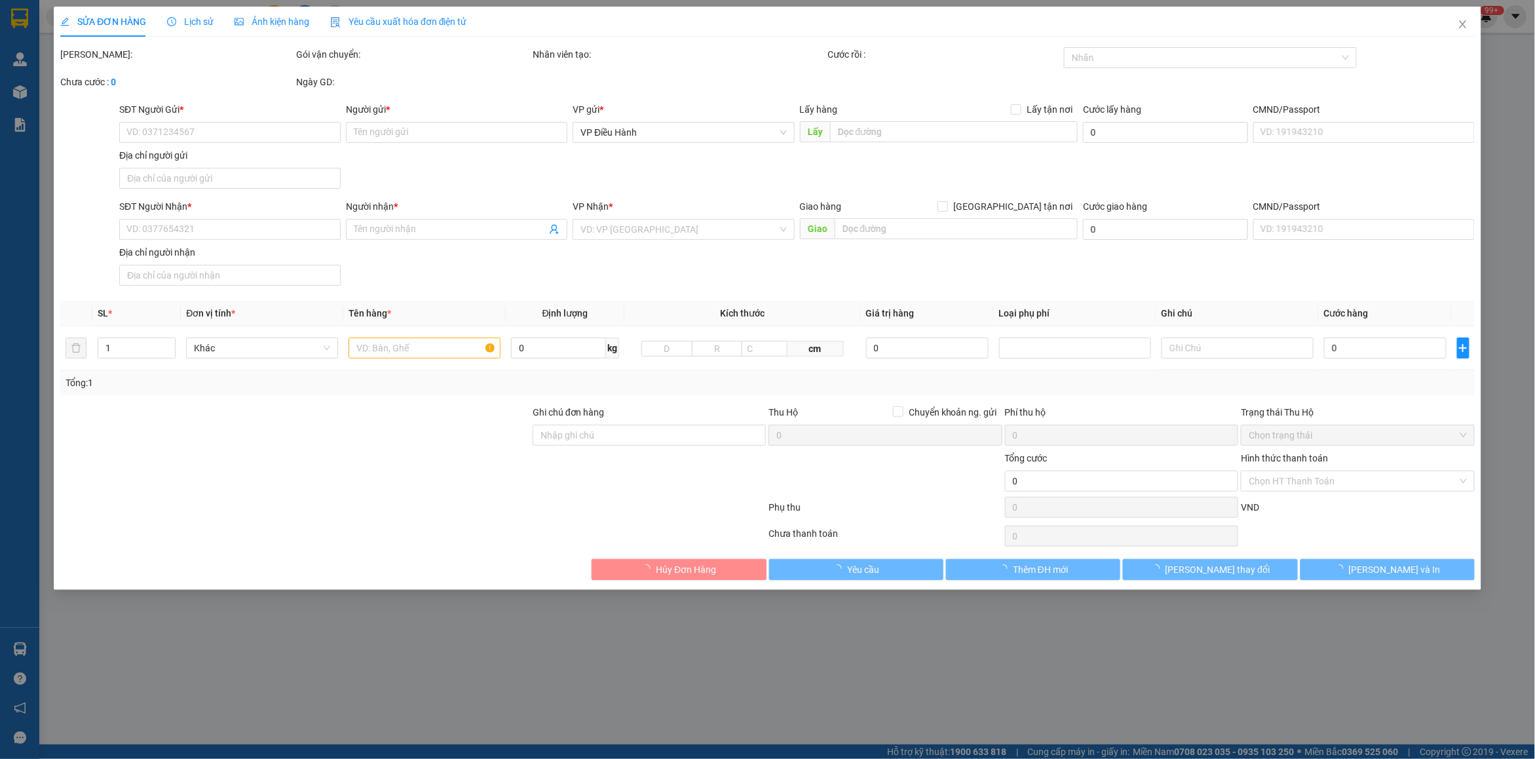
type input "0824426666"
type input "Tuấn Tú"
type input "0824070408"
type input "A HẢI"
checkbox input "true"
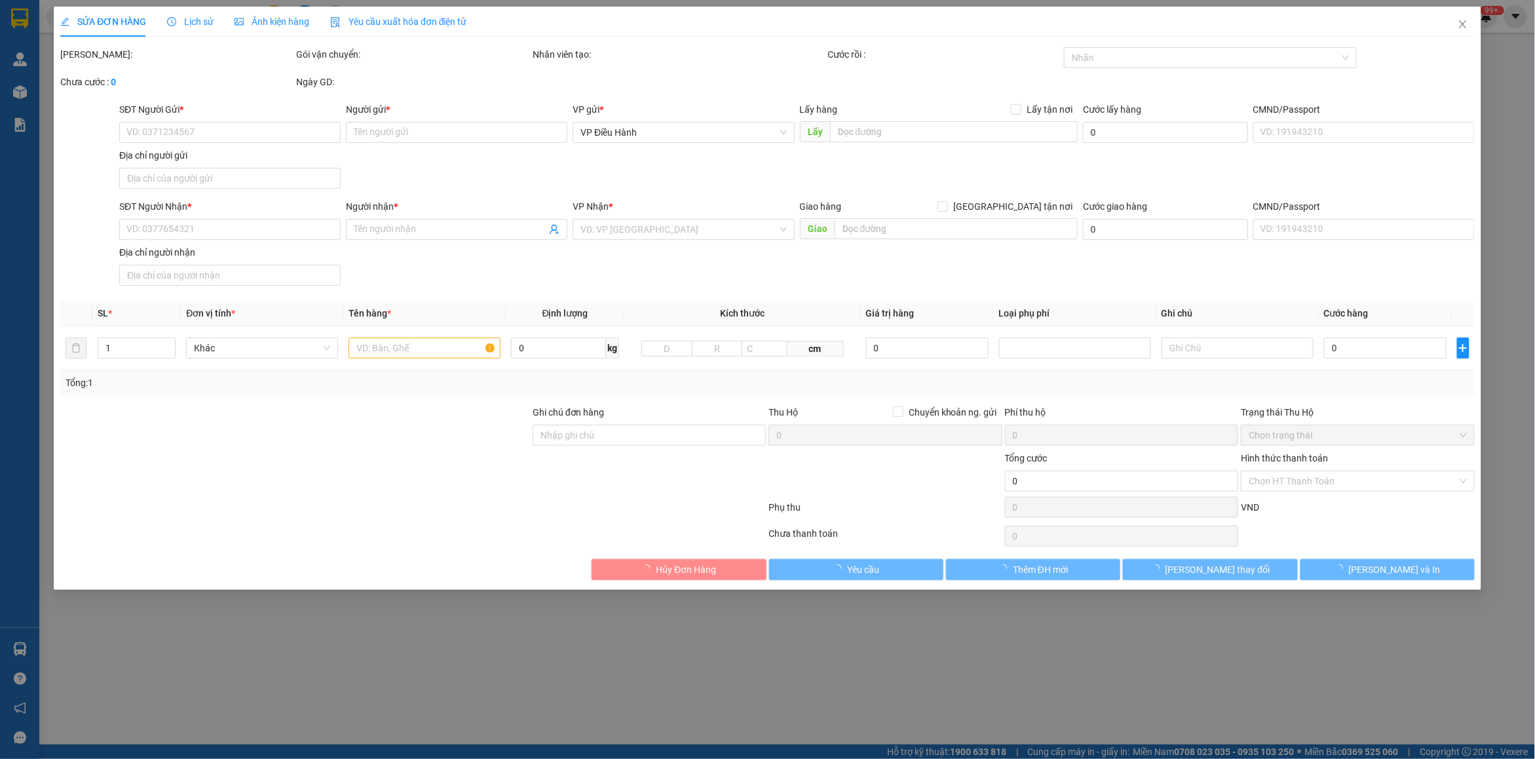
type input "40 lê duẩn, phường 4, sóc trăng"
type input "430.000"
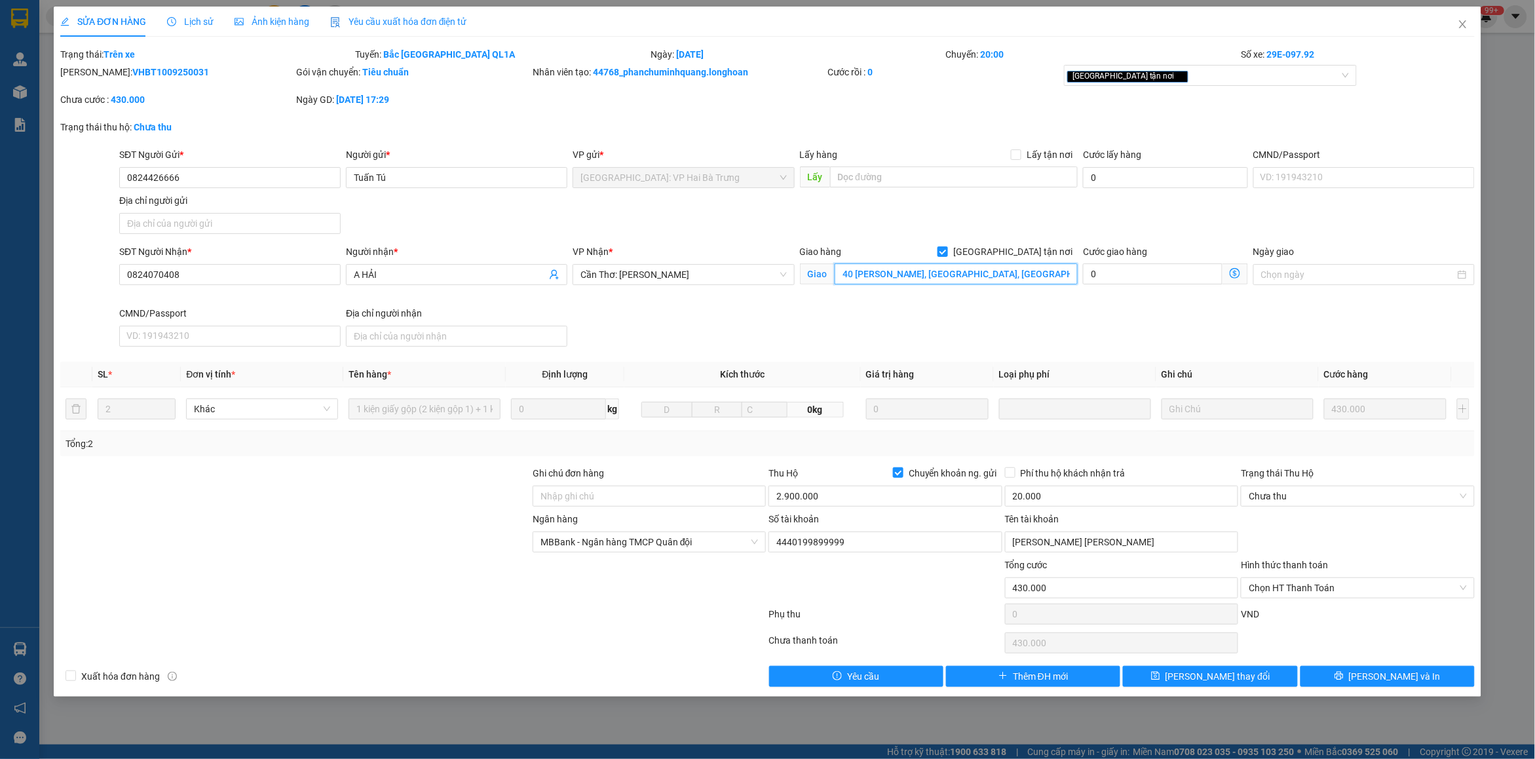
click at [852, 275] on input "40 lê duẩn, phường 4, sóc trăng" at bounding box center [957, 273] width 244 height 21
type input "400 lê duẩn, phường 4, sóc trăng"
click at [1387, 676] on span "Lưu và In" at bounding box center [1395, 676] width 92 height 14
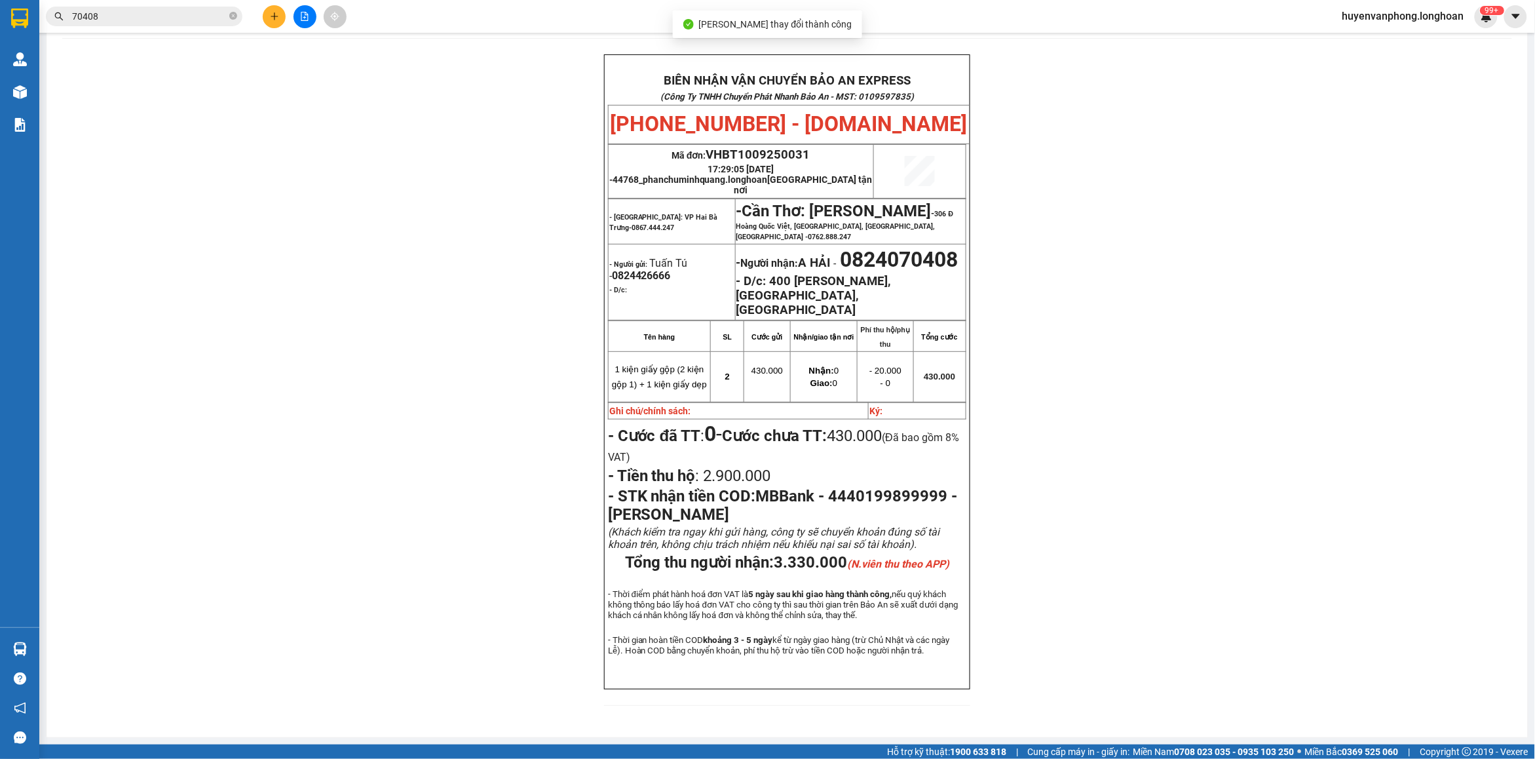
scroll to position [83, 0]
drag, startPoint x: 666, startPoint y: 240, endPoint x: 605, endPoint y: 244, distance: 61.0
click at [609, 257] on p "- Người gửi: Tuấn Tú - 0824426666" at bounding box center [671, 269] width 125 height 25
click at [437, 177] on div "BIÊN NHẬN VẬN CHUYỂN BẢO AN EXPRESS (Công Ty TNHH Chuyển Phát Nhanh Bảo An - MS…" at bounding box center [787, 387] width 1450 height 667
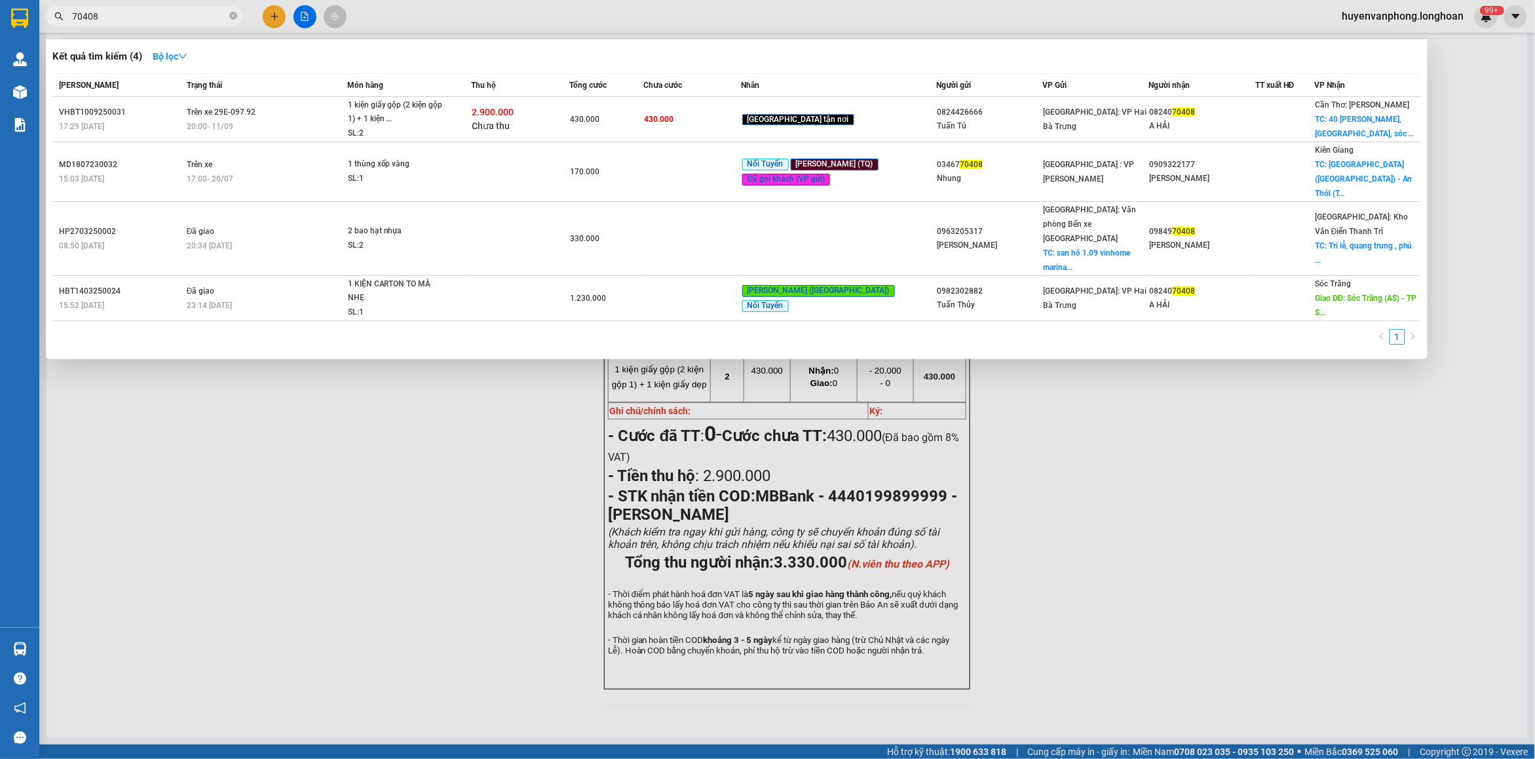
click at [141, 9] on input "70408" at bounding box center [149, 16] width 155 height 14
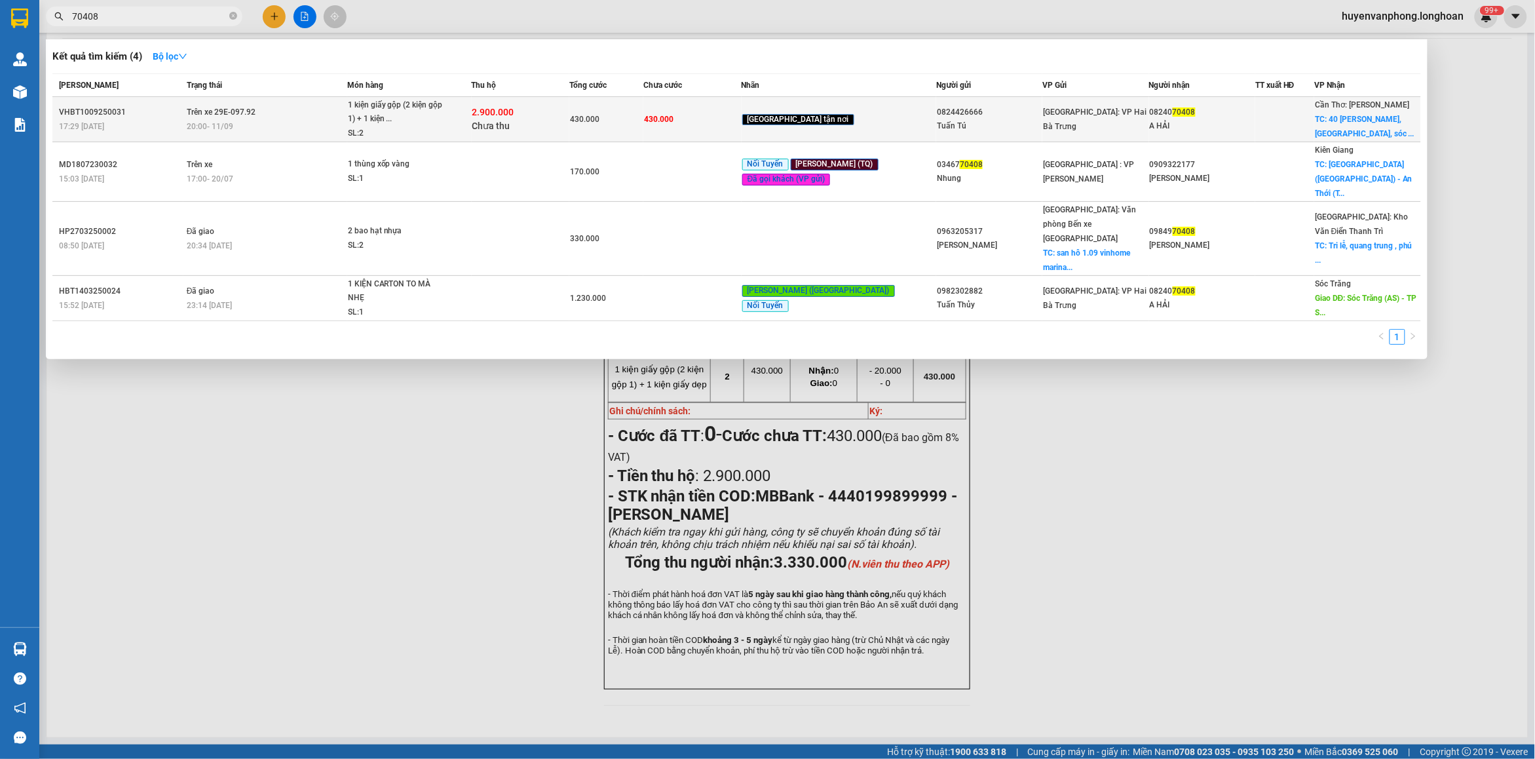
click at [303, 117] on td "Trên xe 29E-097.92 20:00 - 11/09" at bounding box center [265, 119] width 164 height 45
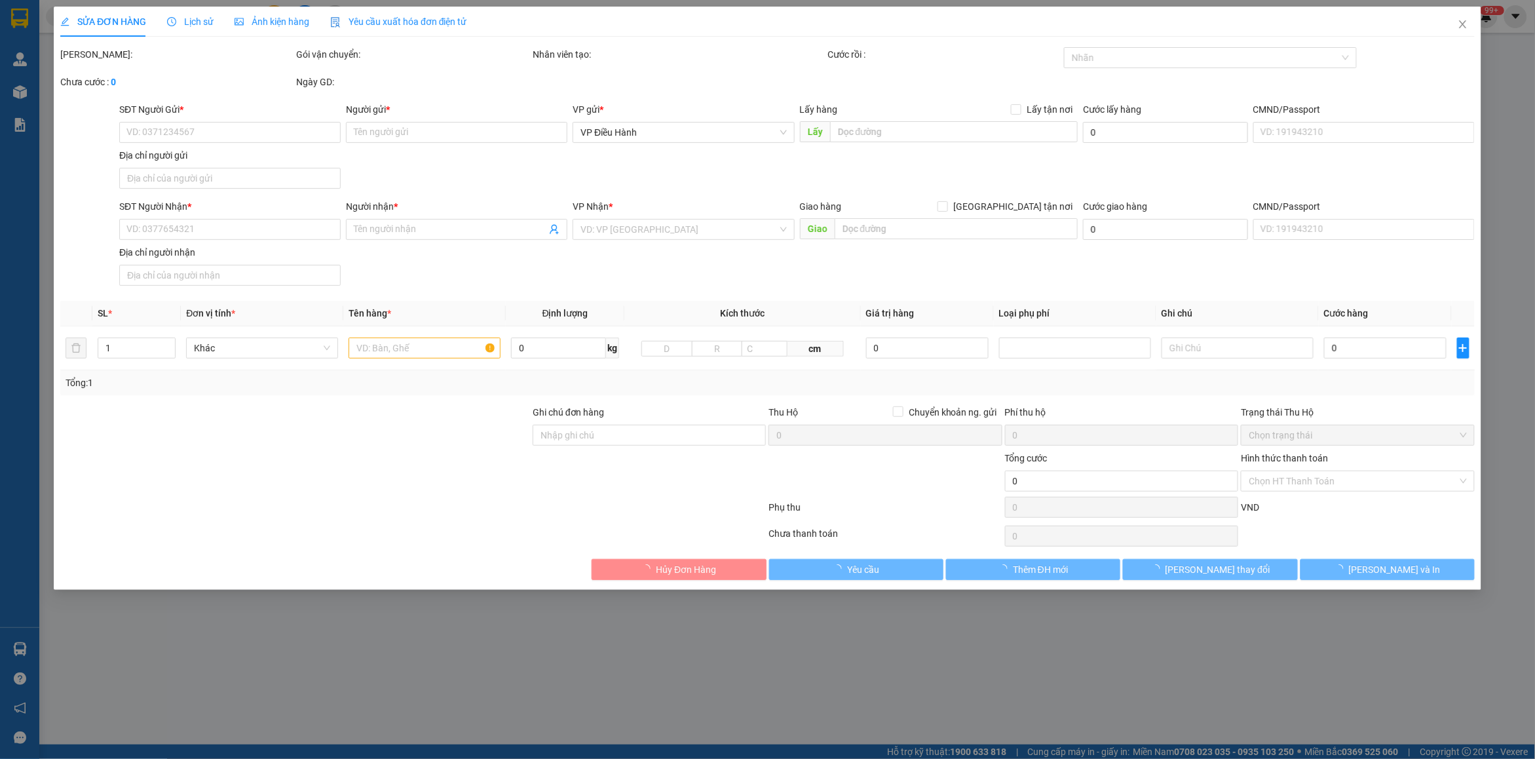
type input "0824426666"
type input "Tuấn Tú"
type input "0824070408"
type input "A HẢI"
checkbox input "true"
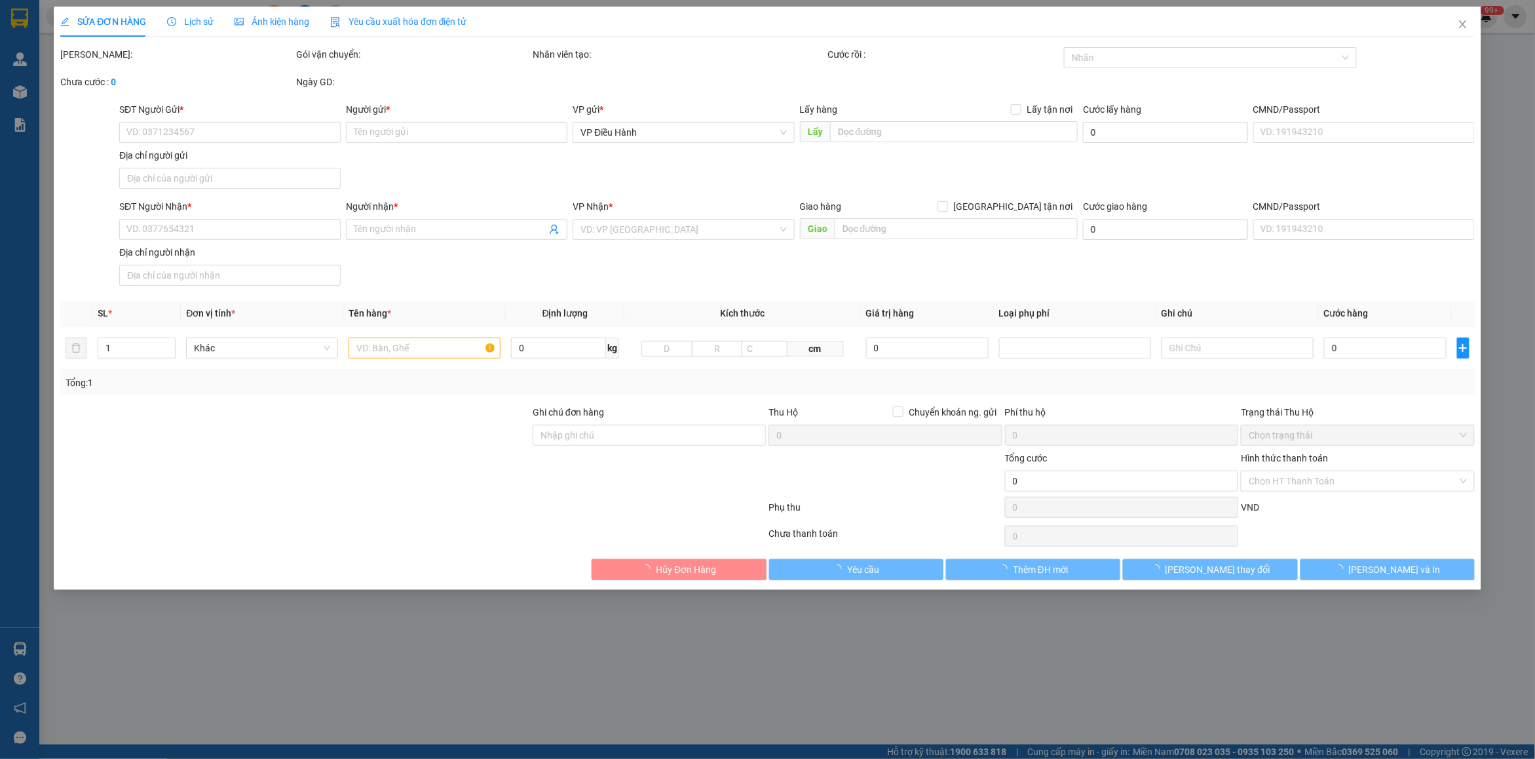
type input "400 lê duẩn, phường 4, sóc trăng"
type input "430.000"
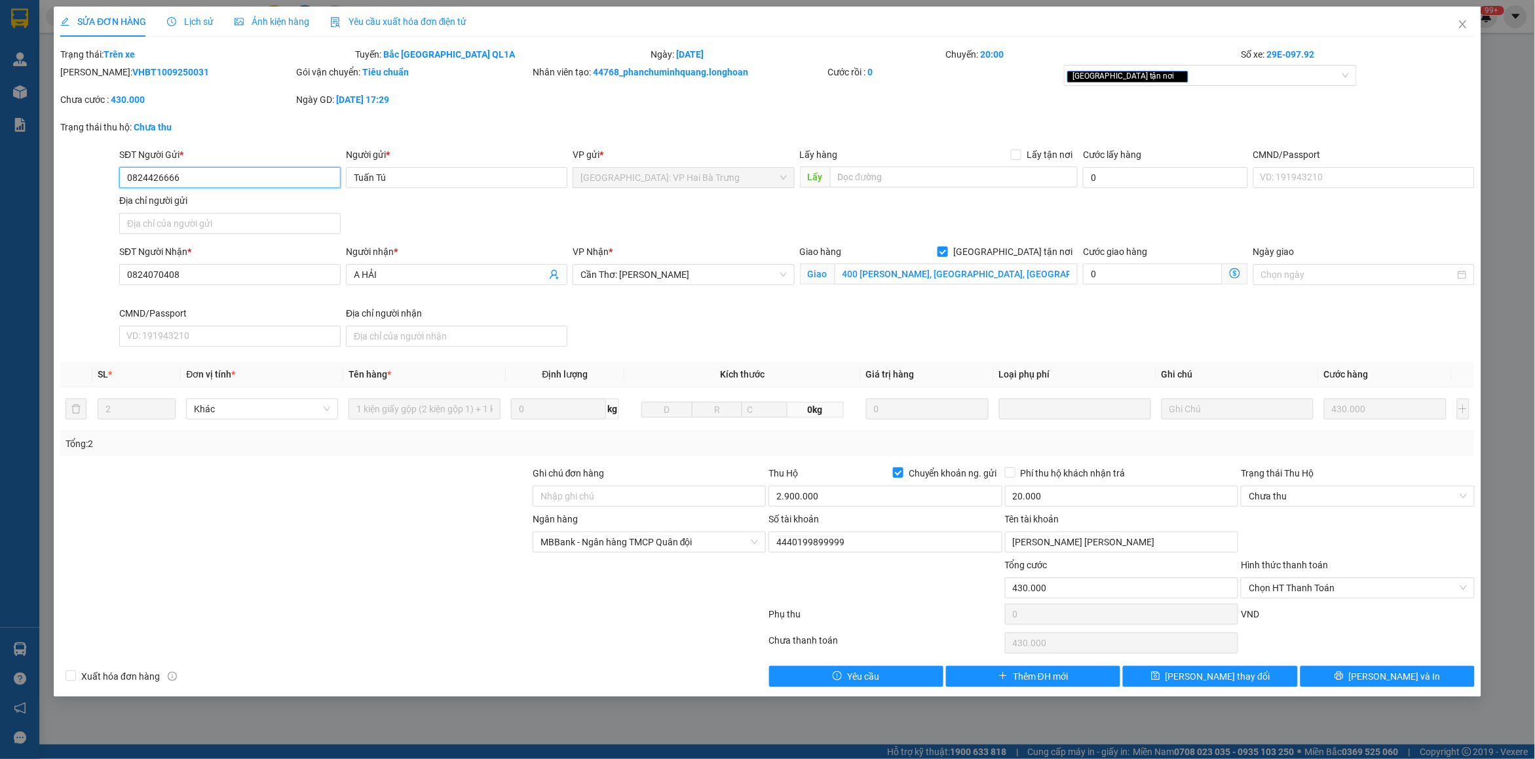
drag, startPoint x: 185, startPoint y: 174, endPoint x: 115, endPoint y: 179, distance: 70.2
click at [115, 179] on div "SĐT Người Gửi * 0824426666 0824426666 Người gửi * Tuấn Tú VP gửi * Hà Nội: VP H…" at bounding box center [767, 193] width 1417 height 92
drag, startPoint x: 1468, startPoint y: 28, endPoint x: 483, endPoint y: 31, distance: 985.2
click at [1467, 28] on icon "close" at bounding box center [1463, 24] width 10 height 10
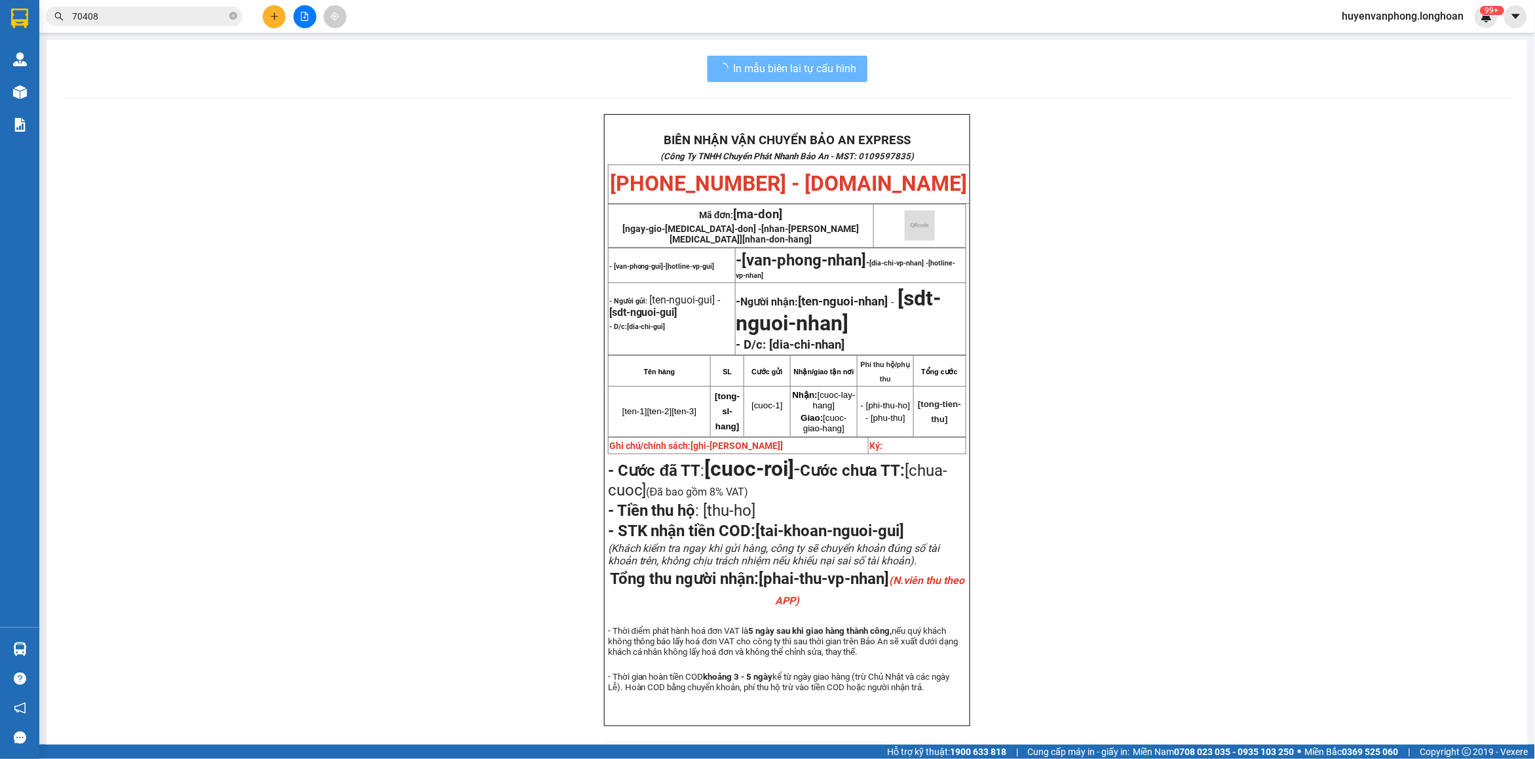
click at [181, 20] on input "70408" at bounding box center [149, 16] width 155 height 14
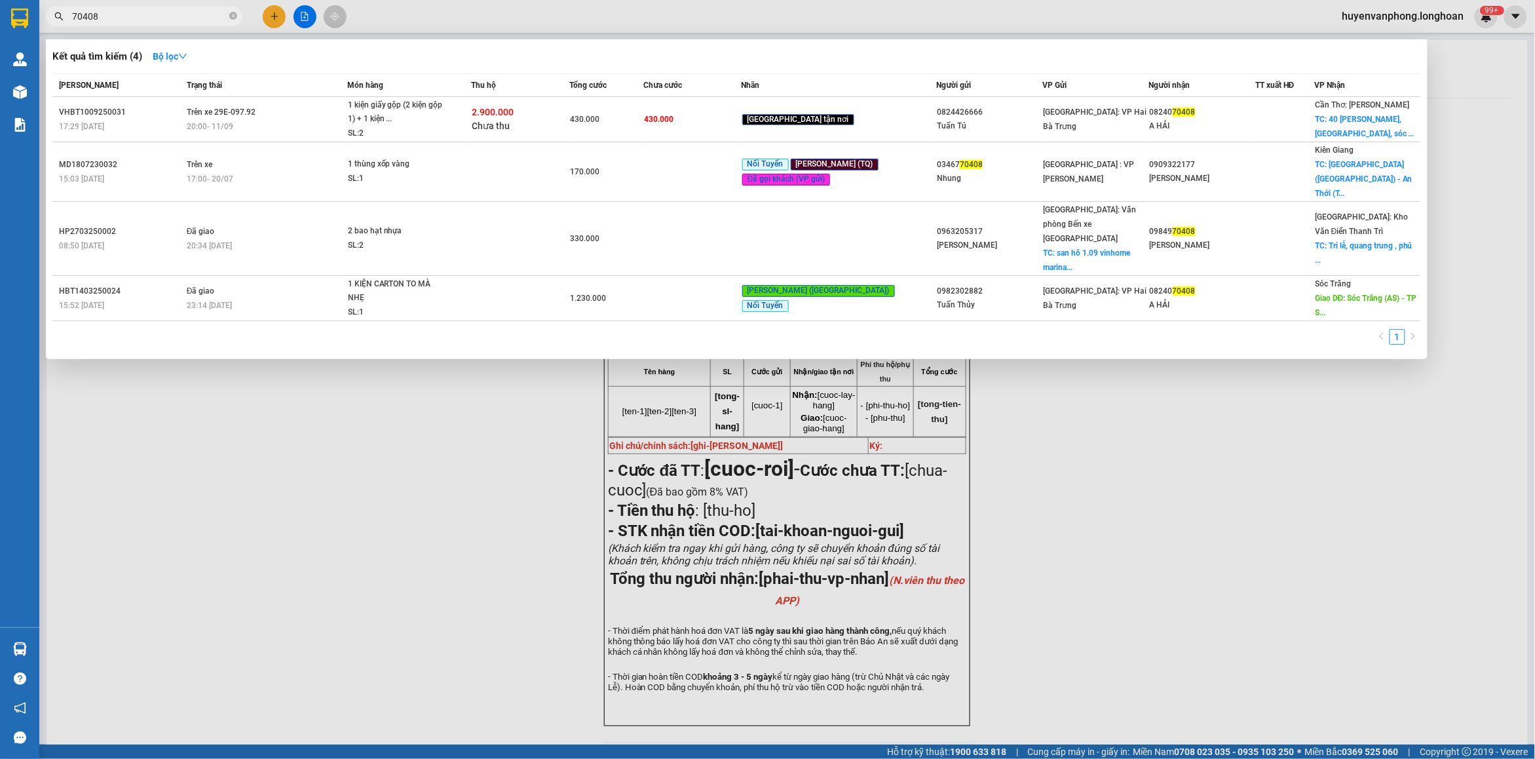
click at [181, 20] on input "70408" at bounding box center [149, 16] width 155 height 14
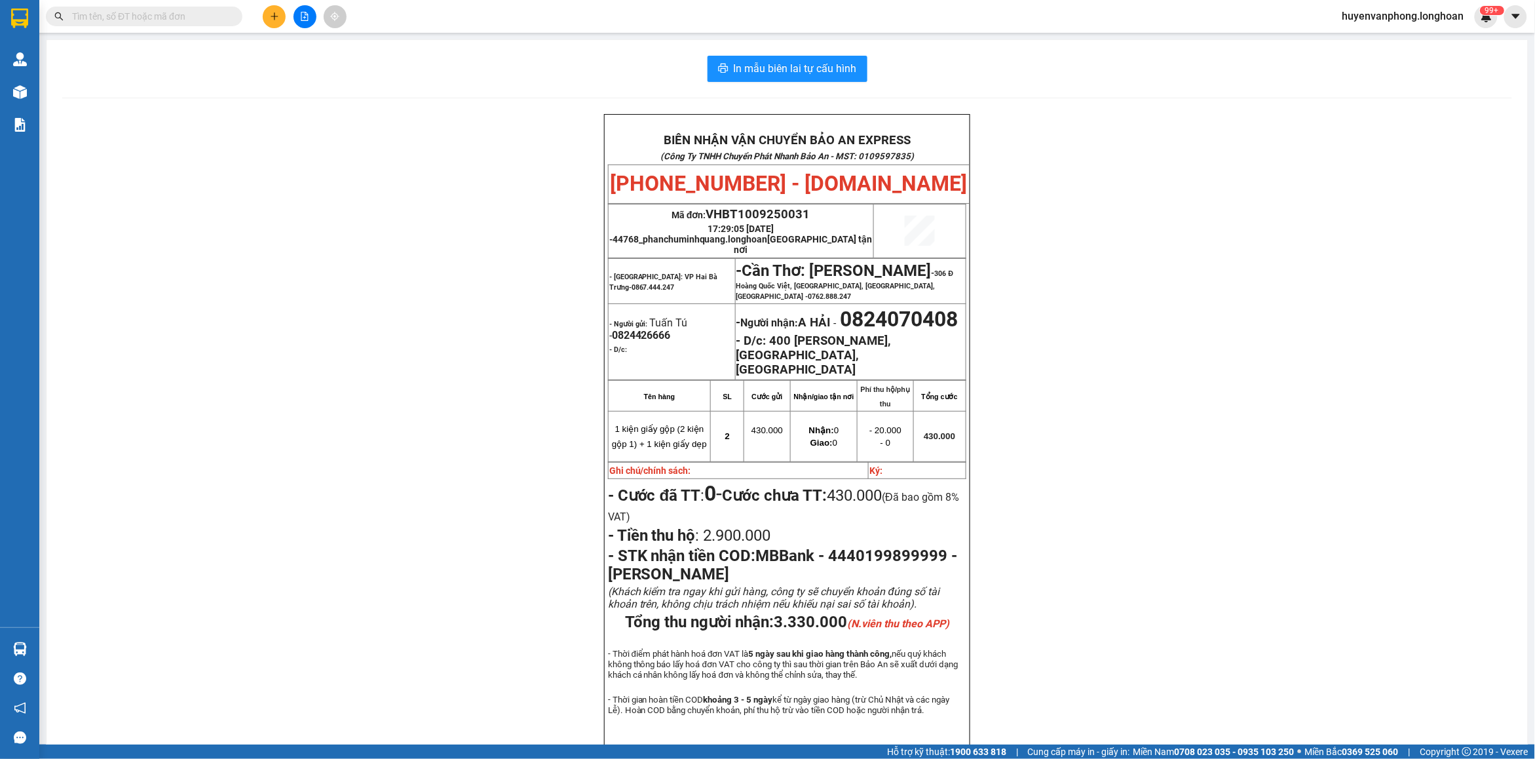
paste input "094 5852080"
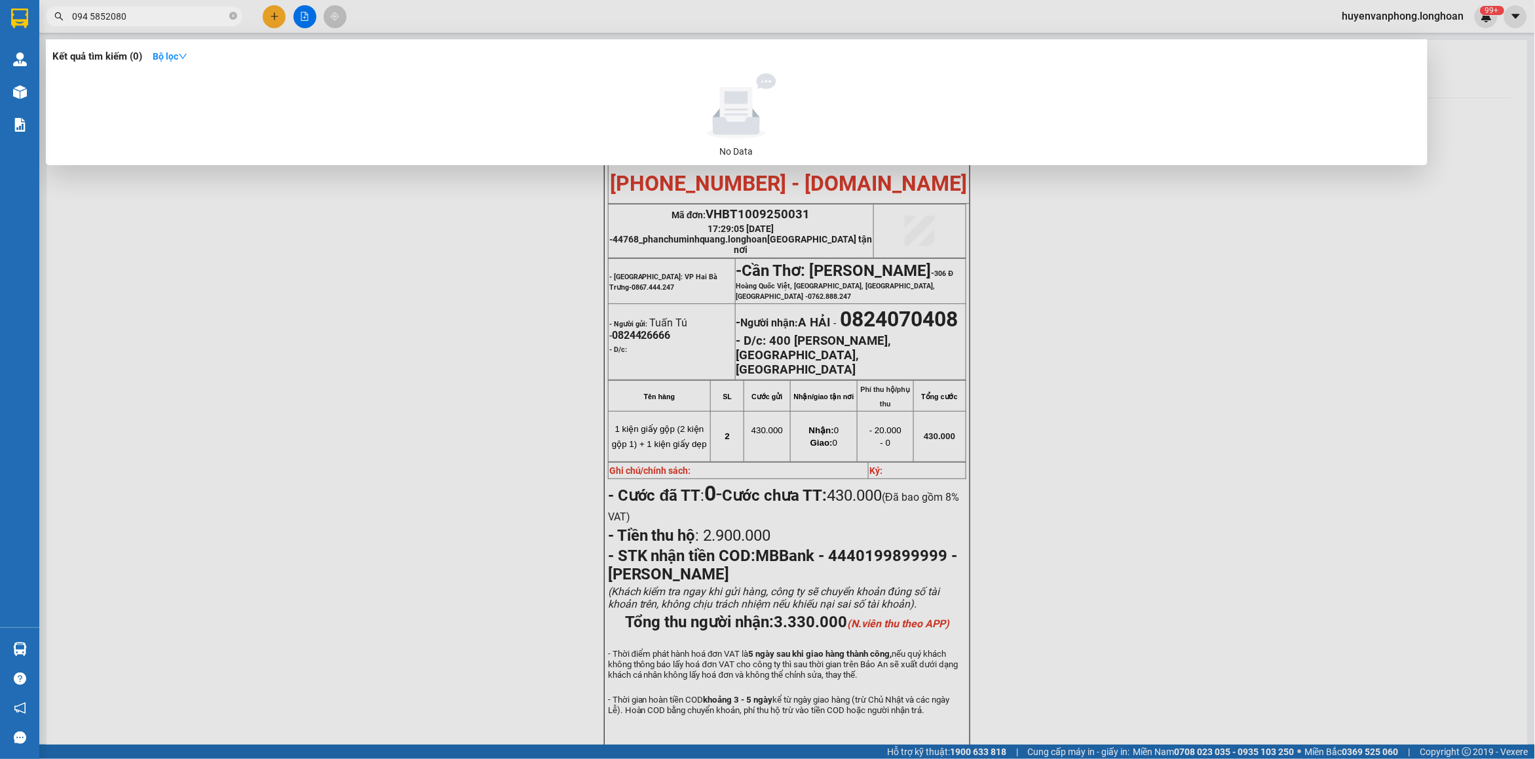
click at [89, 20] on input "094 5852080" at bounding box center [149, 16] width 155 height 14
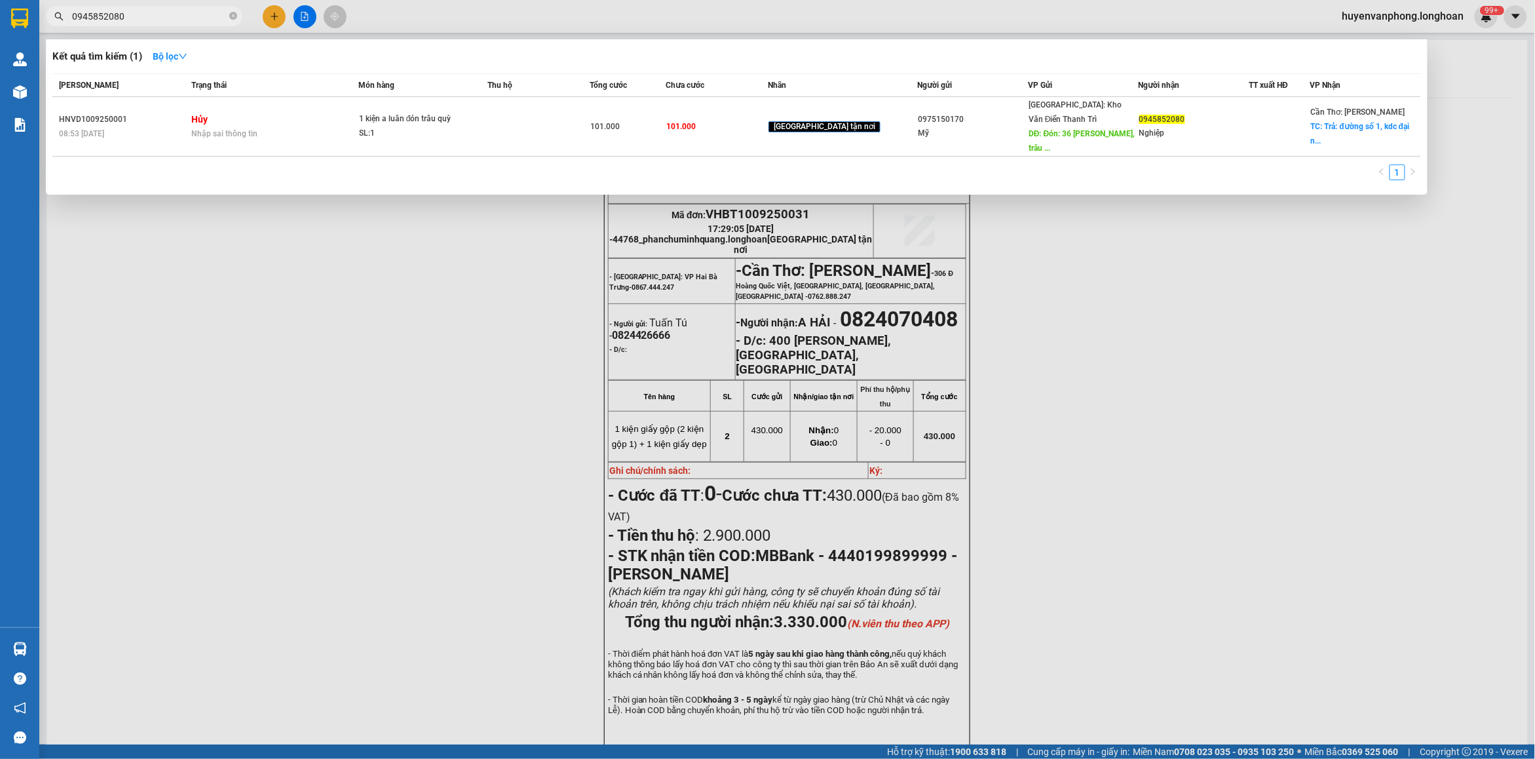
type input "0945852080"
click at [151, 15] on input "0945852080" at bounding box center [149, 16] width 155 height 14
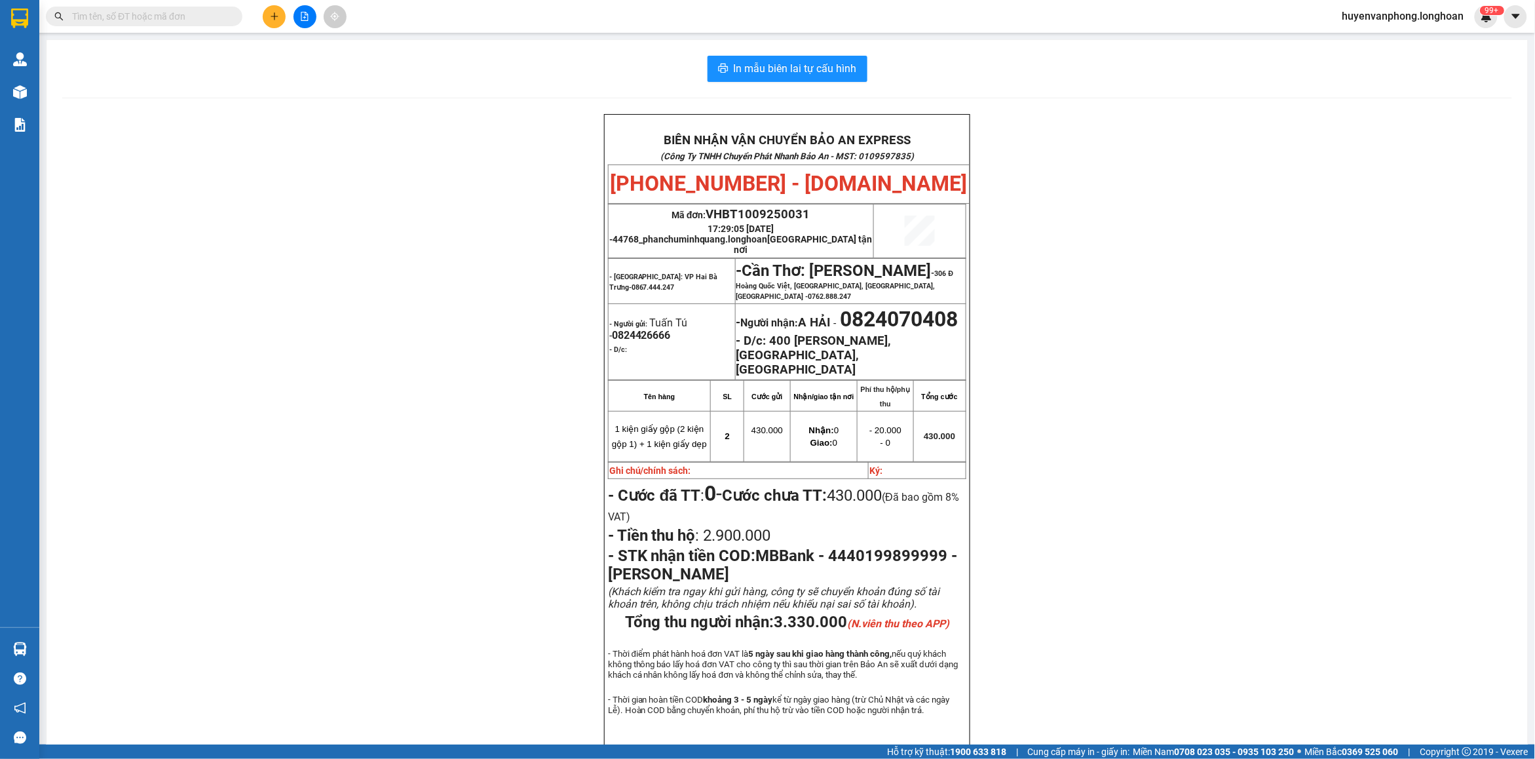
paste input "0975150170"
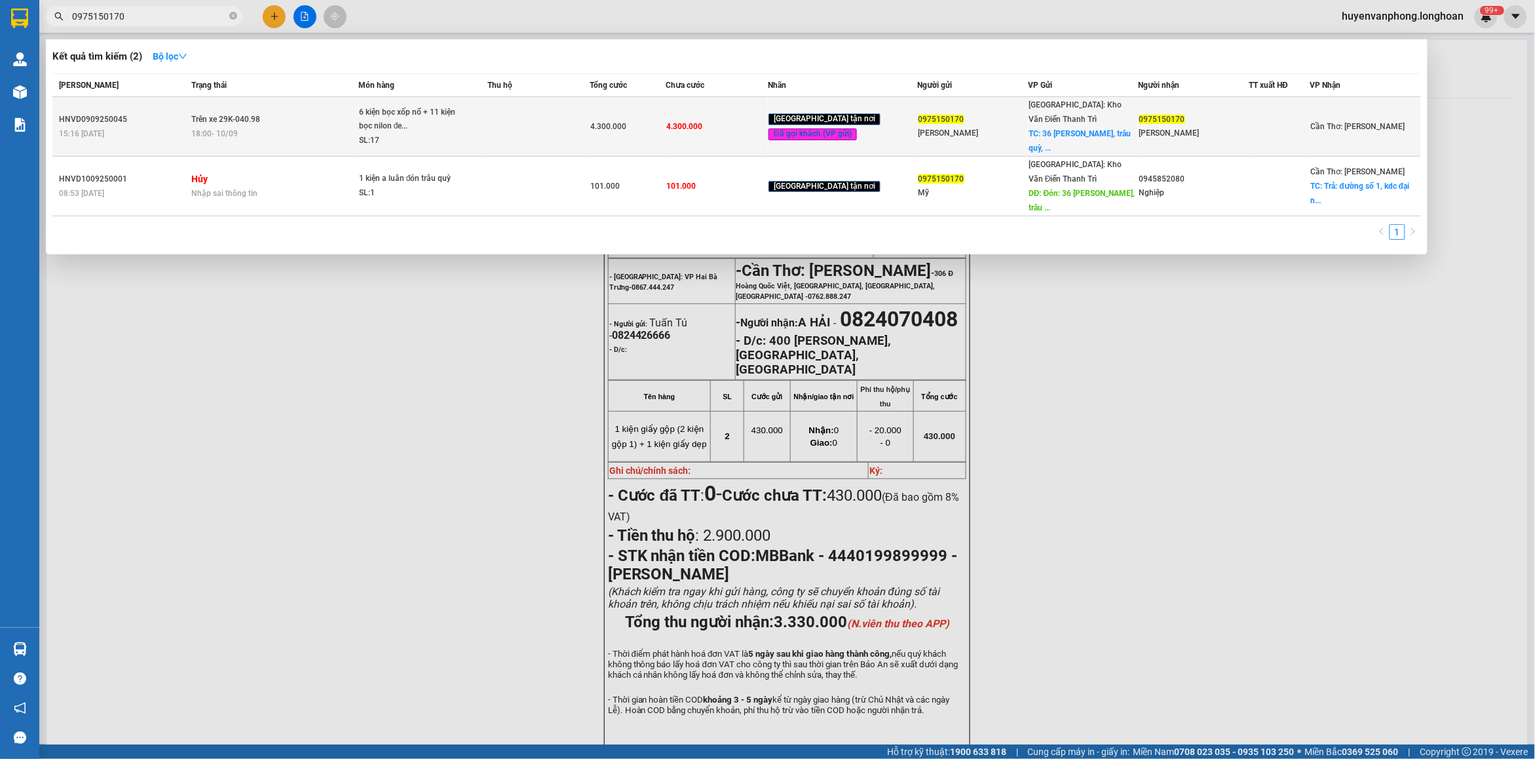
type input "0975150170"
click at [622, 141] on td "4.300.000" at bounding box center [628, 127] width 77 height 60
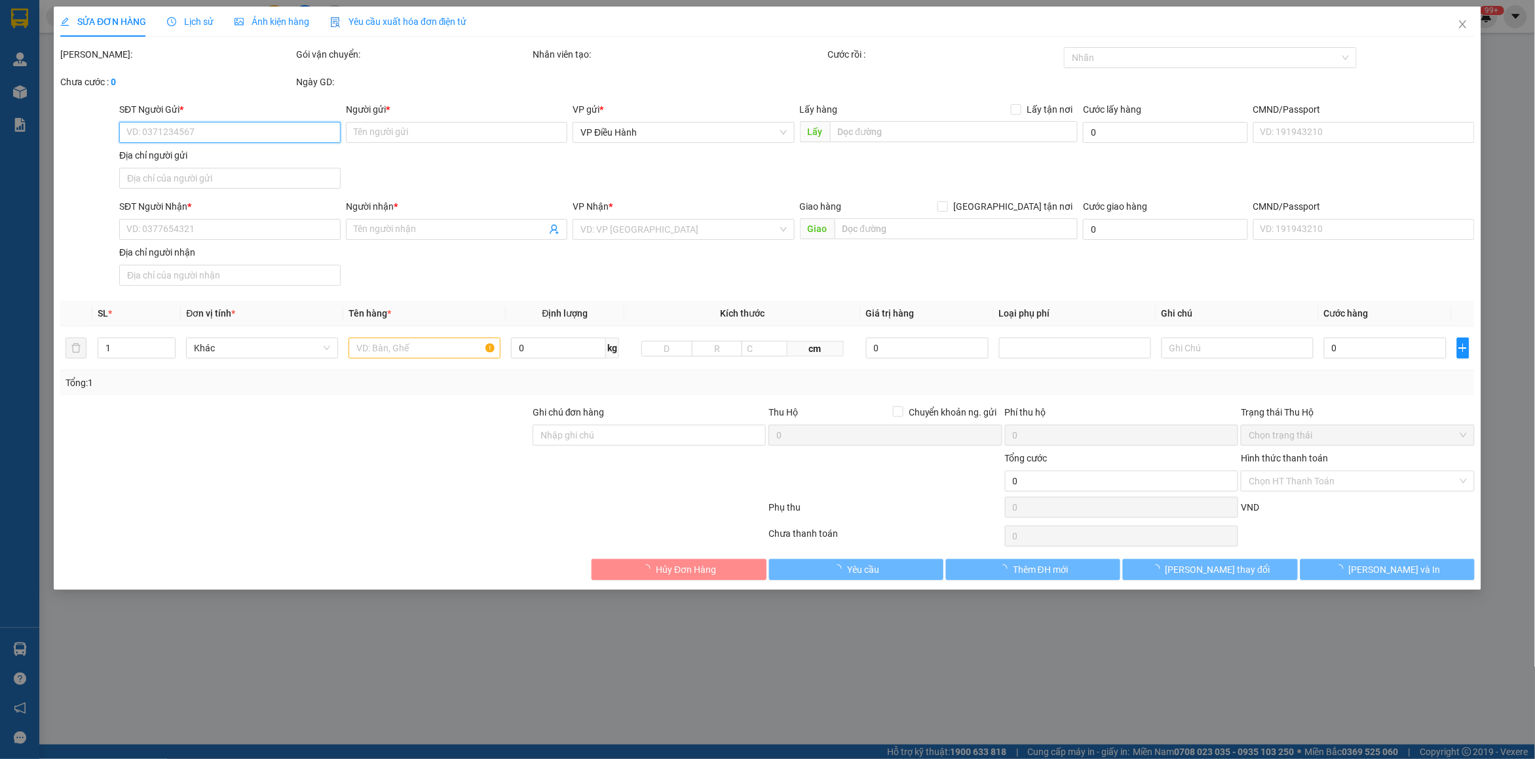
type input "0975150170"
type input "Hoàng Lệ Mỹ"
checkbox input "true"
type input "36 Thành Trung, trâu quỳ, gia lâm"
type input "0975150170"
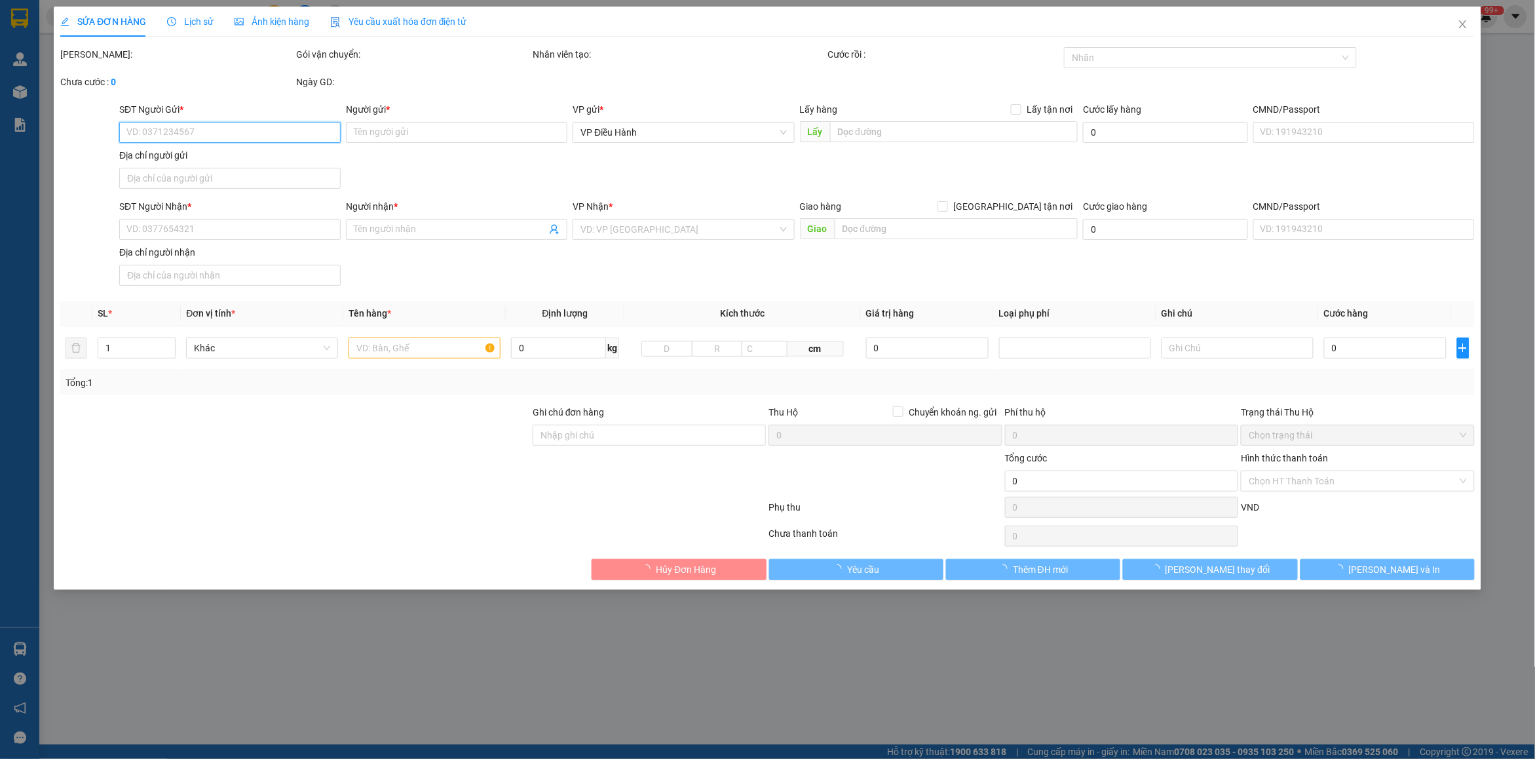
type input "Hoàng Lệ Mỹ"
type input "hàng giao nguyên kiện, hư vỡ ko đền"
type input "4.300.000"
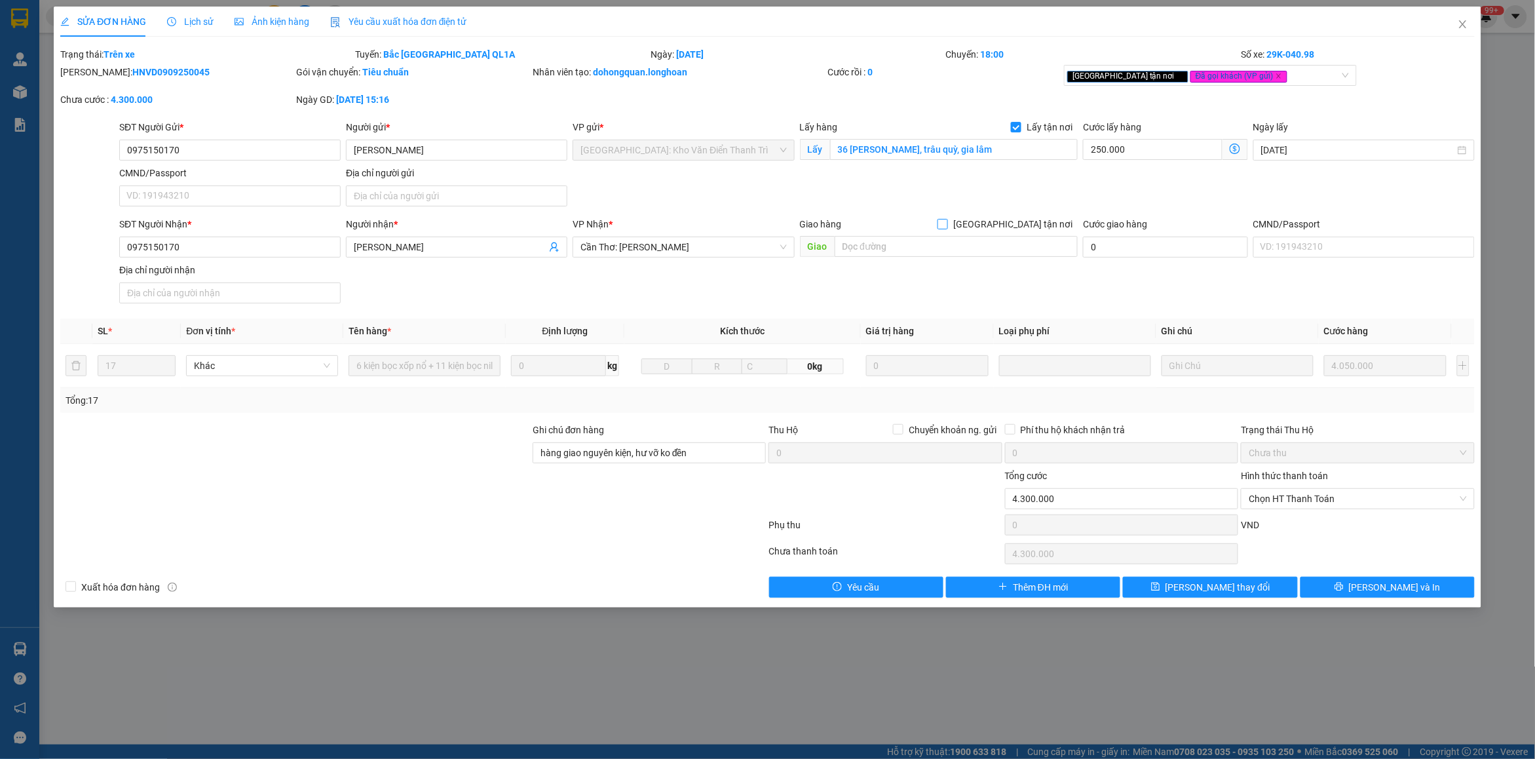
click at [947, 225] on input "Giao tận nơi" at bounding box center [941, 223] width 9 height 9
checkbox input "true"
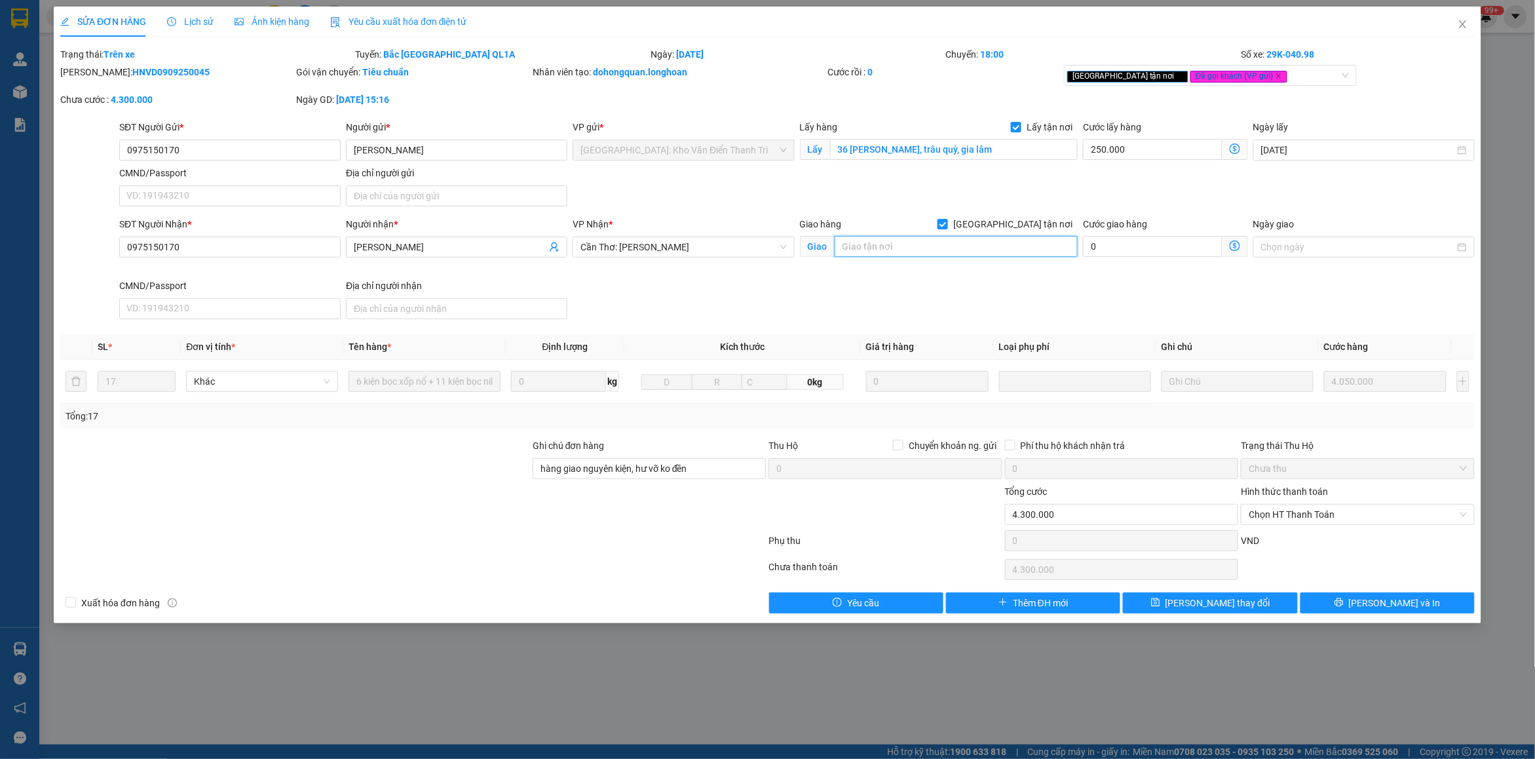
click at [905, 250] on input "text" at bounding box center [957, 246] width 244 height 21
click at [188, 248] on input "0975150170" at bounding box center [229, 246] width 221 height 21
paste input "094 5852080"
type input "094 5852080"
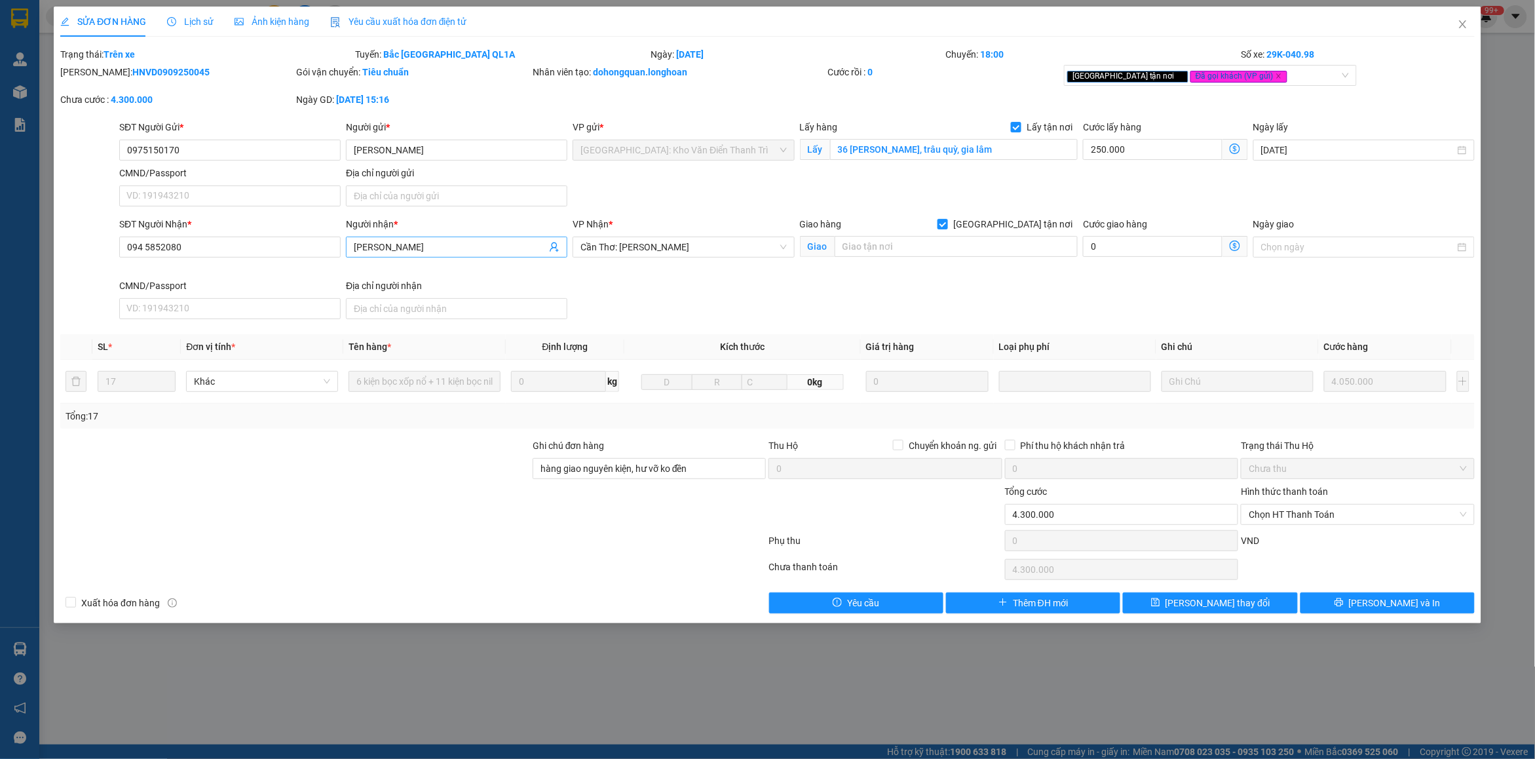
click at [443, 251] on input "Hoàng Lệ Mỹ" at bounding box center [450, 247] width 193 height 14
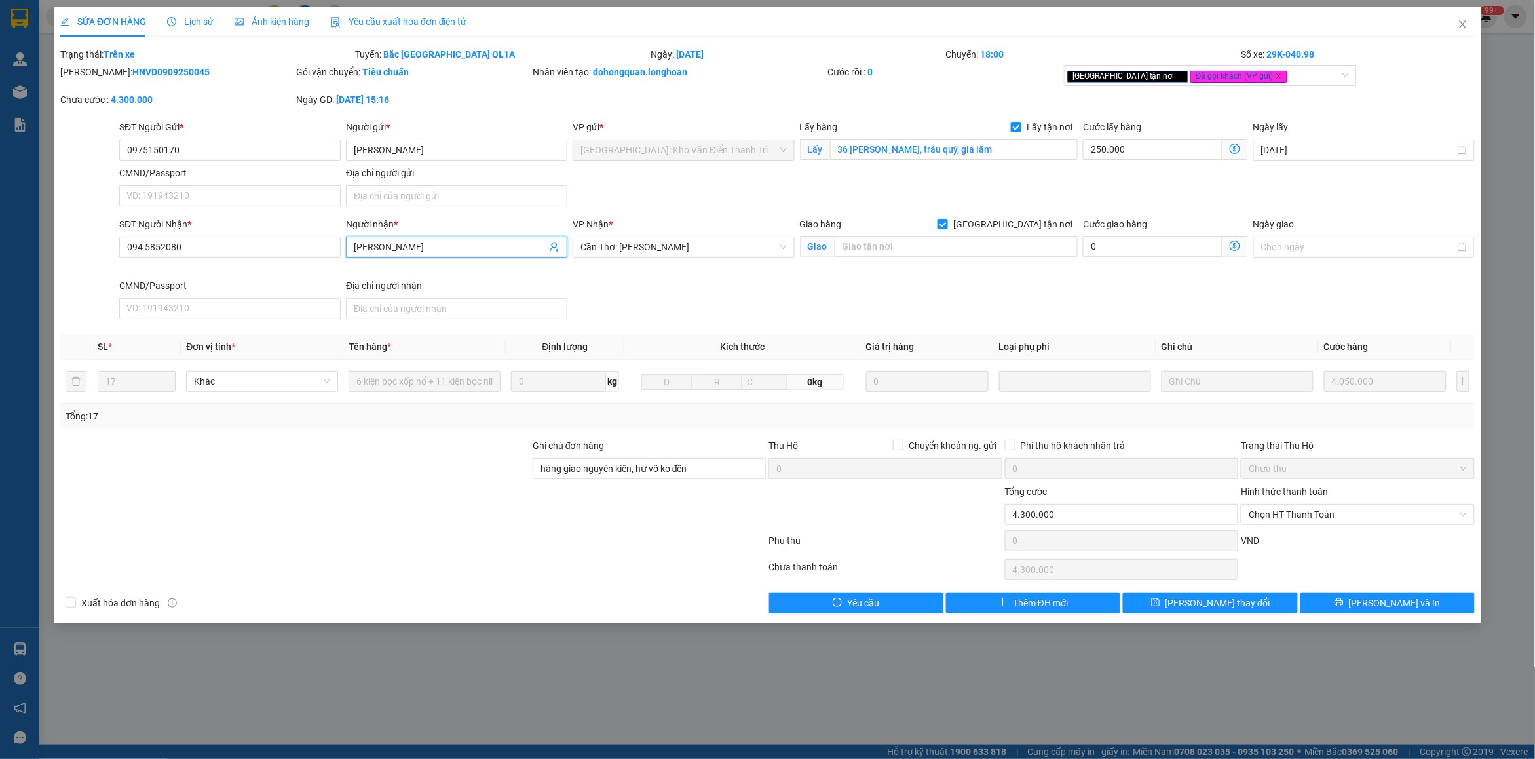
click at [443, 251] on input "Hoàng Lệ Mỹ" at bounding box center [450, 247] width 193 height 14
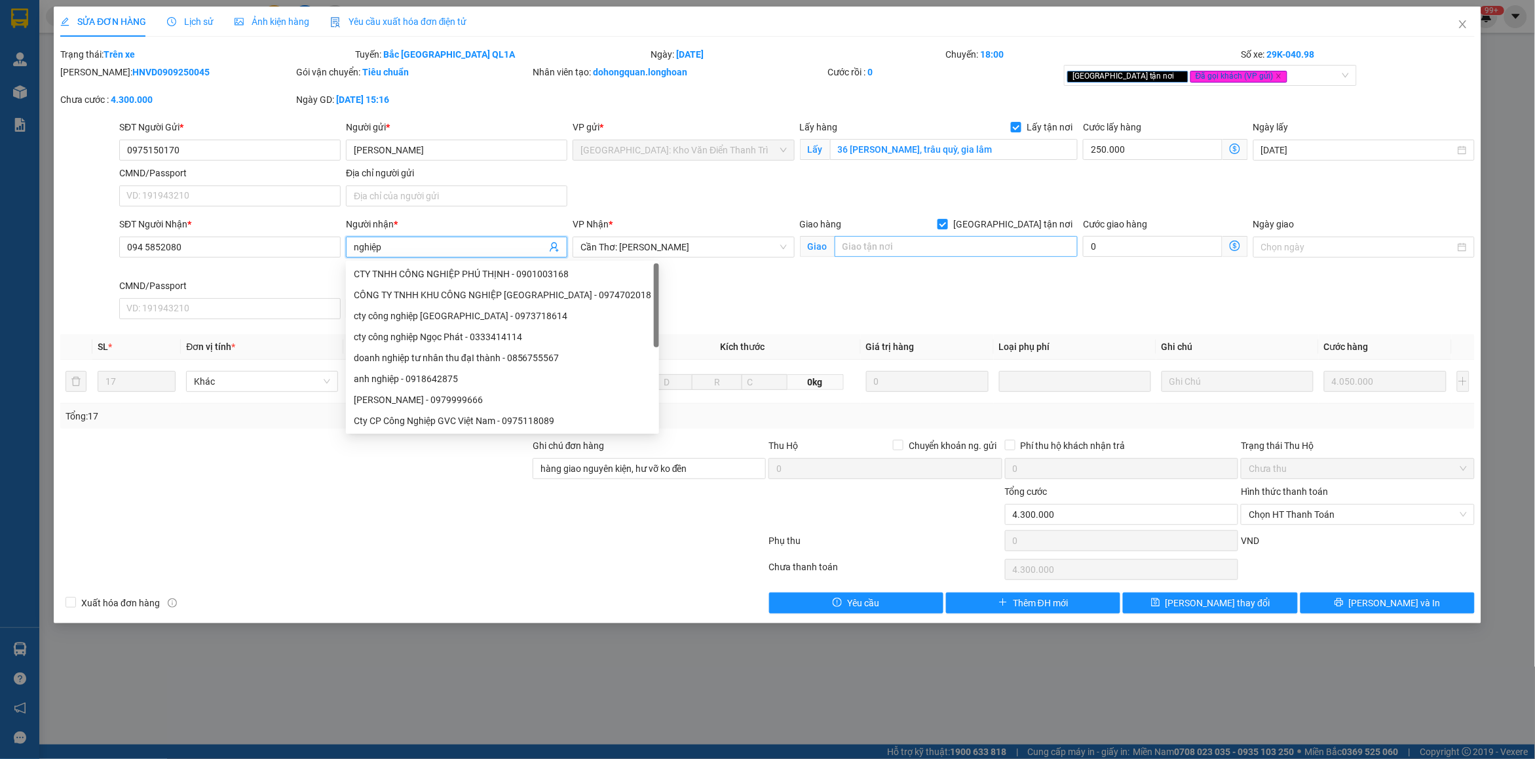
type input "nghiệp"
click at [879, 246] on input "text" at bounding box center [957, 246] width 244 height 21
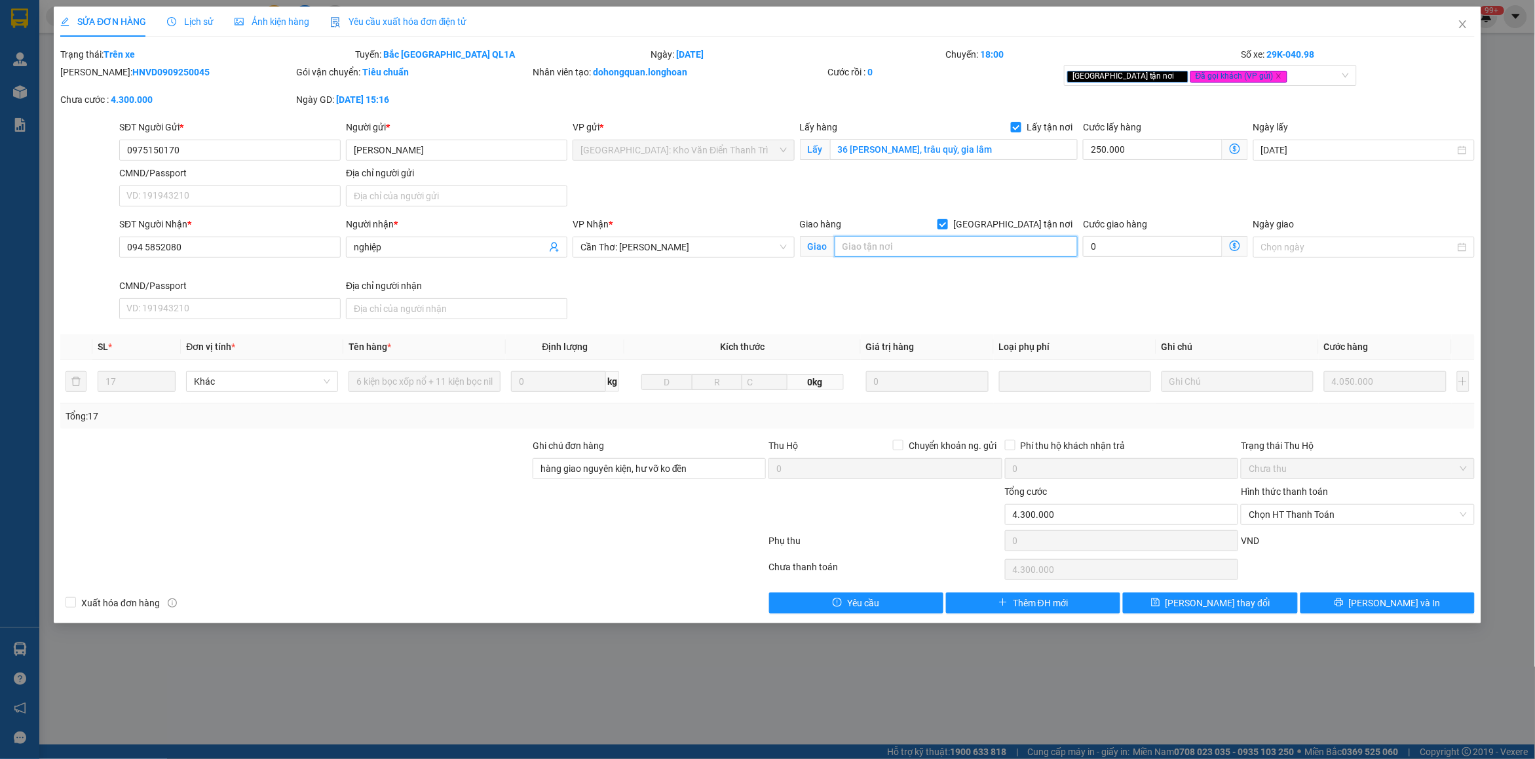
click at [873, 247] on input "text" at bounding box center [957, 246] width 244 height 21
paste input "đường số 1, kdc đại ngân,đường nguyễn văn cừ, phường Tân An, Cần thơ."
type input "đường số 1, kdc đại ngân,đường nguyễn văn cừ, phường Tân An, Cần thơ."
click at [856, 273] on div "Giao hàng Giao tận nơi Giao đường số 1, kdc đại ngân,đường nguyễn văn cừ, phườn…" at bounding box center [939, 248] width 284 height 62
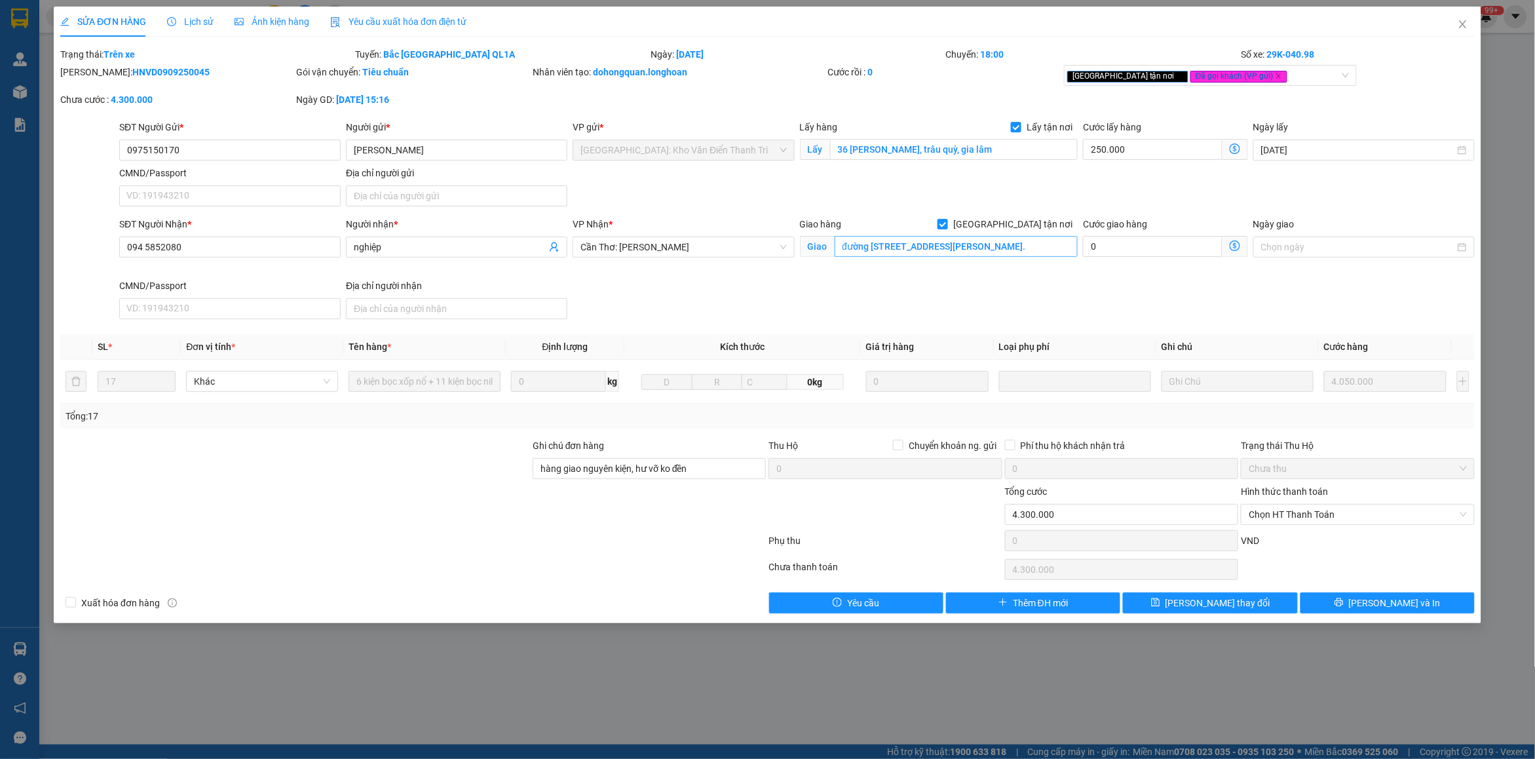
scroll to position [0, 0]
click at [144, 252] on input "094 5852080" at bounding box center [229, 246] width 221 height 21
type input "0945852080"
click at [1344, 608] on span "printer" at bounding box center [1338, 602] width 9 height 10
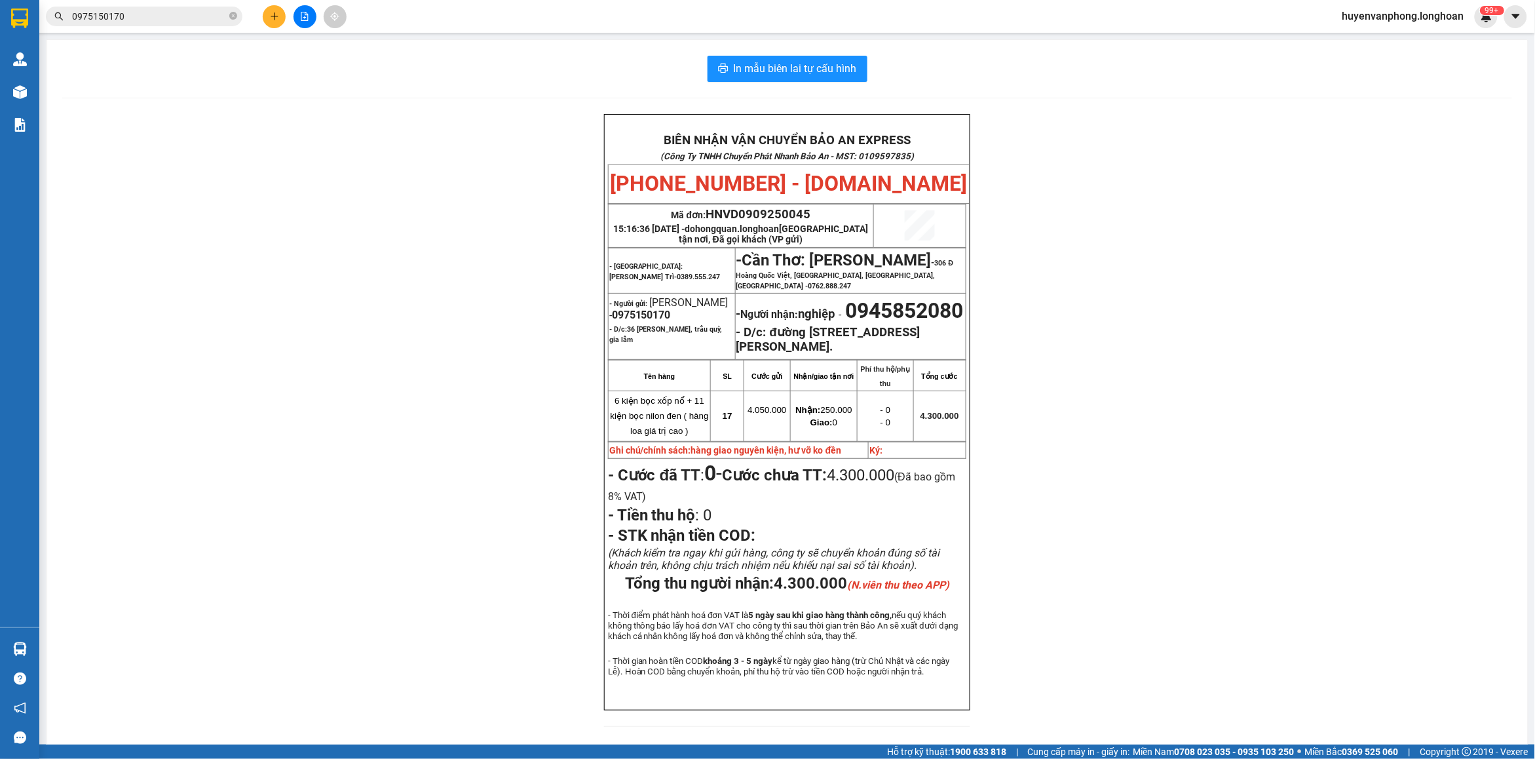
click at [174, 10] on input "0975150170" at bounding box center [149, 16] width 155 height 14
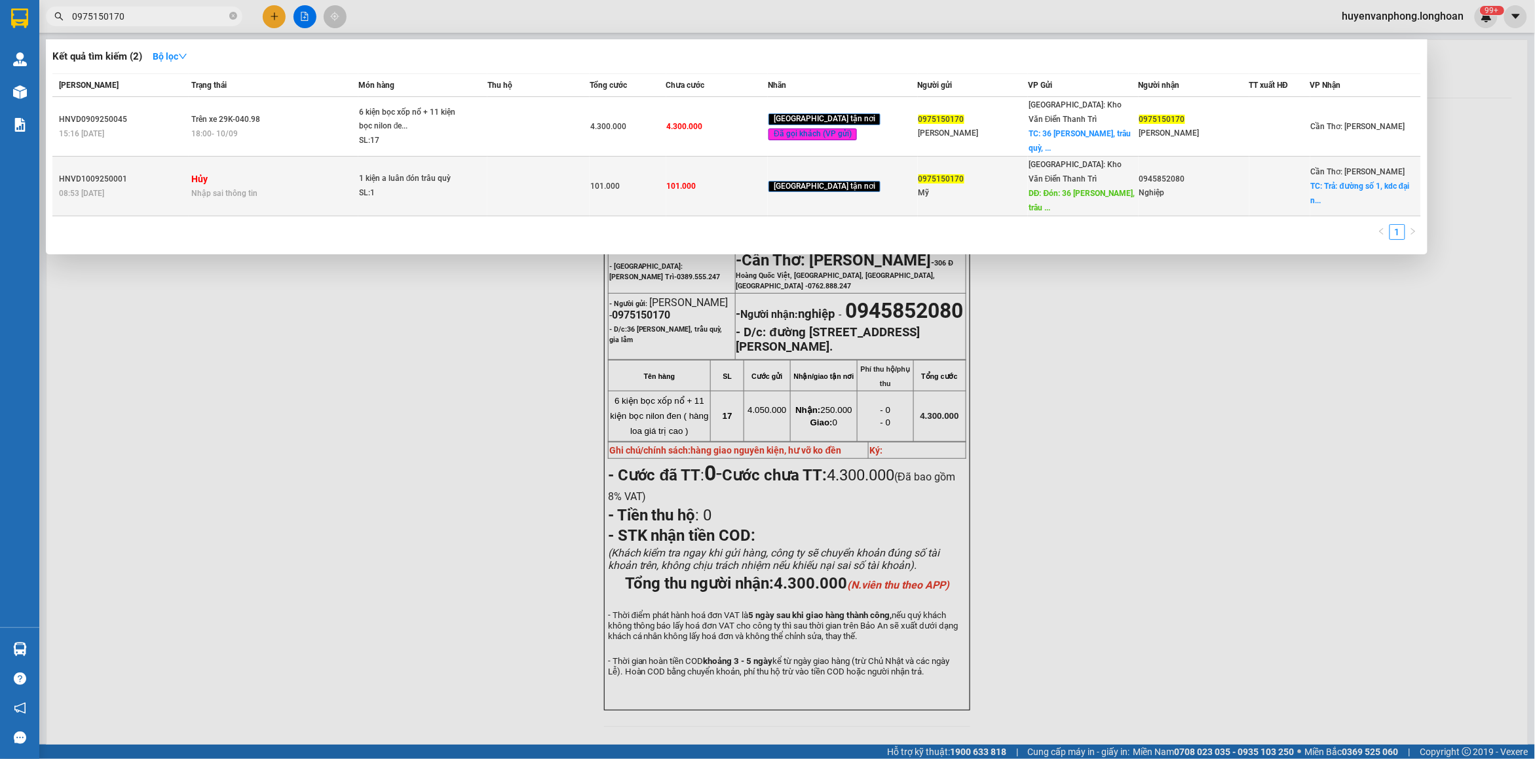
click at [1127, 189] on span "DĐ: Đón: 36 Thành Trung, trâu ..." at bounding box center [1081, 201] width 106 height 24
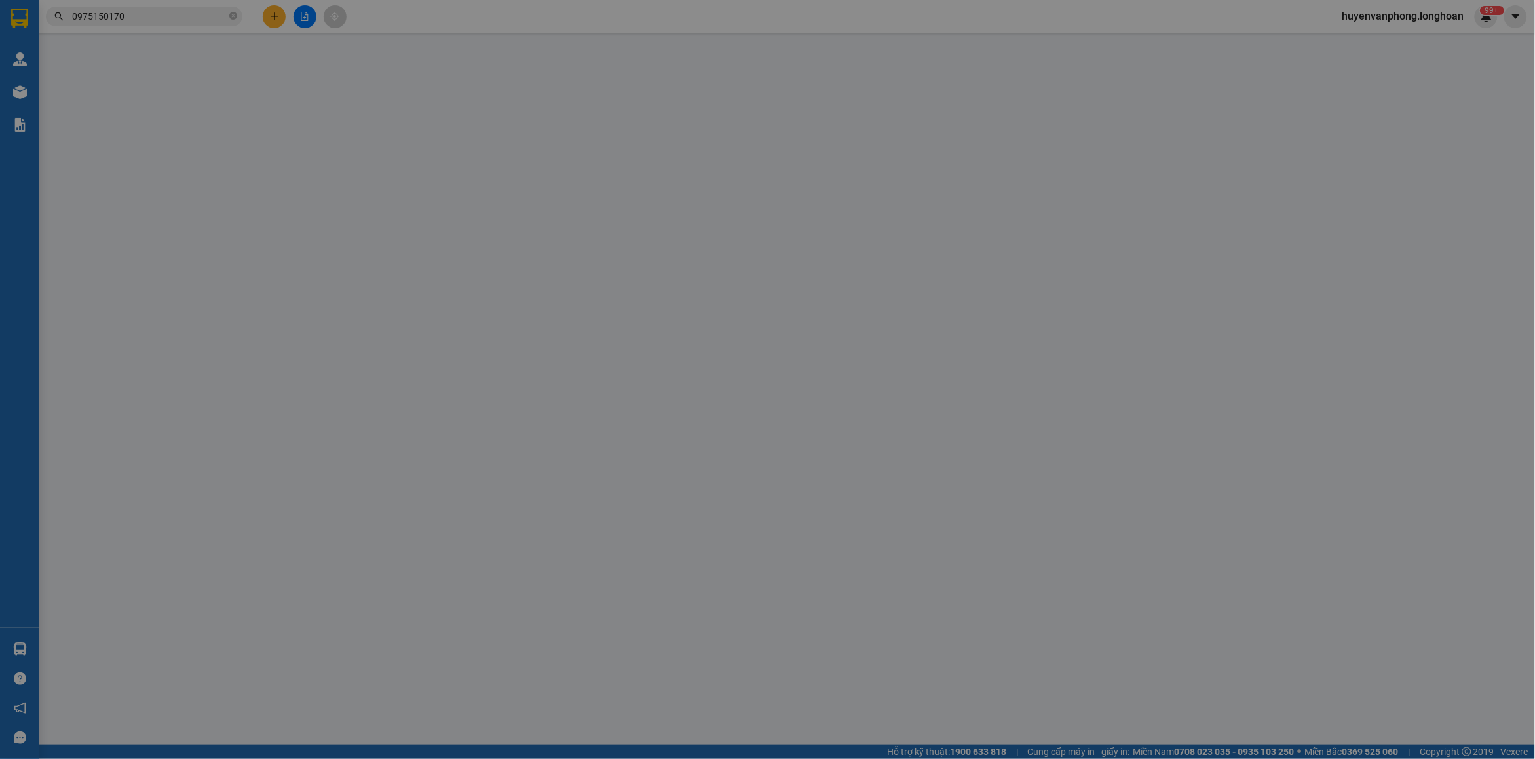
type input "0975150170"
type input "Mỹ"
type input "Đón: 36 Thành Trung, trâu quỳ, gia lâm"
type input "100.000"
type input "0945852080"
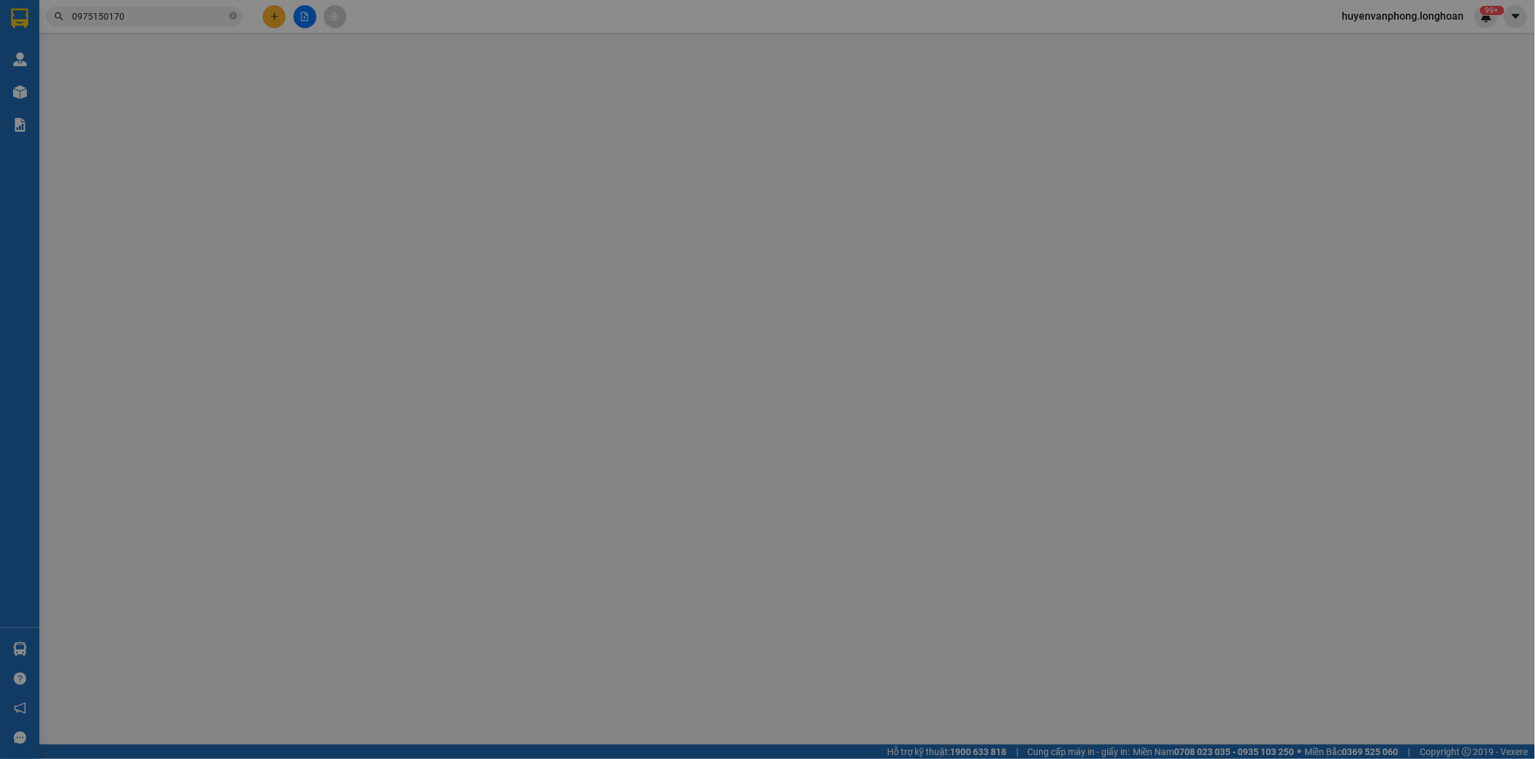
type input "Nghiệp"
checkbox input "true"
type input "Trả: đường số 1, kdc đại ngân,đường nguyễn văn cừ, phường Tân An, Cần thơ."
type input "có VAT"
type input "101.000"
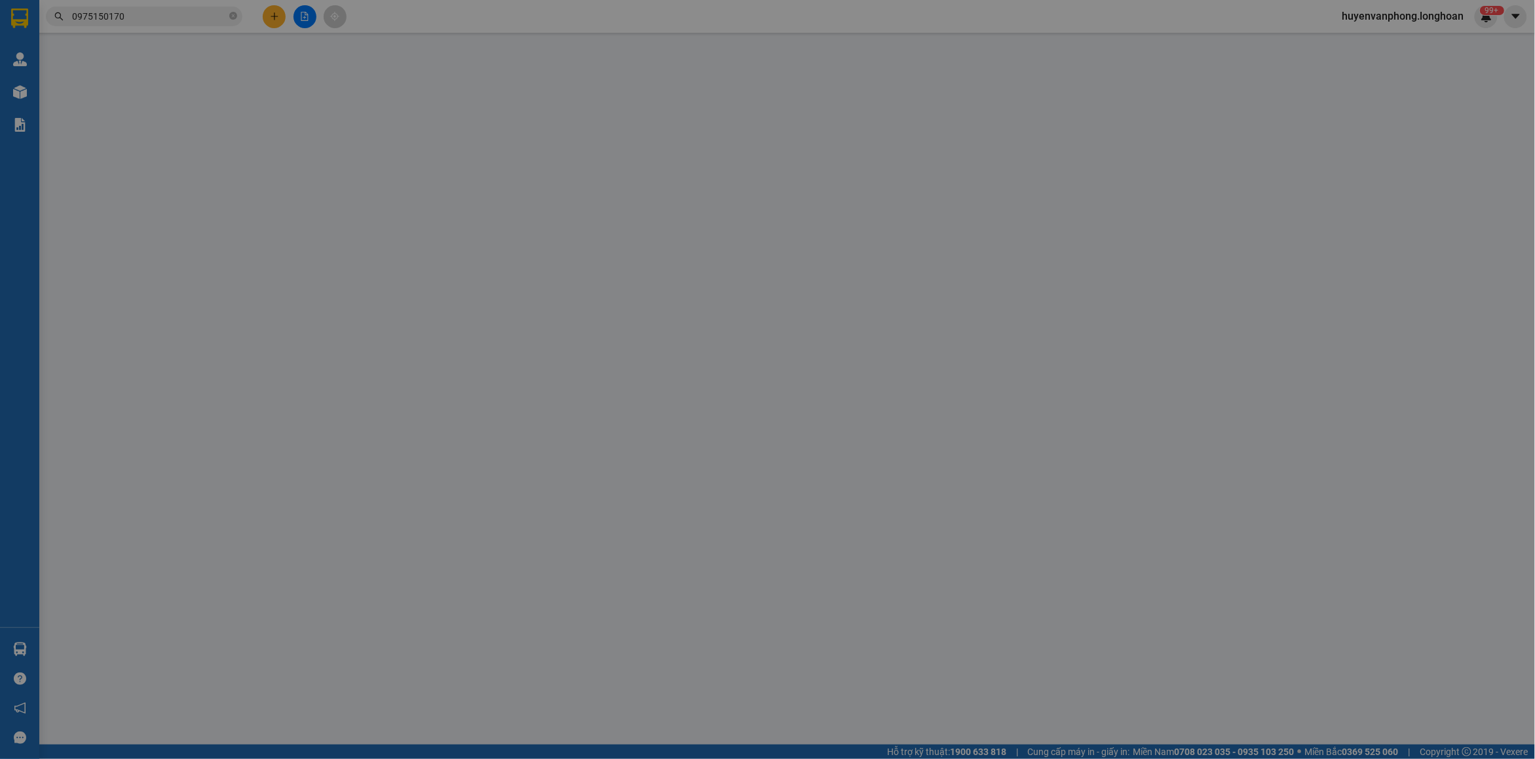
type input "101.000"
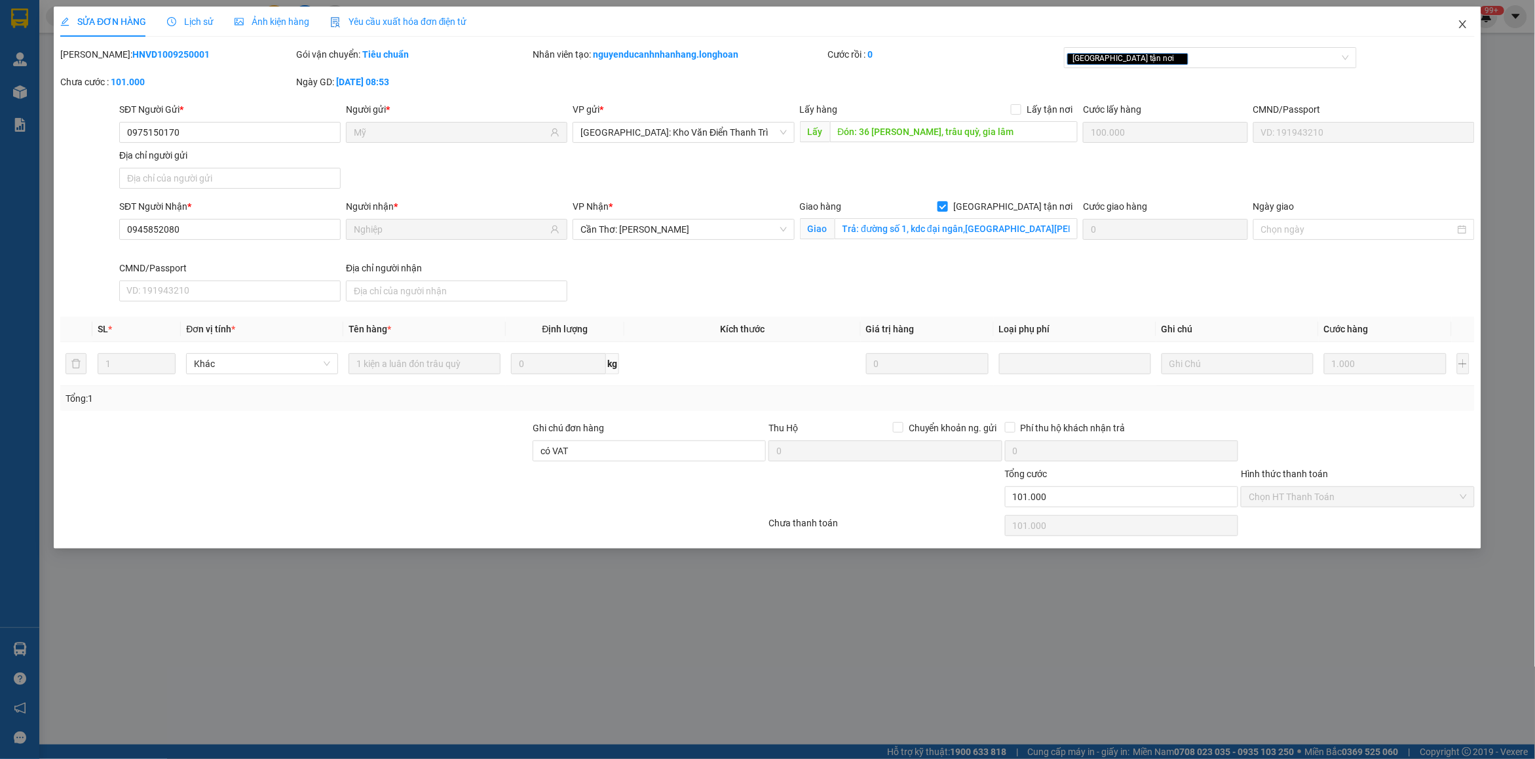
click at [1465, 29] on icon "close" at bounding box center [1463, 24] width 10 height 10
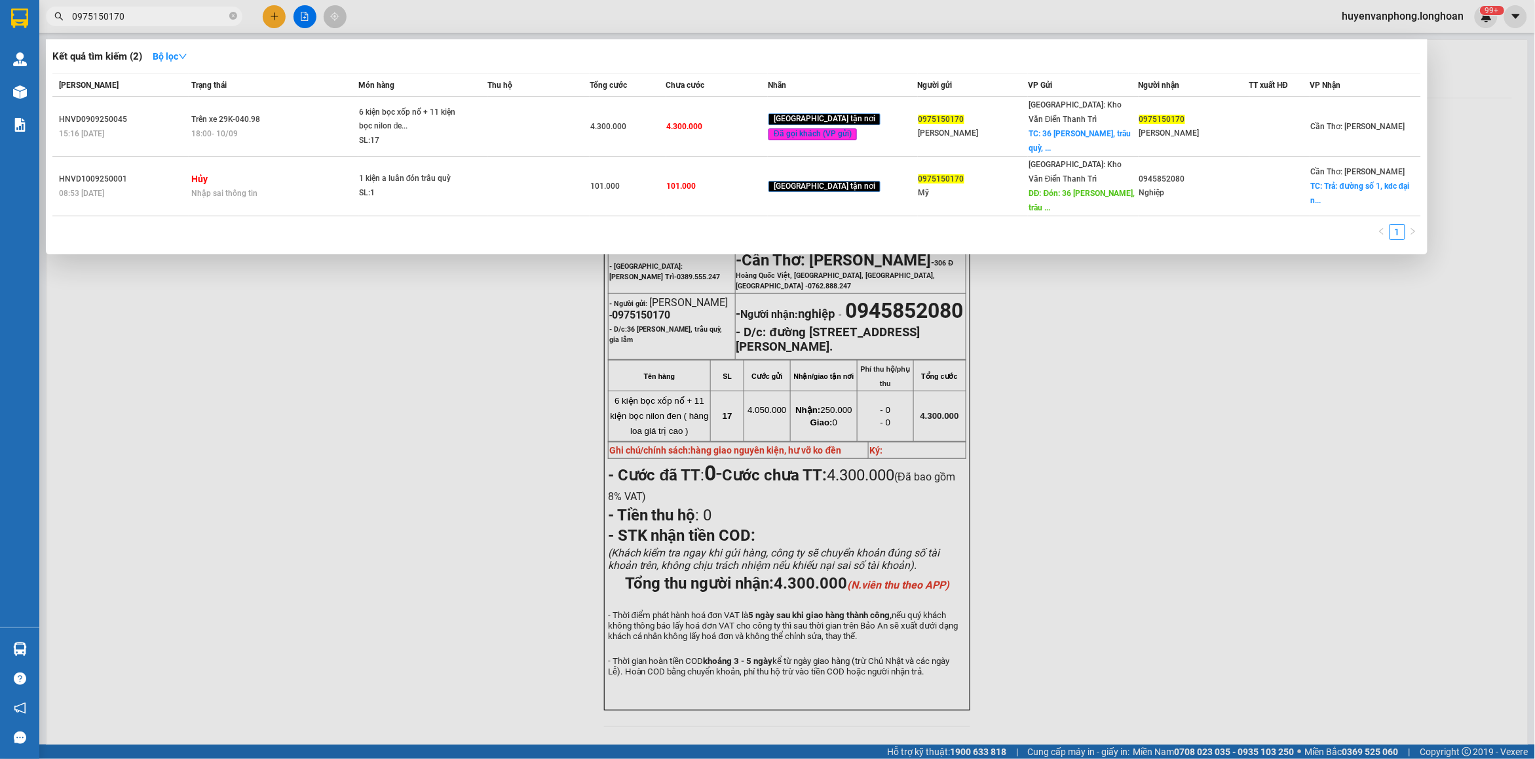
click at [188, 18] on input "0975150170" at bounding box center [149, 16] width 155 height 14
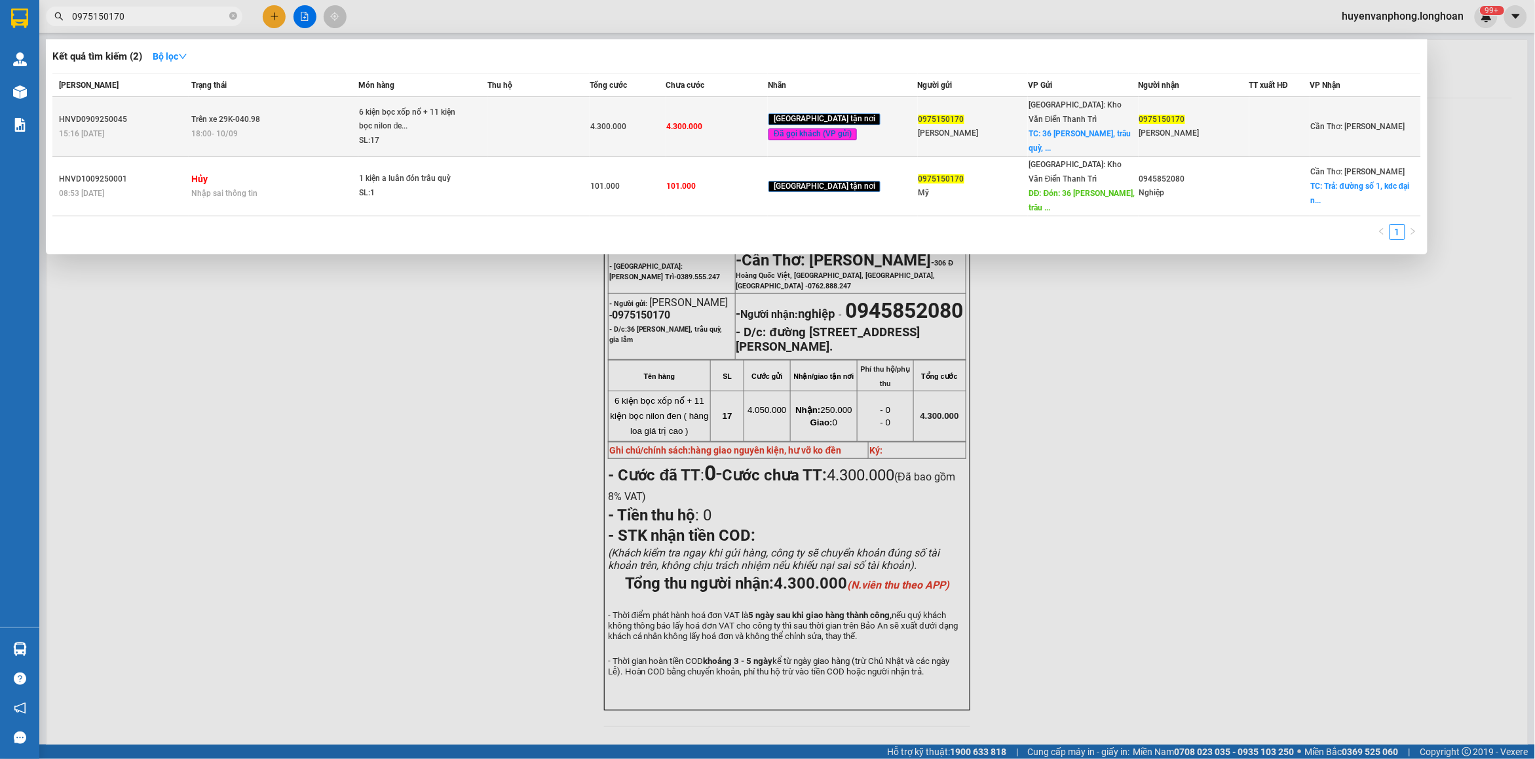
click at [509, 145] on td at bounding box center [538, 127] width 102 height 60
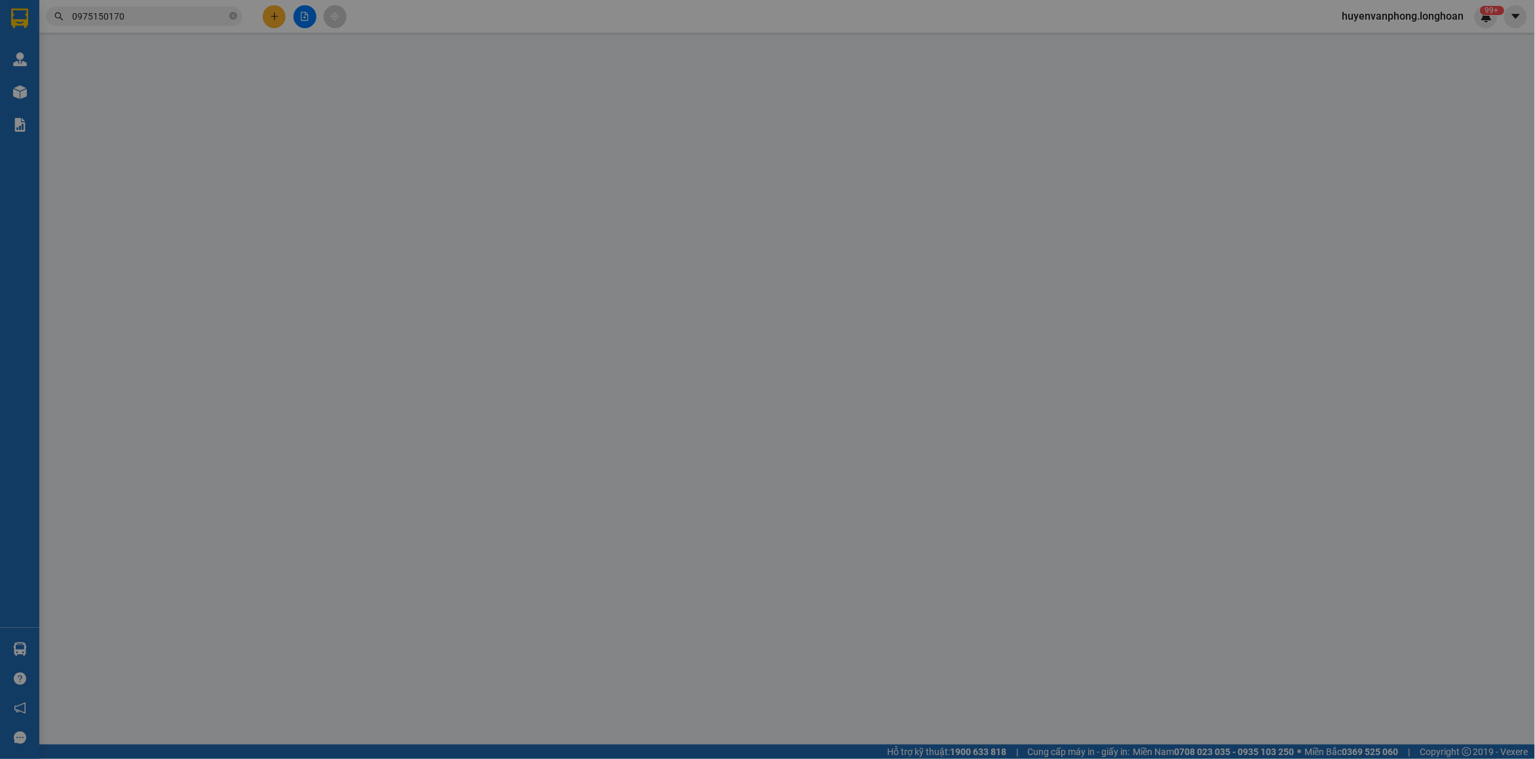
type input "0975150170"
type input "Hoàng Lệ Mỹ"
checkbox input "true"
type input "36 Thành Trung, trâu quỳ, gia lâm"
type input "0945852080"
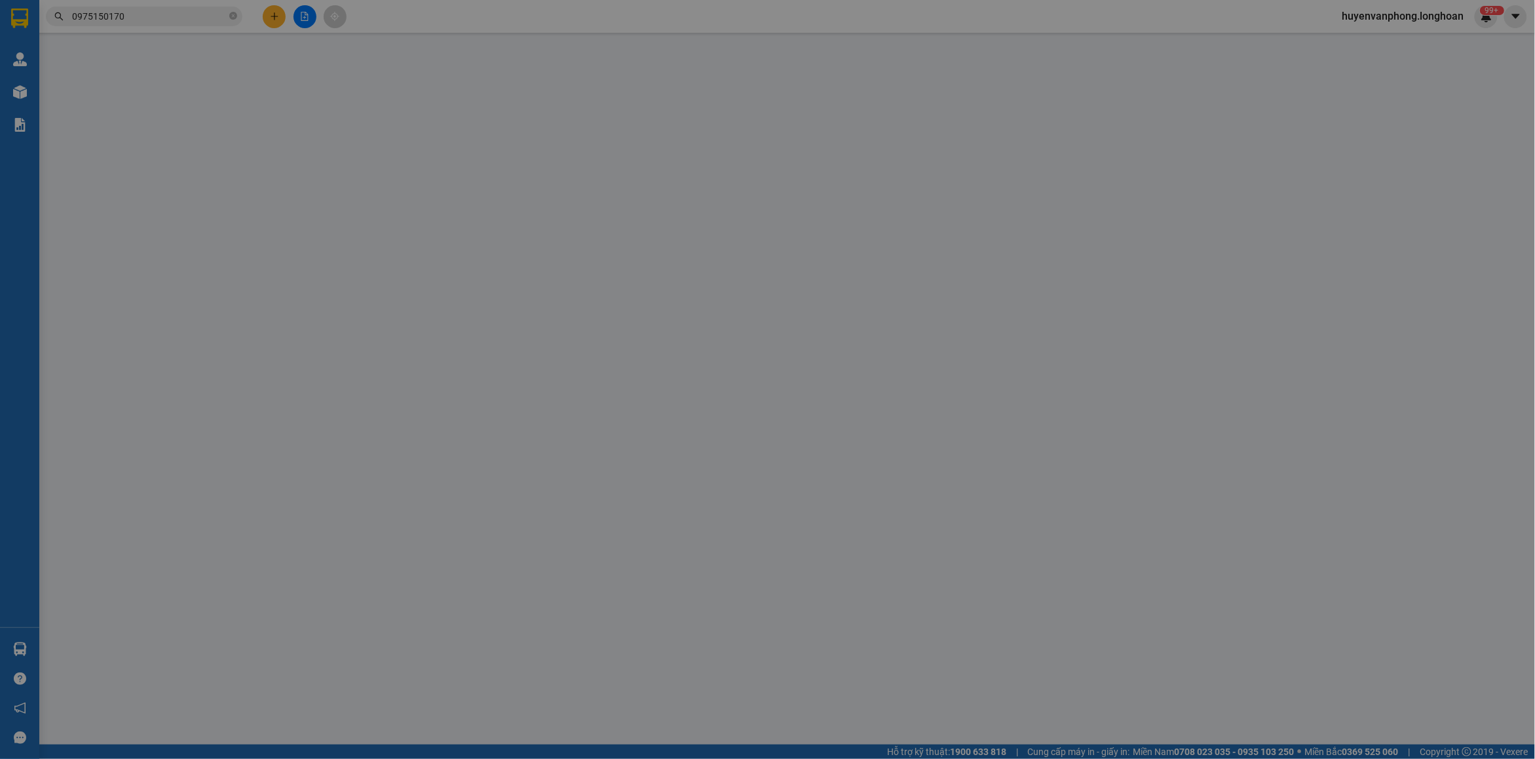
type input "nghiệp"
checkbox input "true"
type input "đường số 1, kdc đại ngân,đường nguyễn văn cừ, phường Tân An, Cần thơ."
type input "hàng giao nguyên kiện, hư vỡ ko đền"
type input "4.300.000"
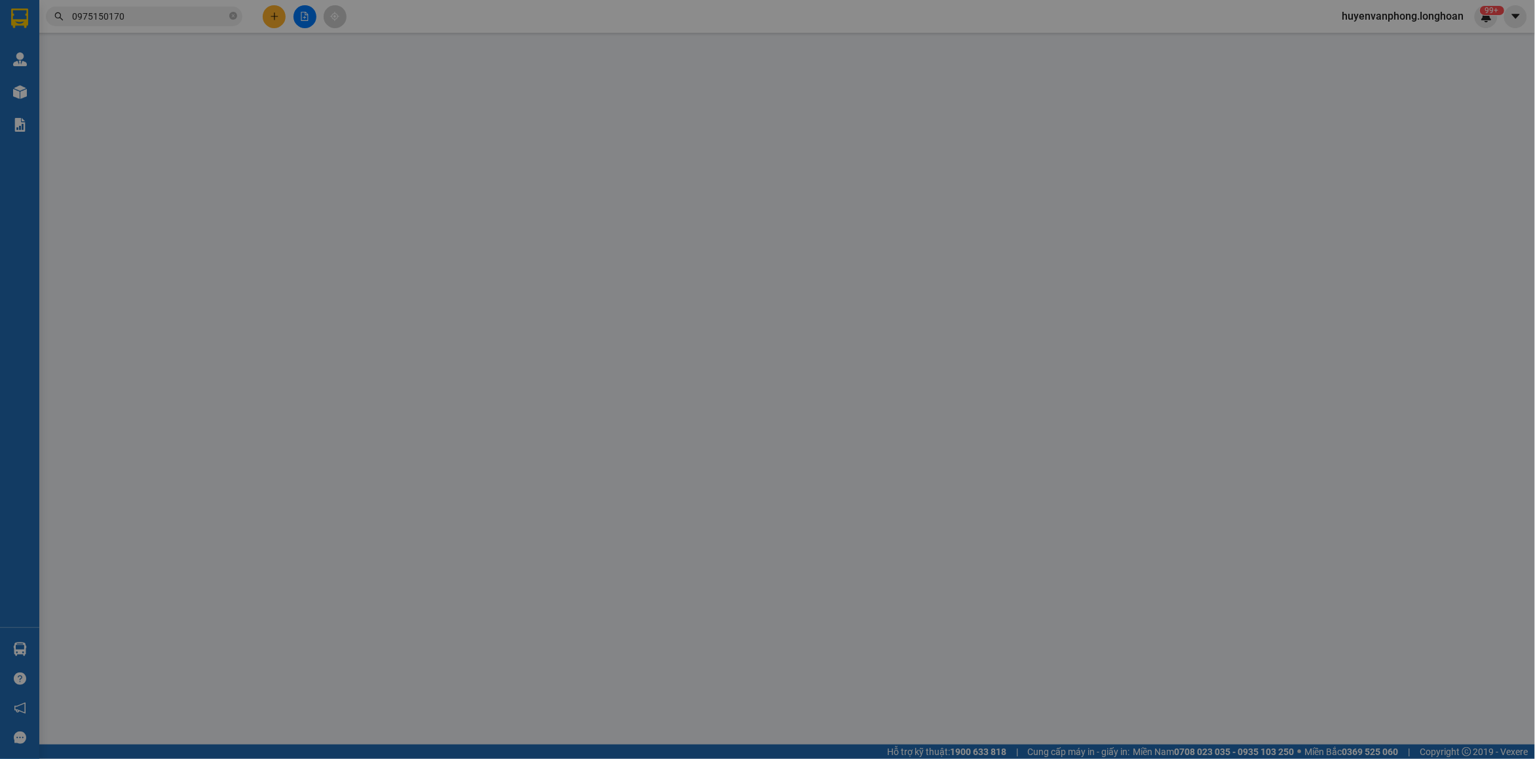
type input "4.300.000"
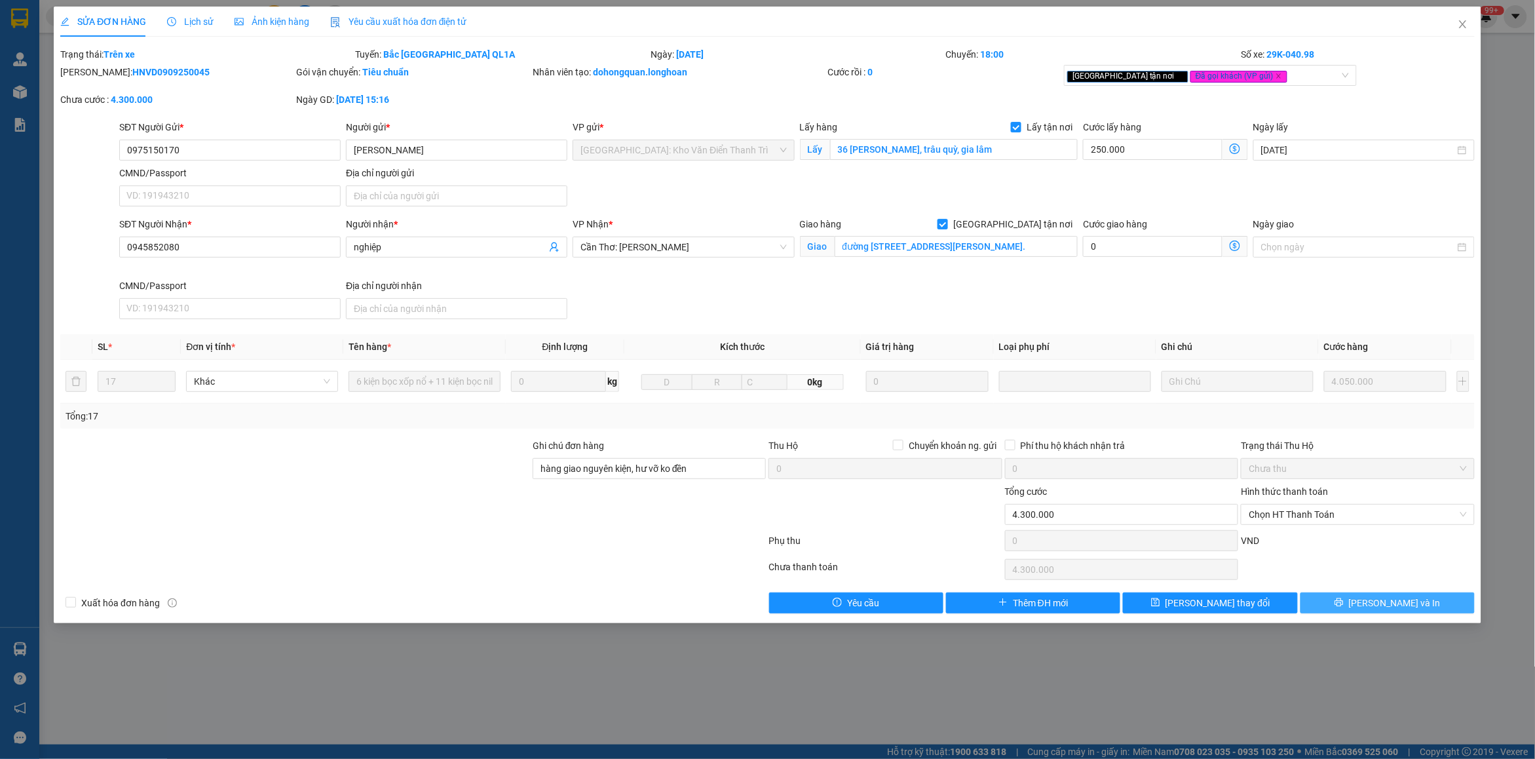
click at [1399, 610] on span "Lưu và In" at bounding box center [1395, 602] width 92 height 14
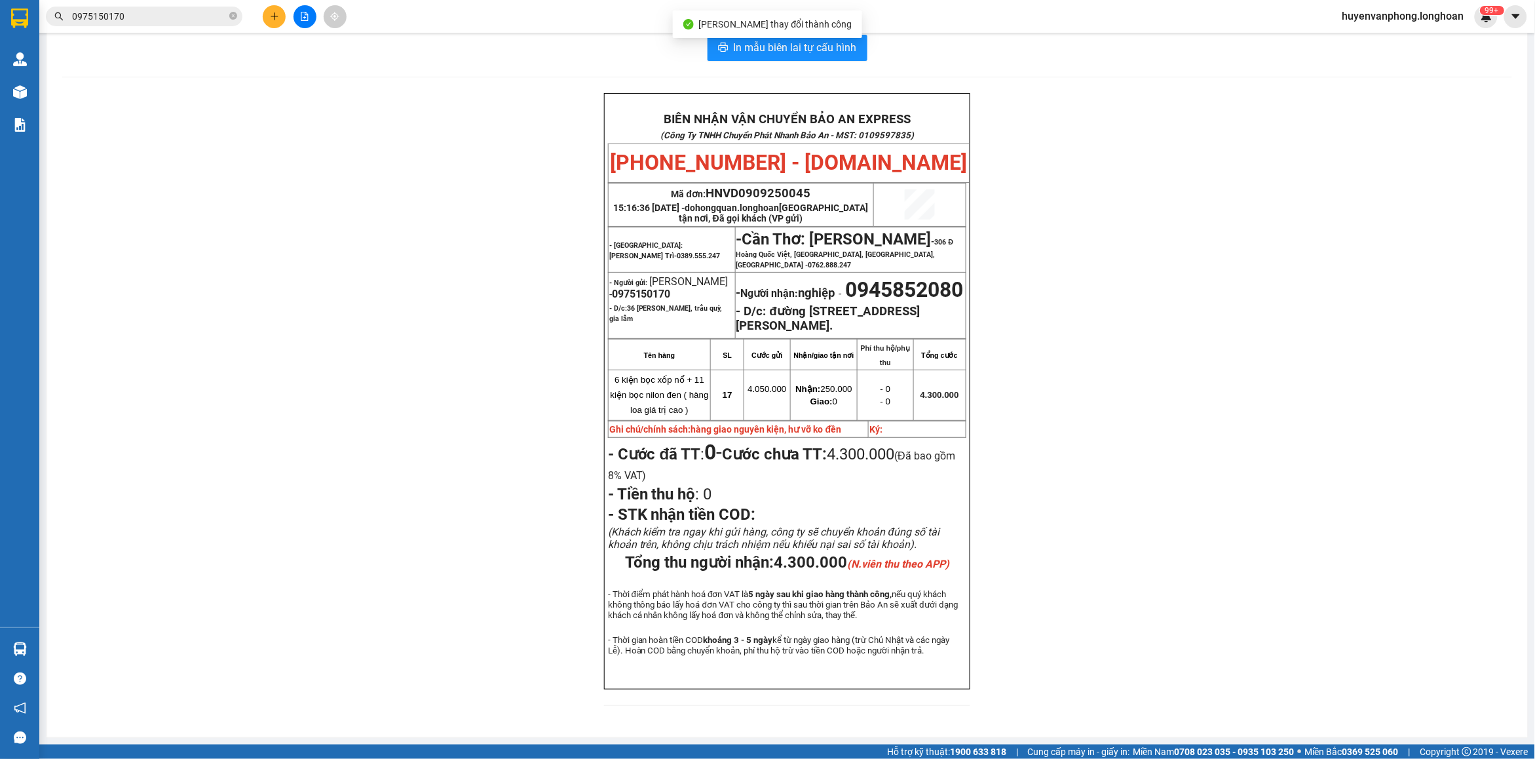
scroll to position [82, 0]
click at [198, 14] on input "0975150170" at bounding box center [149, 16] width 155 height 14
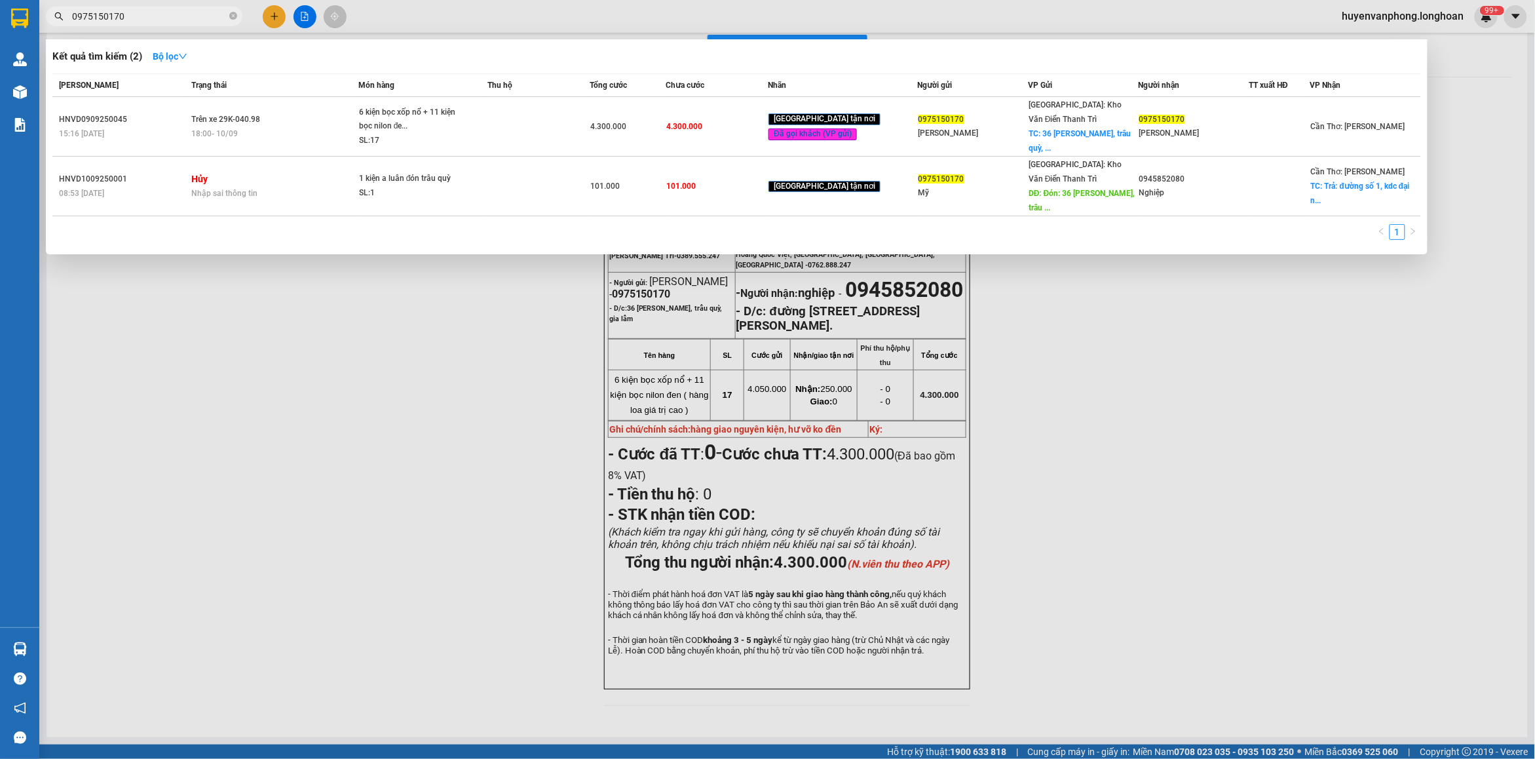
click at [198, 14] on input "0975150170" at bounding box center [149, 16] width 155 height 14
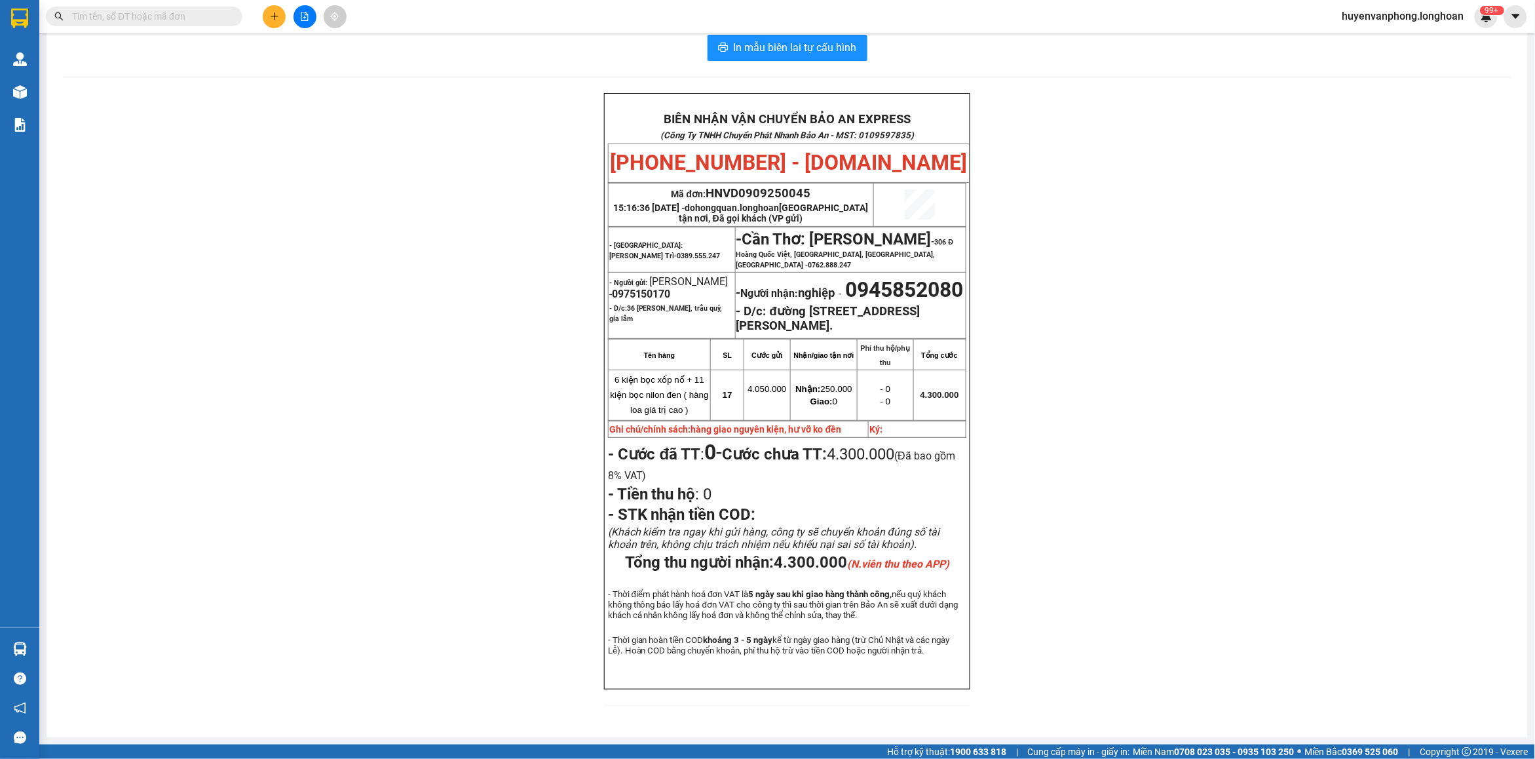
paste input "0917432144"
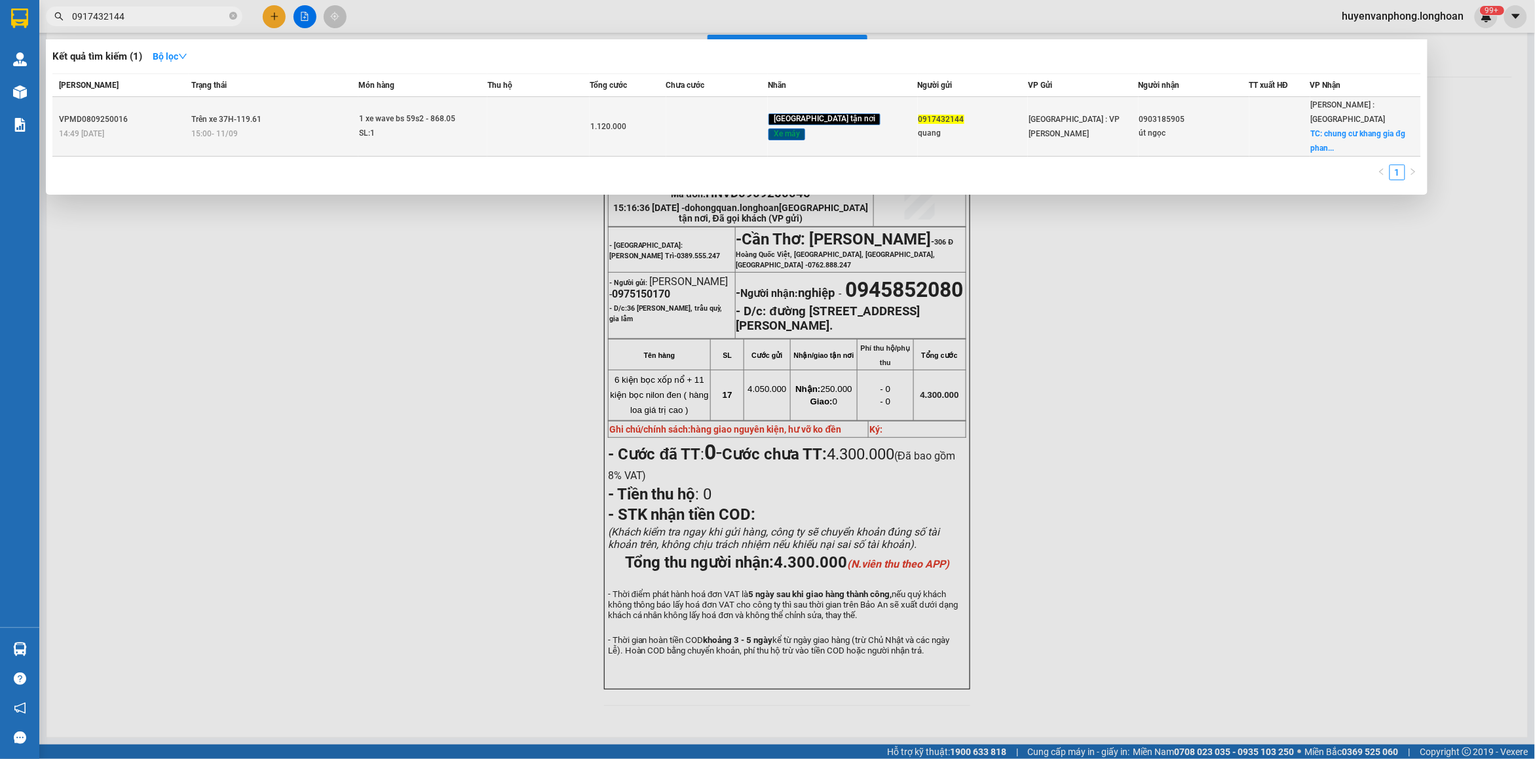
type input "0917432144"
click at [487, 122] on span "1 xe wave bs 59s2 - 868.05 SL: 1" at bounding box center [423, 126] width 128 height 28
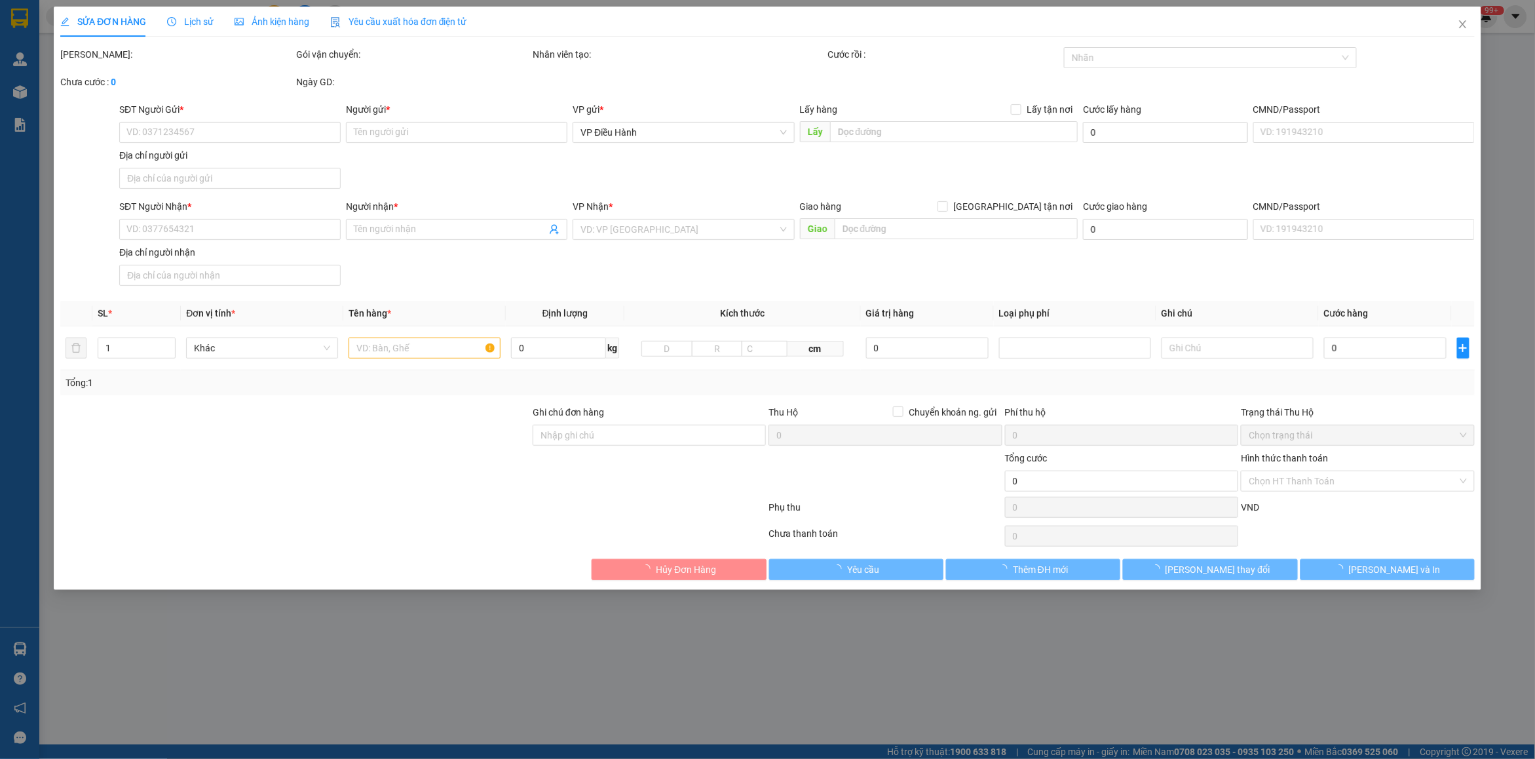
type input "0917432144"
type input "quang"
type input "0903185905"
type input "út ngọc"
checkbox input "true"
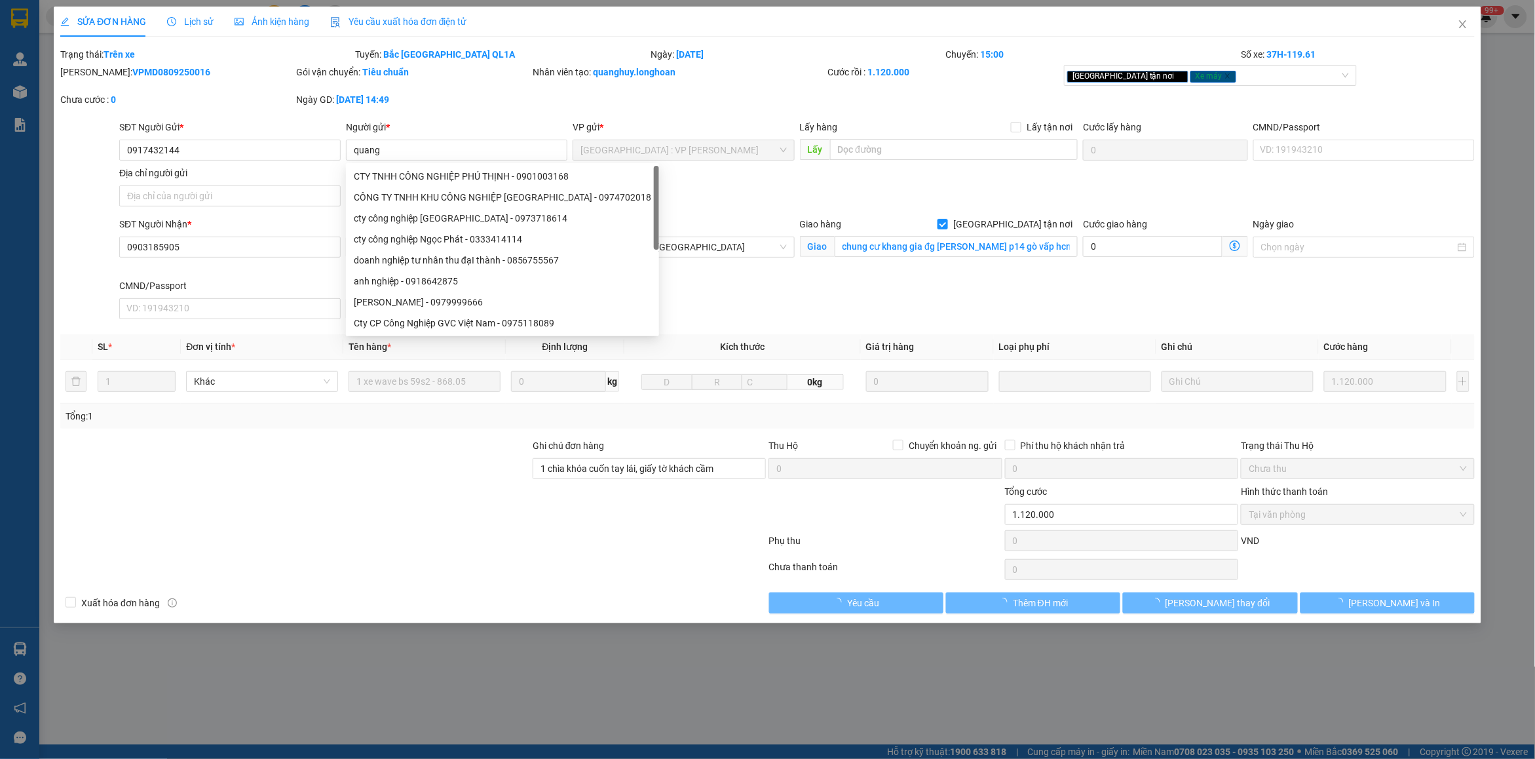
click at [181, 18] on span "Lịch sử" at bounding box center [190, 21] width 47 height 10
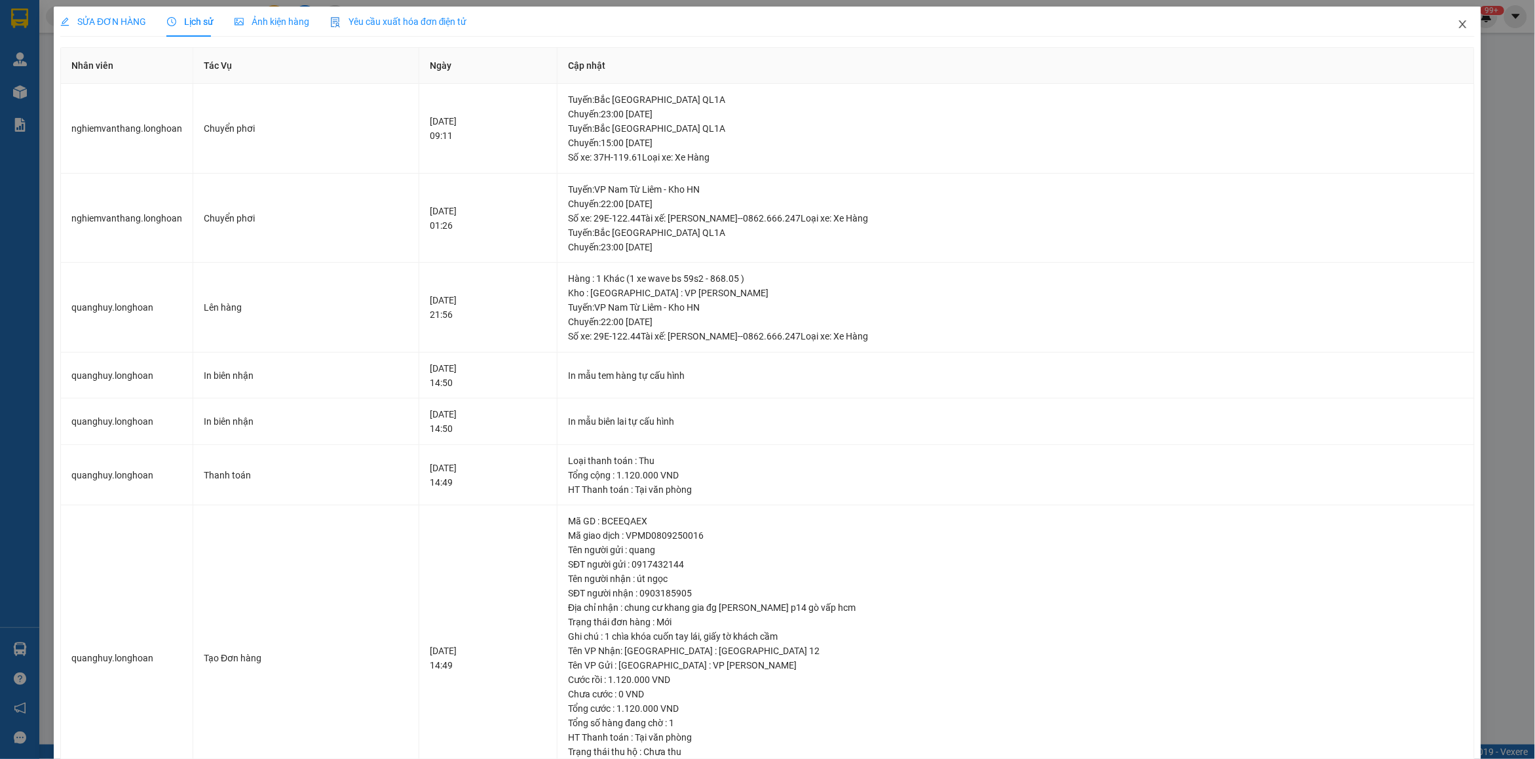
click at [1458, 21] on icon "close" at bounding box center [1463, 24] width 10 height 10
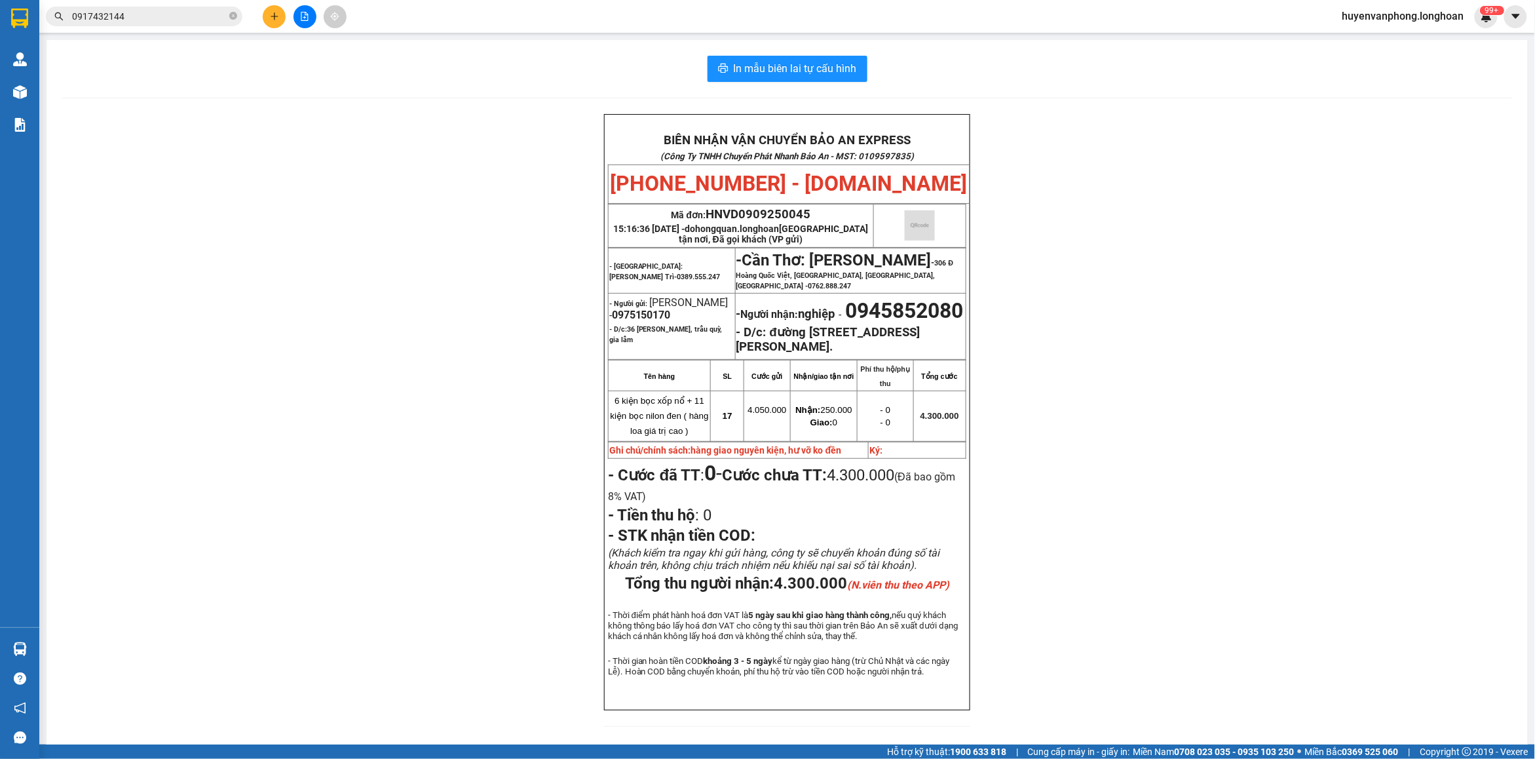
click at [153, 15] on input "0917432144" at bounding box center [149, 16] width 155 height 14
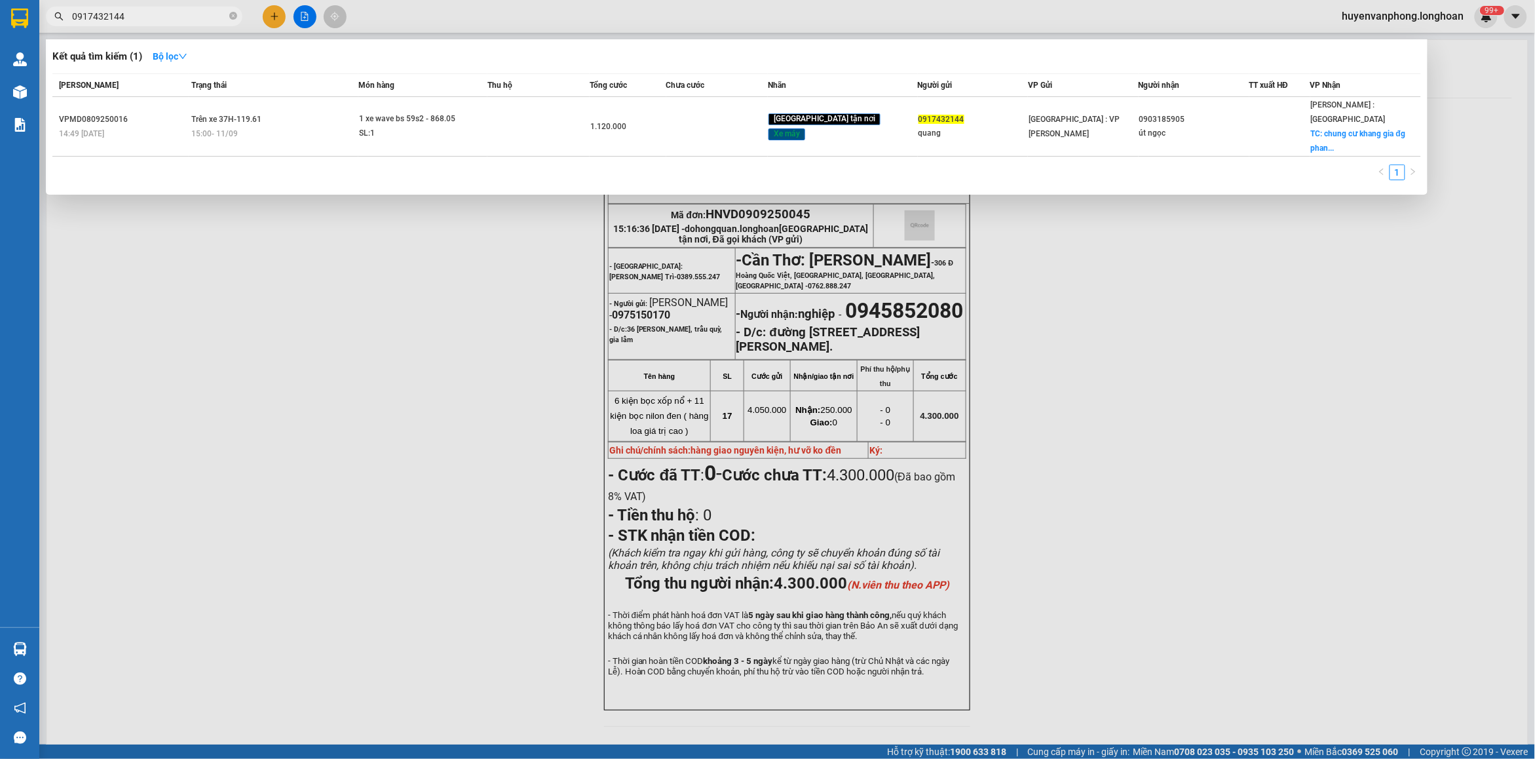
click at [153, 15] on input "0917432144" at bounding box center [149, 16] width 155 height 14
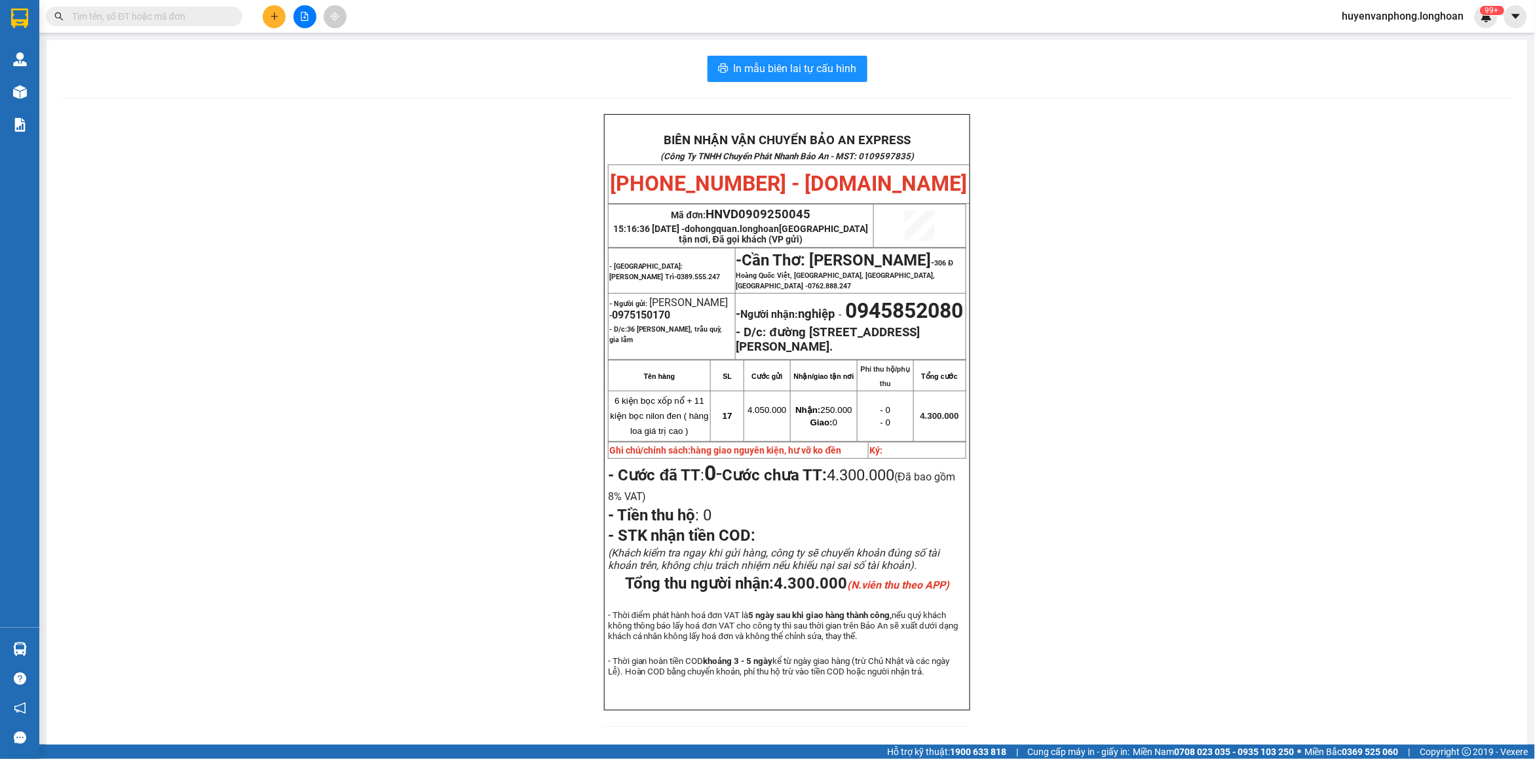
paste input "0975347350"
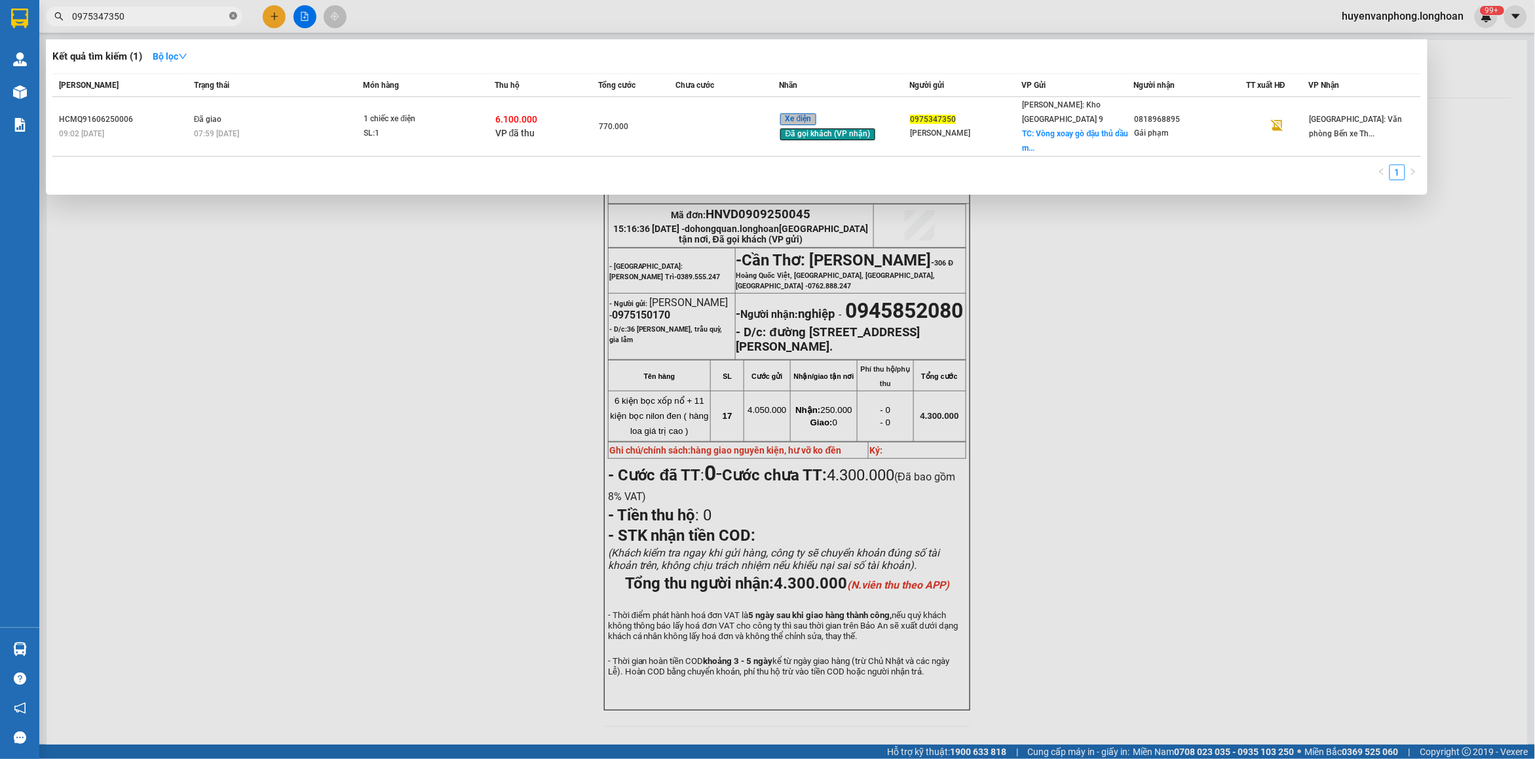
drag, startPoint x: 231, startPoint y: 17, endPoint x: 146, endPoint y: 18, distance: 84.5
click at [227, 18] on span "0975347350" at bounding box center [144, 17] width 197 height 20
click at [145, 18] on input "0975347350" at bounding box center [149, 16] width 155 height 14
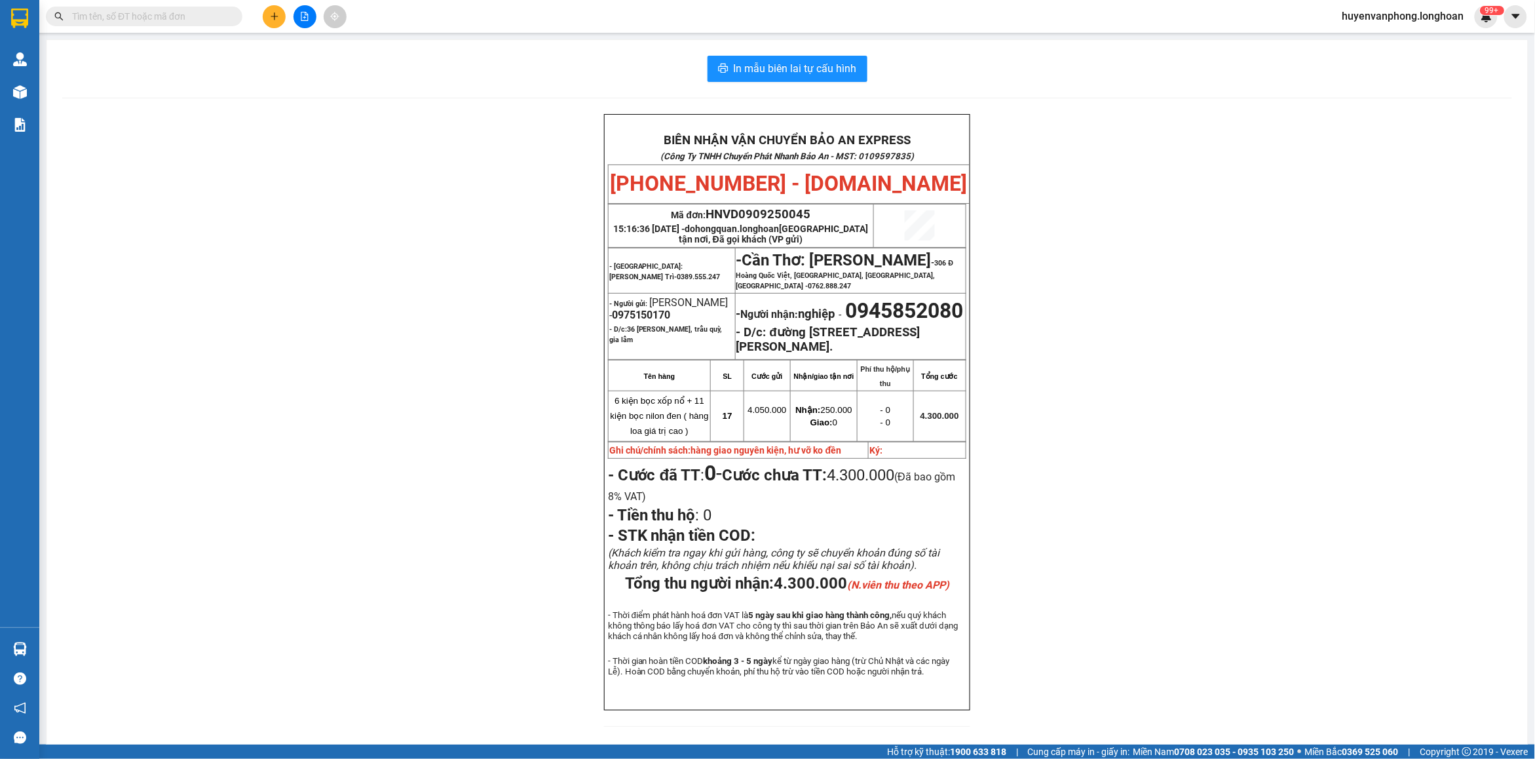
paste input "0972465399"
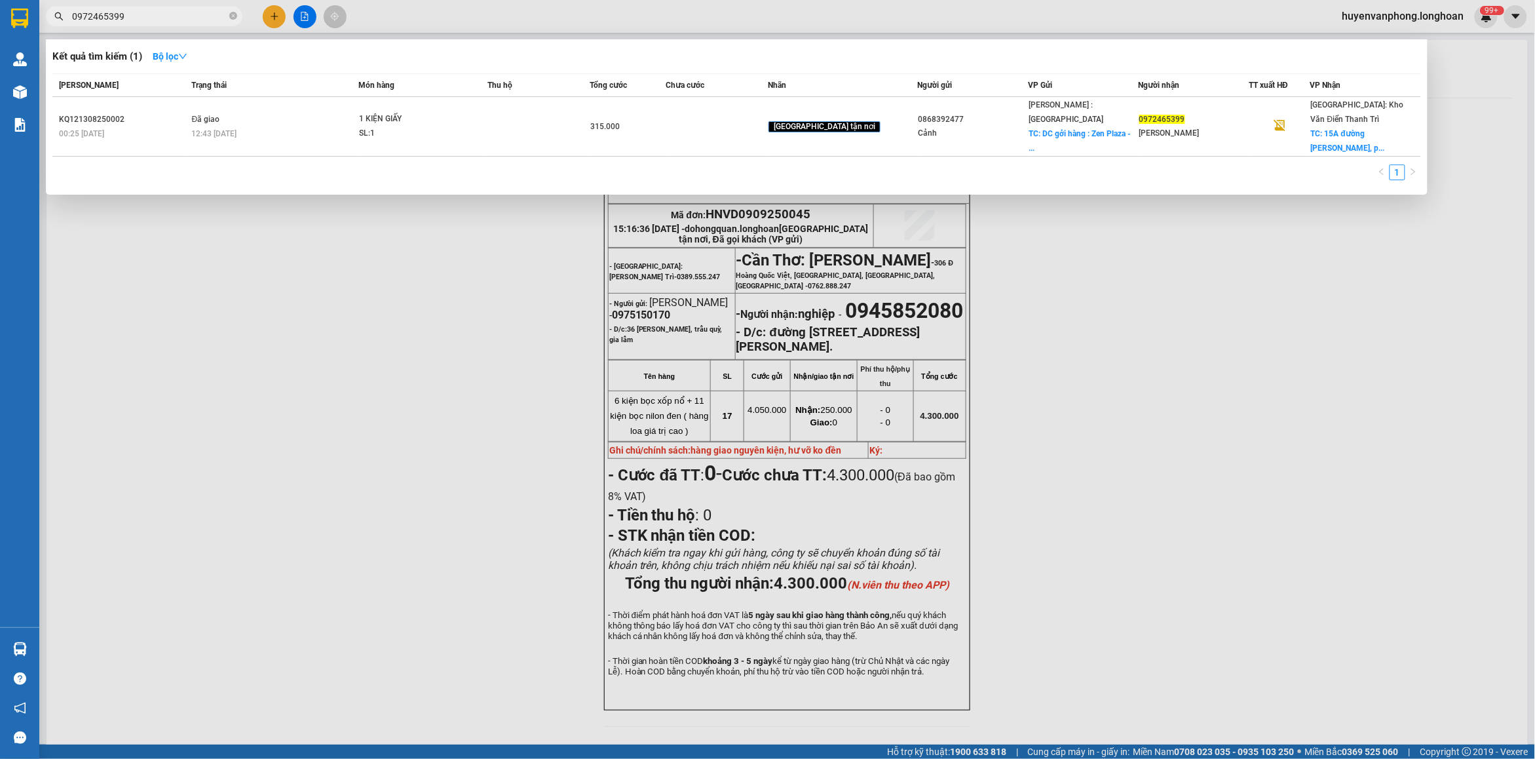
drag, startPoint x: 230, startPoint y: 20, endPoint x: 182, endPoint y: 20, distance: 47.8
click at [229, 20] on icon "close-circle" at bounding box center [233, 16] width 8 height 8
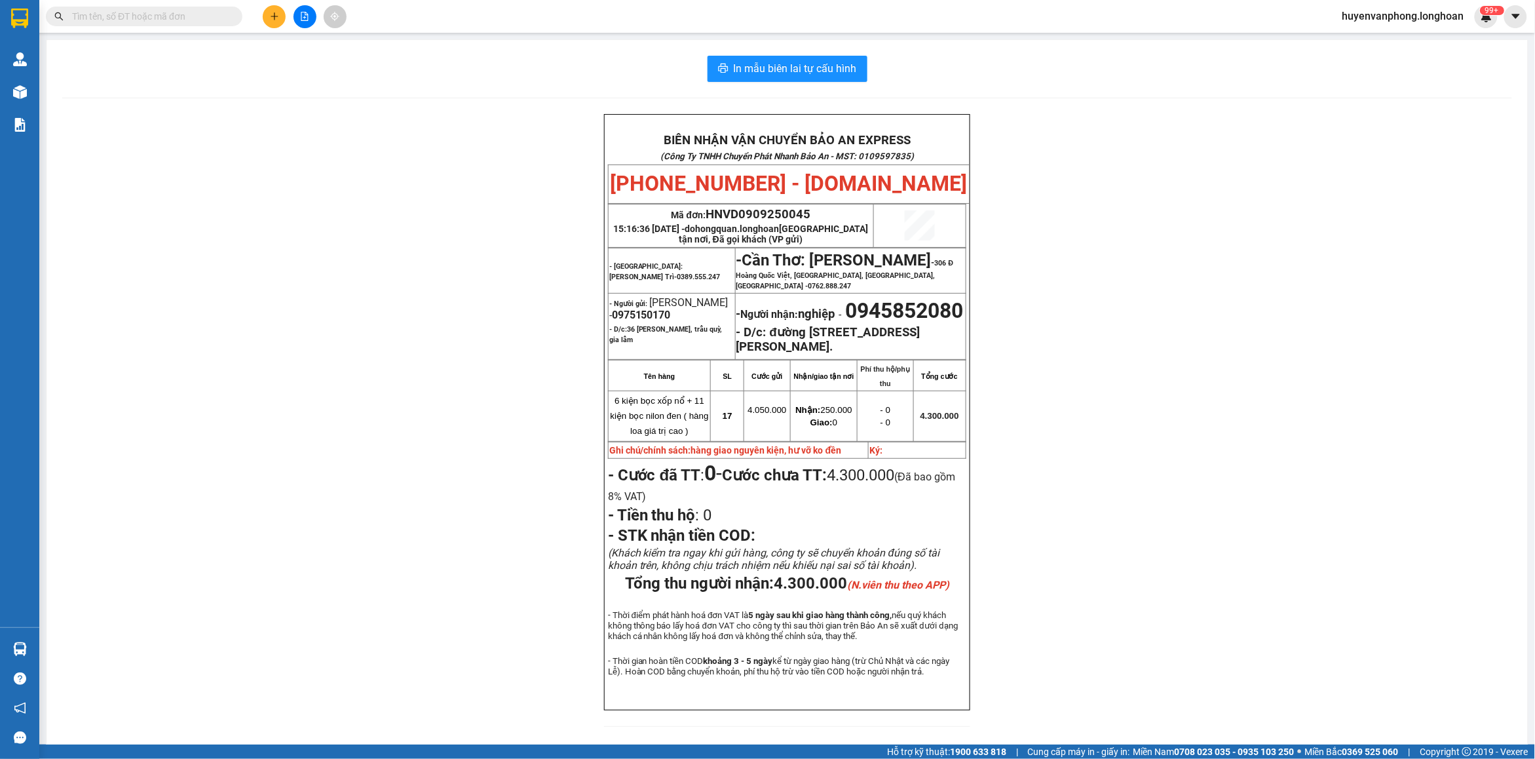
click at [181, 20] on input "text" at bounding box center [149, 16] width 155 height 14
click at [151, 17] on input "text" at bounding box center [149, 16] width 155 height 14
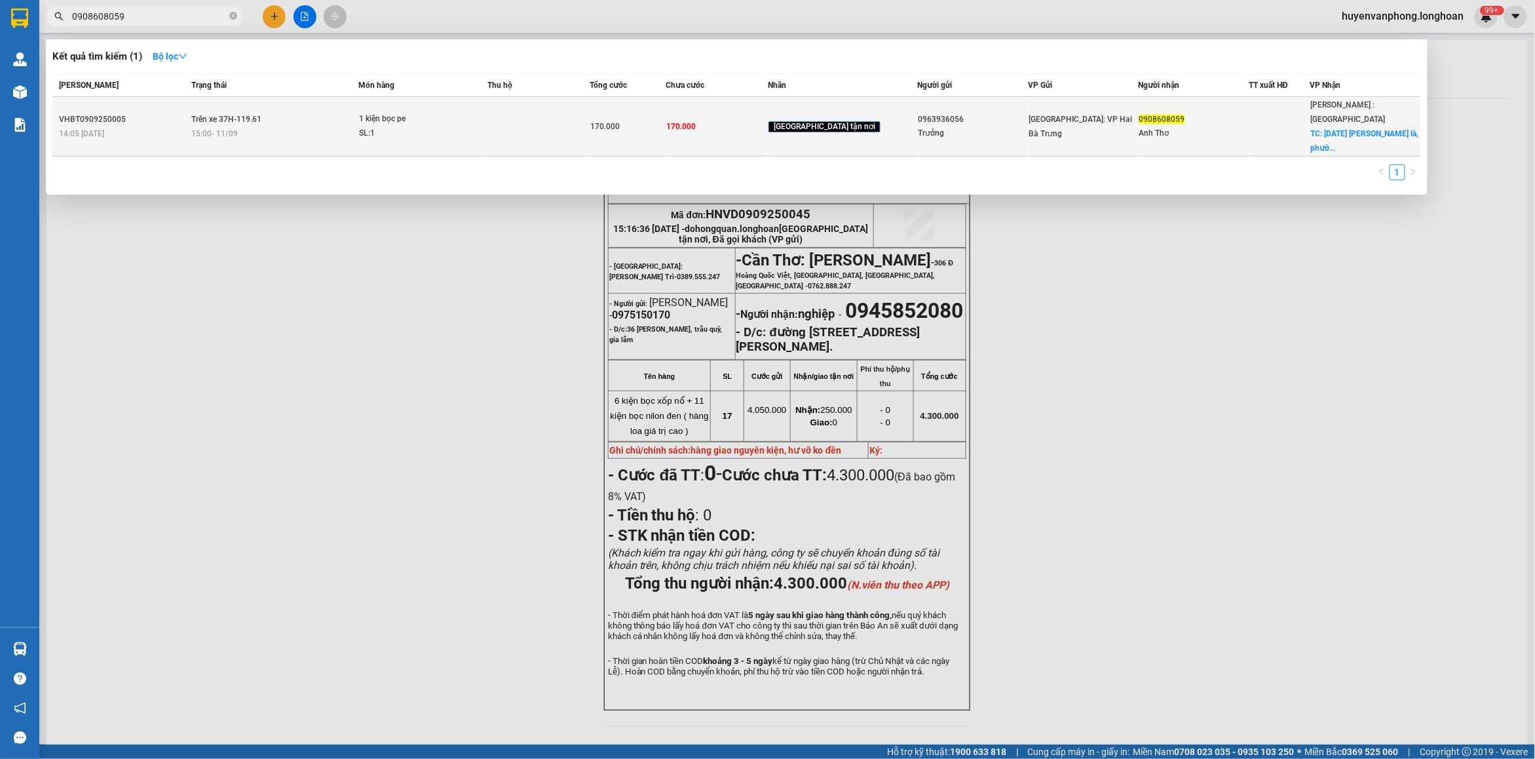
click at [578, 115] on td at bounding box center [538, 127] width 102 height 60
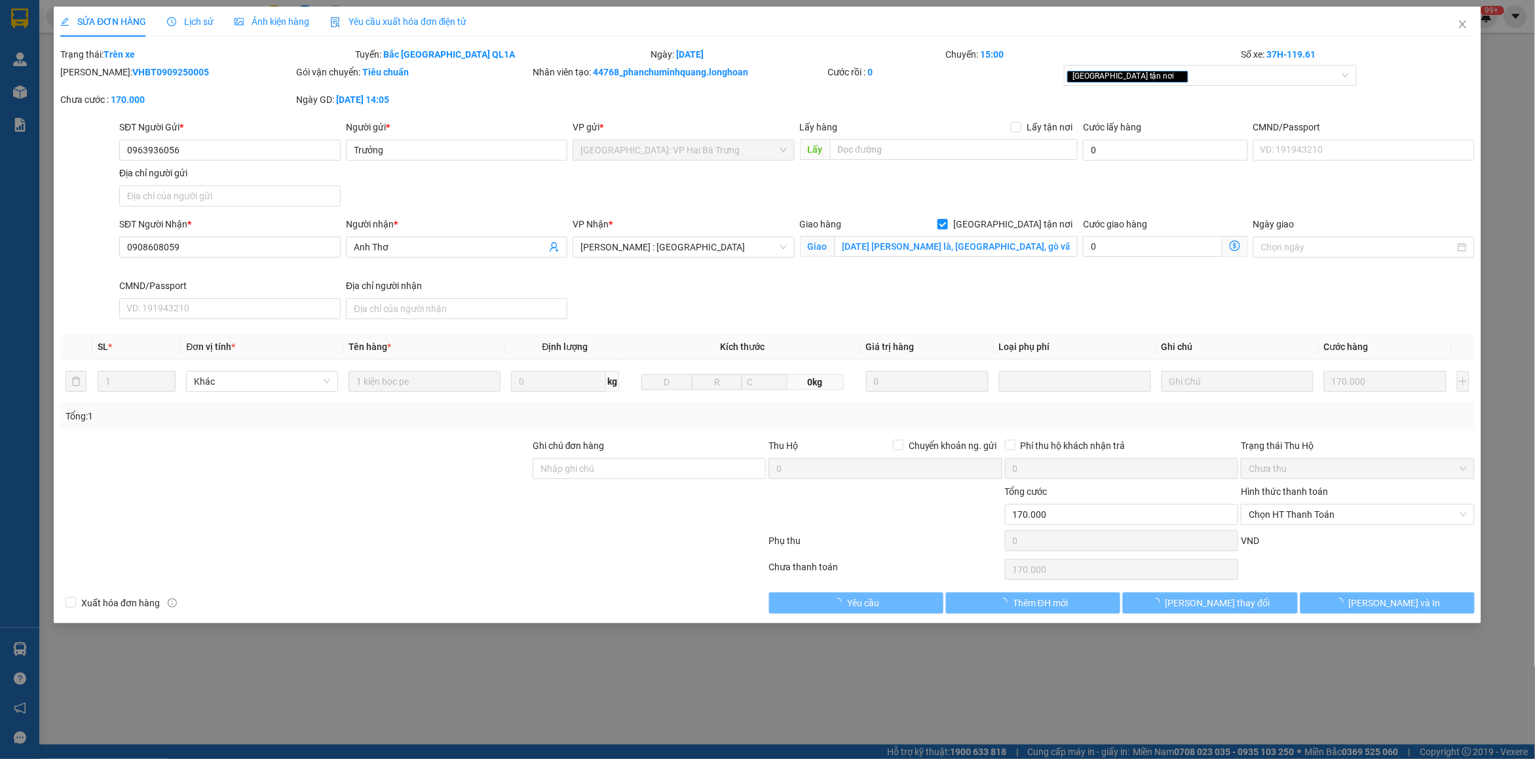
click at [185, 23] on span "Lịch sử" at bounding box center [190, 21] width 47 height 10
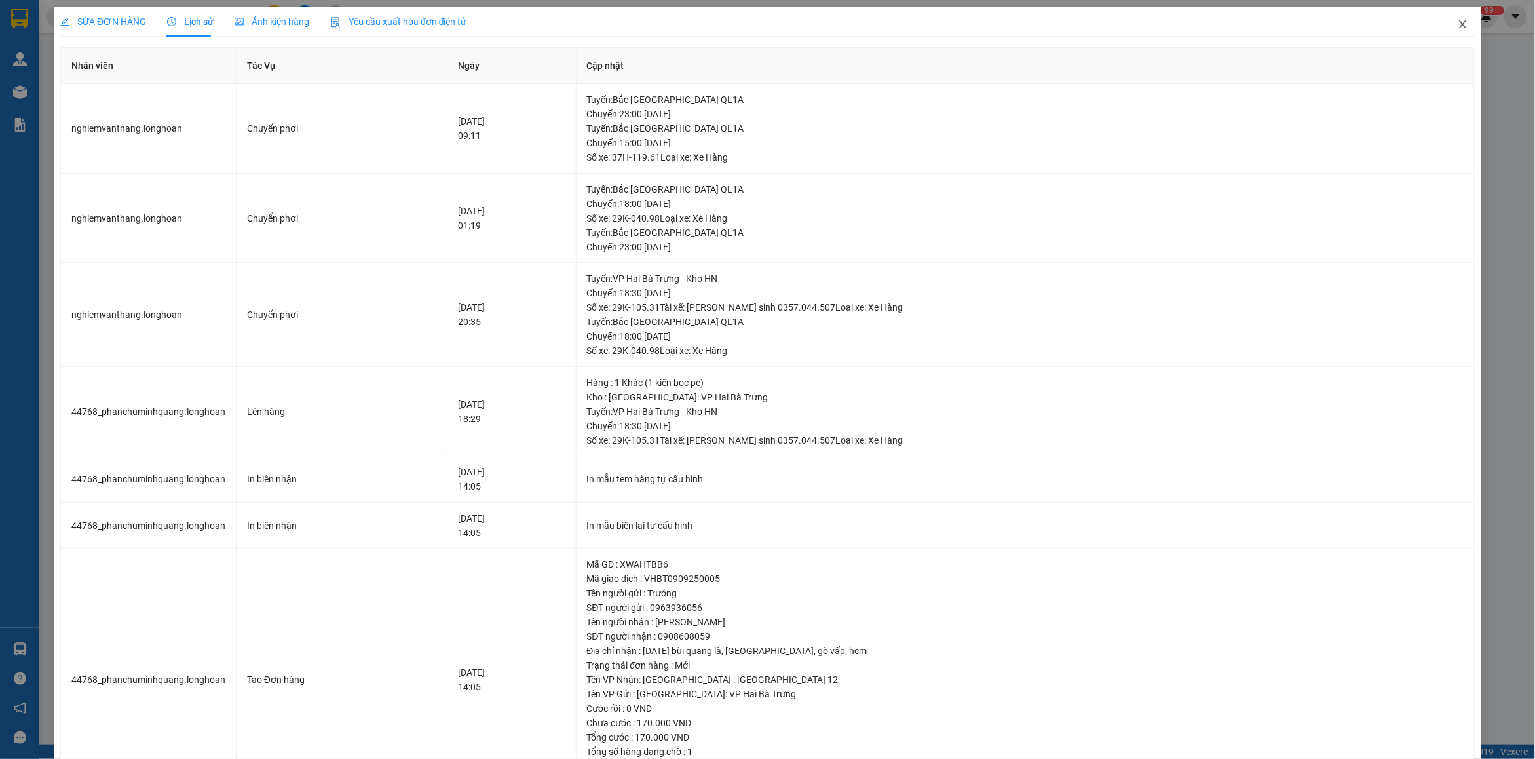
click at [1458, 28] on icon "close" at bounding box center [1463, 24] width 10 height 10
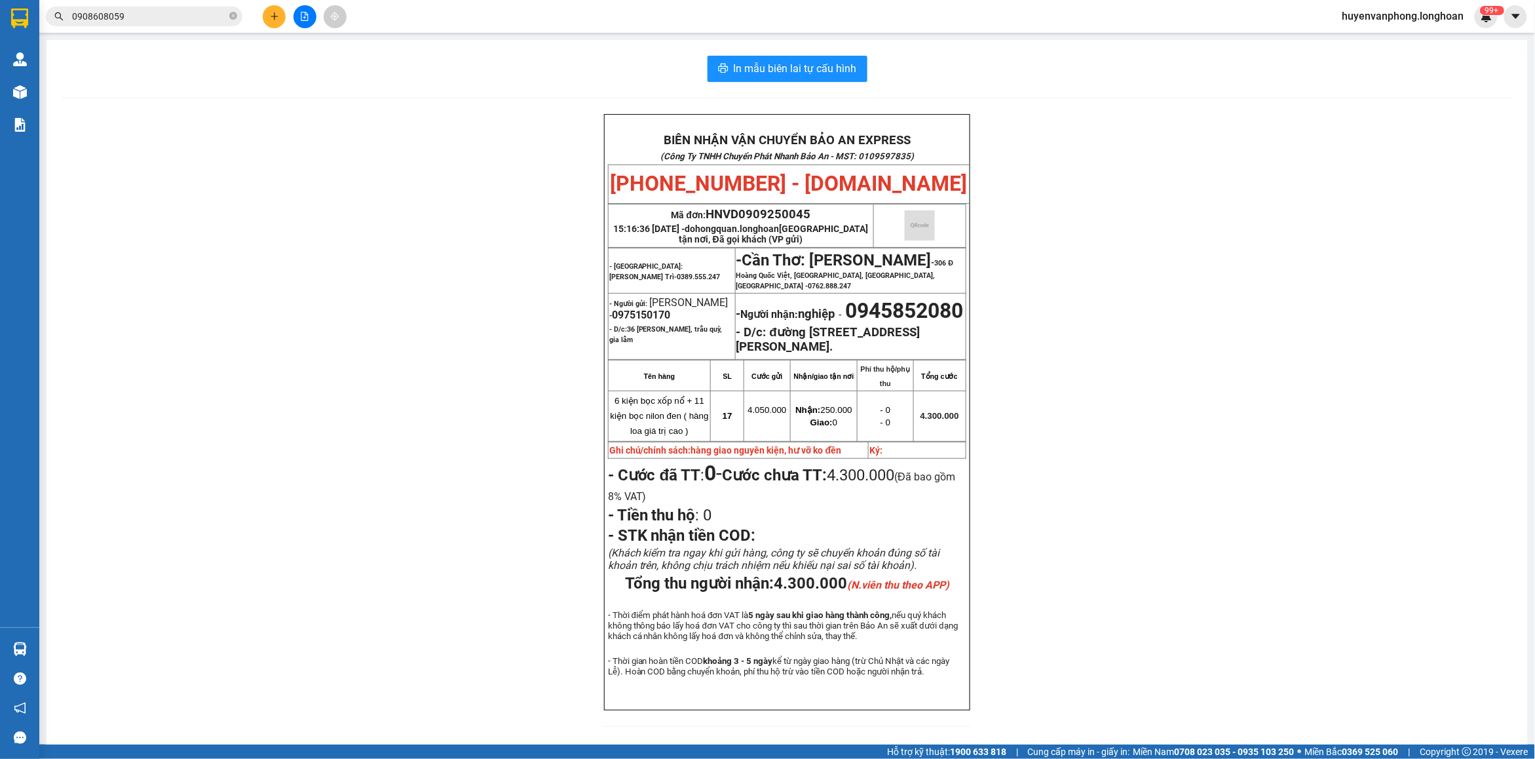
click at [159, 24] on span "0908608059" at bounding box center [144, 17] width 197 height 20
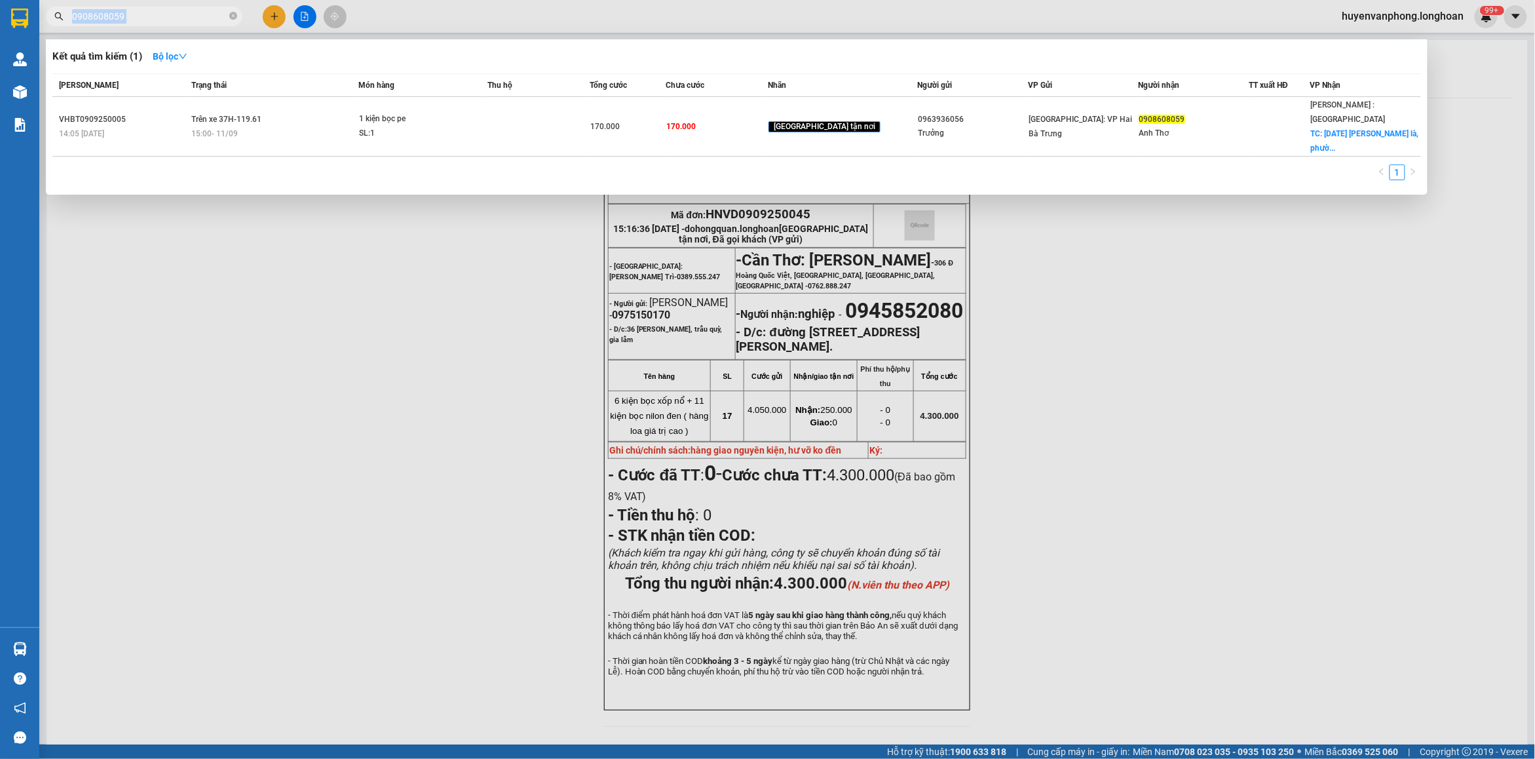
click at [159, 24] on span "0908608059" at bounding box center [144, 17] width 197 height 20
click at [151, 10] on input "0908608059" at bounding box center [149, 16] width 155 height 14
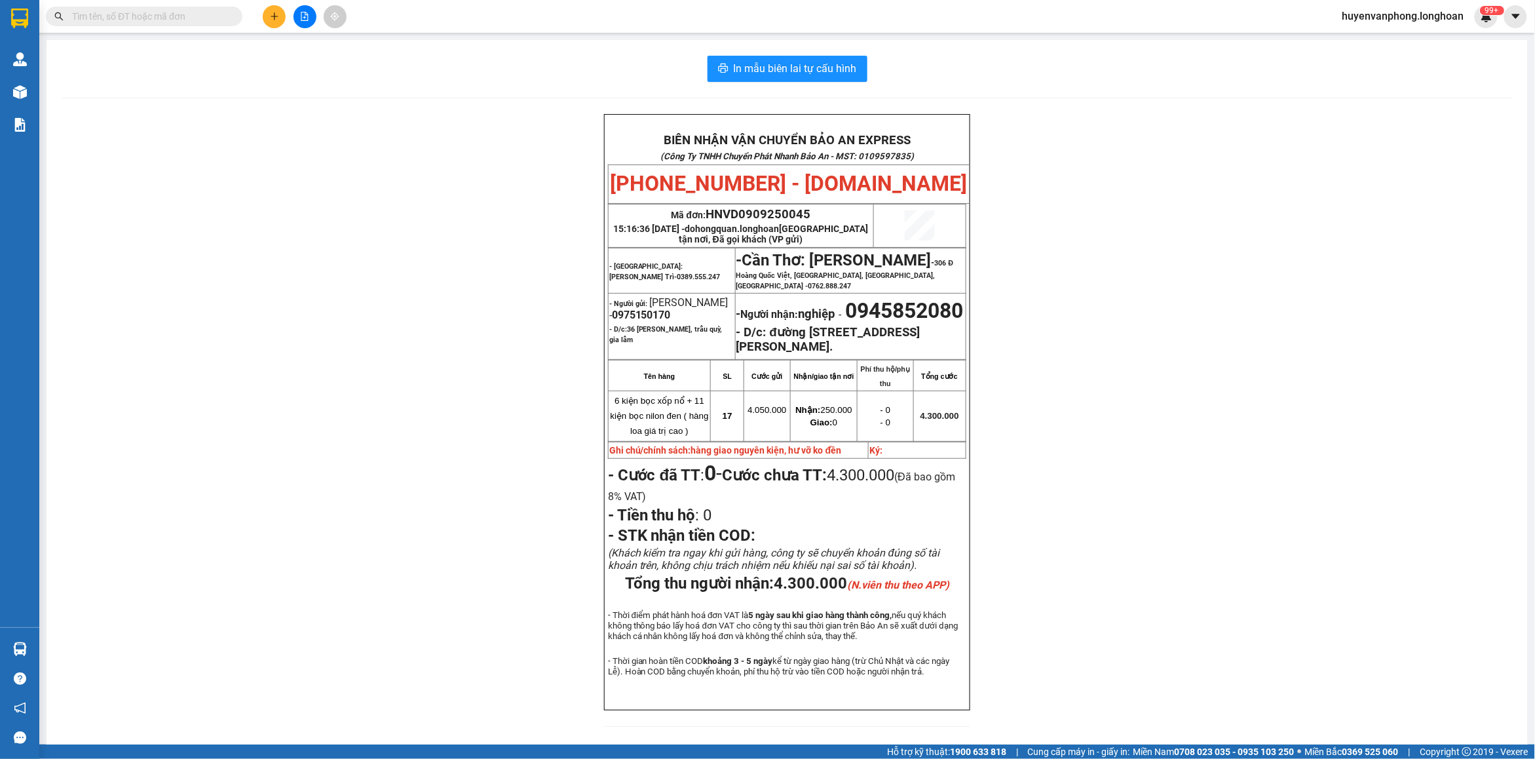
paste input "0363939812"
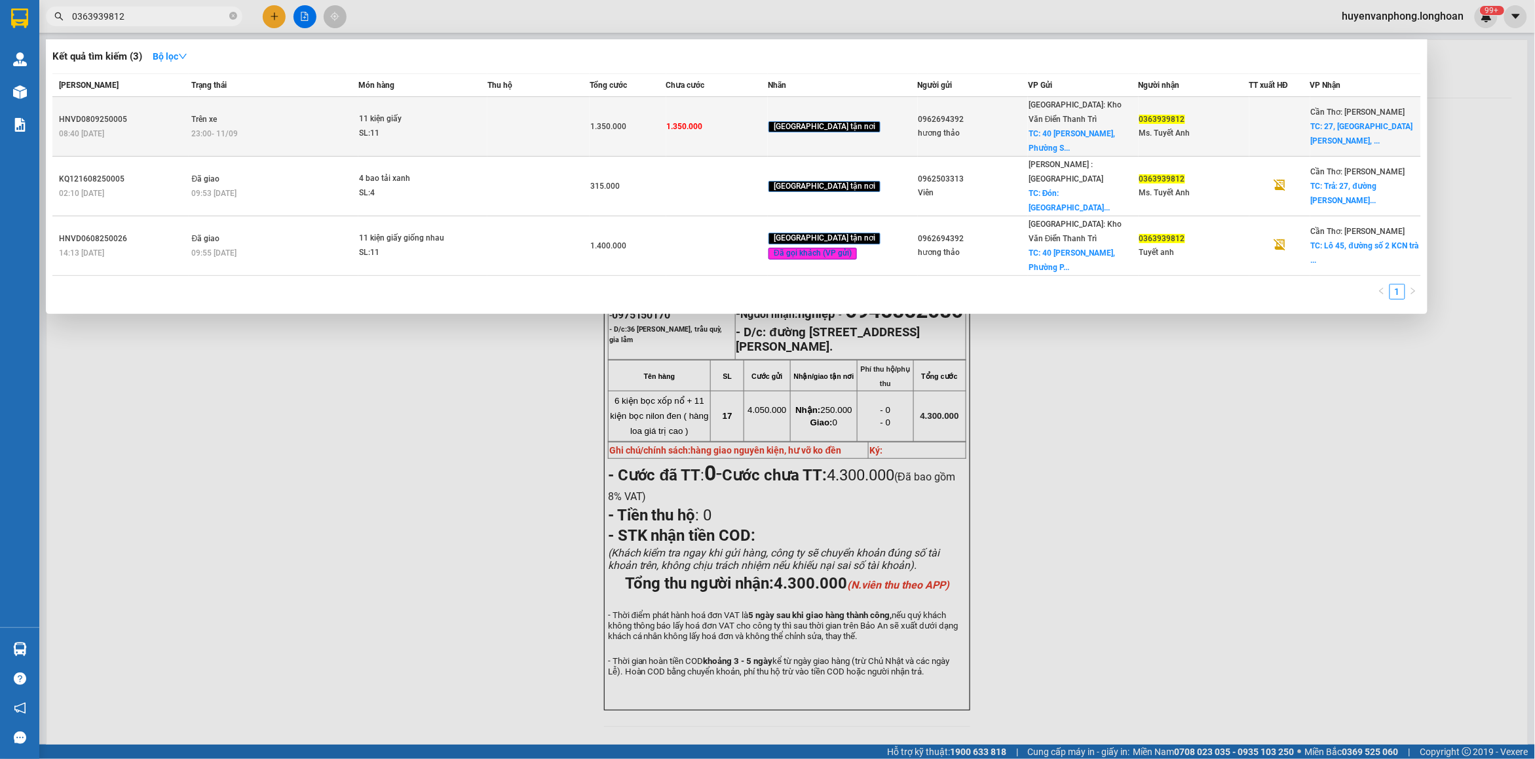
click at [368, 126] on div "SL: 11" at bounding box center [408, 133] width 98 height 14
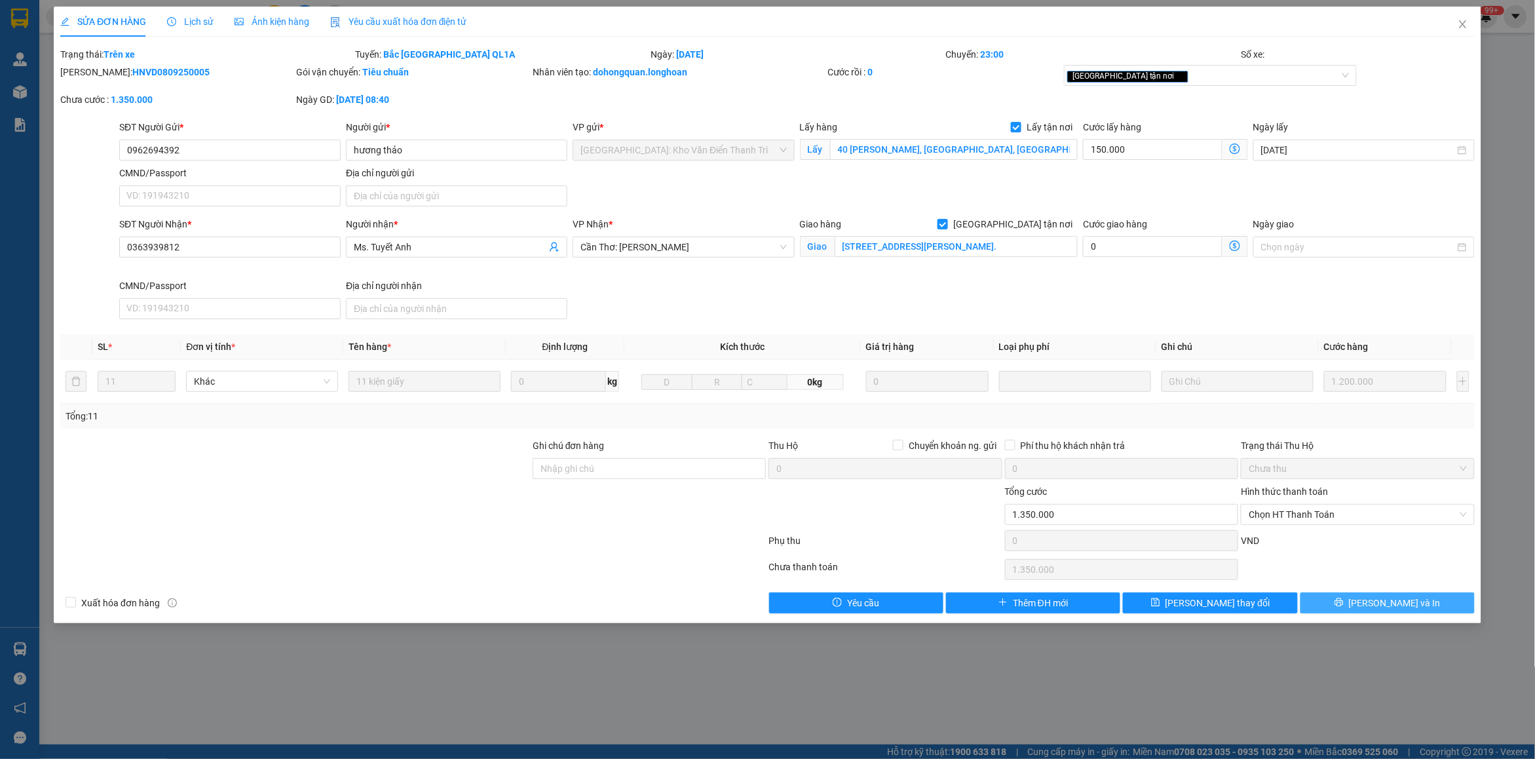
click at [1376, 608] on button "Lưu và In" at bounding box center [1387, 602] width 174 height 21
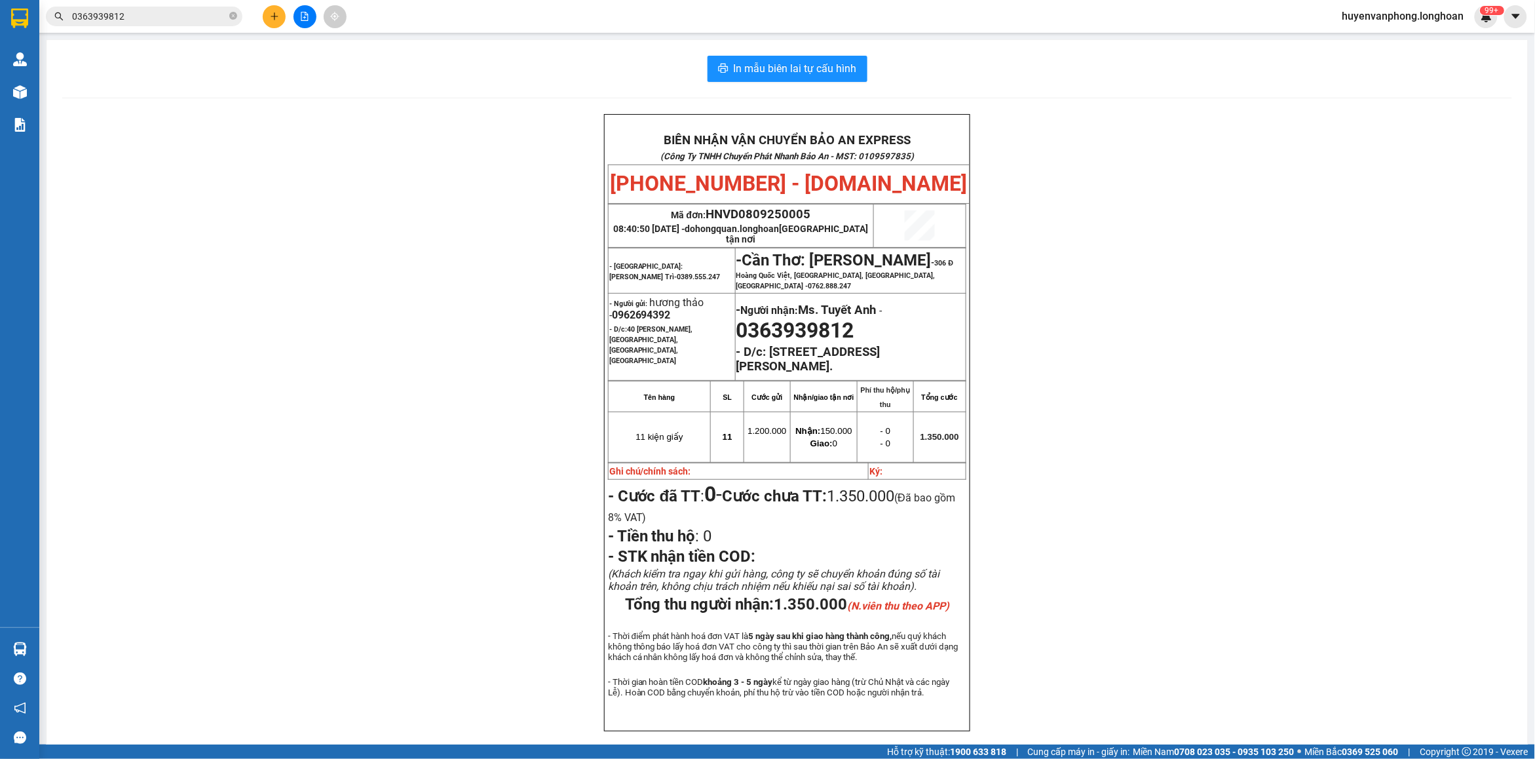
click at [169, 17] on input "0363939812" at bounding box center [149, 16] width 155 height 14
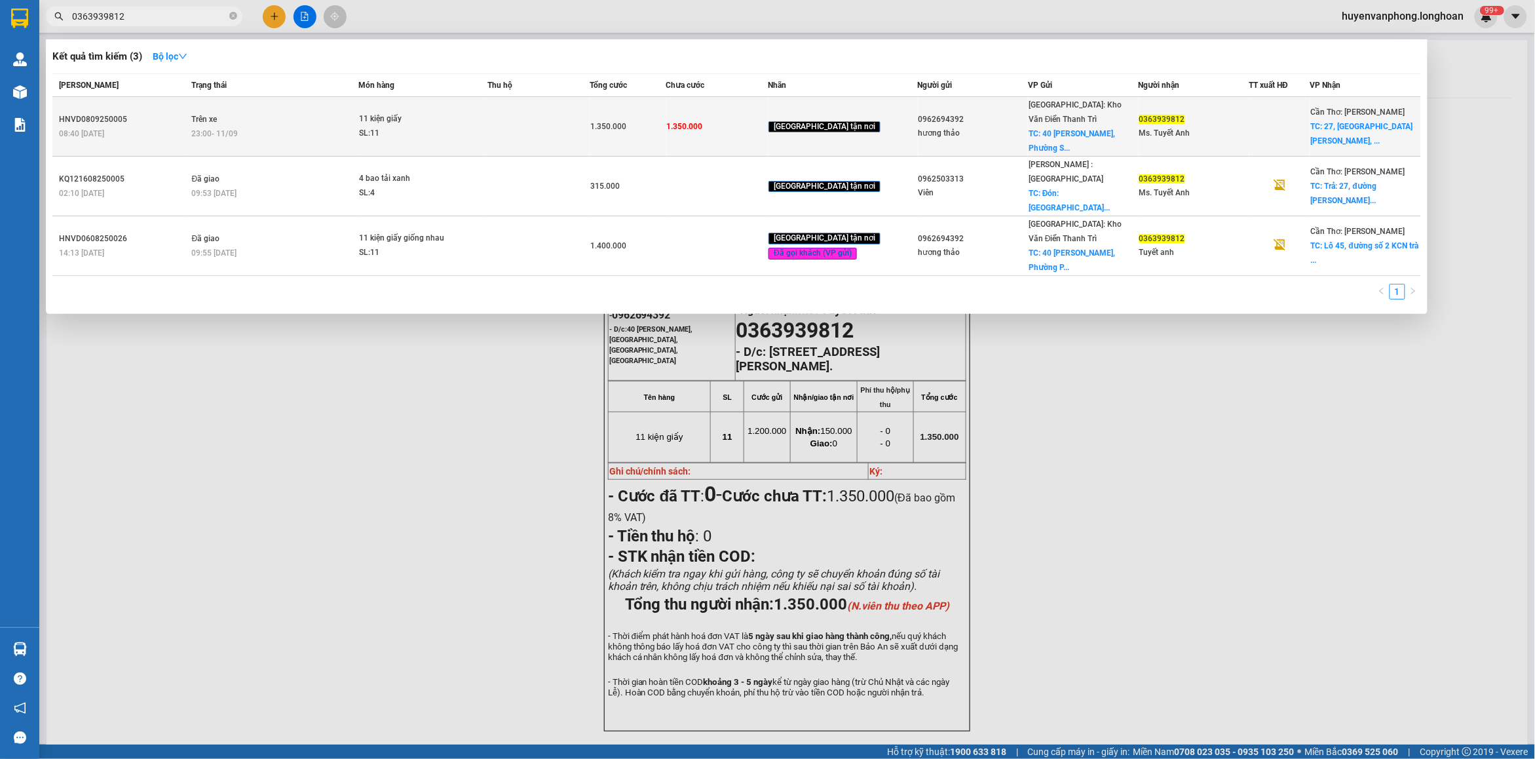
click at [390, 109] on td "11 kiện giấy SL: 11" at bounding box center [422, 127] width 129 height 60
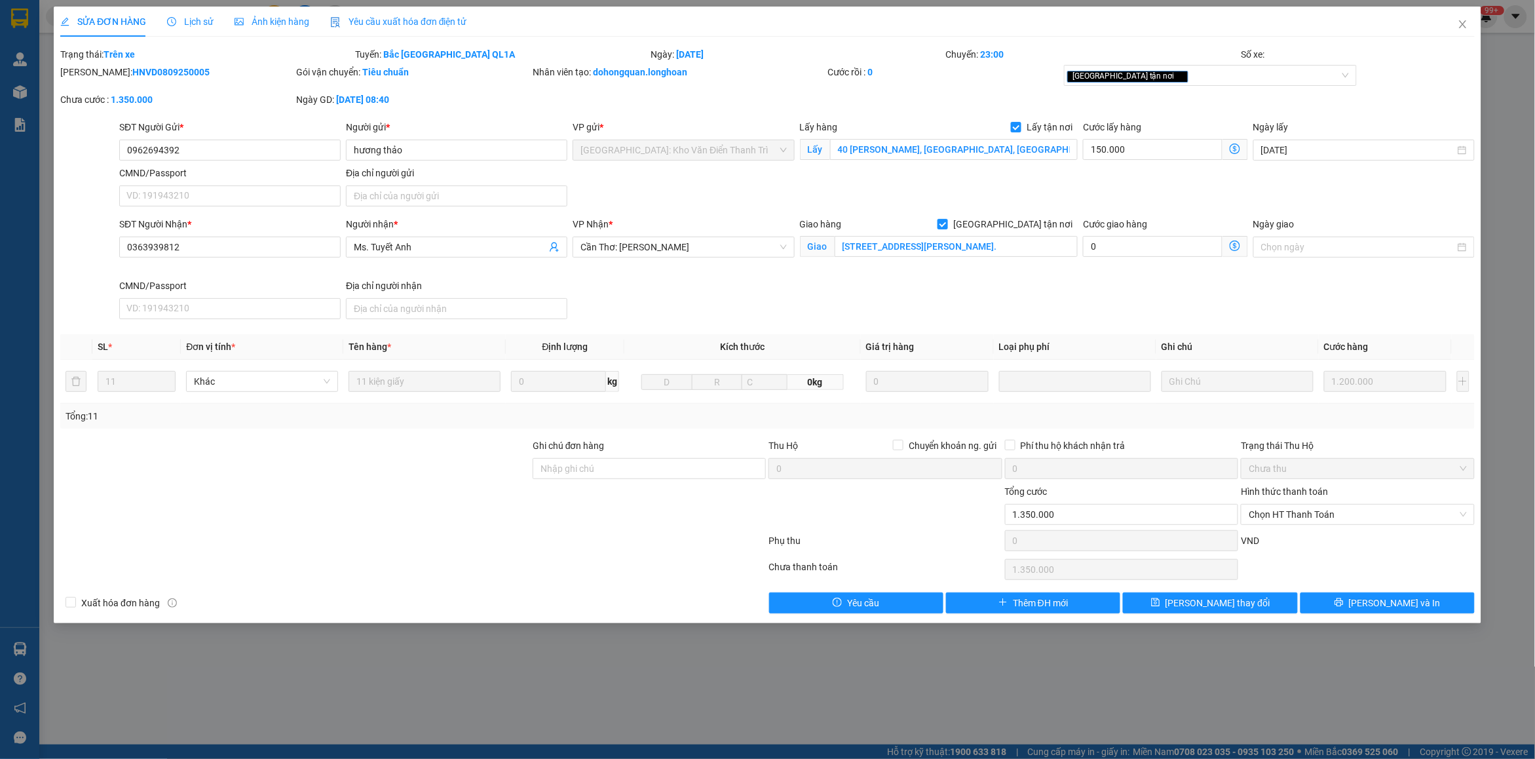
click at [195, 18] on span "Lịch sử" at bounding box center [190, 21] width 47 height 10
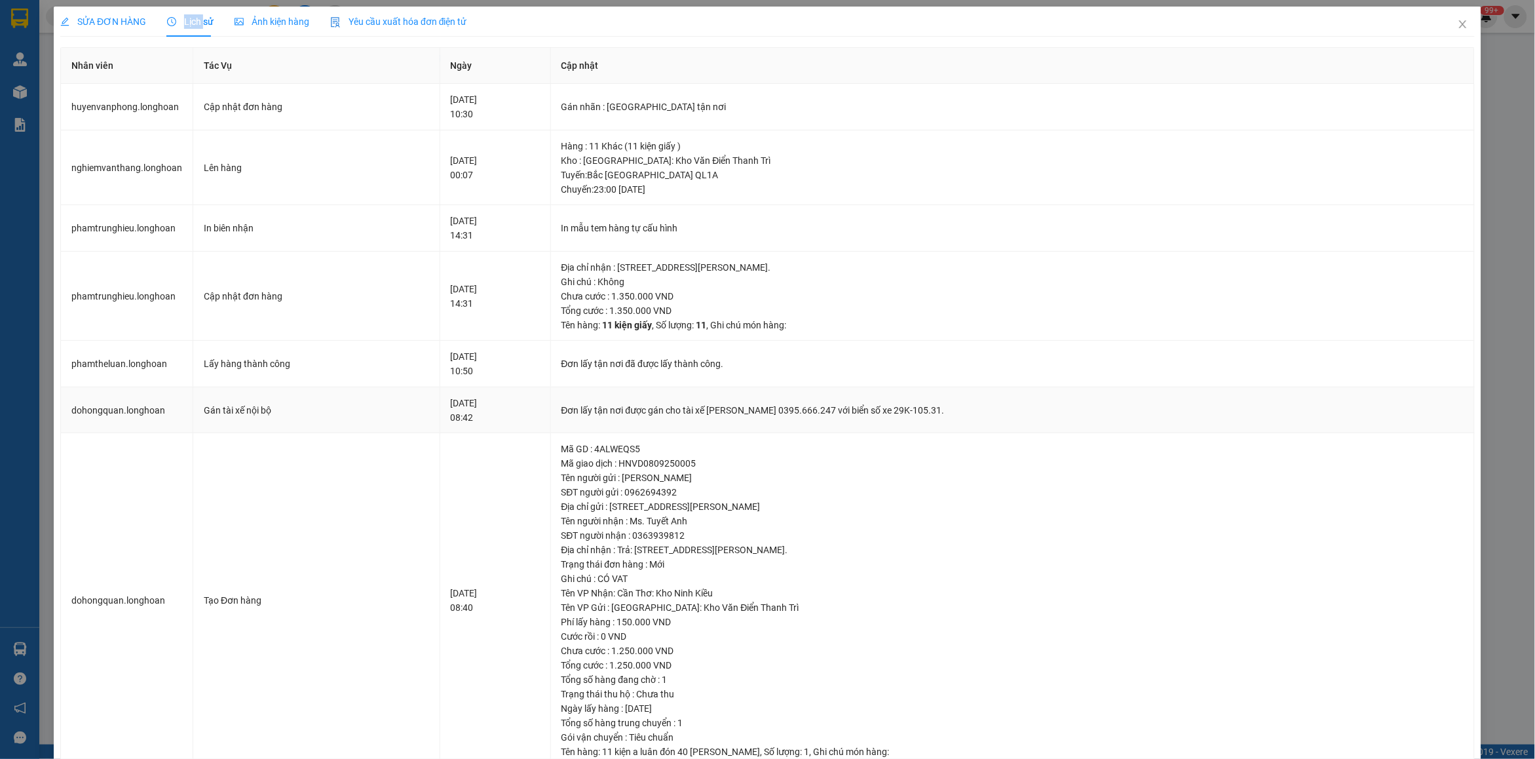
scroll to position [35, 0]
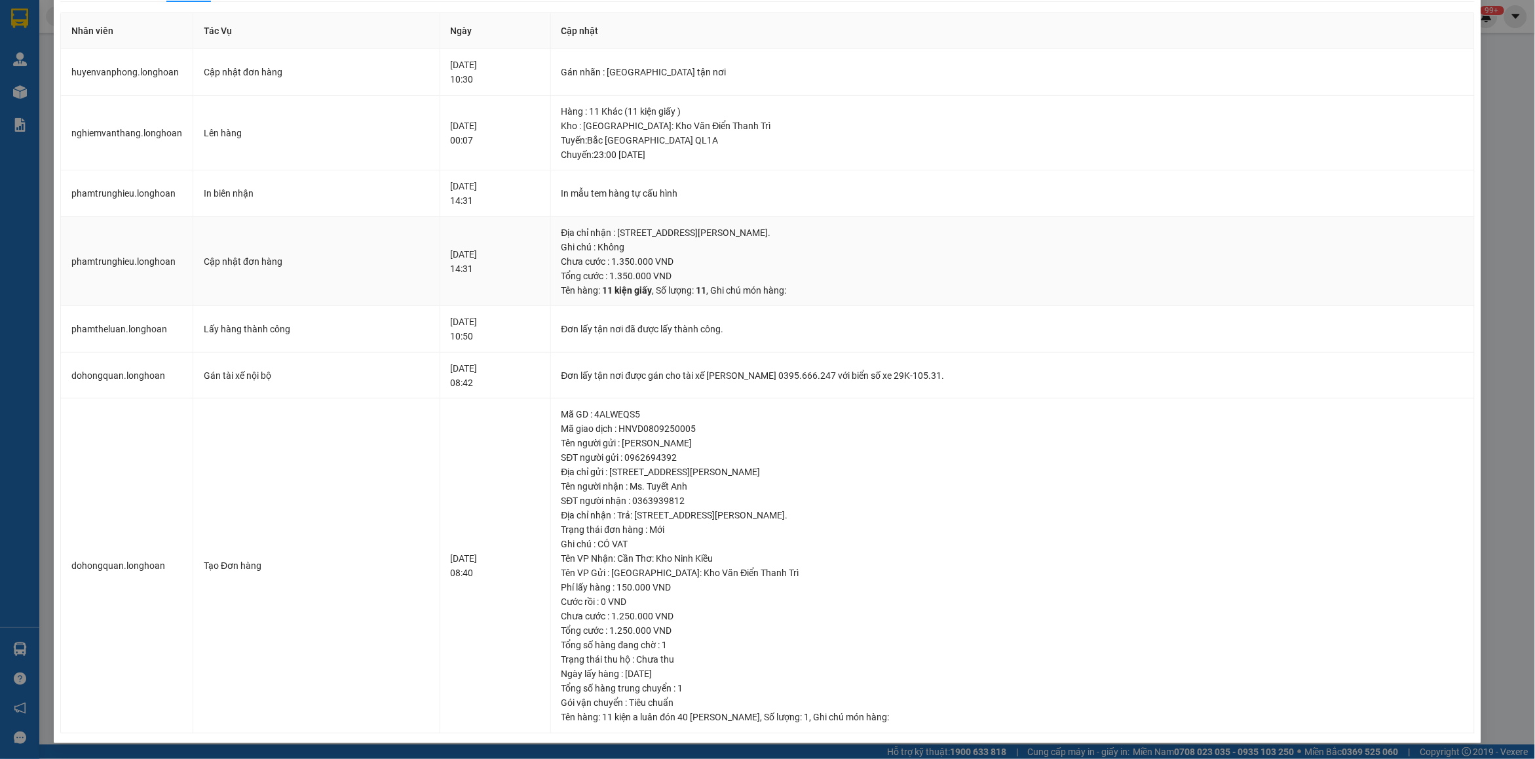
drag, startPoint x: 649, startPoint y: 234, endPoint x: 926, endPoint y: 233, distance: 276.4
click at [926, 233] on div "Địa chỉ nhận : 27, đường Lê Hồng Phong, phường Trà An, quận Bình Thủy, Cần Thơ." at bounding box center [1012, 232] width 902 height 14
click at [907, 168] on td "Hàng : 11 Khác (11 kiện giấy ) Kho : Hà Nội: Kho Văn Điển Thanh Trì Tuyến : Bắc…" at bounding box center [1013, 133] width 924 height 75
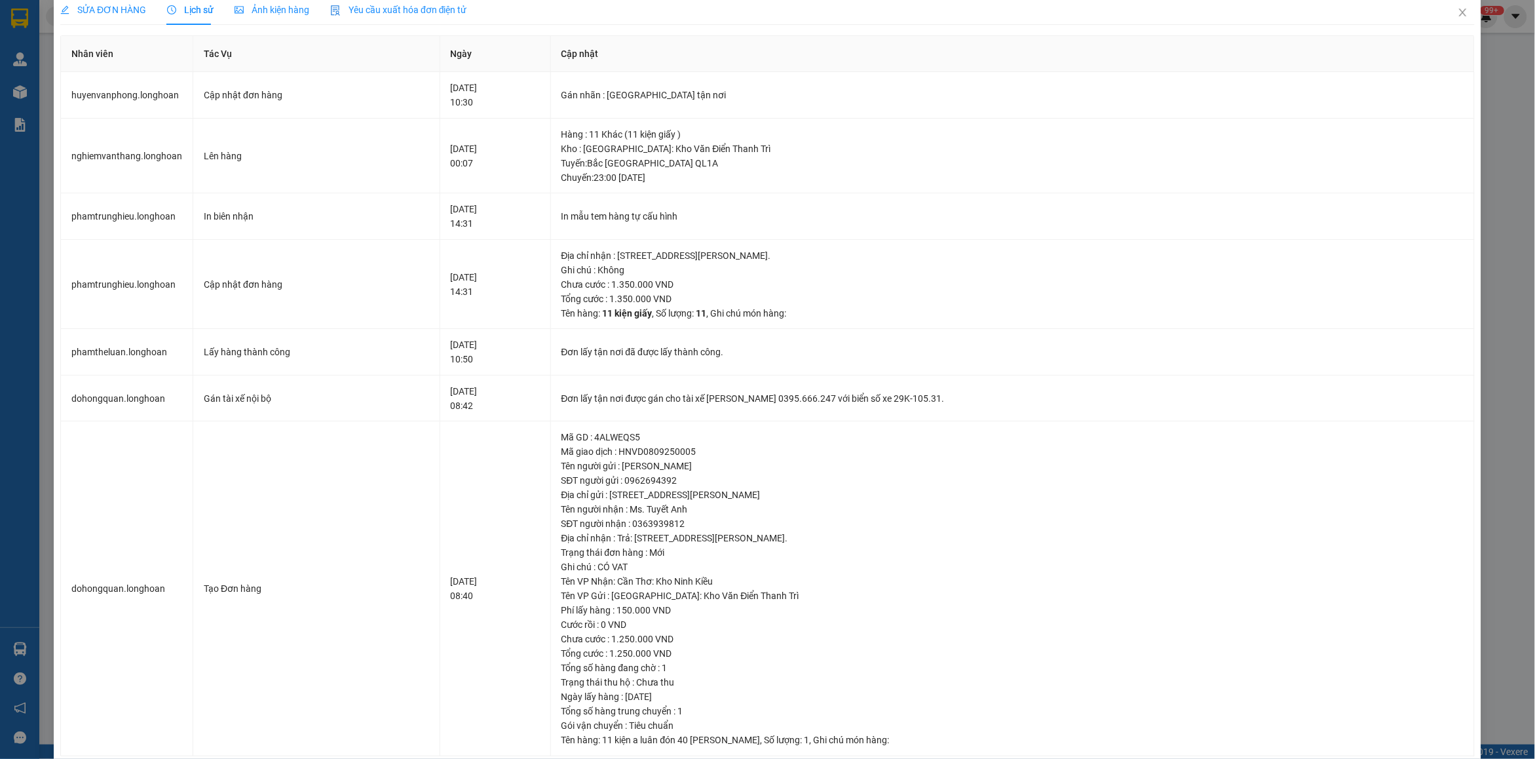
scroll to position [0, 0]
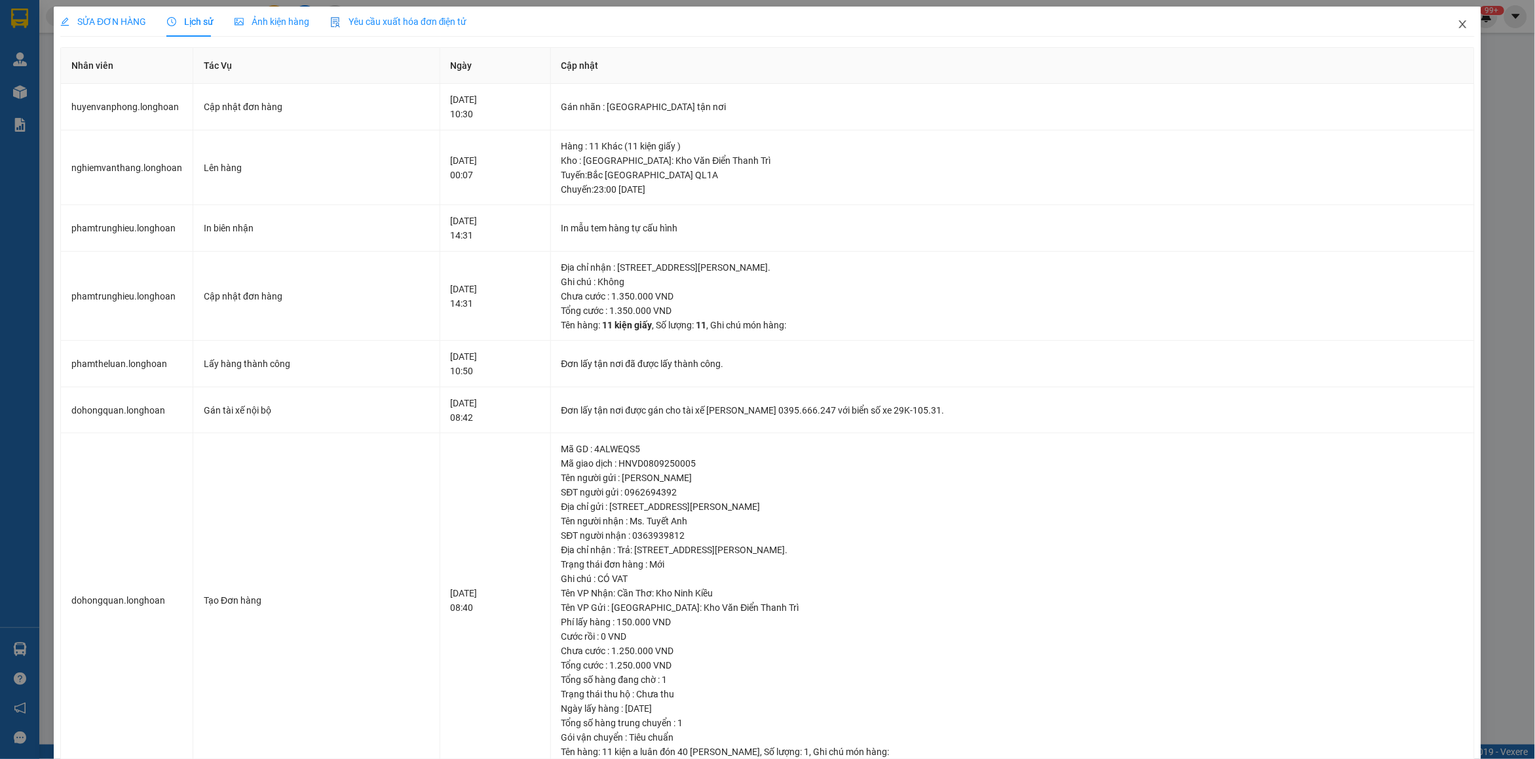
click at [1459, 24] on icon "close" at bounding box center [1462, 24] width 7 height 8
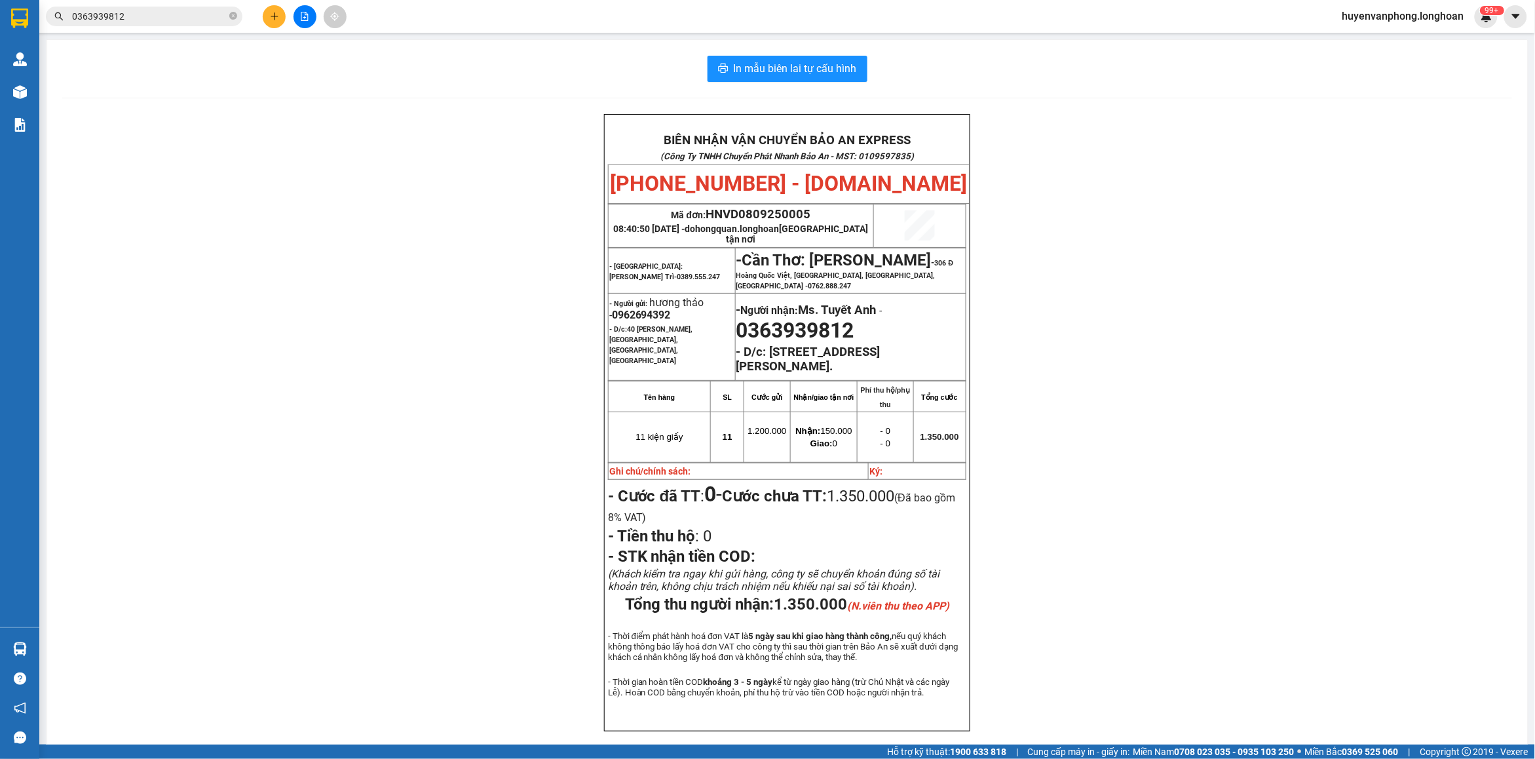
click at [180, 22] on input "0363939812" at bounding box center [149, 16] width 155 height 14
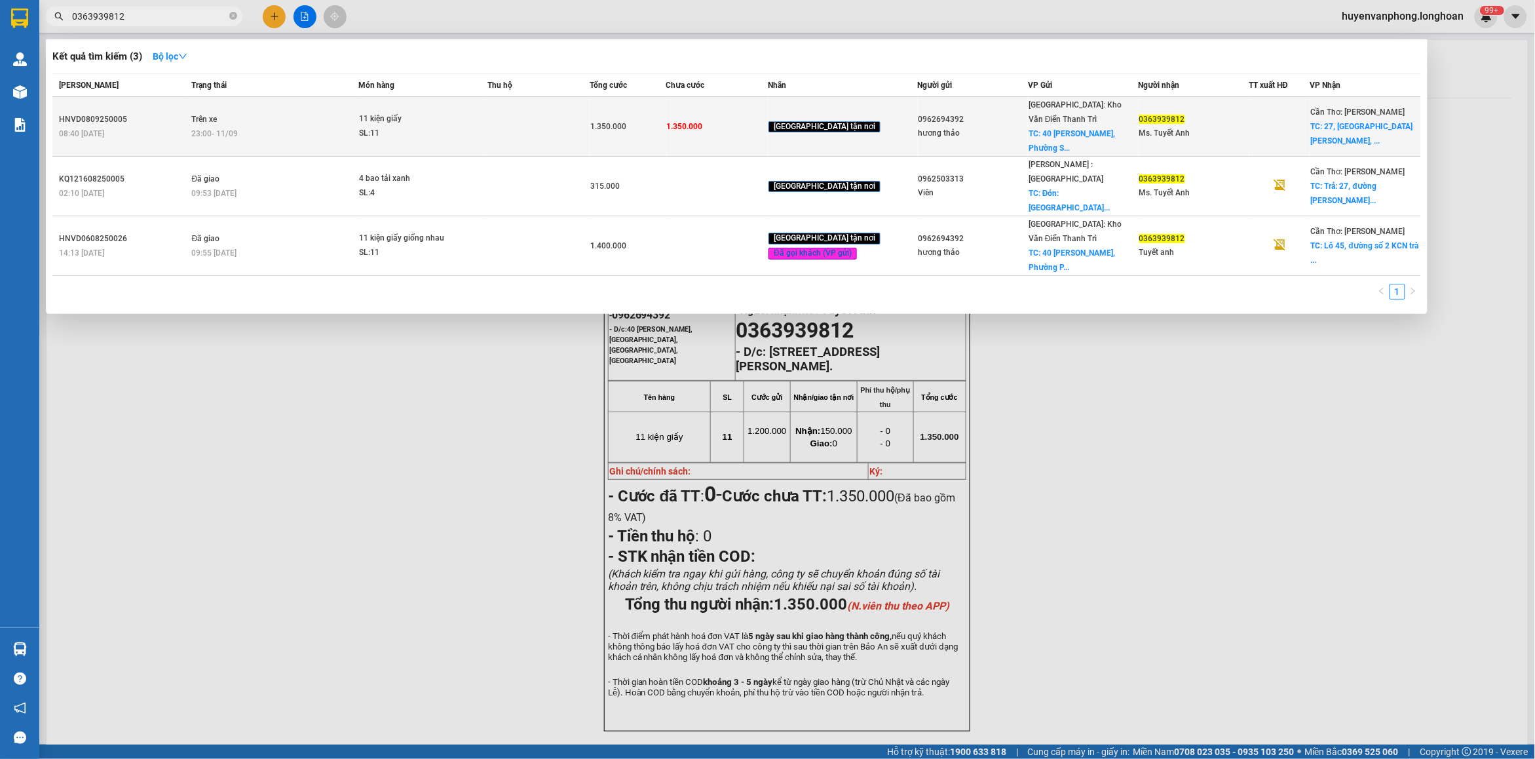
click at [753, 126] on td "1.350.000" at bounding box center [717, 127] width 102 height 60
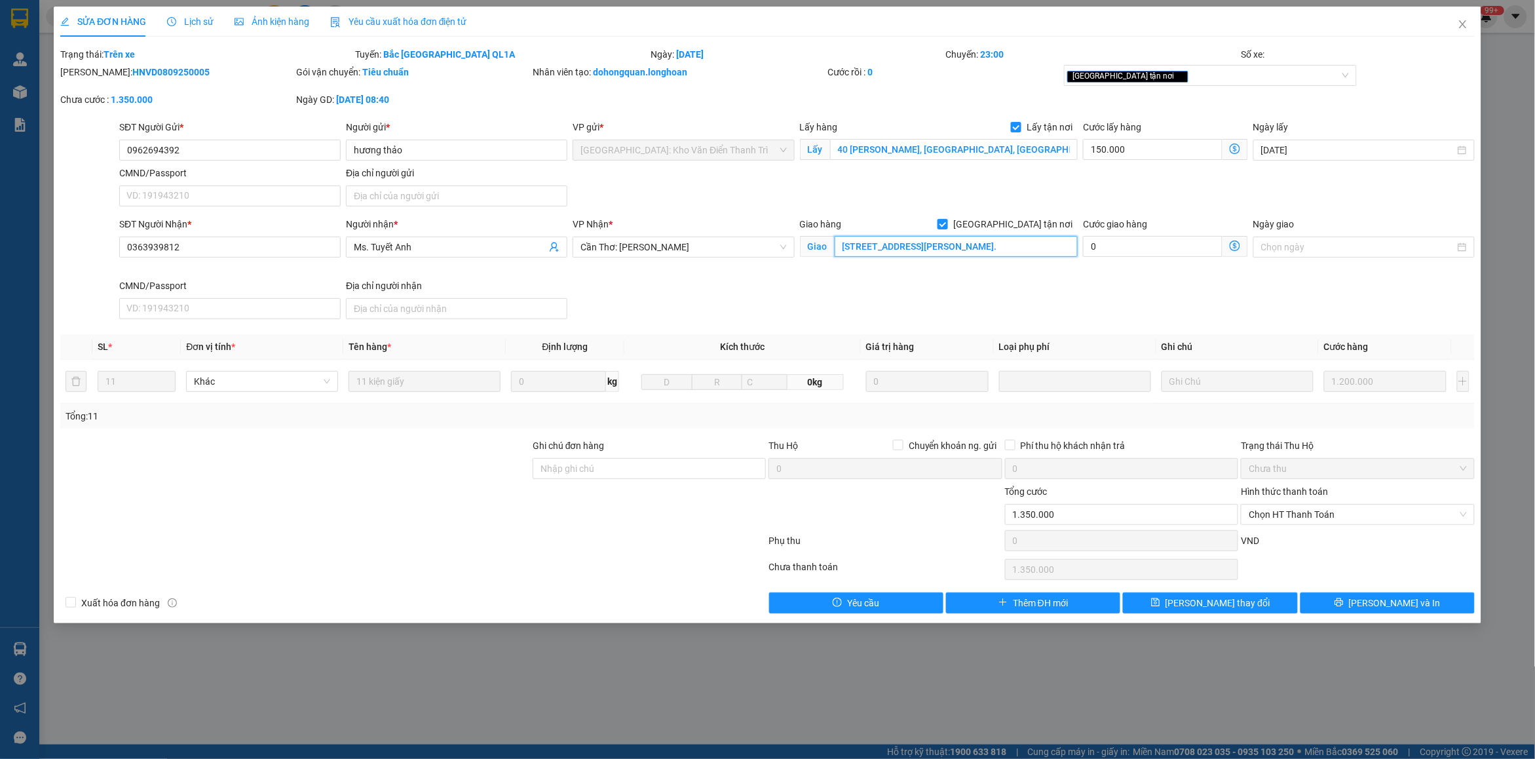
click at [928, 250] on input "27, đường Lê Hồng Phong, phường Trà An, quận Bình Thủy, Cần Thơ." at bounding box center [957, 246] width 244 height 21
paste input "Lô 45 Đường Số 2, Trà Nóc, Bình Thủy, Cần Thơ"
click at [620, 470] on input "Ghi chú đơn hàng" at bounding box center [649, 468] width 233 height 21
click at [1380, 601] on span "Lưu và In" at bounding box center [1395, 602] width 92 height 14
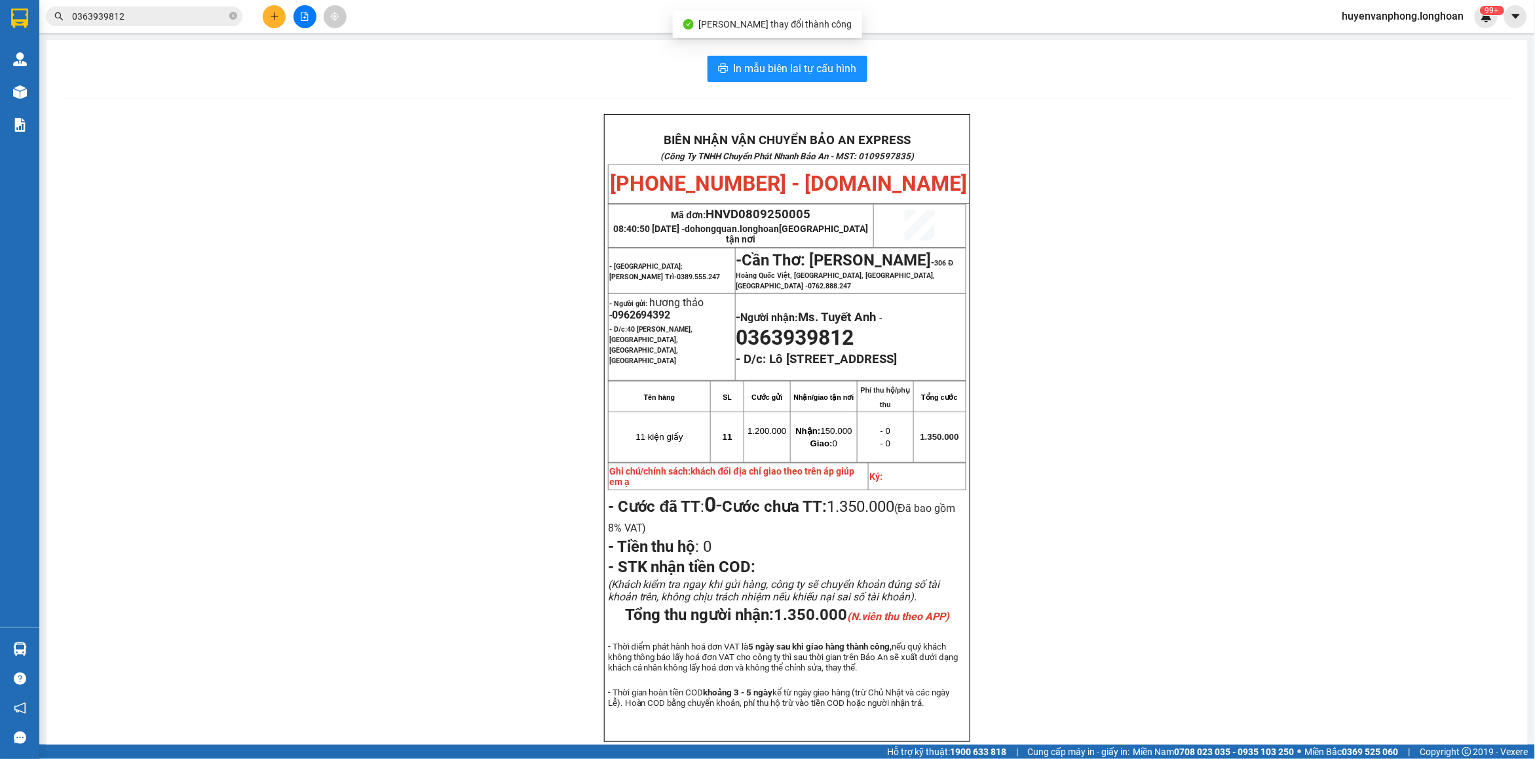
click at [1102, 481] on div "BIÊN NHẬN VẬN CHUYỂN BẢO AN EXPRESS (Công Ty TNHH Chuyển Phát Nhanh Bảo An - MS…" at bounding box center [787, 444] width 1450 height 660
click at [229, 12] on icon "close-circle" at bounding box center [233, 16] width 8 height 8
click at [181, 12] on input "text" at bounding box center [149, 16] width 155 height 14
paste input "0357223513"
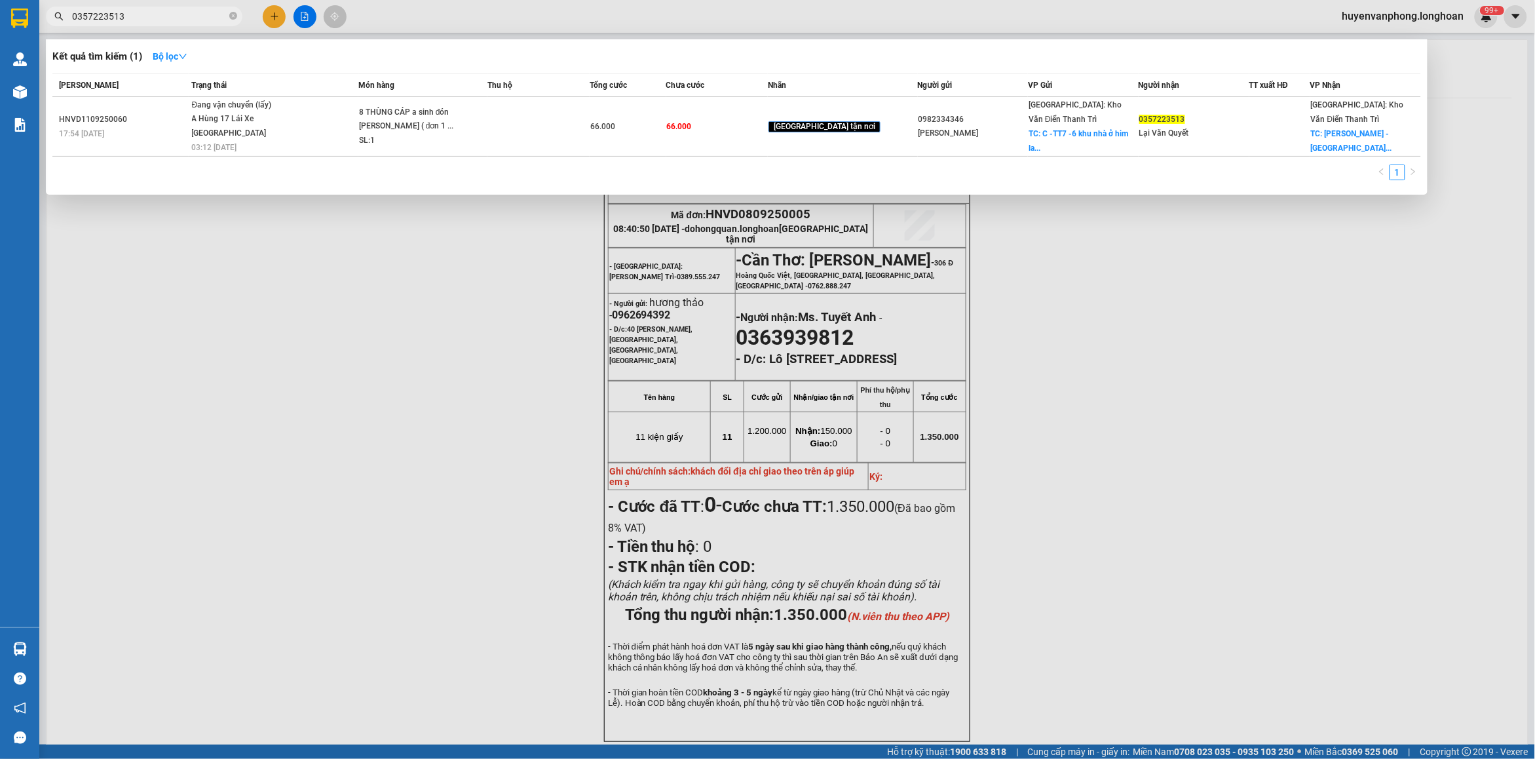
click at [201, 88] on span "Trạng thái" at bounding box center [209, 85] width 35 height 9
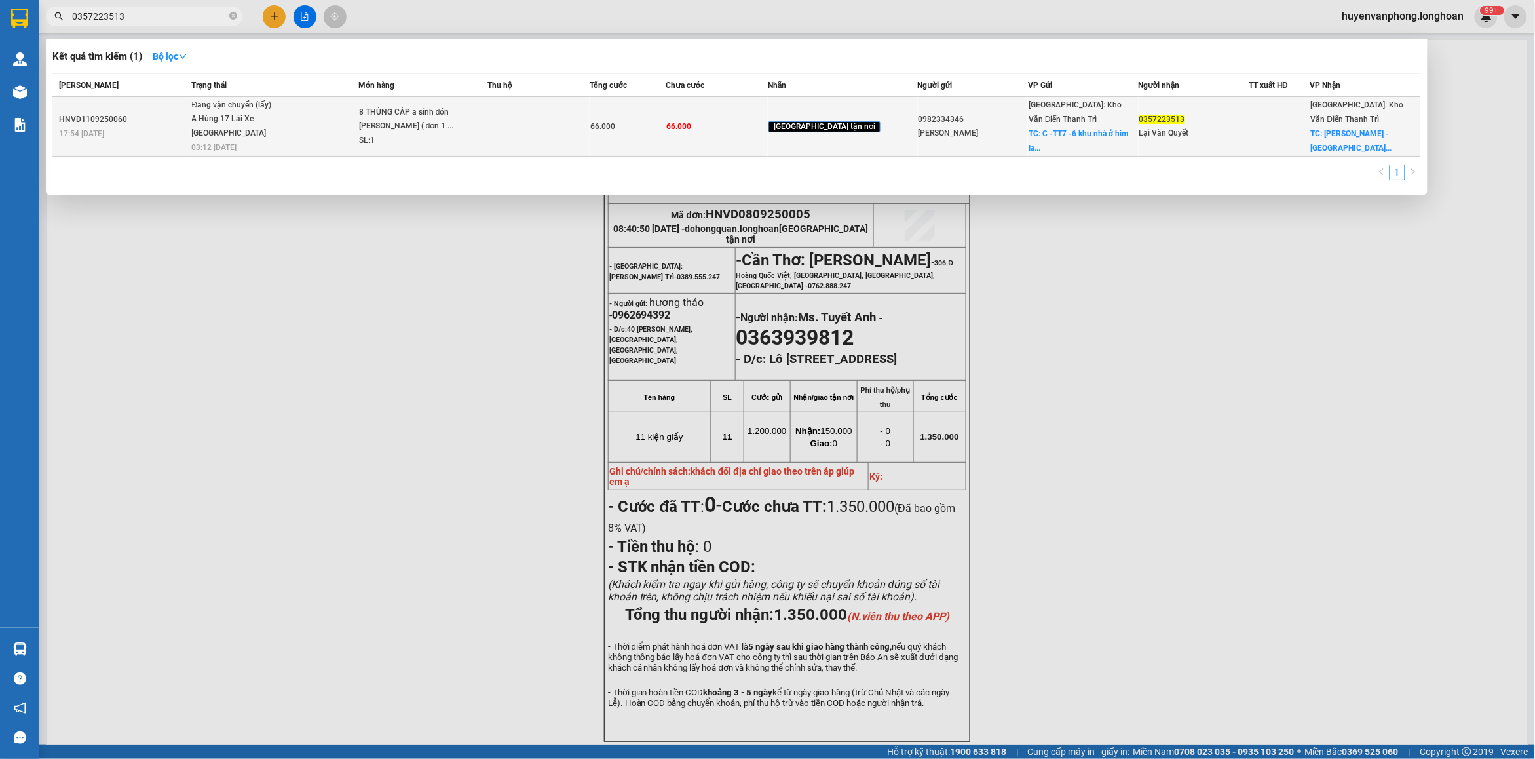
click at [234, 143] on span "03:12 - 12/09" at bounding box center [214, 147] width 45 height 9
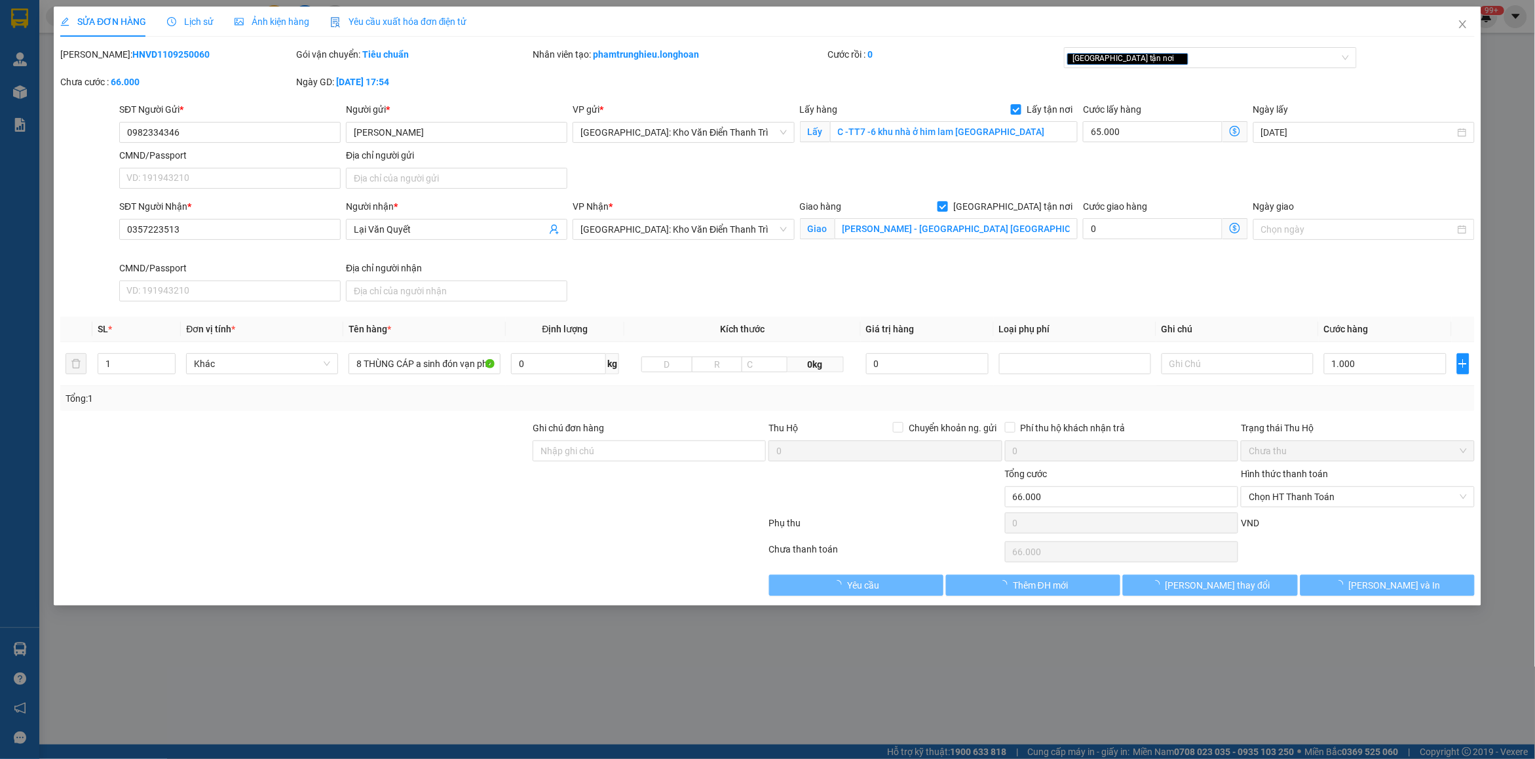
click at [185, 24] on span "Lịch sử" at bounding box center [190, 21] width 47 height 10
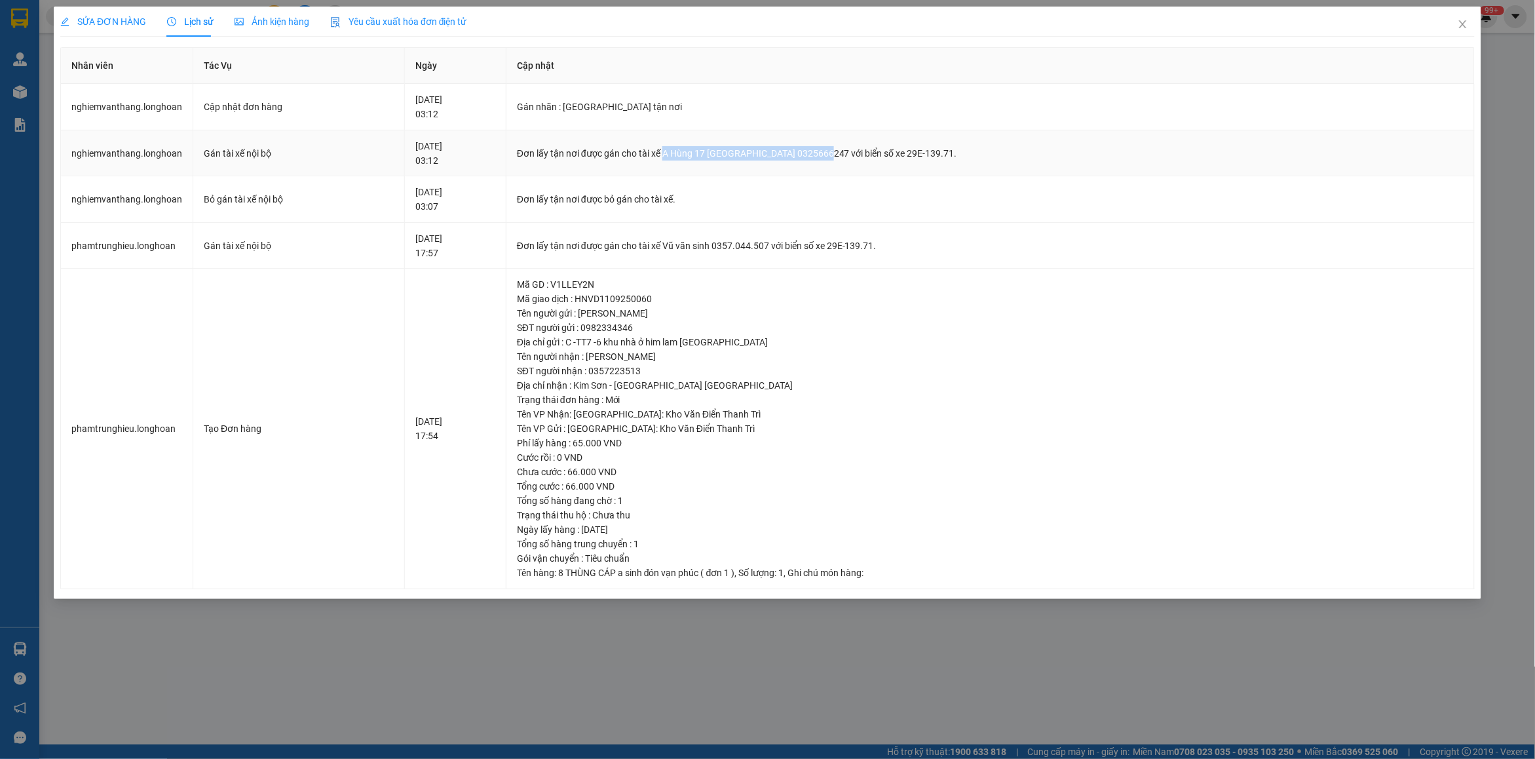
drag, startPoint x: 715, startPoint y: 153, endPoint x: 869, endPoint y: 153, distance: 154.6
click at [870, 153] on div "Đơn lấy tận nơi được gán cho tài xế A Hùng 17 Lái Xe Hà Nội 0325666247 với biển…" at bounding box center [990, 153] width 947 height 14
copy div "A Hùng 17 Lái Xe Hà Nội 0325666247"
click at [1461, 24] on icon "close" at bounding box center [1463, 24] width 10 height 10
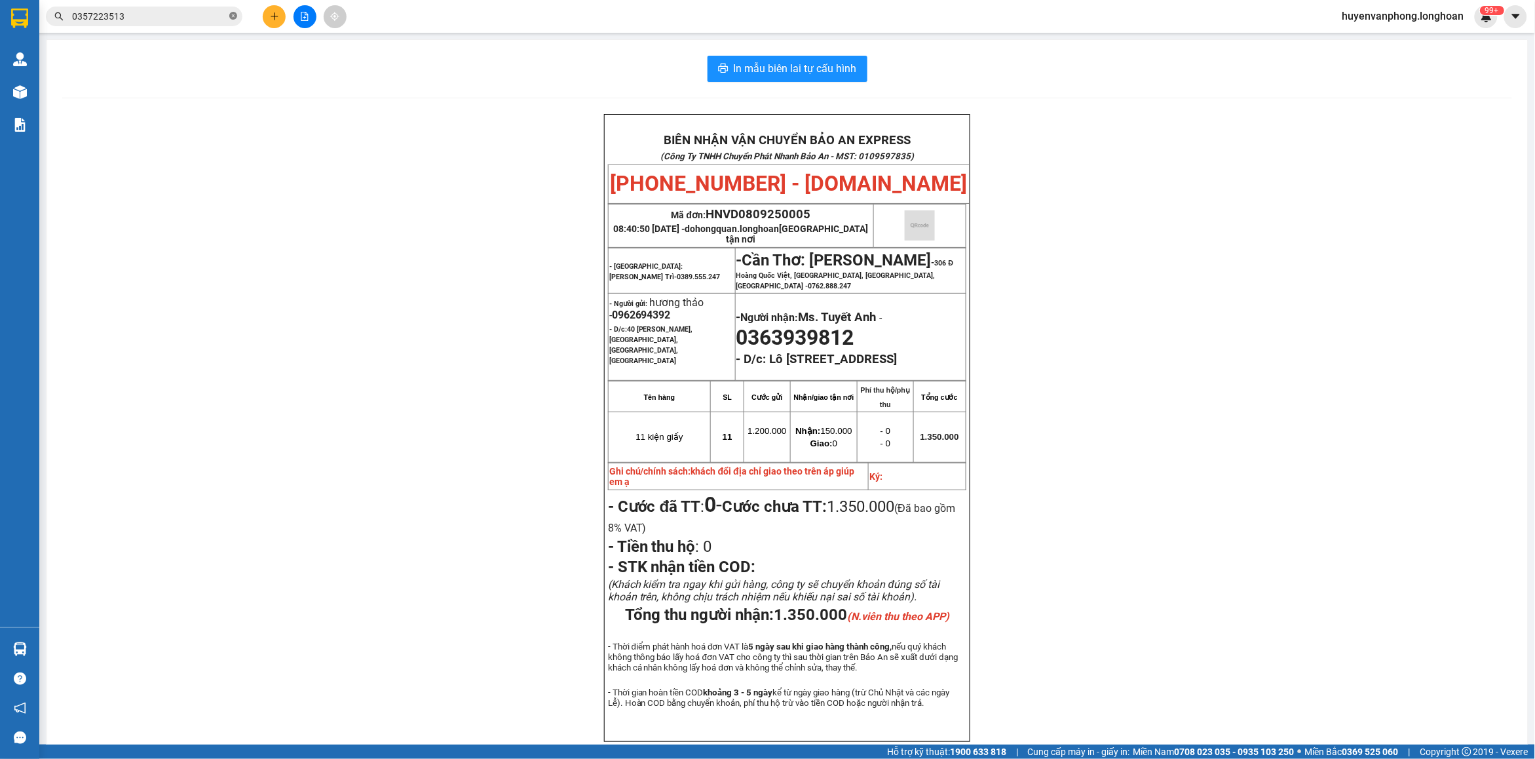
drag, startPoint x: 234, startPoint y: 15, endPoint x: 134, endPoint y: 20, distance: 99.7
click at [228, 15] on span "0357223513" at bounding box center [144, 17] width 197 height 20
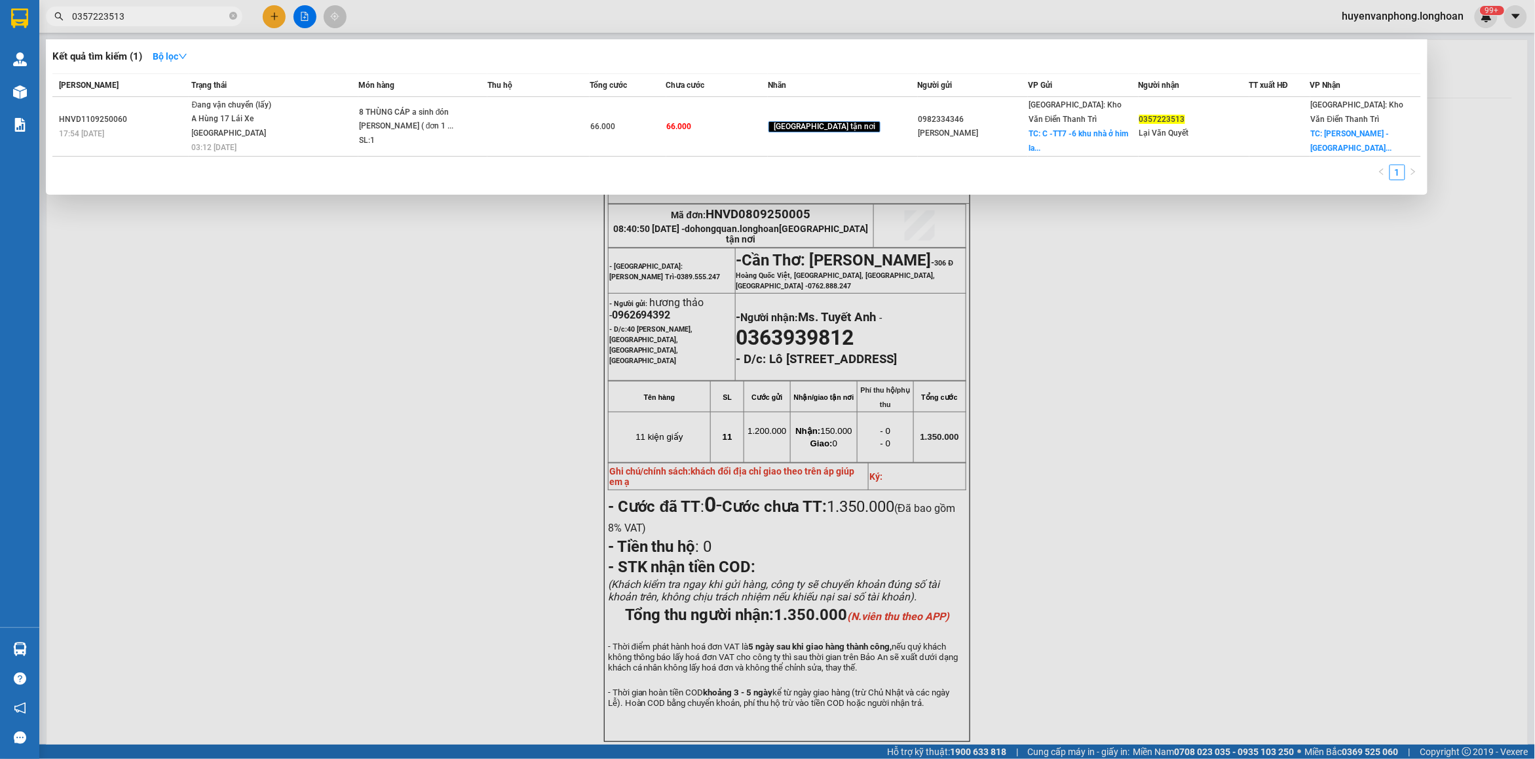
click at [134, 20] on input "0357223513" at bounding box center [149, 16] width 155 height 14
click at [108, 17] on input "36" at bounding box center [149, 16] width 155 height 14
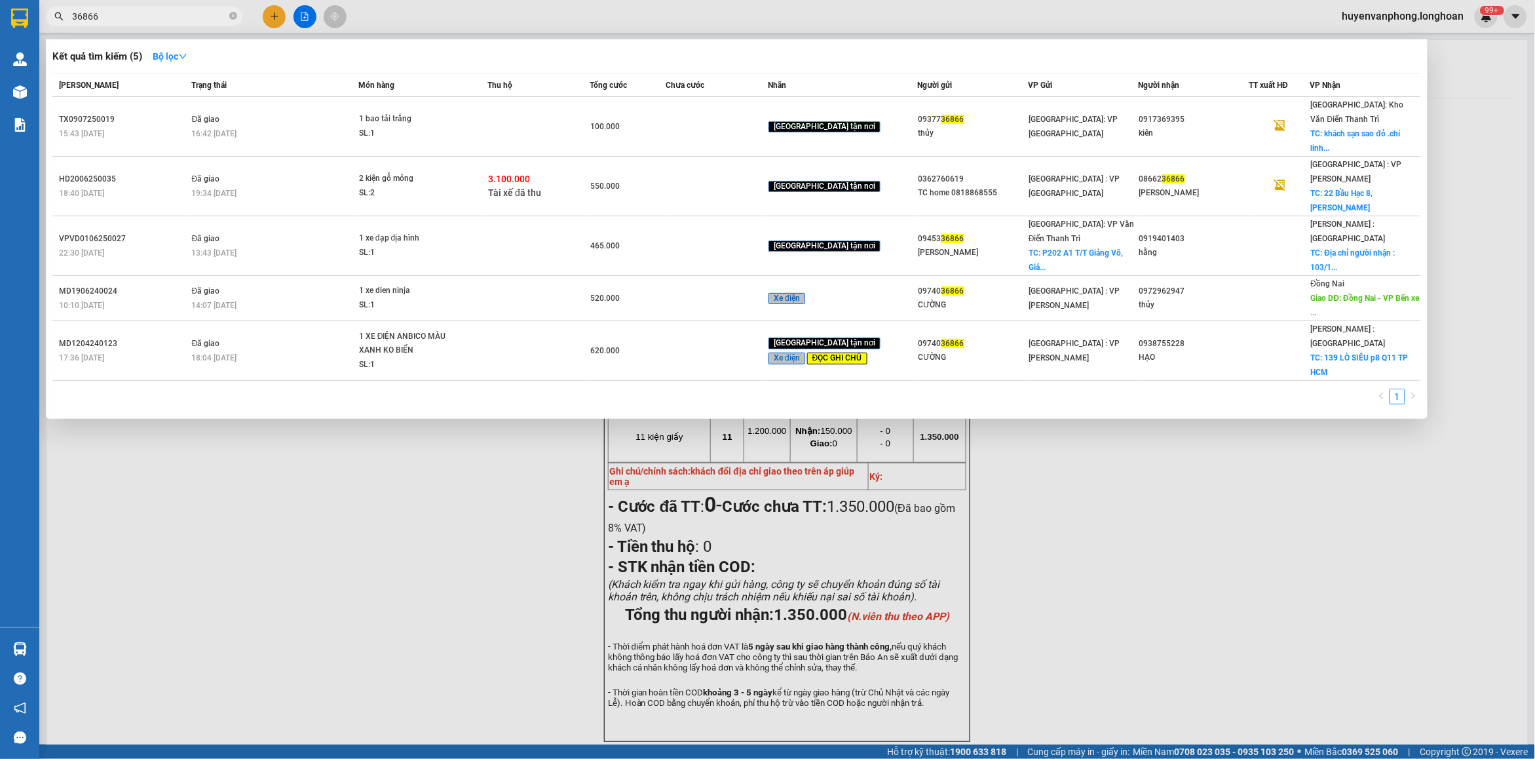
click at [86, 14] on input "36866" at bounding box center [149, 16] width 155 height 14
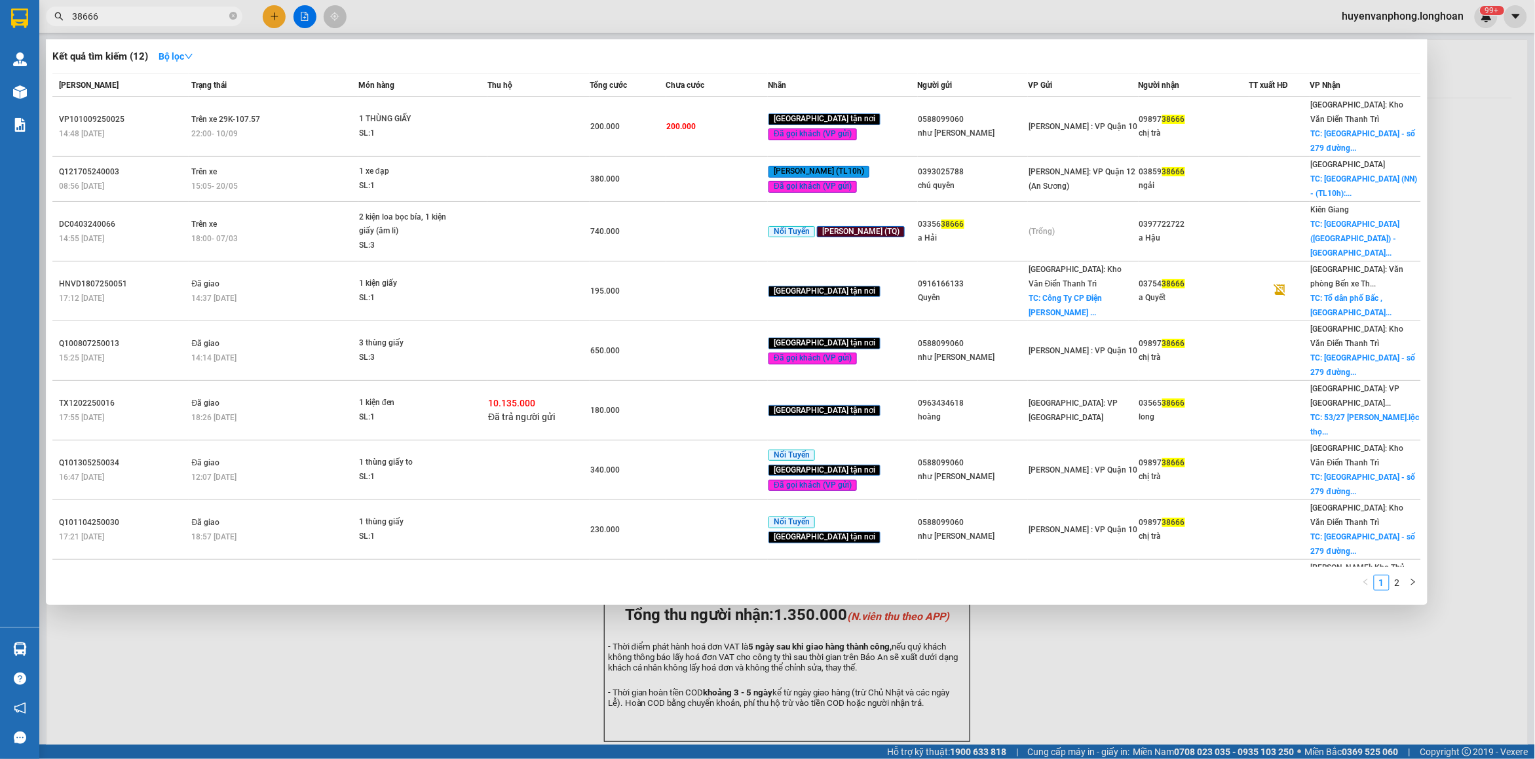
click at [119, 7] on span "38666" at bounding box center [144, 17] width 197 height 20
drag, startPoint x: 109, startPoint y: 15, endPoint x: 48, endPoint y: 7, distance: 62.1
click at [109, 16] on input "38666" at bounding box center [149, 16] width 155 height 14
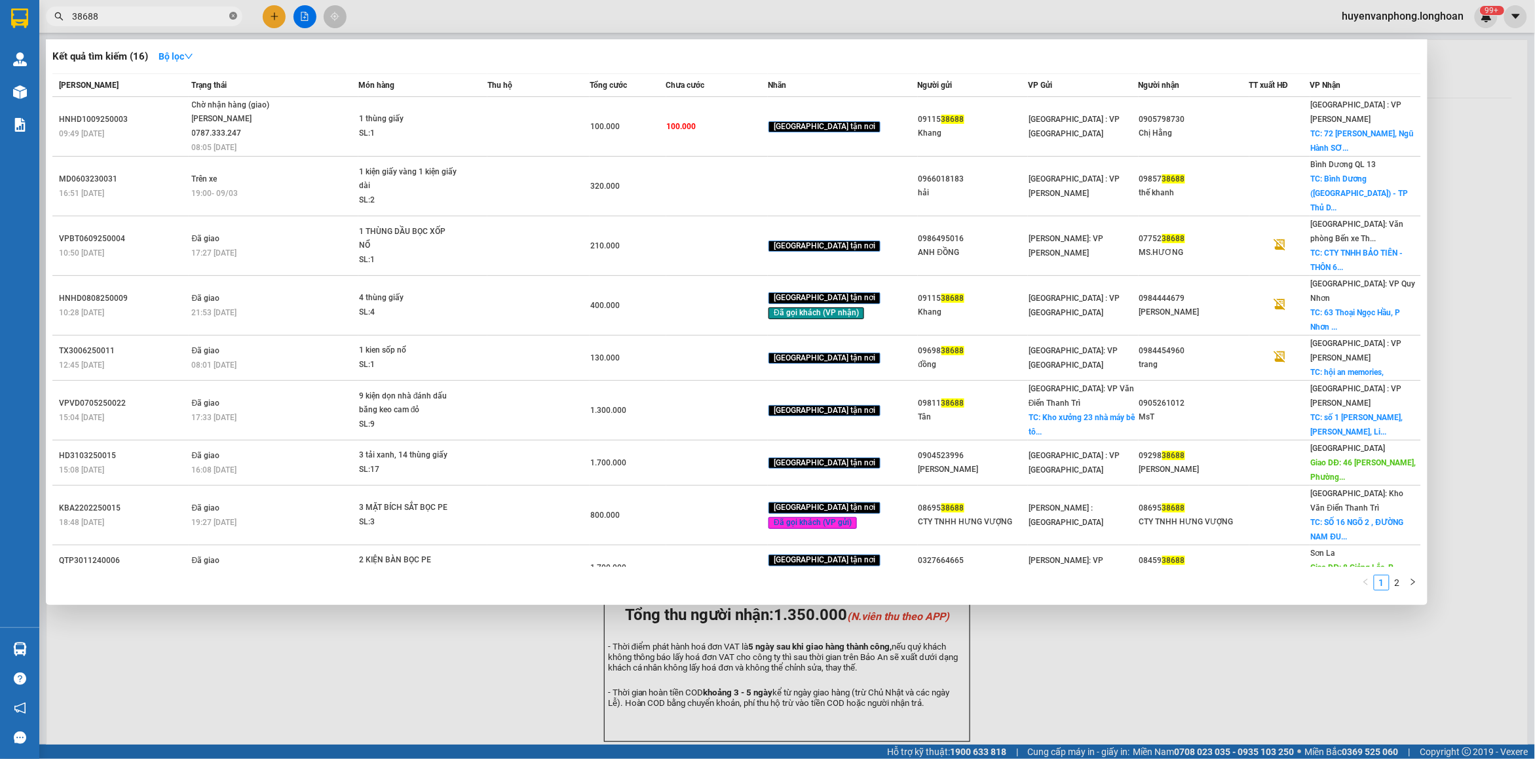
drag, startPoint x: 231, startPoint y: 15, endPoint x: 142, endPoint y: 24, distance: 88.9
click at [227, 16] on span "38688" at bounding box center [144, 17] width 197 height 20
click at [141, 16] on input "38688" at bounding box center [149, 16] width 155 height 14
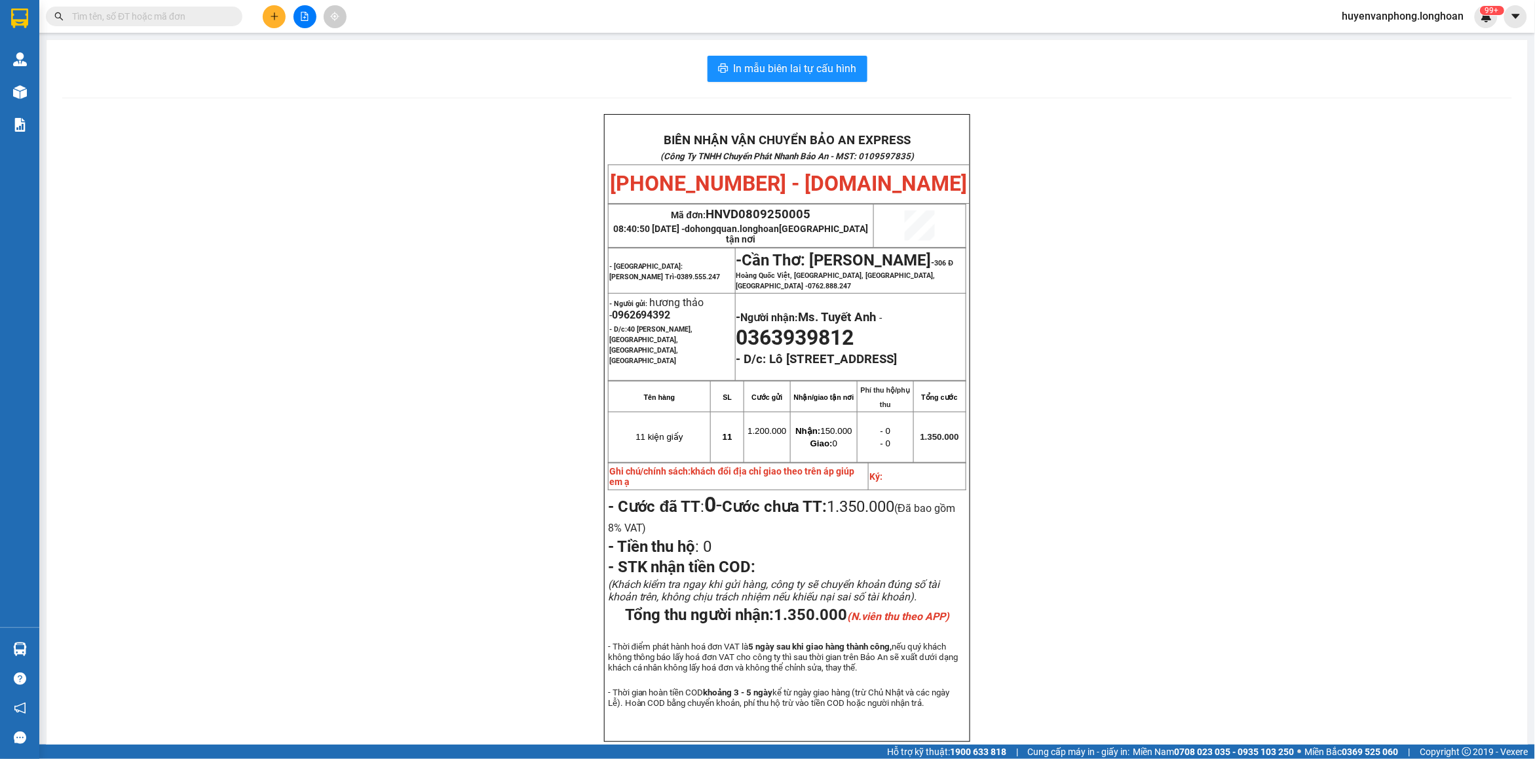
paste input "VPHM0609250020"
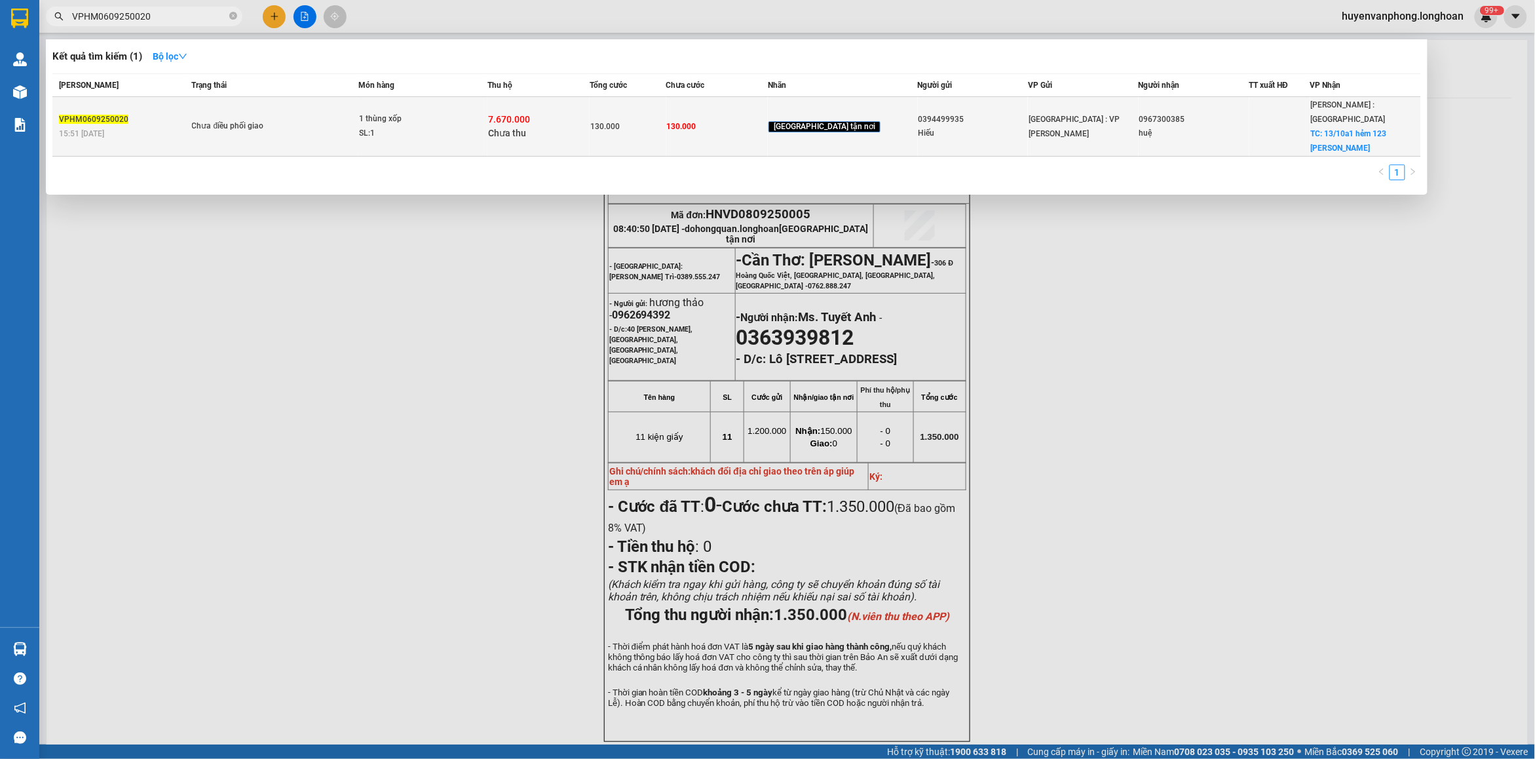
click at [487, 129] on span "1 thùng xốp SL: 1" at bounding box center [423, 126] width 128 height 28
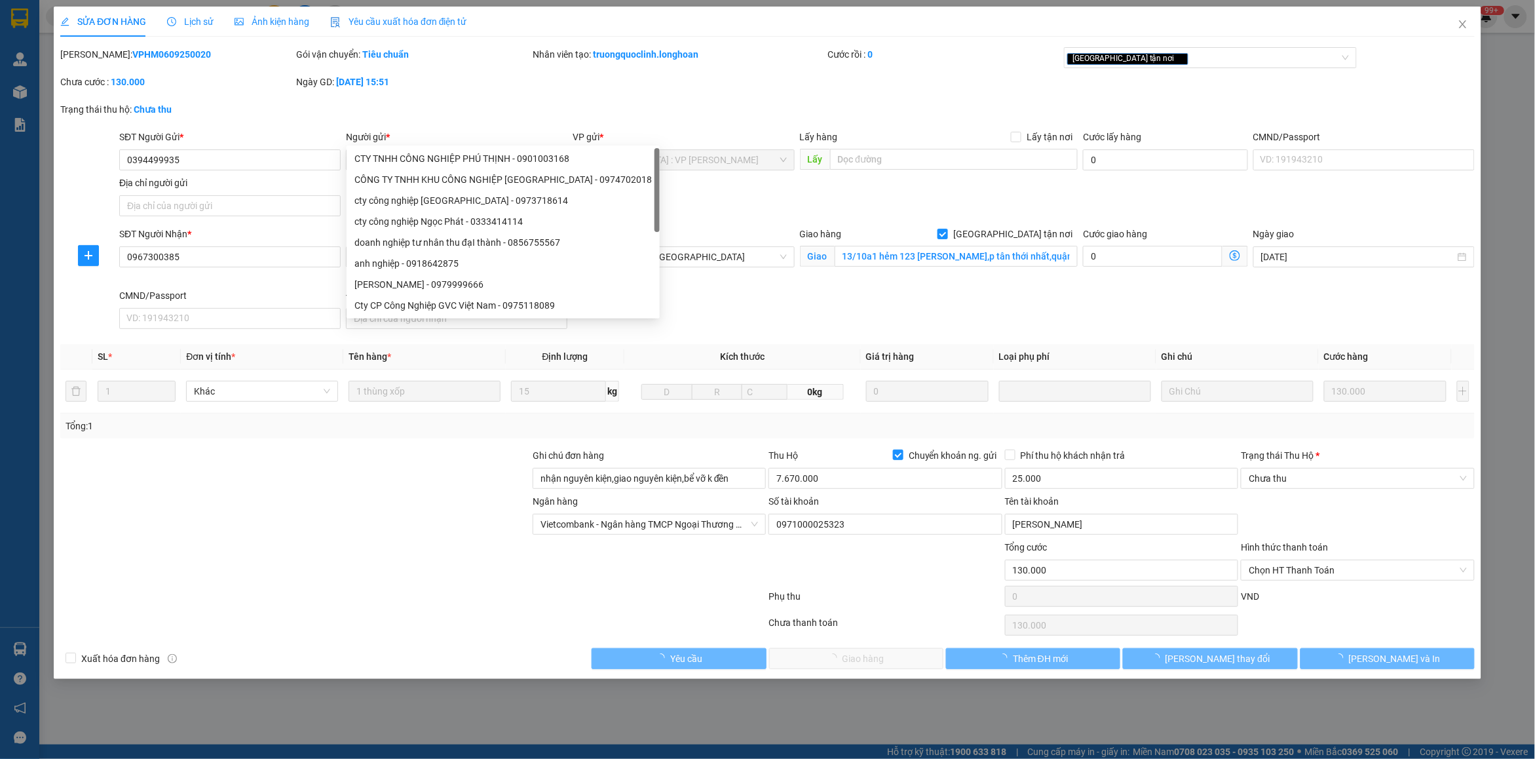
click at [188, 28] on div "Lịch sử" at bounding box center [190, 21] width 47 height 14
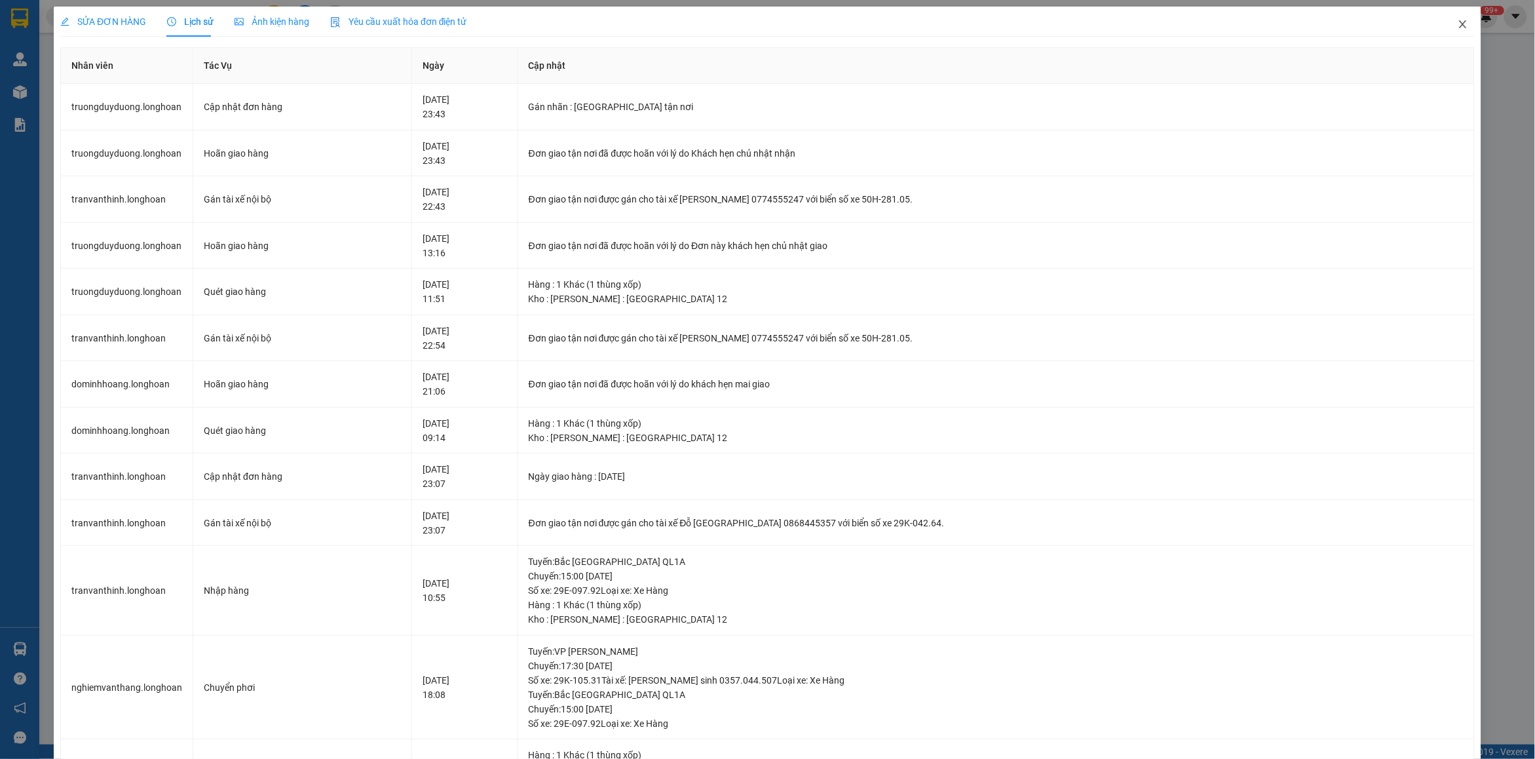
drag, startPoint x: 1458, startPoint y: 22, endPoint x: 197, endPoint y: 37, distance: 1260.4
click at [1456, 23] on span "Close" at bounding box center [1462, 25] width 37 height 37
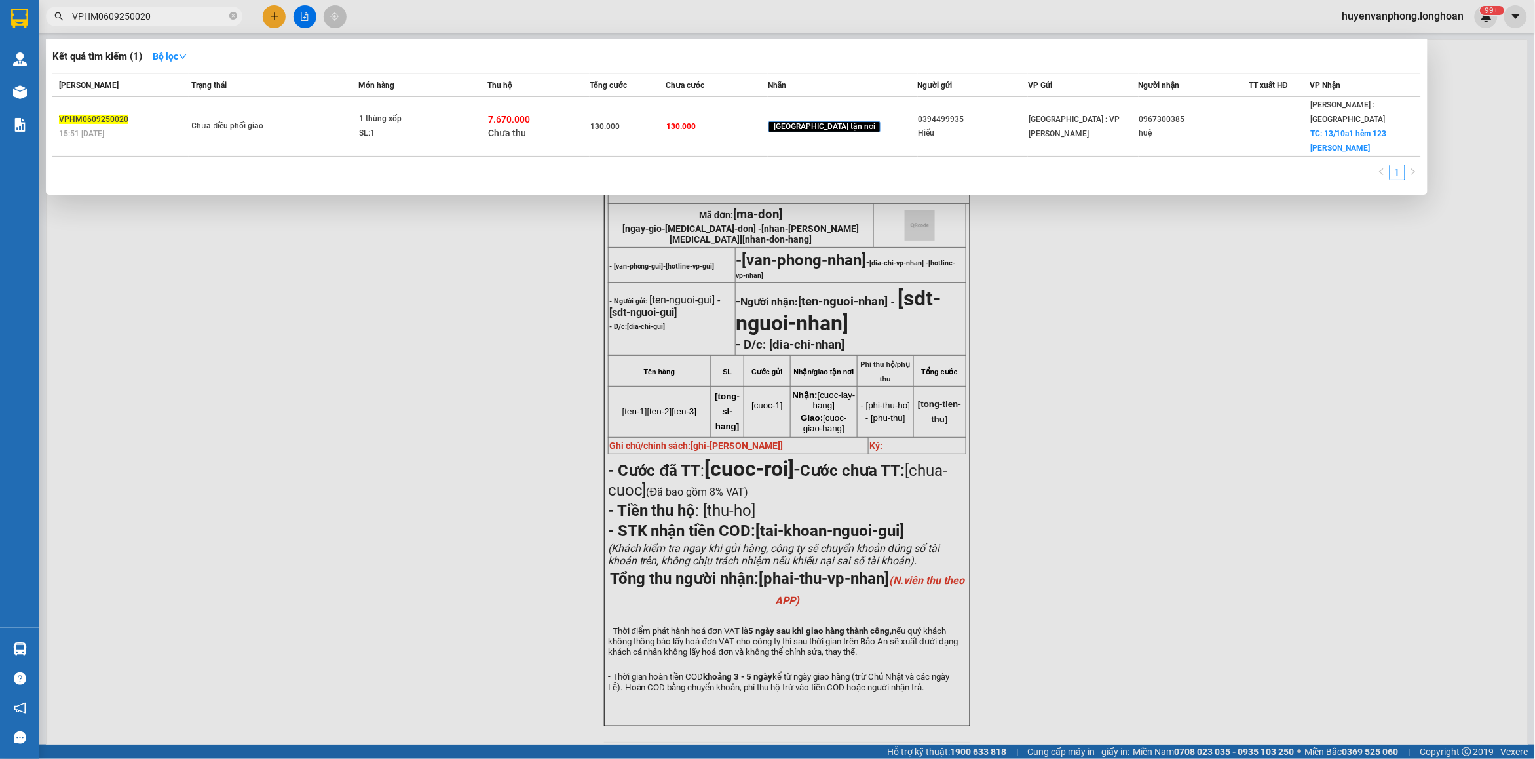
click at [172, 15] on input "VPHM0609250020" at bounding box center [149, 16] width 155 height 14
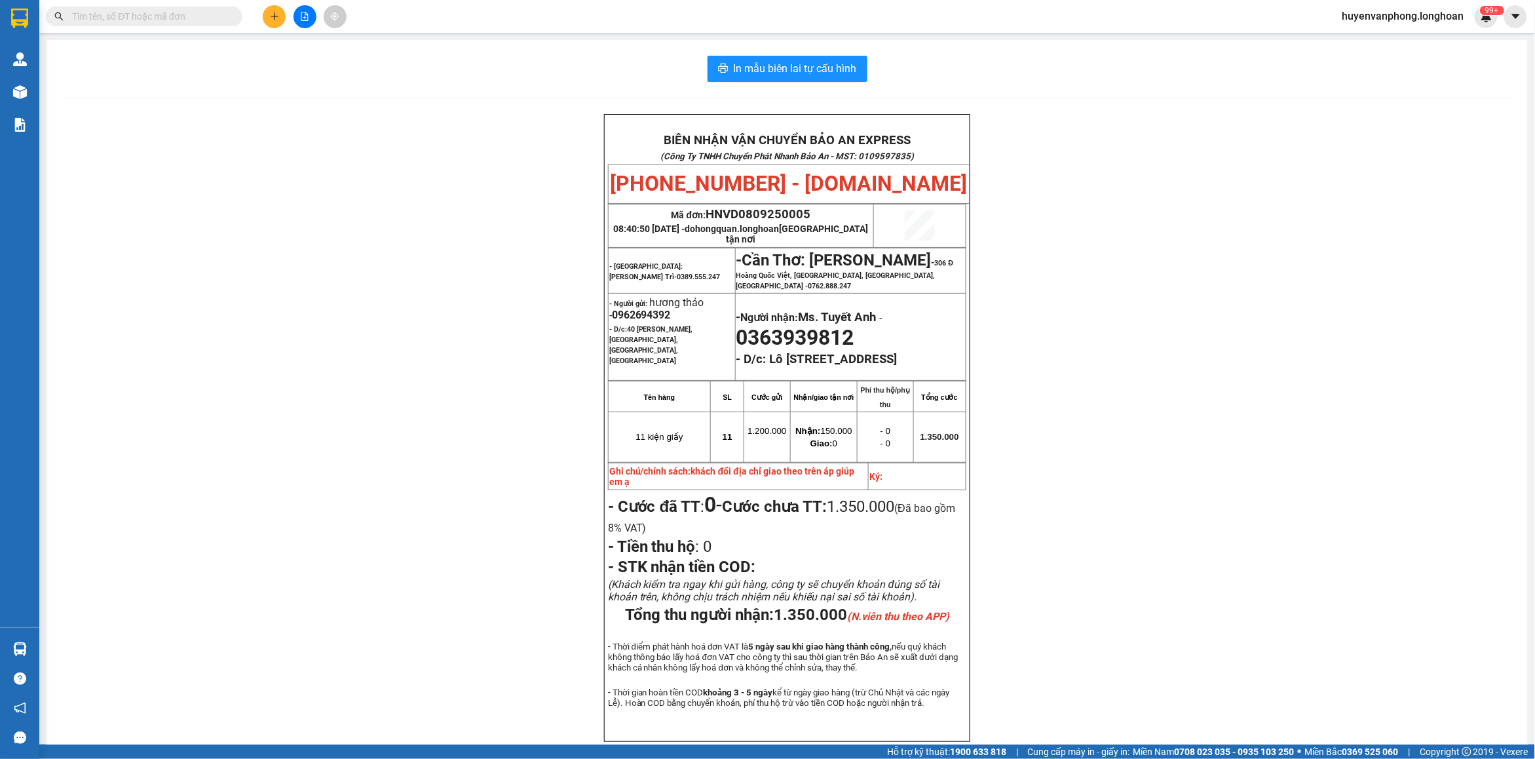
paste input "0398366686"
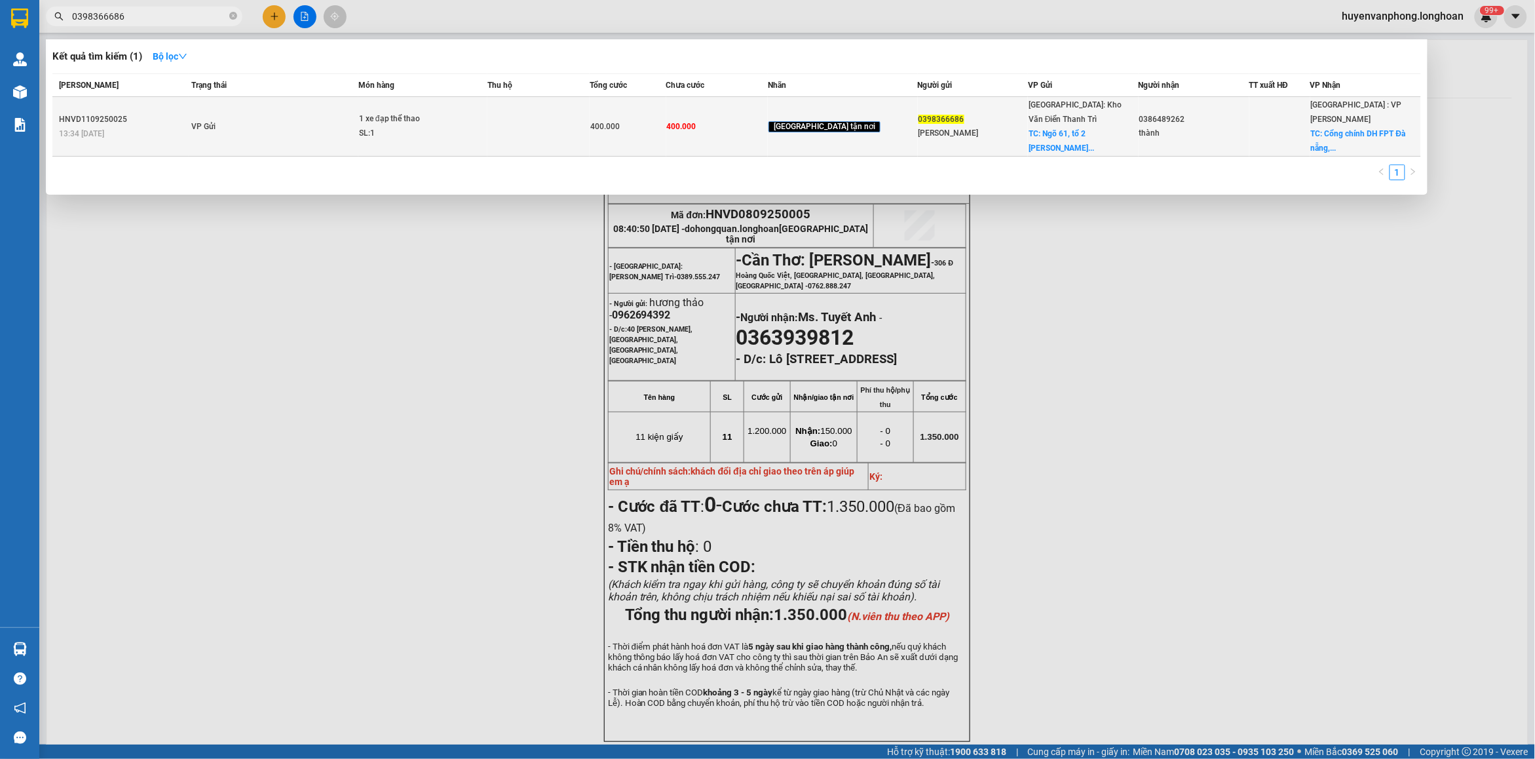
click at [457, 112] on div "1 xe đạp thể thao" at bounding box center [408, 119] width 98 height 14
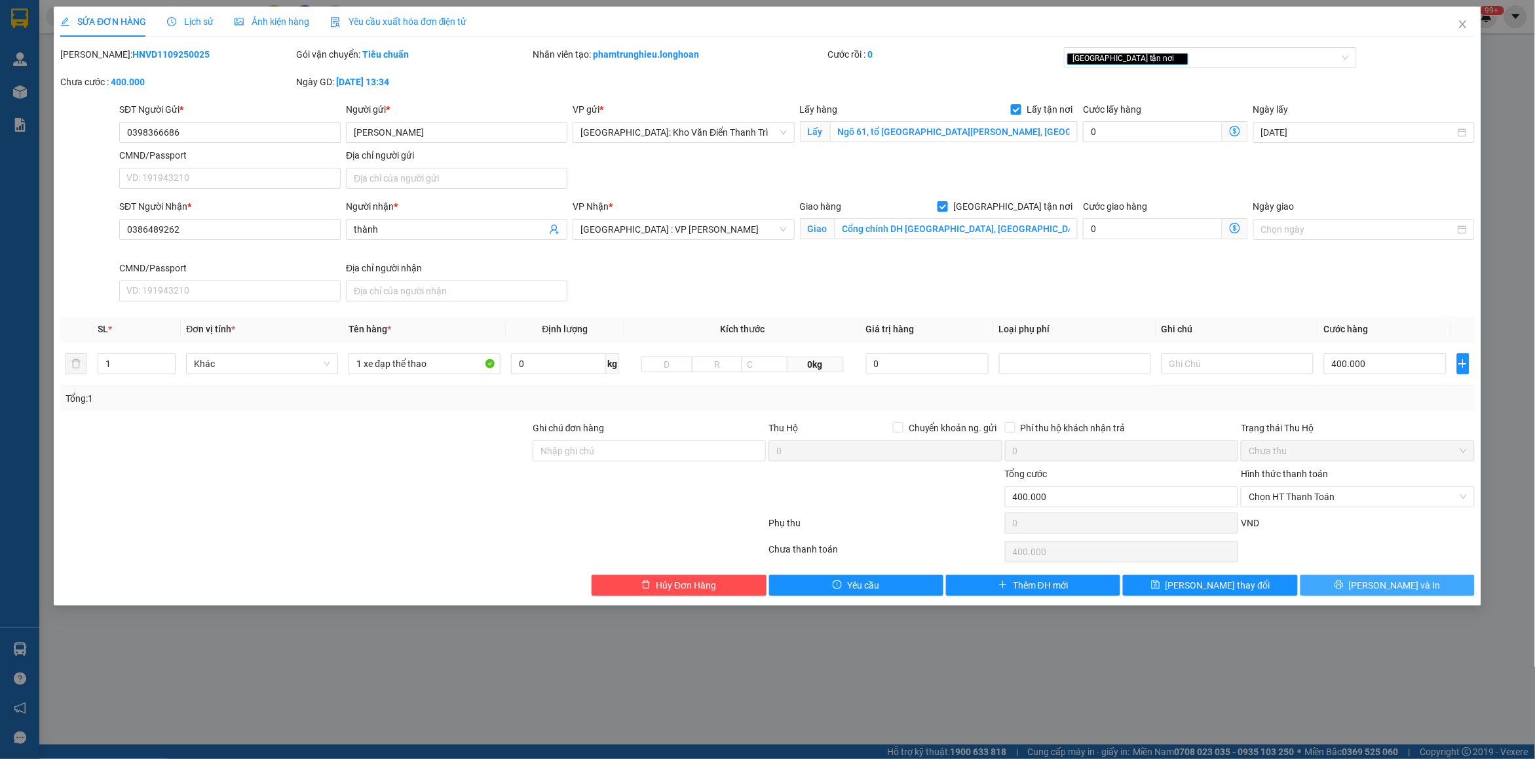
click at [1366, 580] on button "Lưu và In" at bounding box center [1387, 584] width 174 height 21
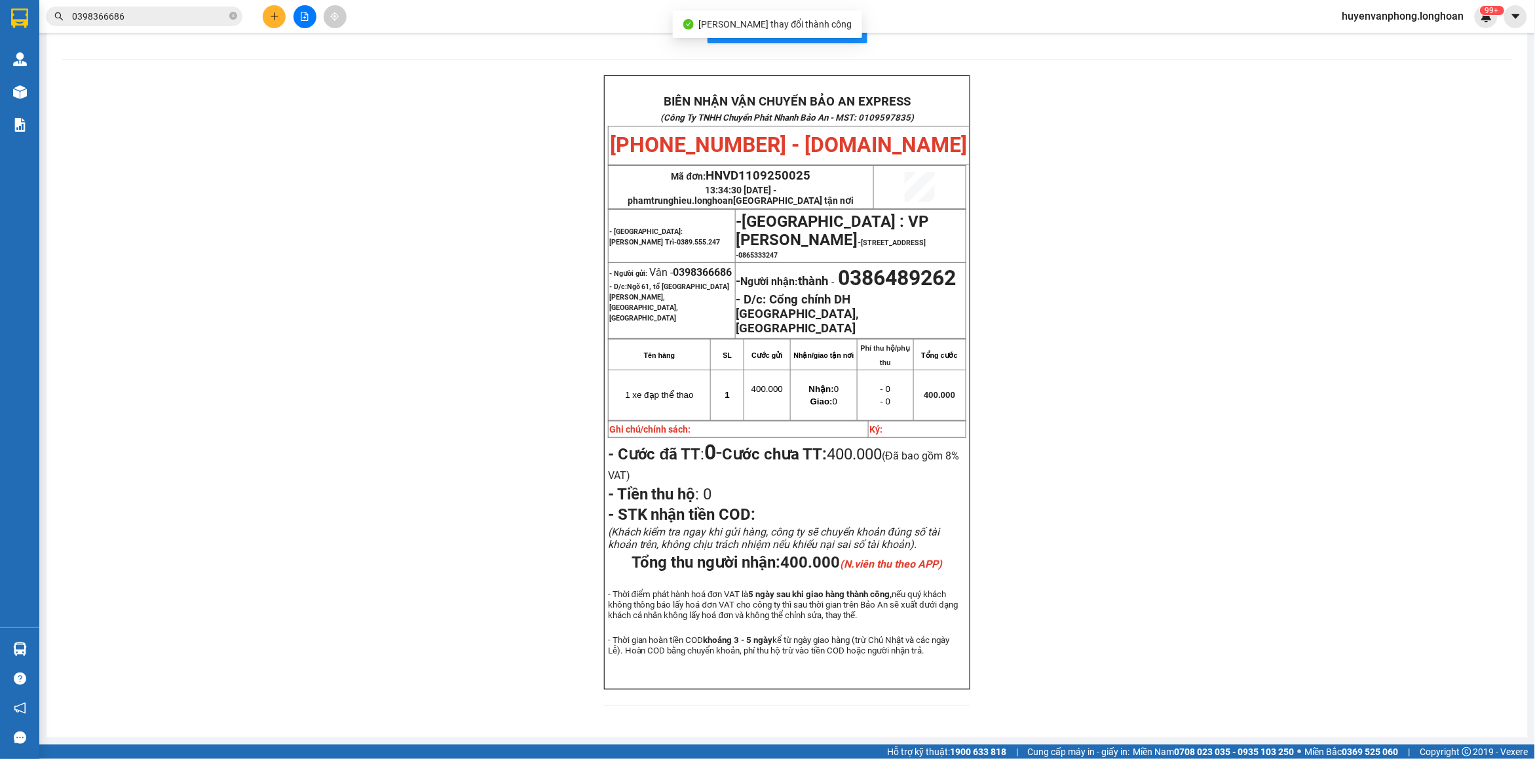
scroll to position [77, 0]
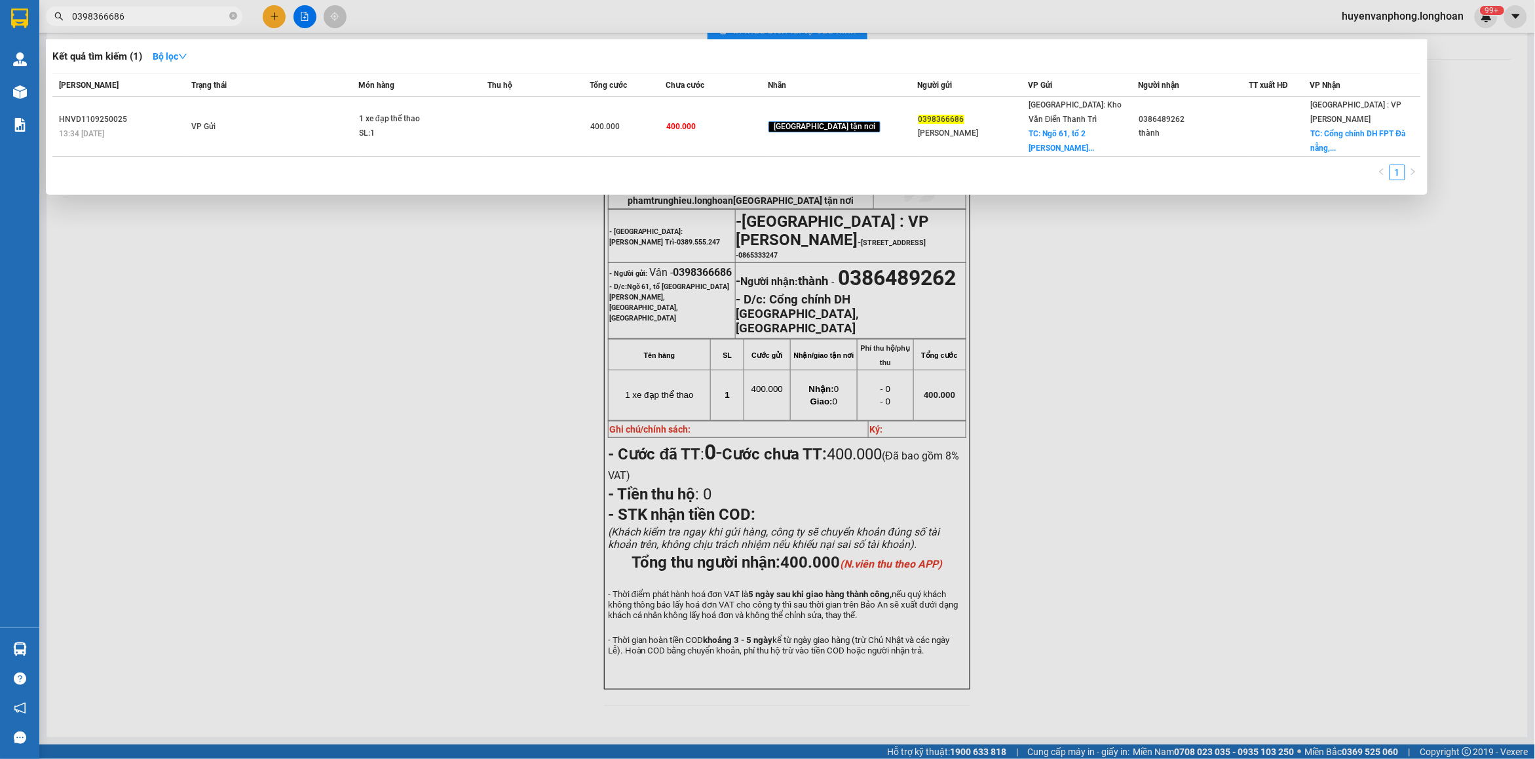
click at [162, 22] on input "0398366686" at bounding box center [149, 16] width 155 height 14
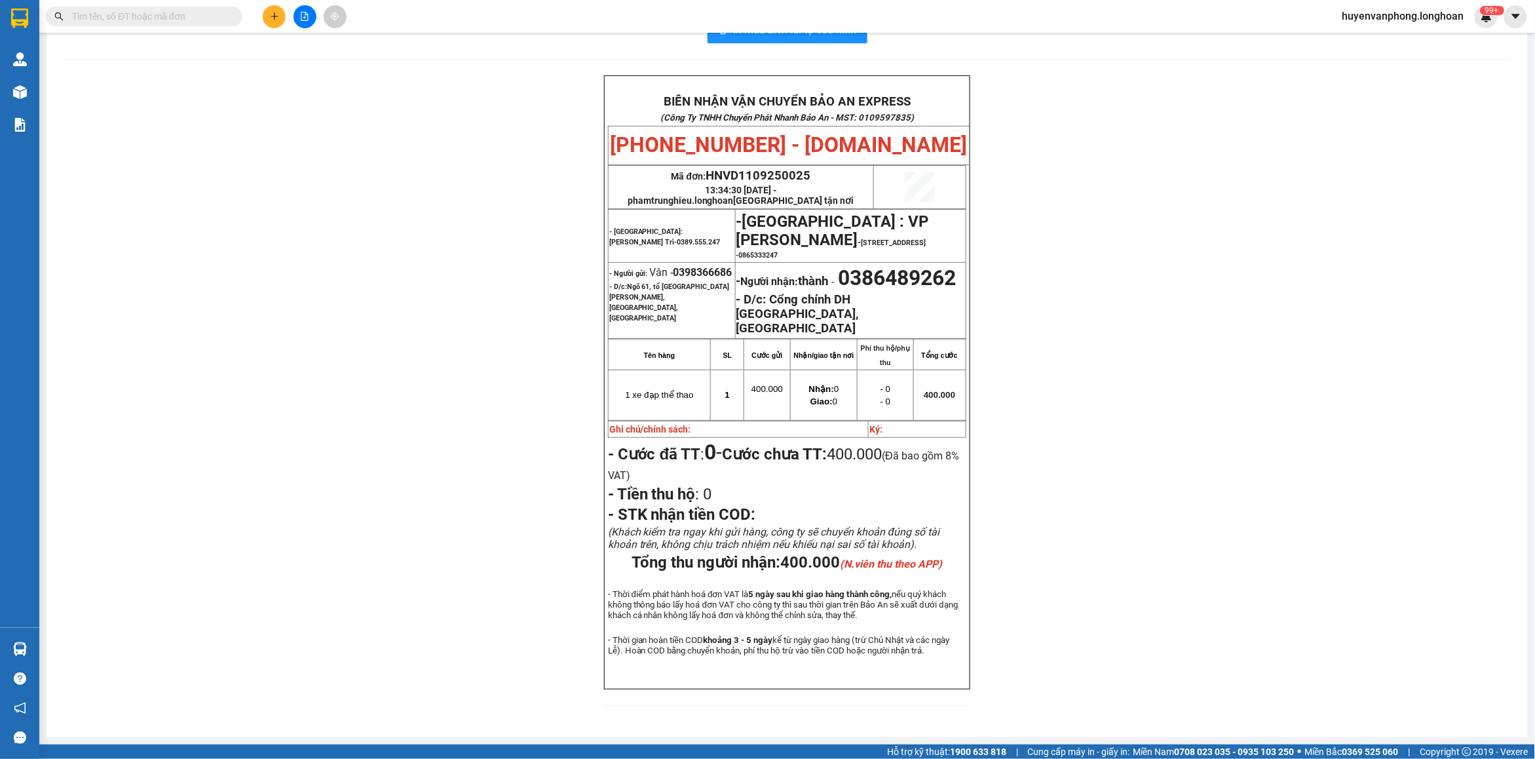
click at [156, 22] on input "text" at bounding box center [149, 16] width 155 height 14
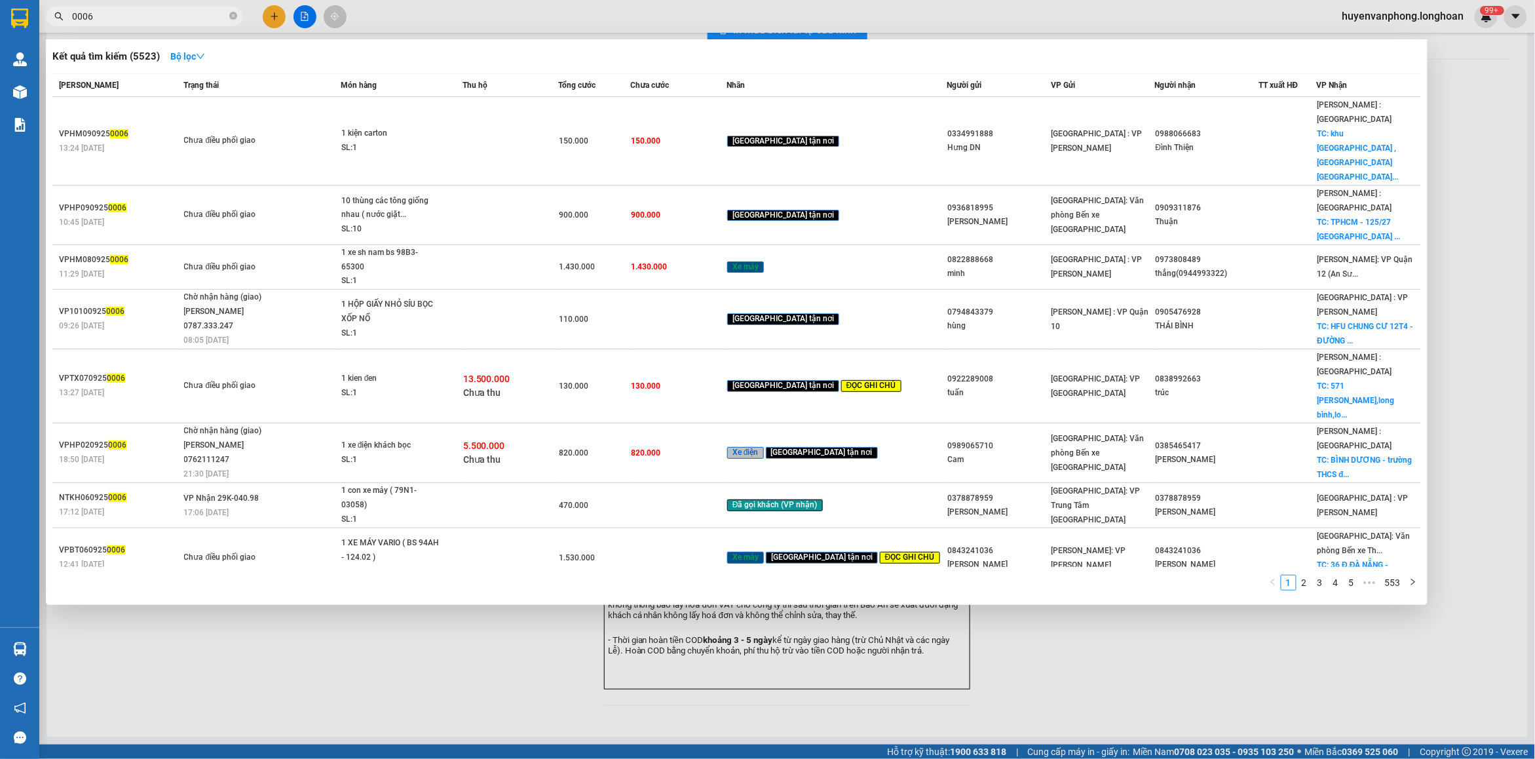
click at [73, 16] on input "0006" at bounding box center [149, 16] width 155 height 14
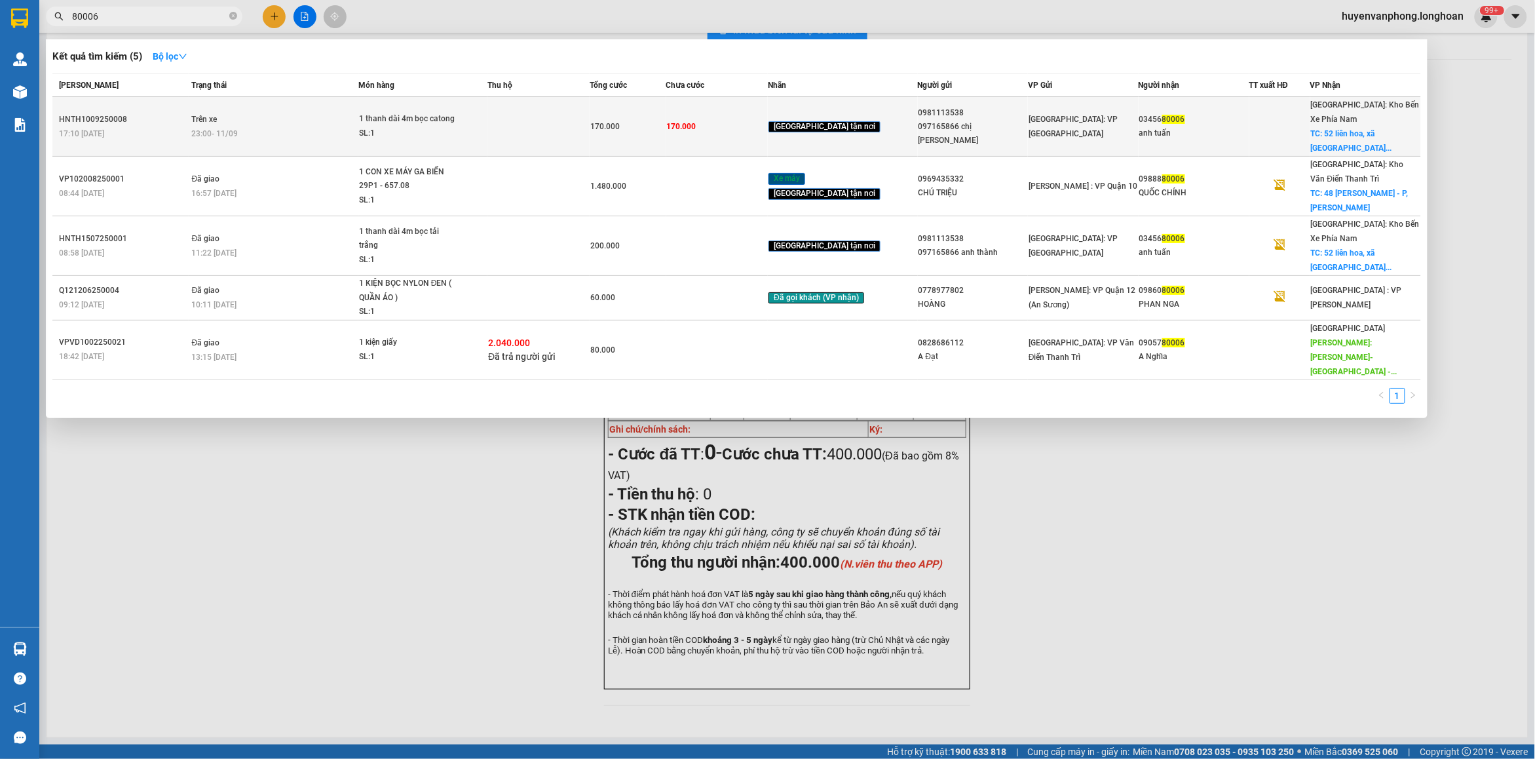
click at [421, 117] on div "1 thanh dài 4m bọc catong" at bounding box center [408, 119] width 98 height 14
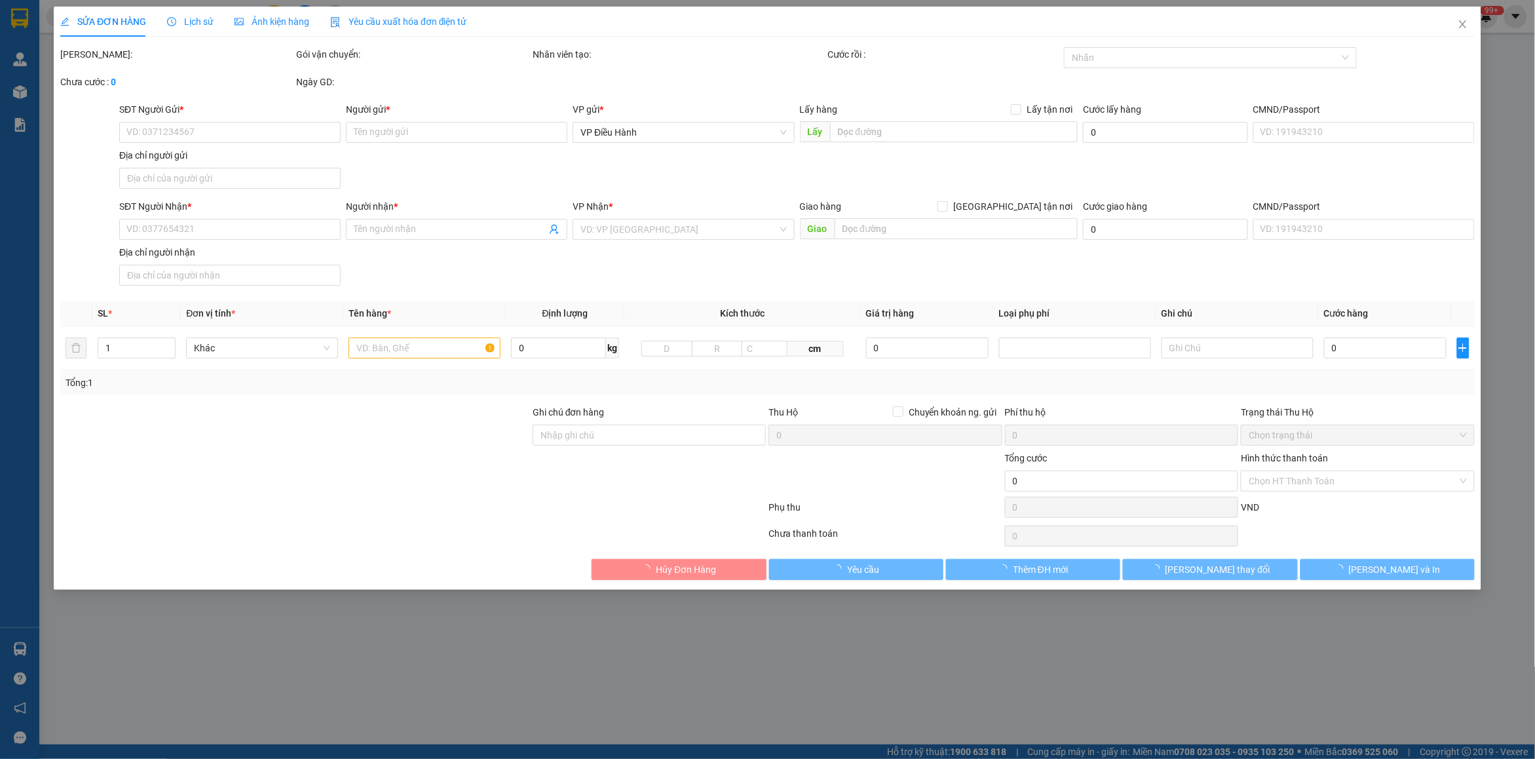
click at [188, 20] on span "Lịch sử" at bounding box center [190, 21] width 47 height 10
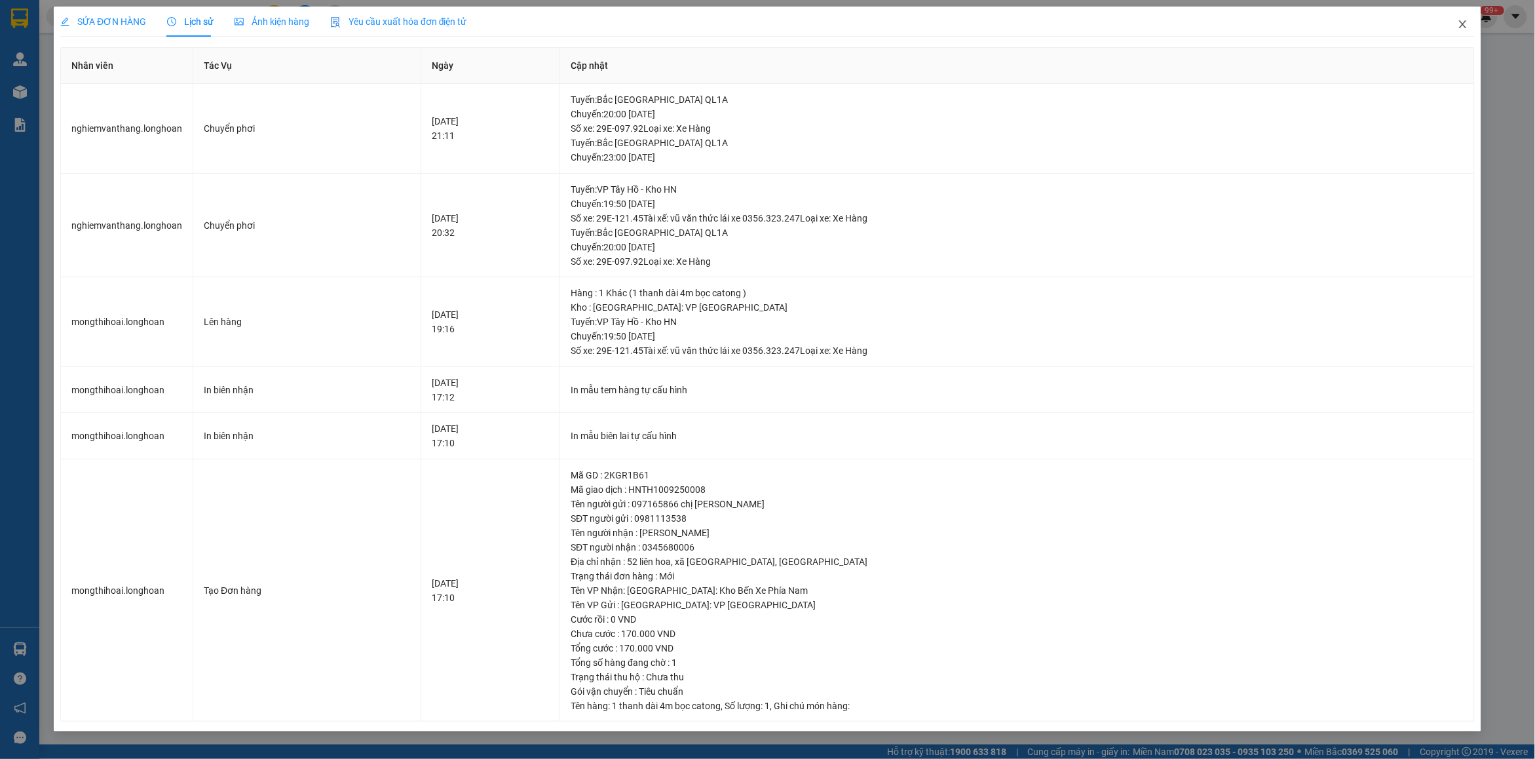
click at [1463, 29] on icon "close" at bounding box center [1463, 24] width 10 height 10
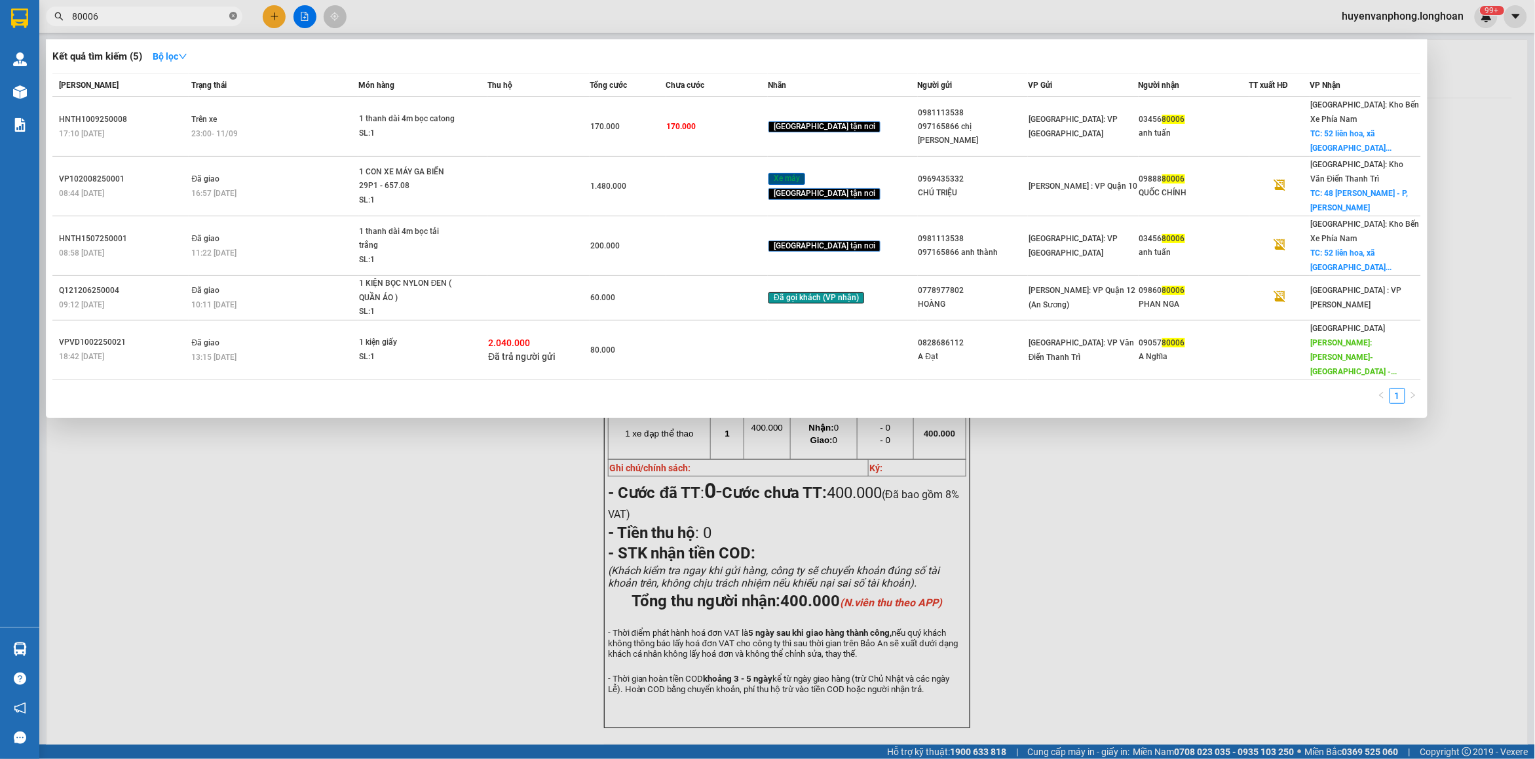
click at [231, 18] on icon "close-circle" at bounding box center [233, 16] width 8 height 8
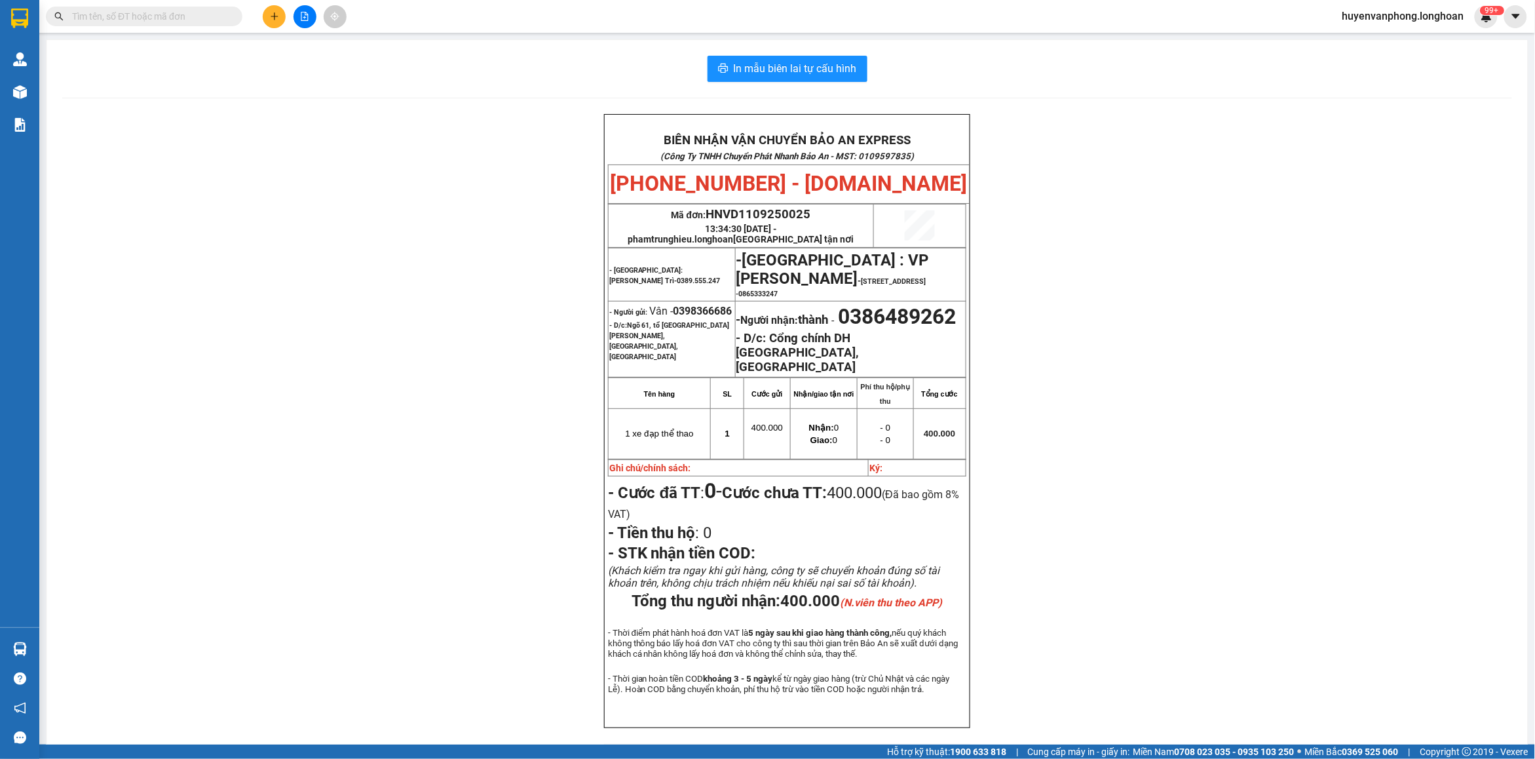
click at [164, 18] on input "text" at bounding box center [149, 16] width 155 height 14
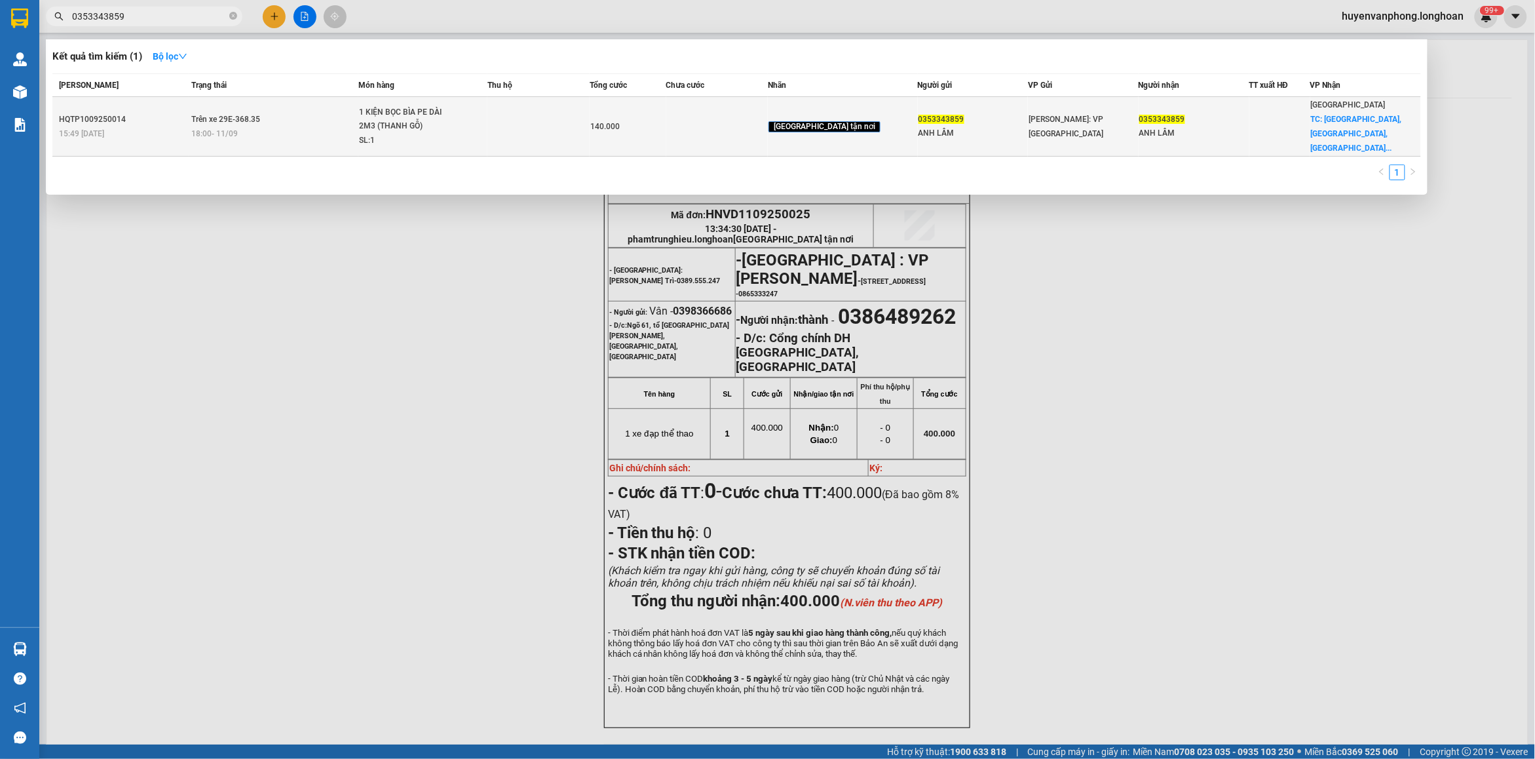
click at [457, 121] on div "1 KIỆN BỌC BÌA PE DÀI 2M3 (THANH GỖ)" at bounding box center [408, 119] width 98 height 28
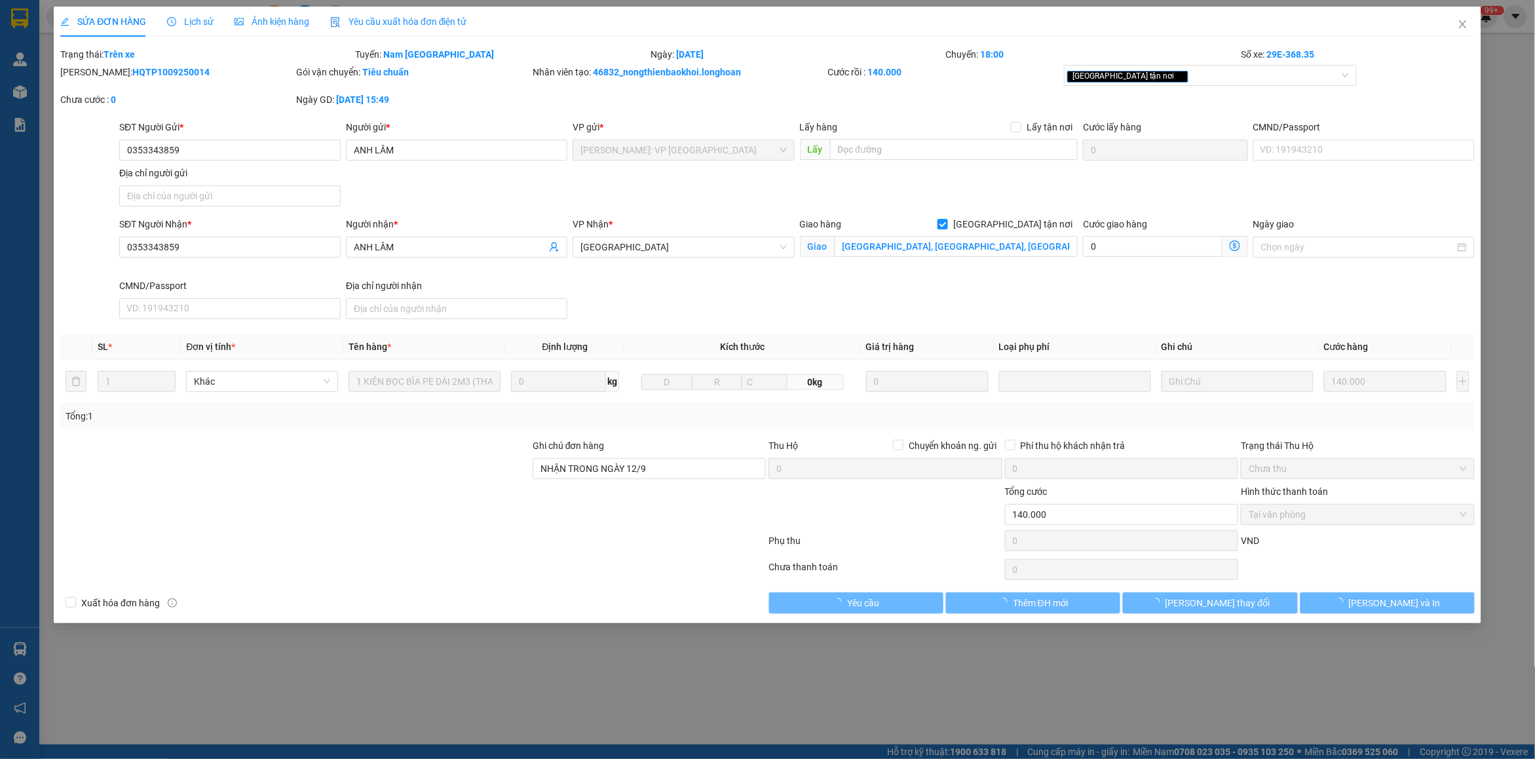
click at [188, 20] on span "Lịch sử" at bounding box center [190, 21] width 47 height 10
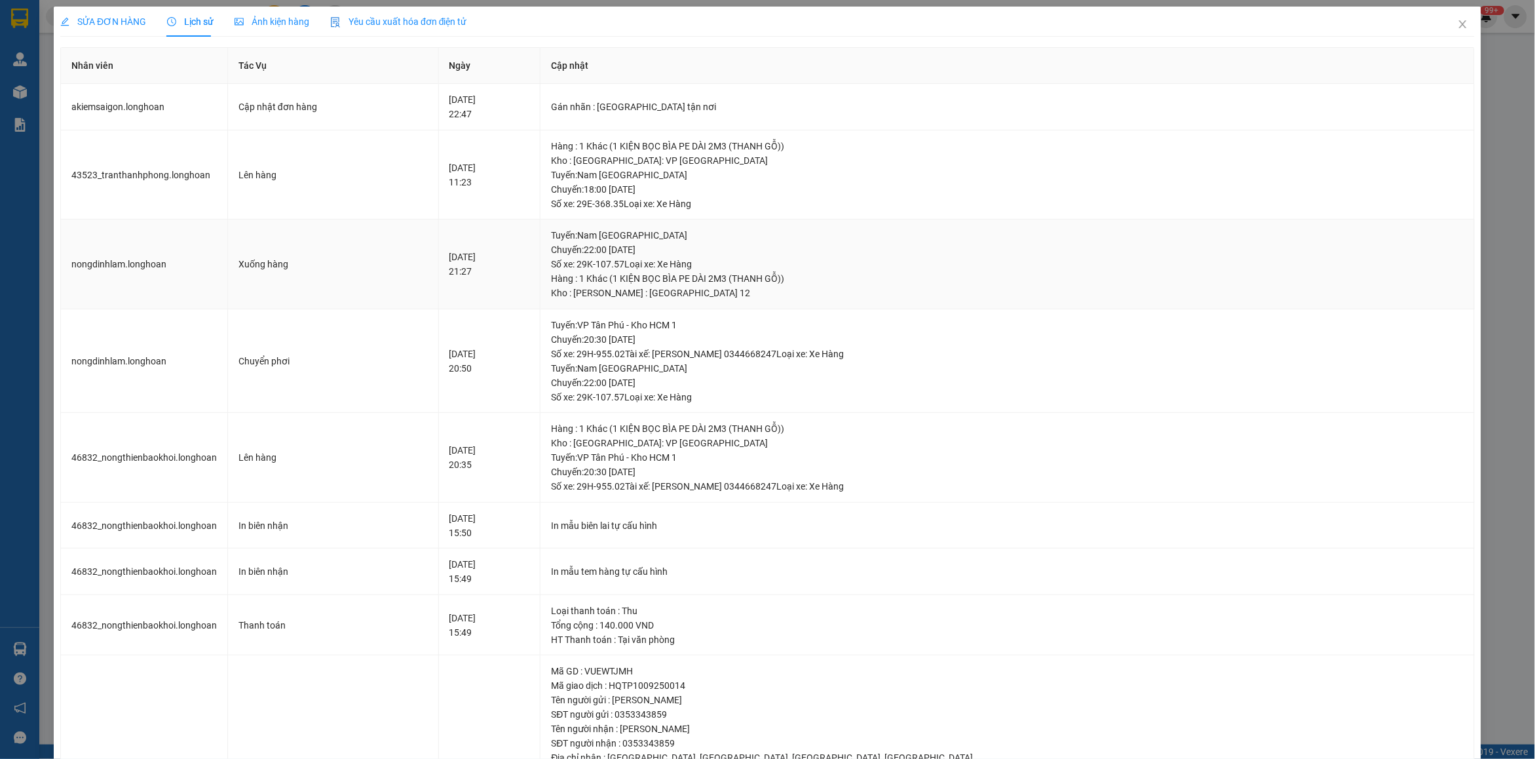
scroll to position [228, 0]
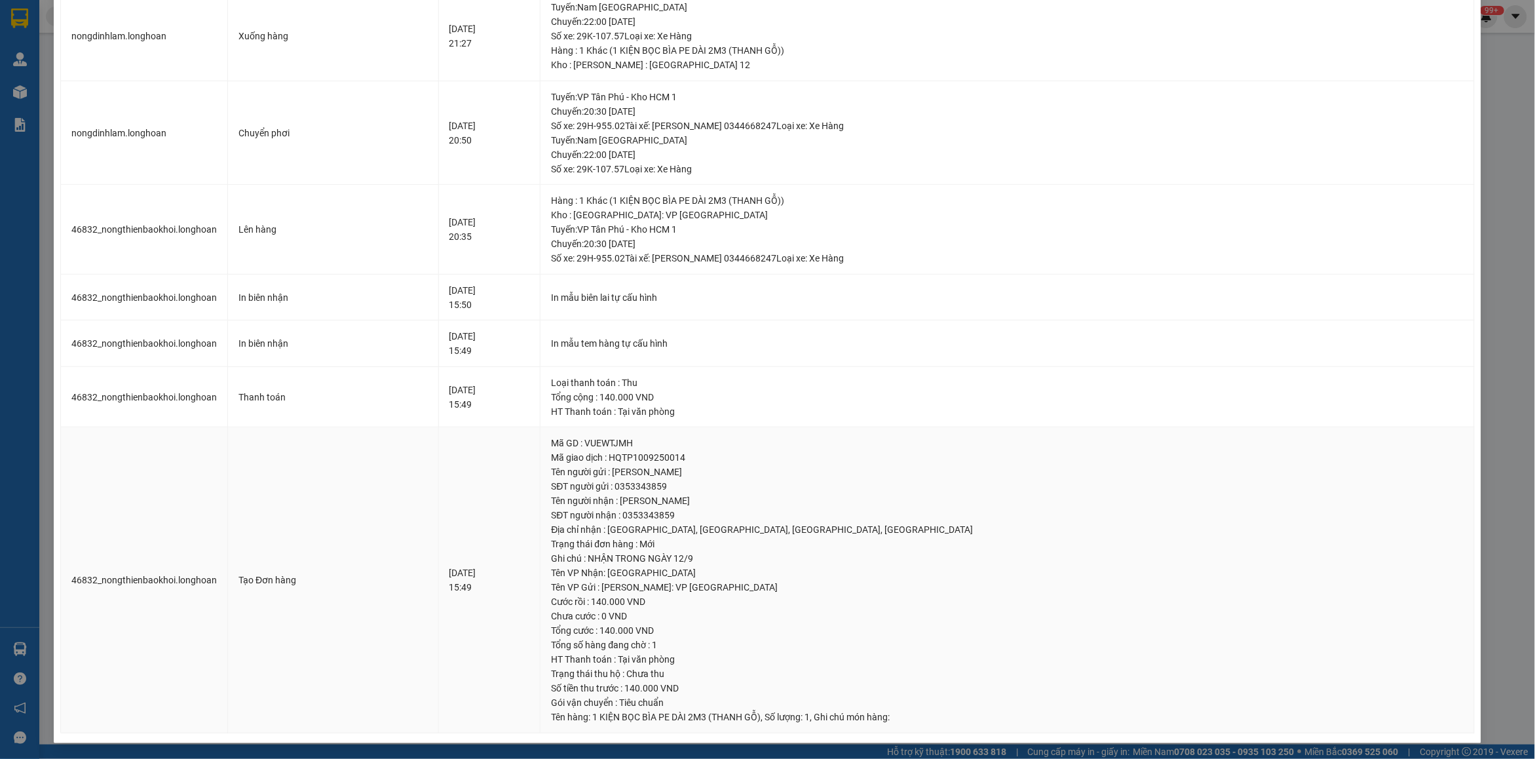
click at [973, 574] on div "Tên VP Nhận: Phú Yên" at bounding box center [1007, 572] width 912 height 14
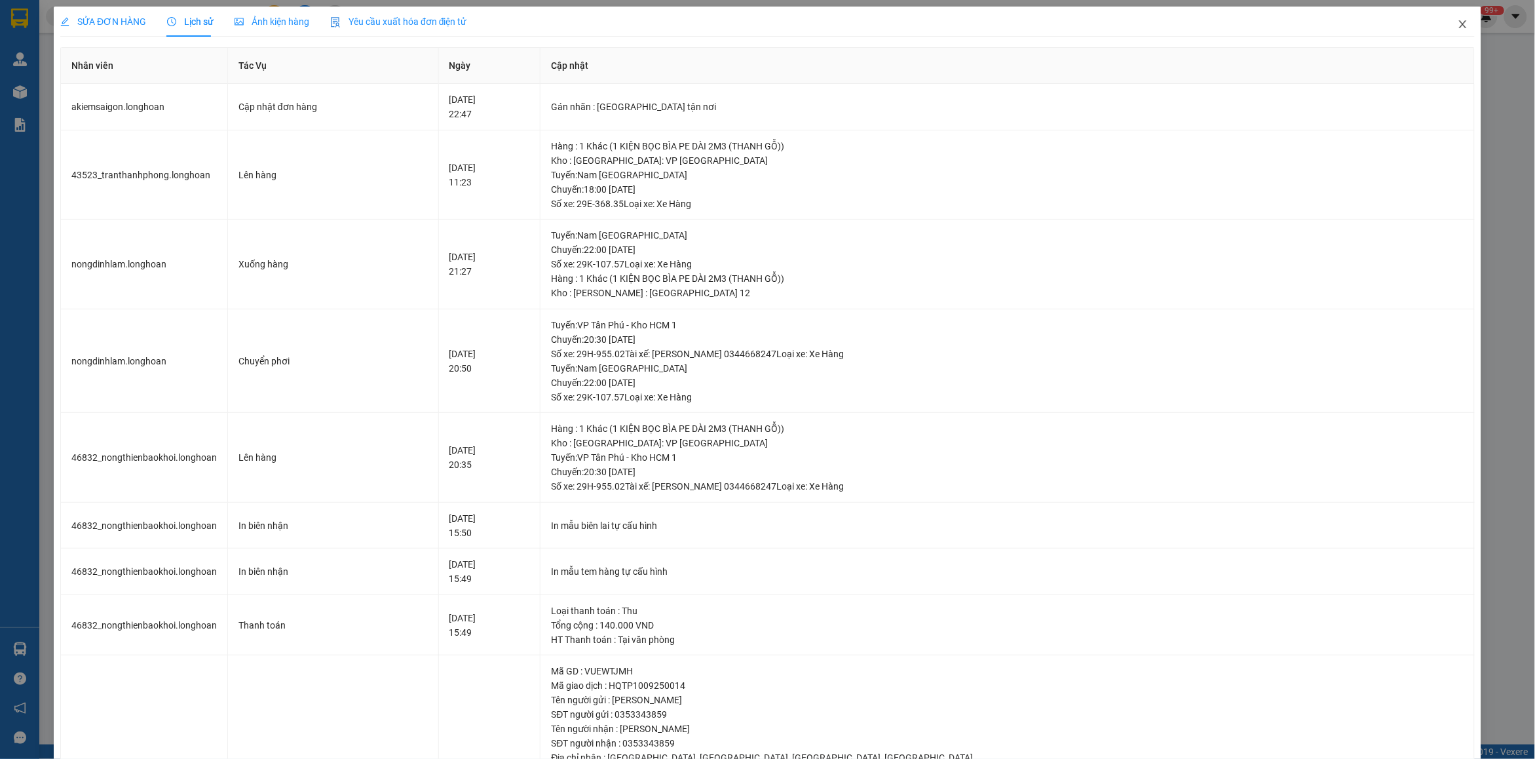
click at [1458, 29] on icon "close" at bounding box center [1463, 24] width 10 height 10
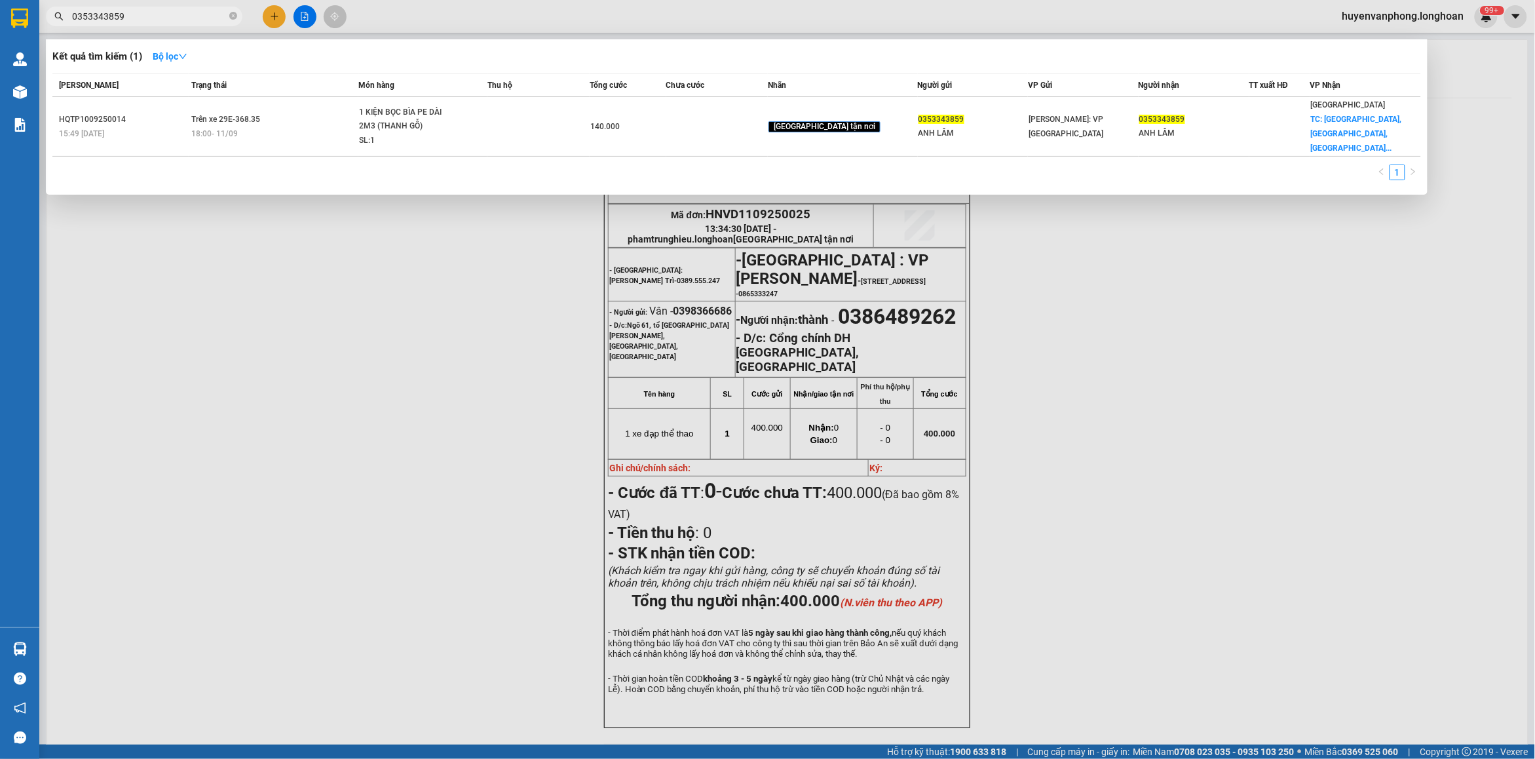
click at [151, 14] on input "0353343859" at bounding box center [149, 16] width 155 height 14
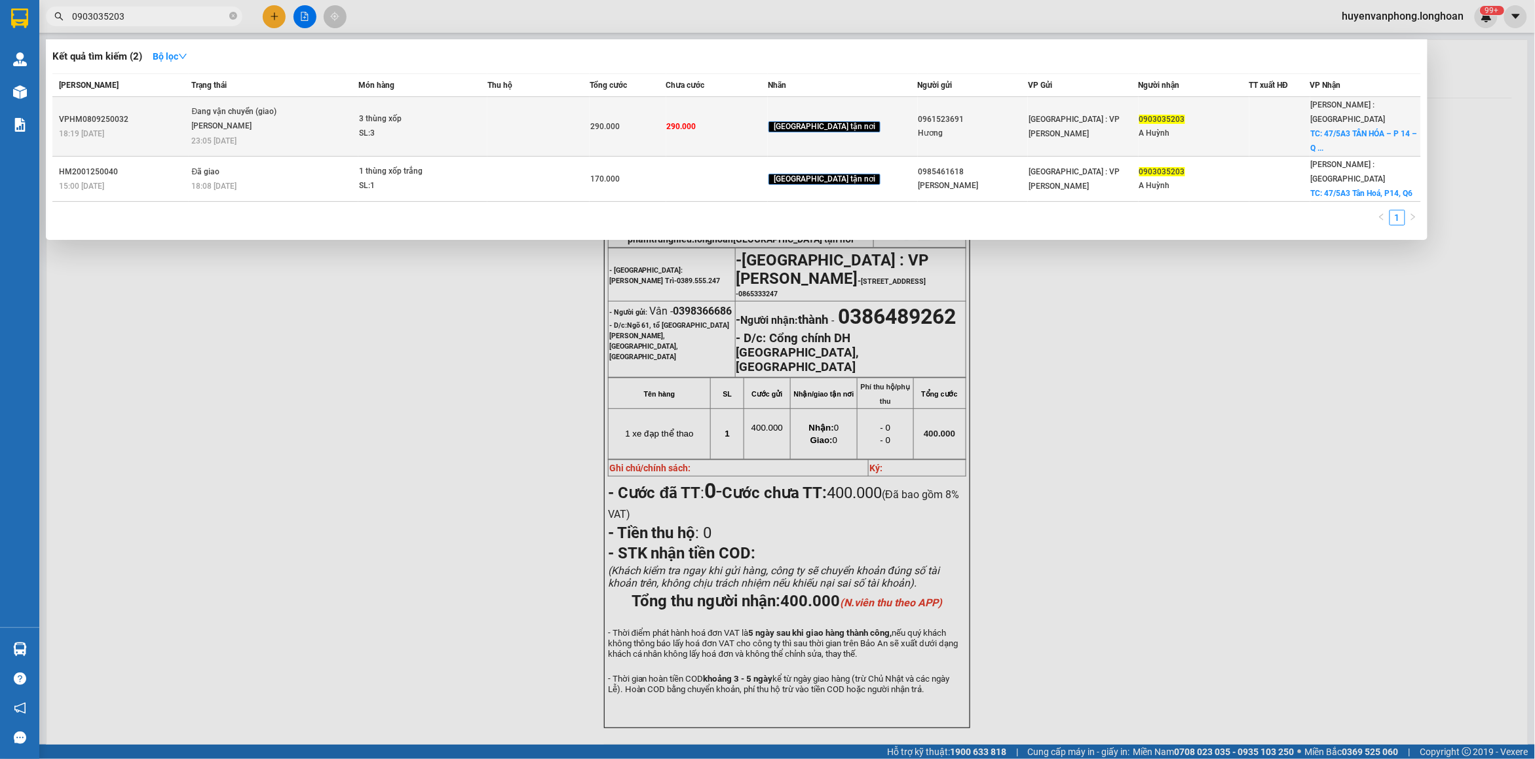
click at [323, 132] on td "Đang vận chuyển (giao) Nguyễn Văn Nghĩa 23:05 - 11/09" at bounding box center [274, 127] width 170 height 60
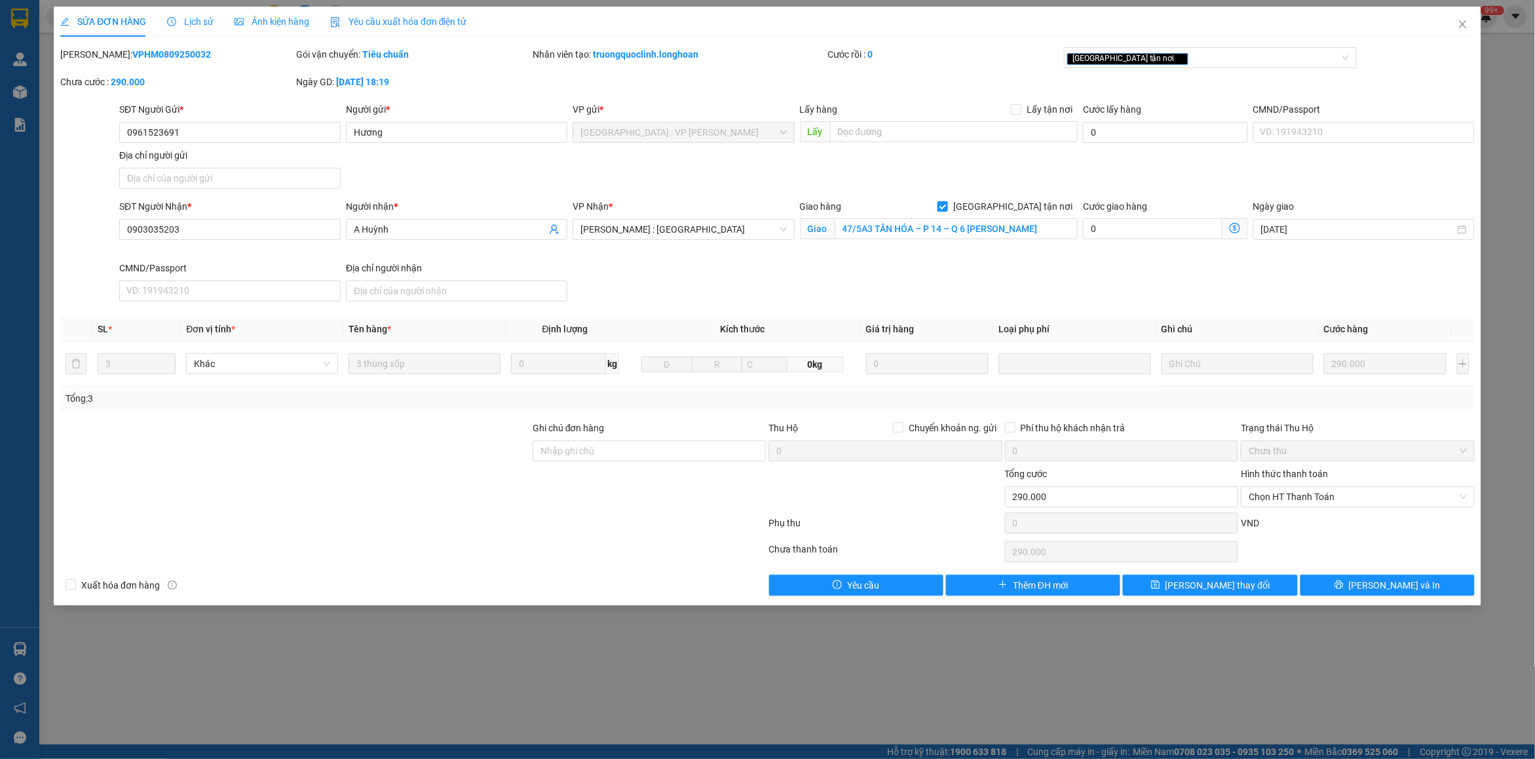
click at [182, 27] on span "Lịch sử" at bounding box center [190, 21] width 47 height 10
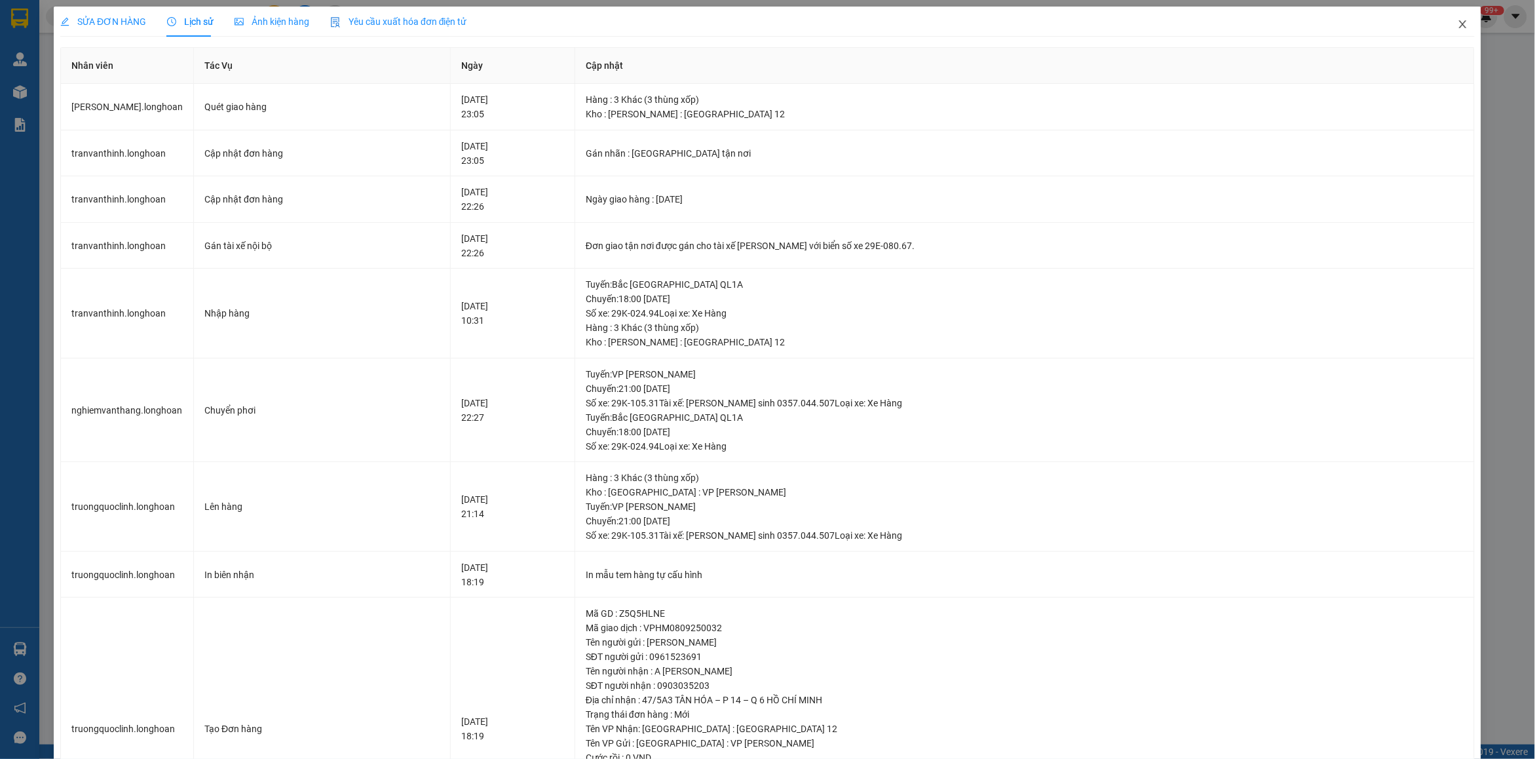
click at [1458, 19] on icon "close" at bounding box center [1463, 24] width 10 height 10
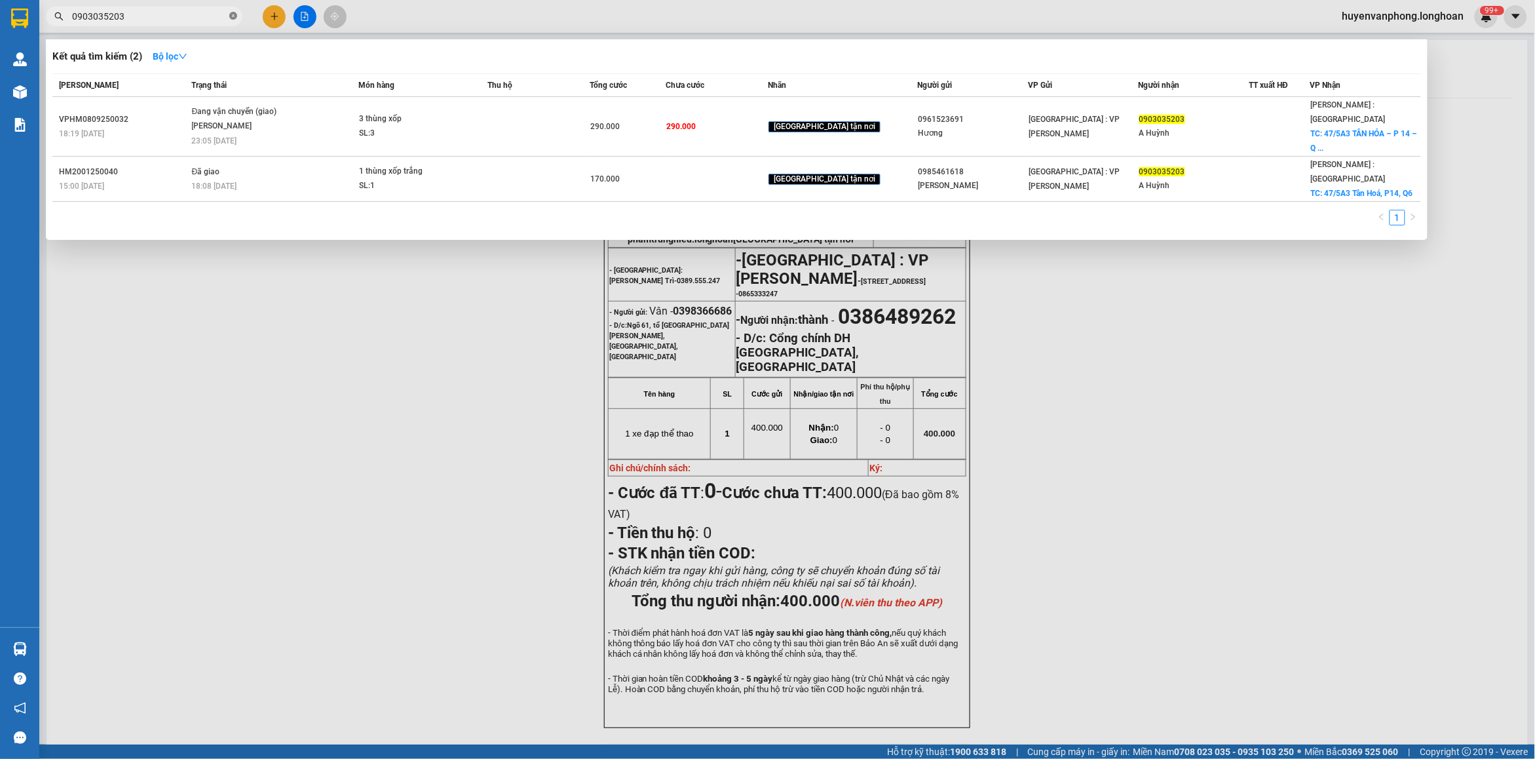
click at [235, 17] on icon "close-circle" at bounding box center [233, 16] width 8 height 8
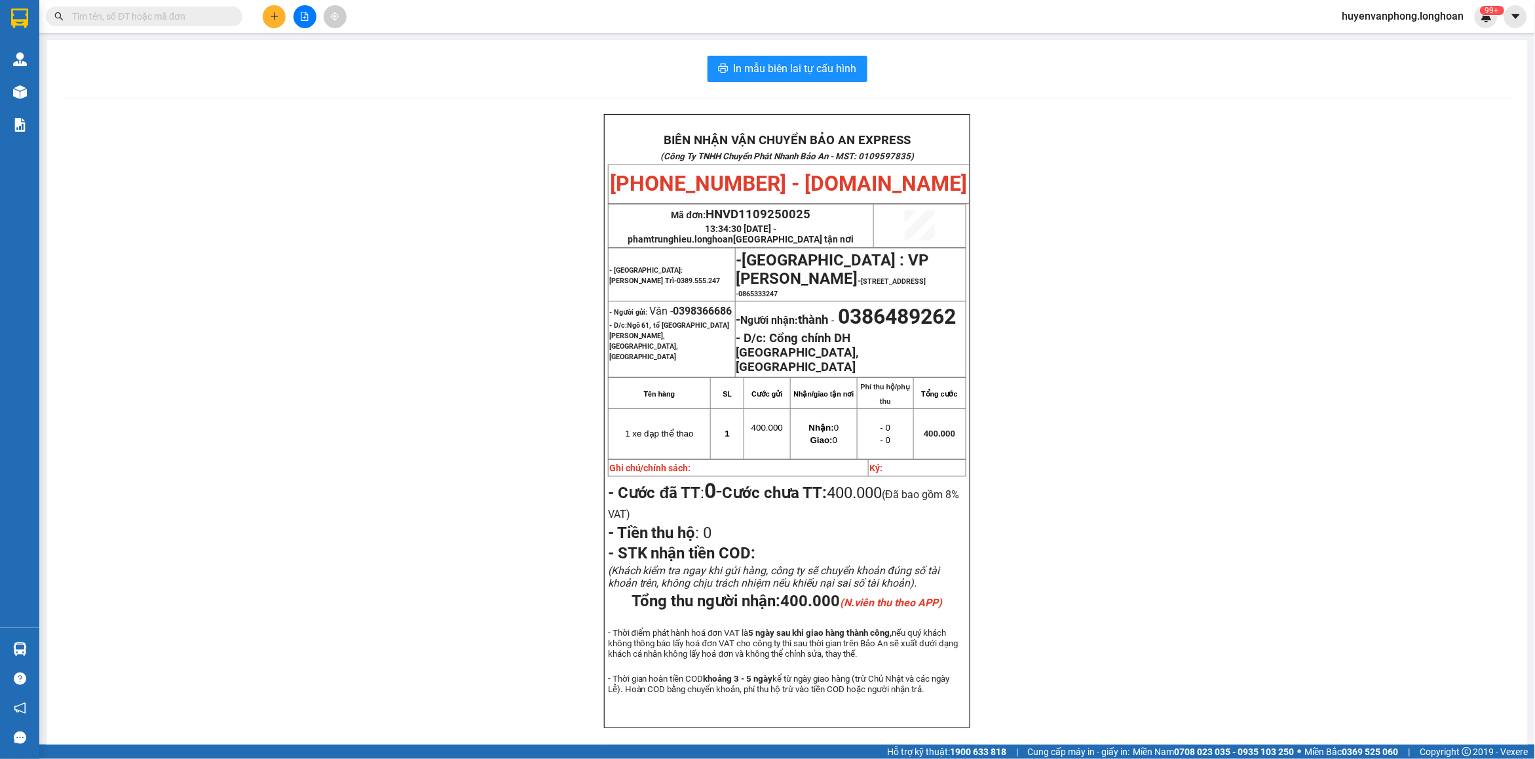
drag, startPoint x: 158, startPoint y: 17, endPoint x: 187, endPoint y: 11, distance: 29.4
click at [158, 17] on input "text" at bounding box center [149, 16] width 155 height 14
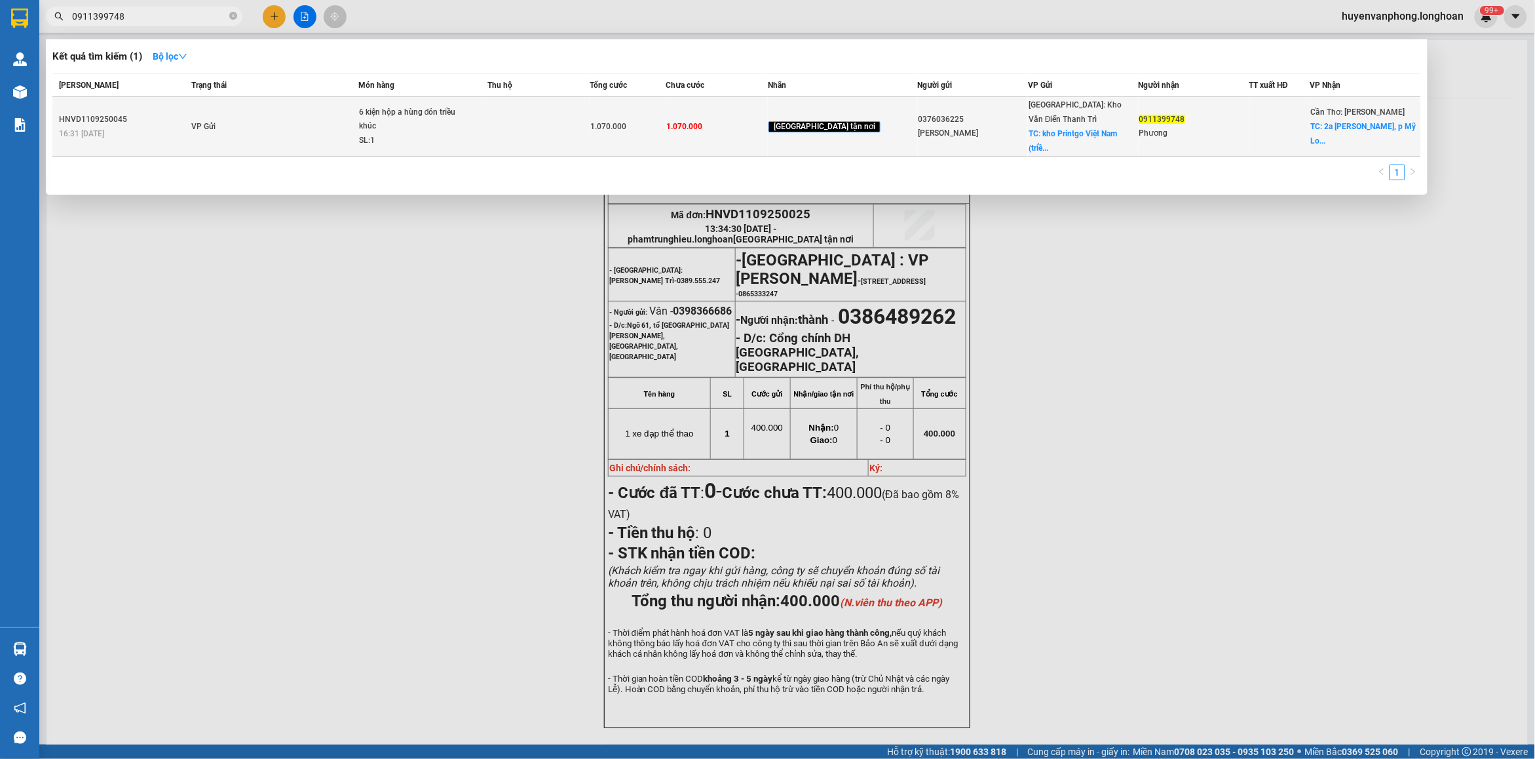
click at [487, 128] on span "6 kiện hộp a hùng đón triều khúc SL: 1" at bounding box center [423, 126] width 128 height 43
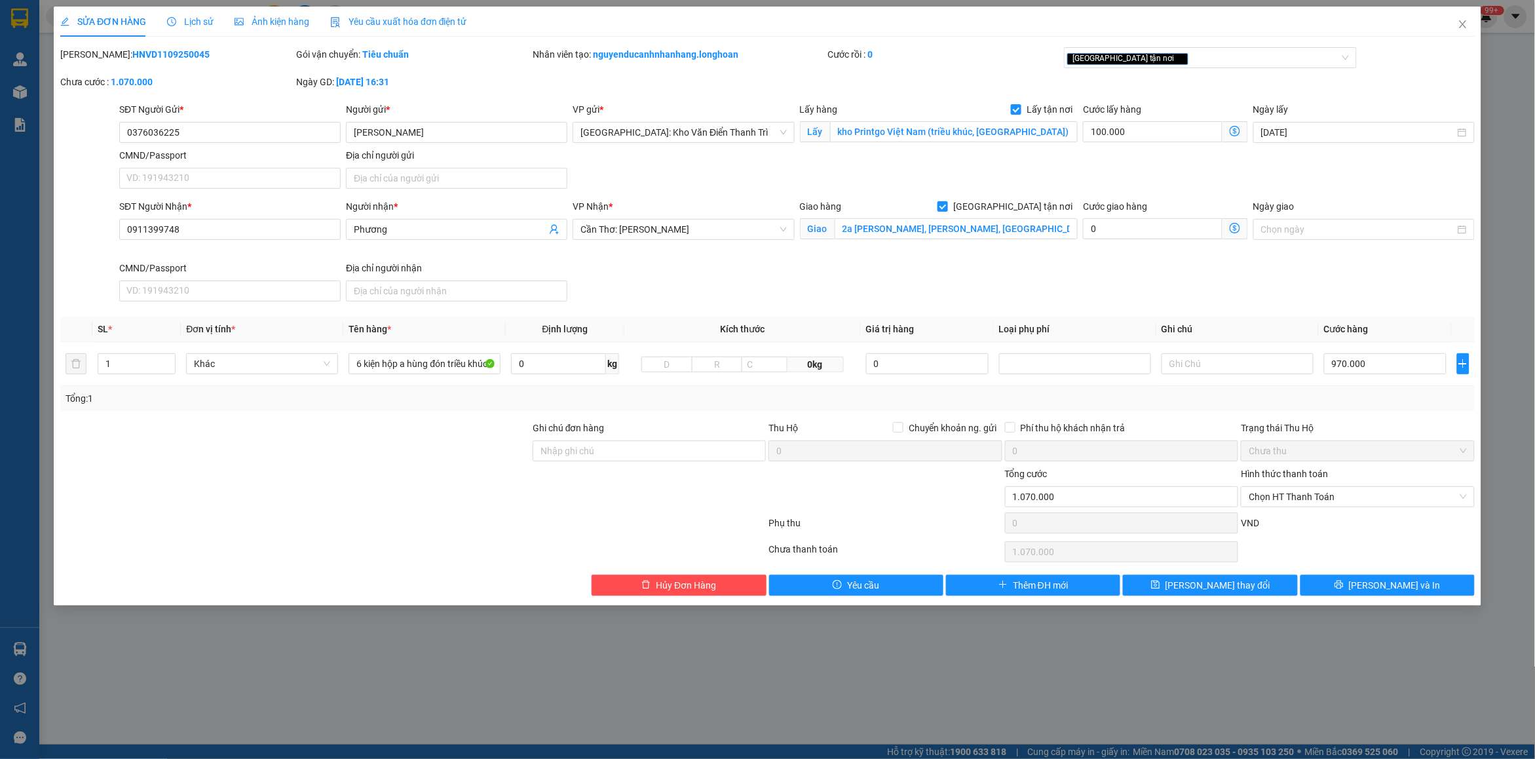
click at [192, 14] on div "Lịch sử" at bounding box center [190, 21] width 47 height 14
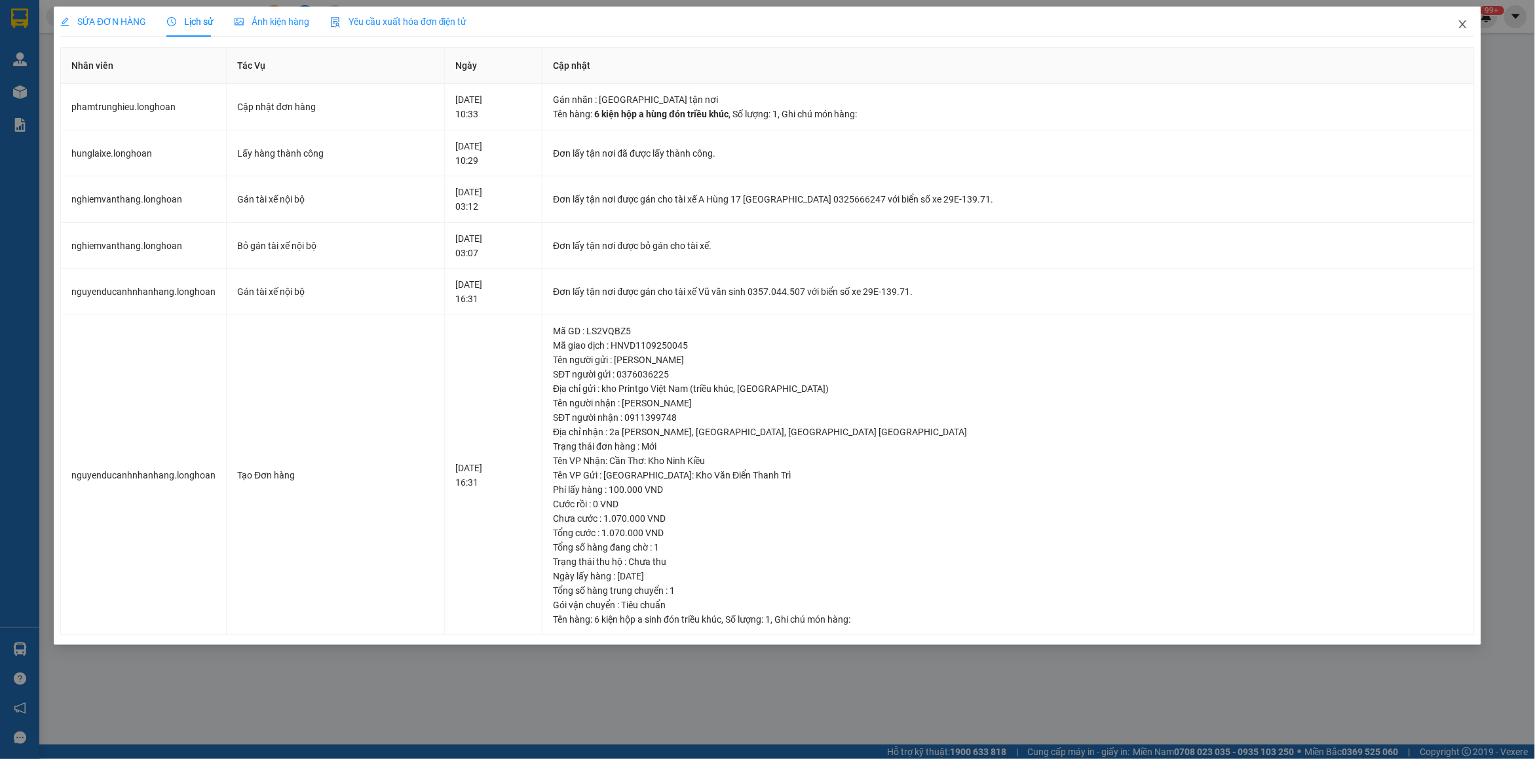
drag, startPoint x: 1463, startPoint y: 27, endPoint x: 580, endPoint y: 26, distance: 883.0
click at [1461, 27] on icon "close" at bounding box center [1463, 24] width 10 height 10
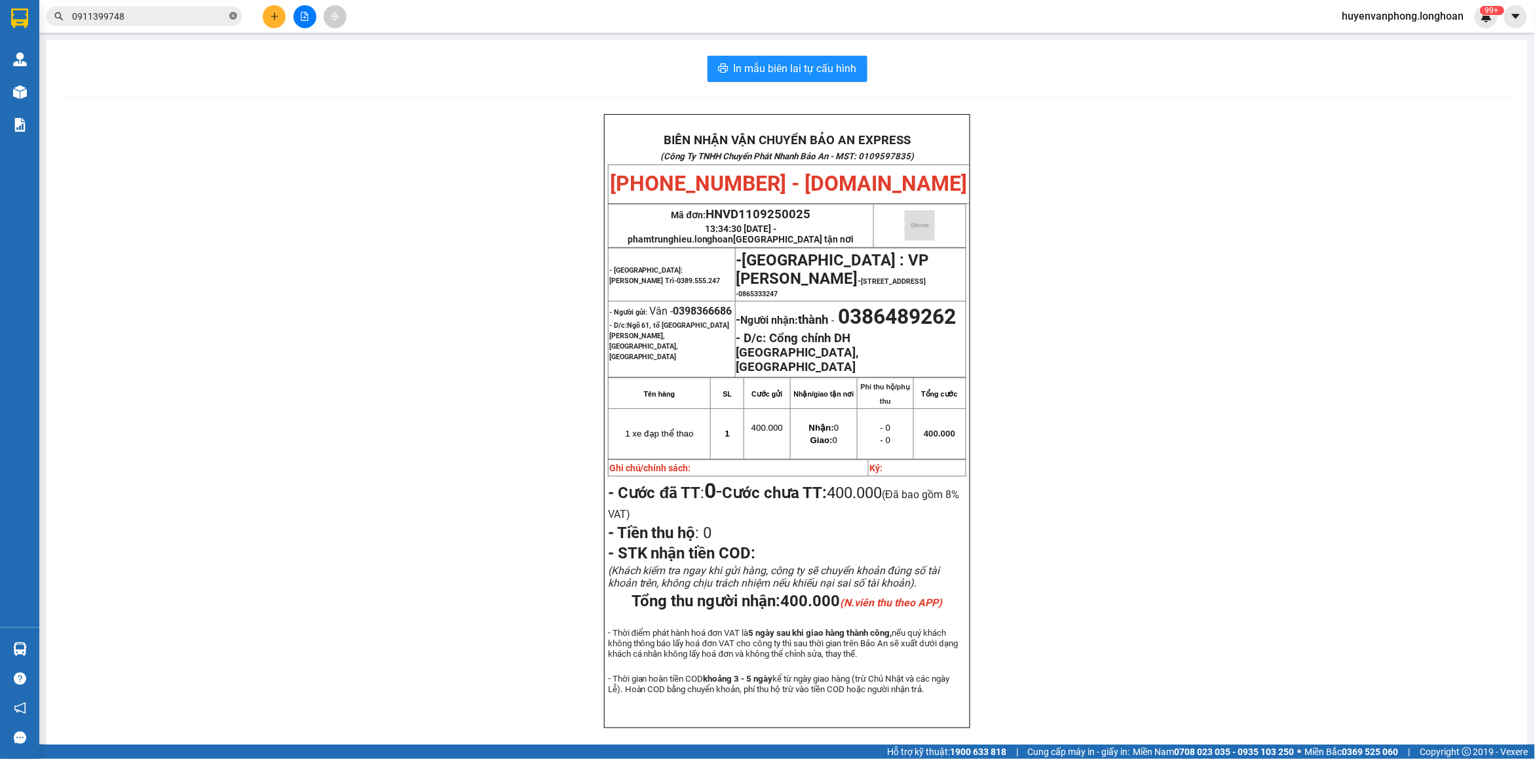
drag, startPoint x: 231, startPoint y: 18, endPoint x: 166, endPoint y: 18, distance: 64.9
click at [231, 17] on icon "close-circle" at bounding box center [233, 16] width 8 height 8
click at [164, 18] on input "text" at bounding box center [149, 16] width 155 height 14
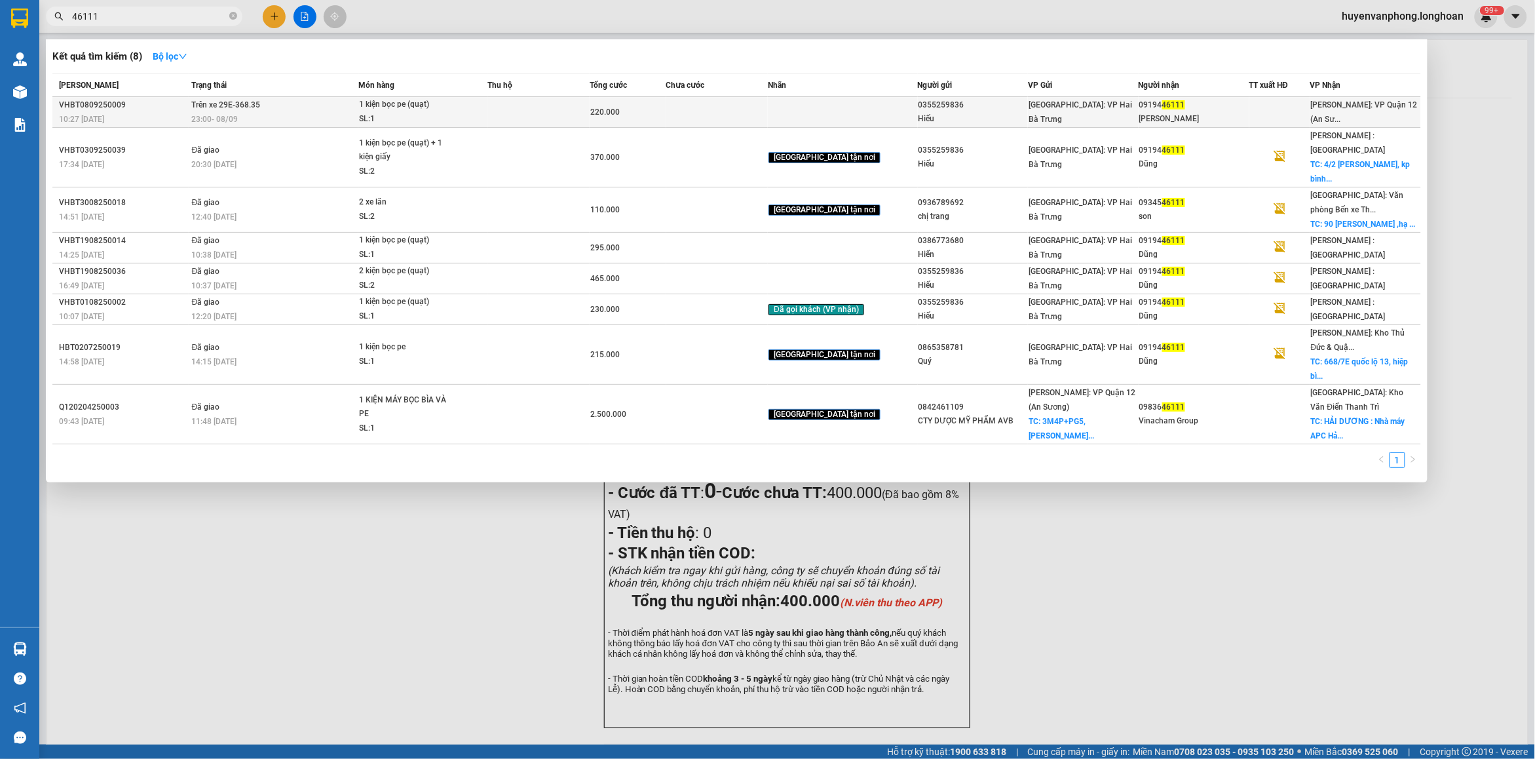
click at [476, 102] on span "1 kiện bọc pe (quạt) SL: 1" at bounding box center [423, 112] width 128 height 28
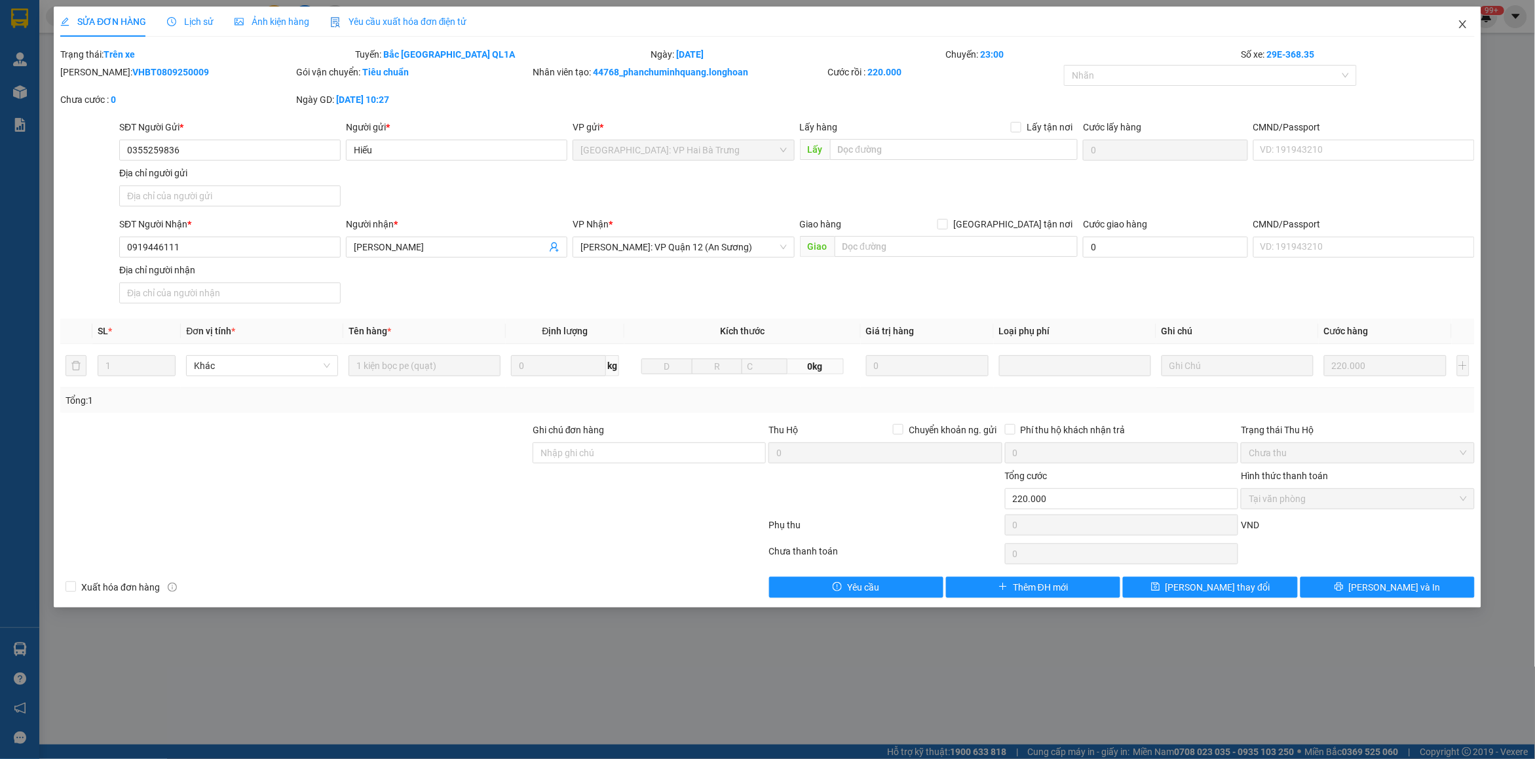
click at [1454, 26] on span "Close" at bounding box center [1462, 25] width 37 height 37
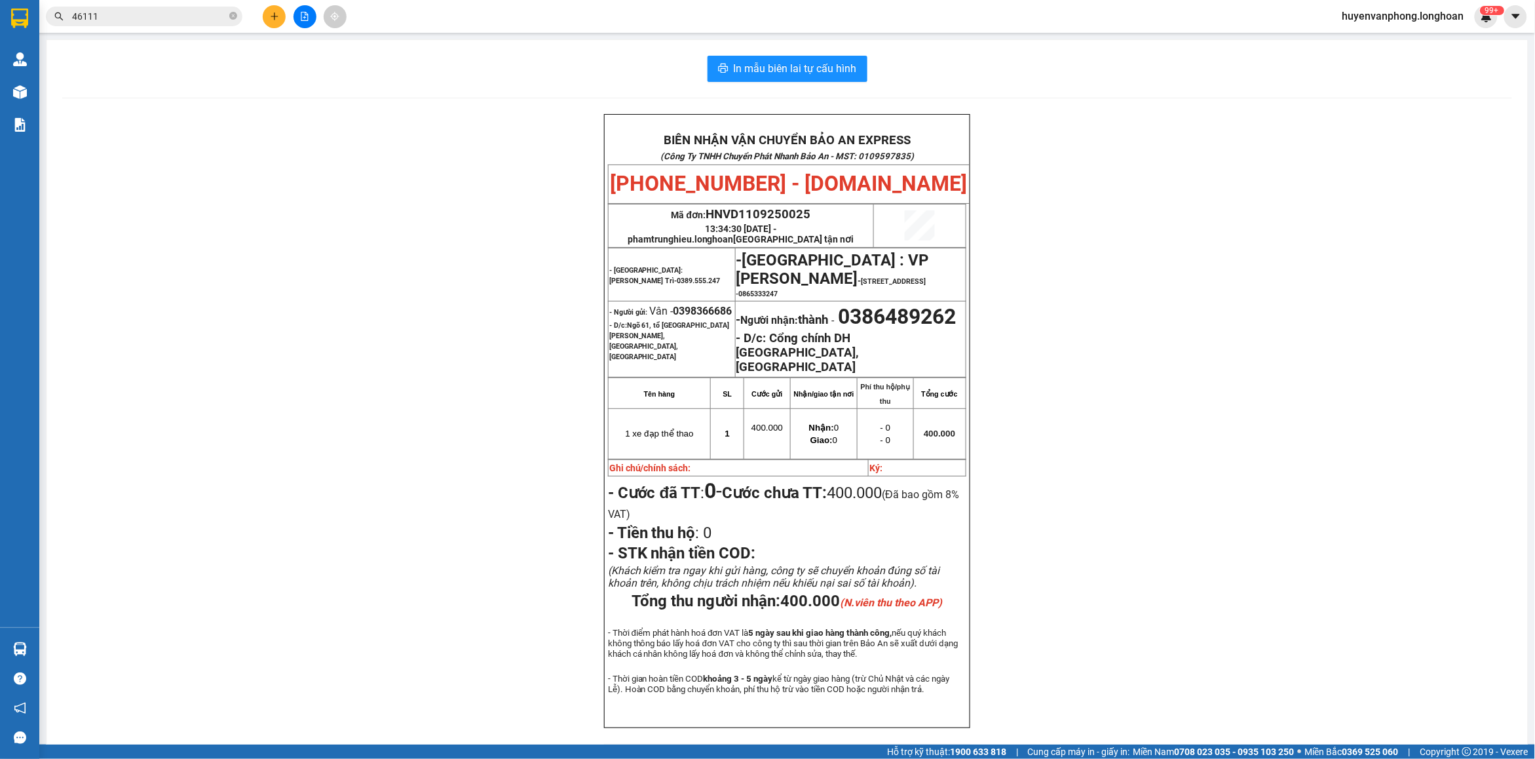
click at [168, 16] on input "46111" at bounding box center [149, 16] width 155 height 14
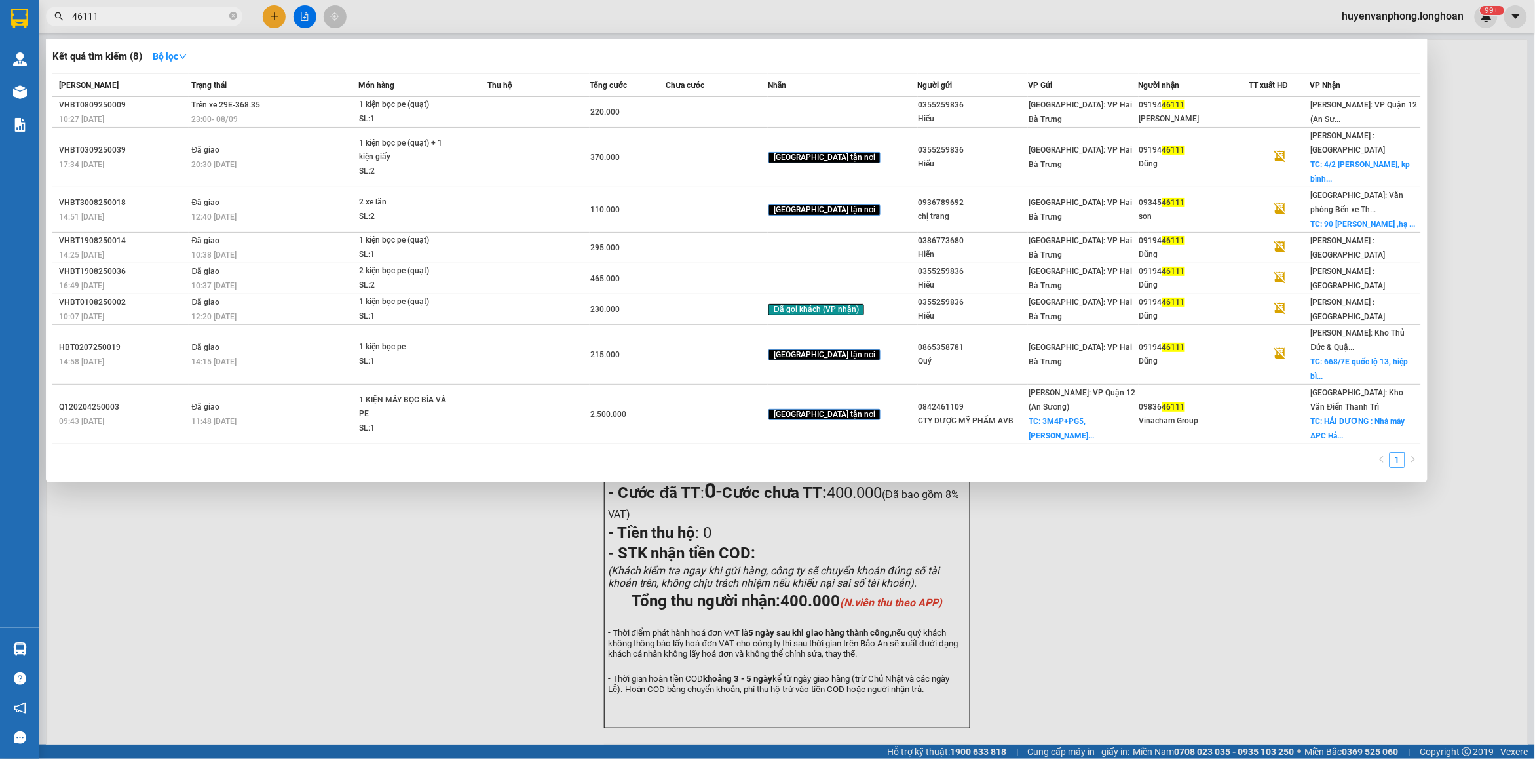
click at [198, 11] on input "46111" at bounding box center [149, 16] width 155 height 14
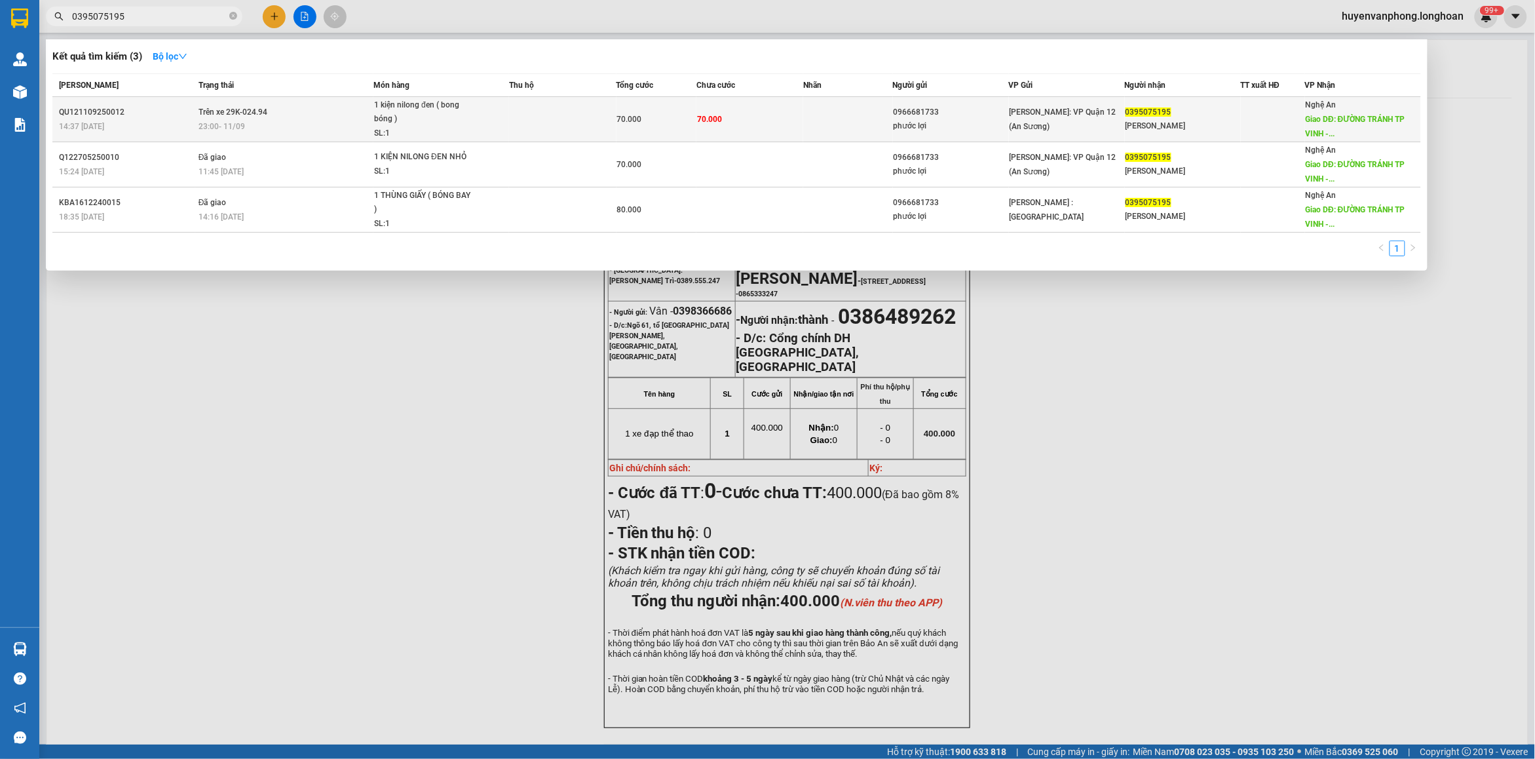
click at [449, 116] on div "1 kiện nilong đen ( bong bóng )" at bounding box center [423, 112] width 98 height 28
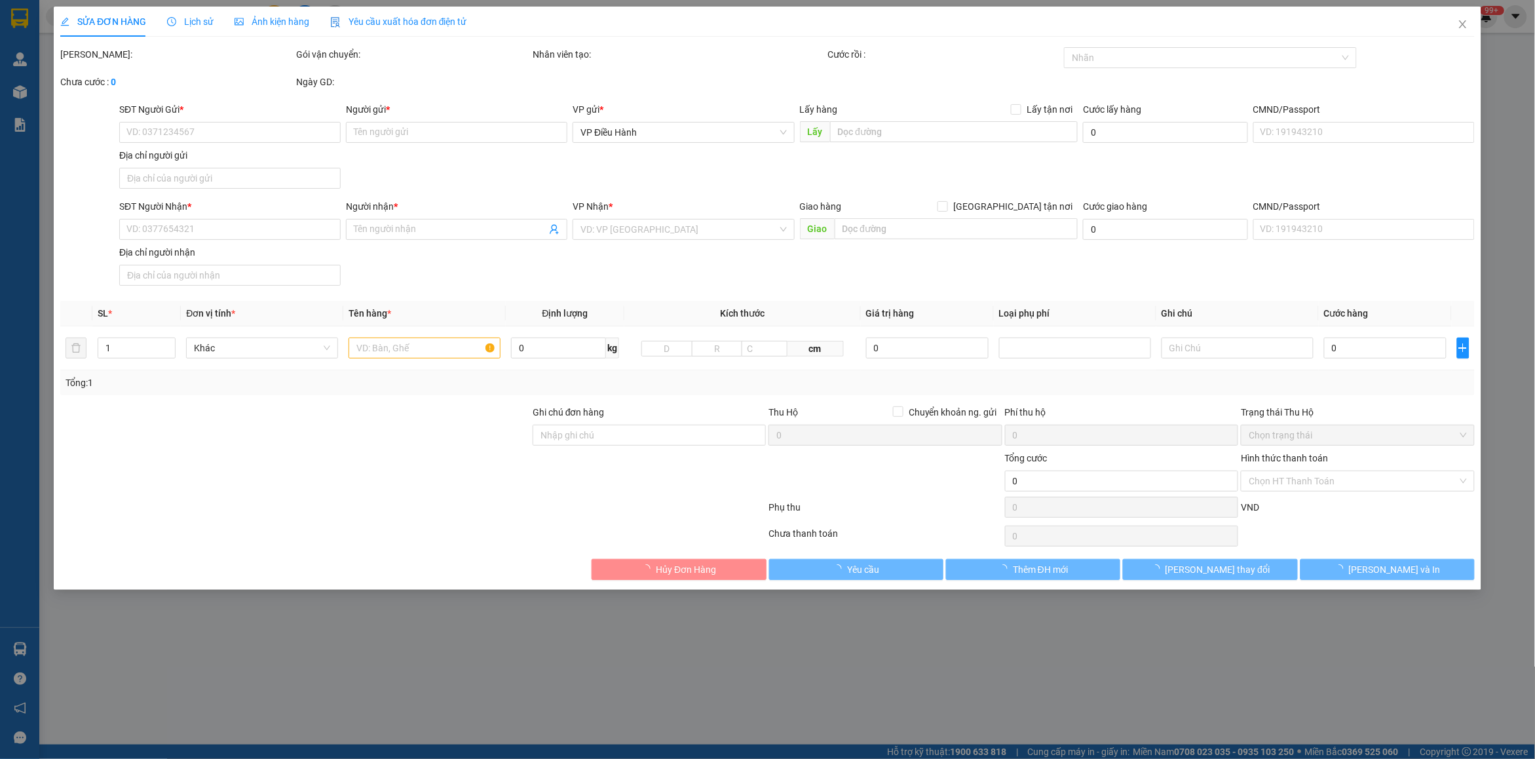
click at [195, 9] on div "Lịch sử" at bounding box center [190, 22] width 47 height 30
